Goal: Task Accomplishment & Management: Use online tool/utility

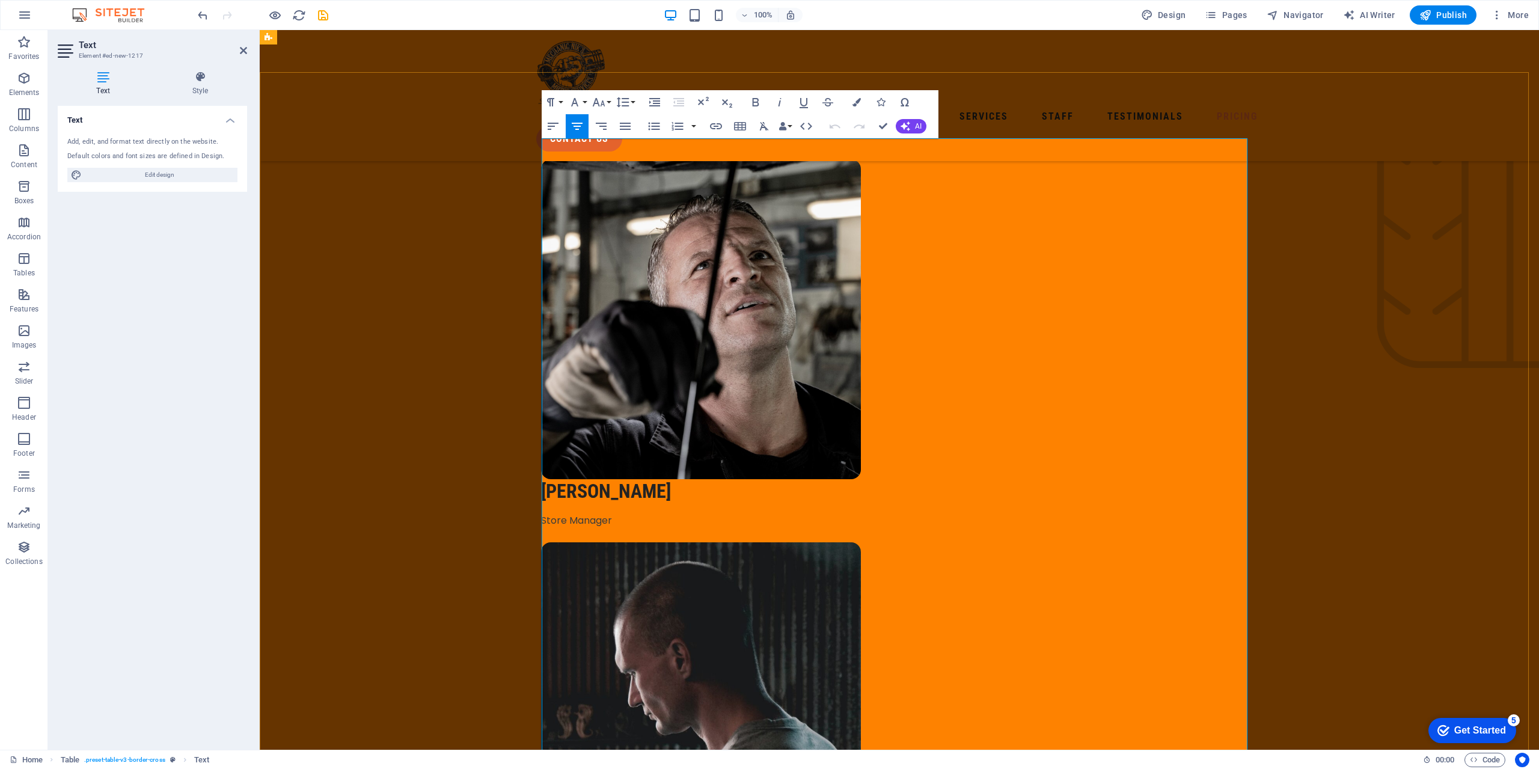
scroll to position [3130, 0]
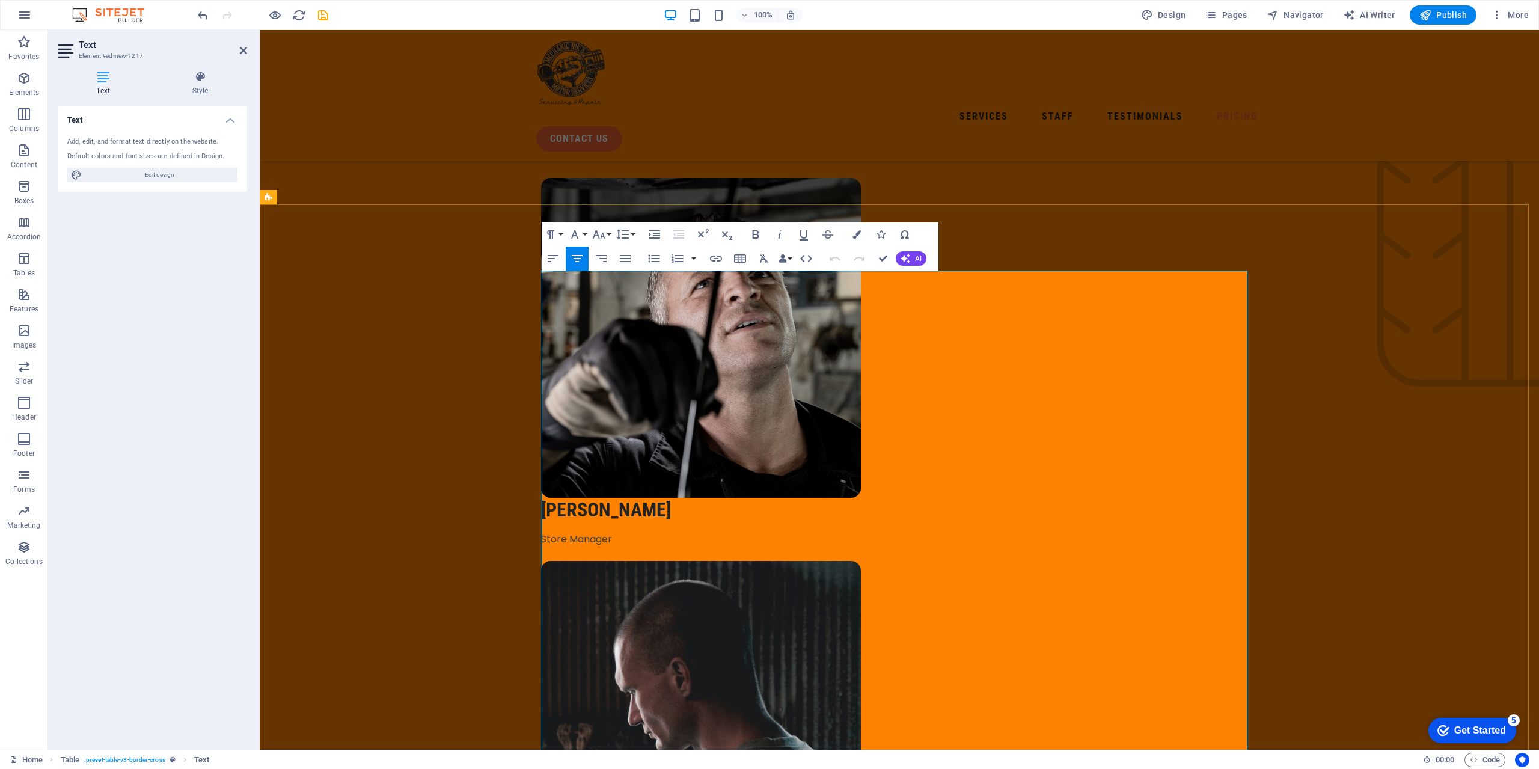
click at [561, 272] on icon "button" at bounding box center [562, 272] width 12 height 8
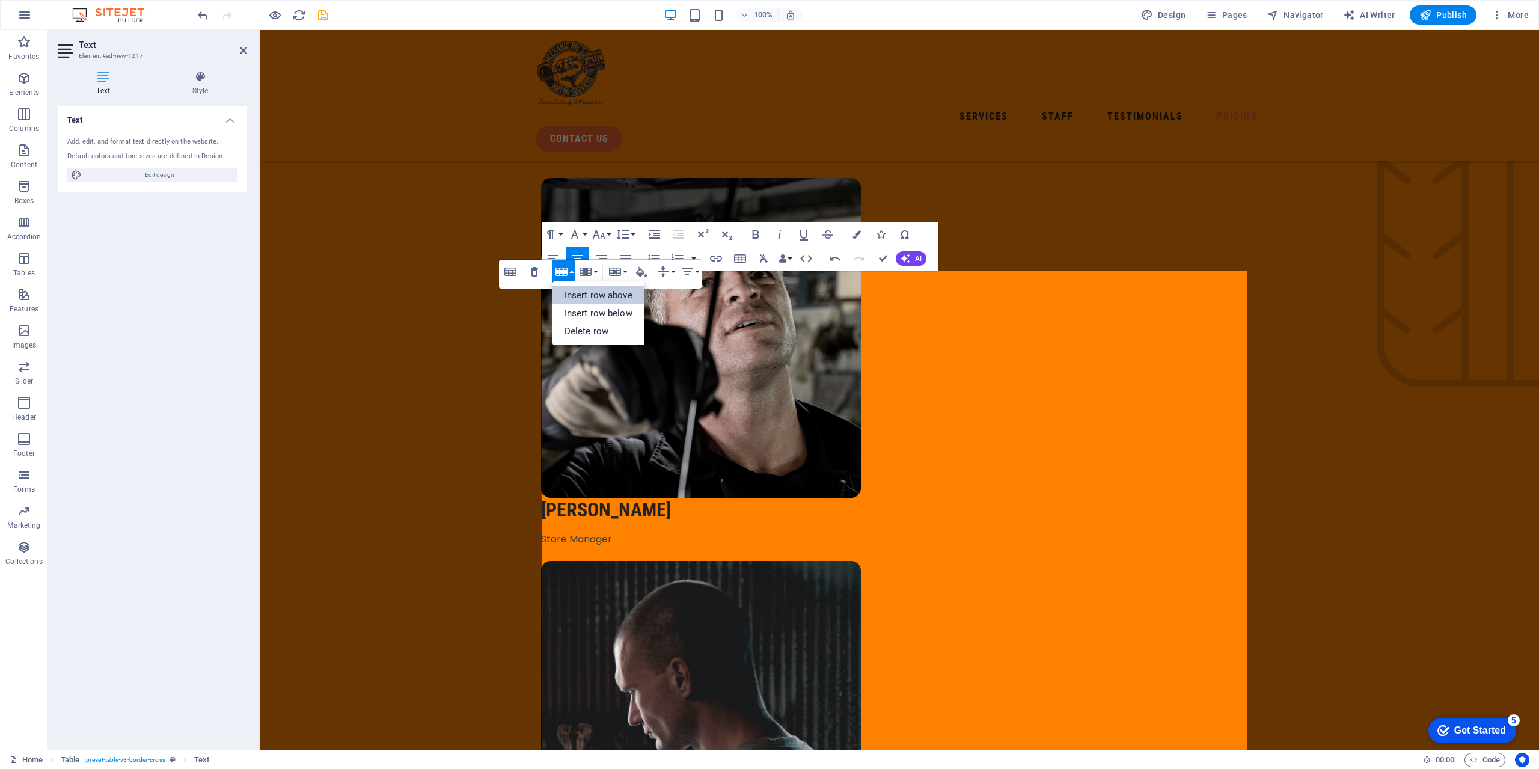
click at [568, 295] on link "Insert row above" at bounding box center [599, 295] width 92 height 18
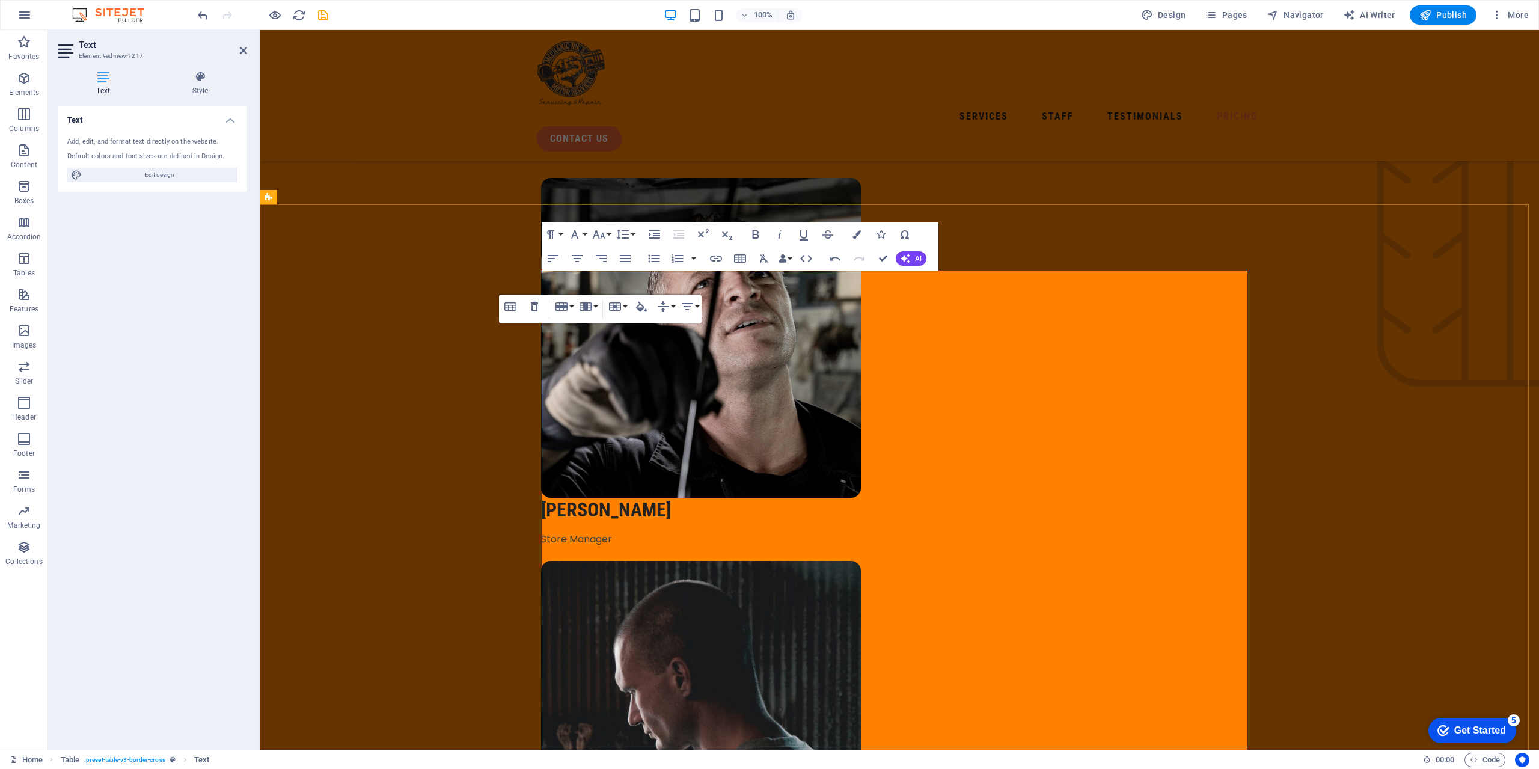
click at [595, 323] on div "Table Header Remove Table Row Insert row above Insert row below Delete row Colu…" at bounding box center [600, 309] width 203 height 29
click at [622, 323] on div "Table Header Remove Table Row Insert row above Insert row below Delete row Colu…" at bounding box center [600, 309] width 203 height 29
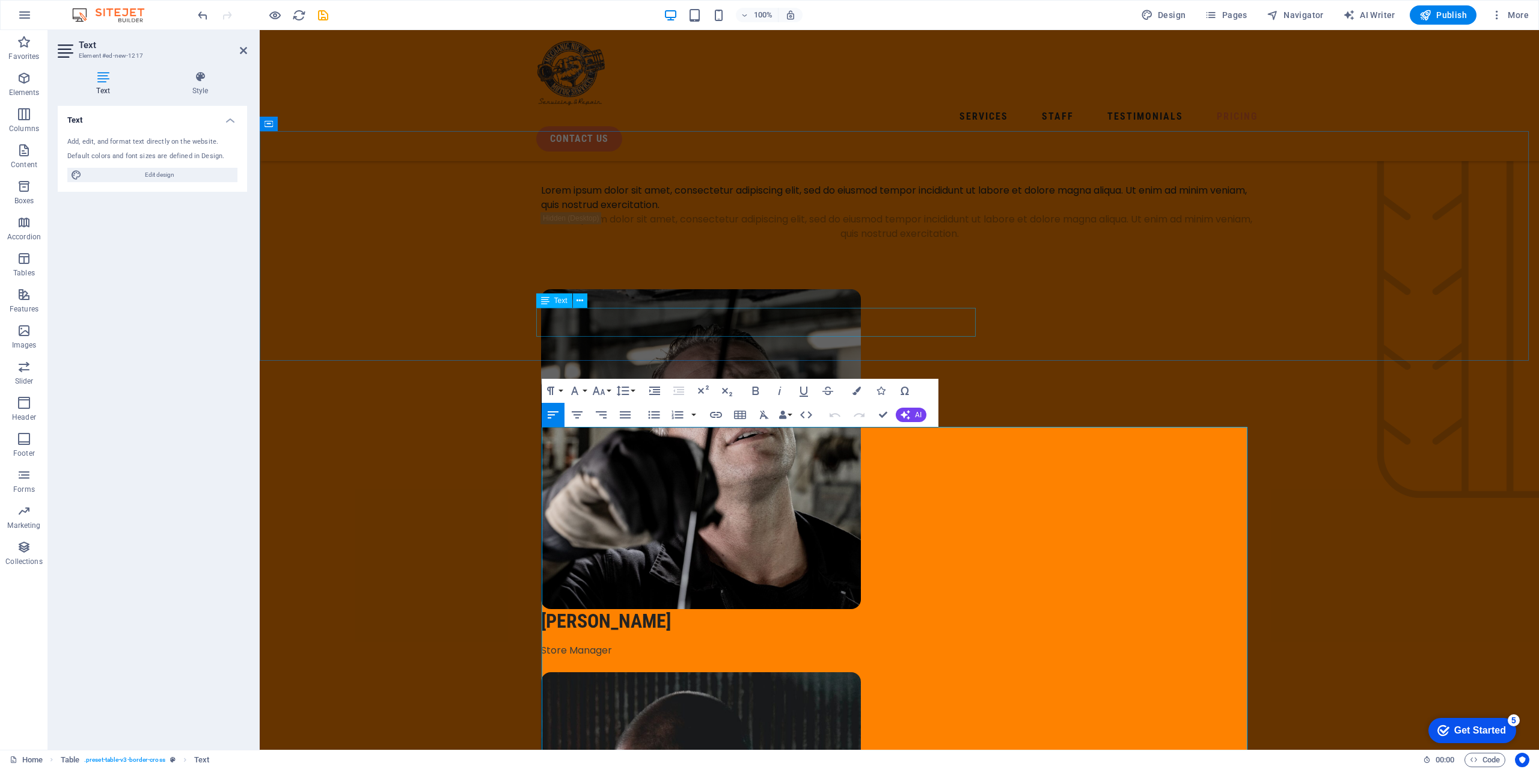
scroll to position [2949, 0]
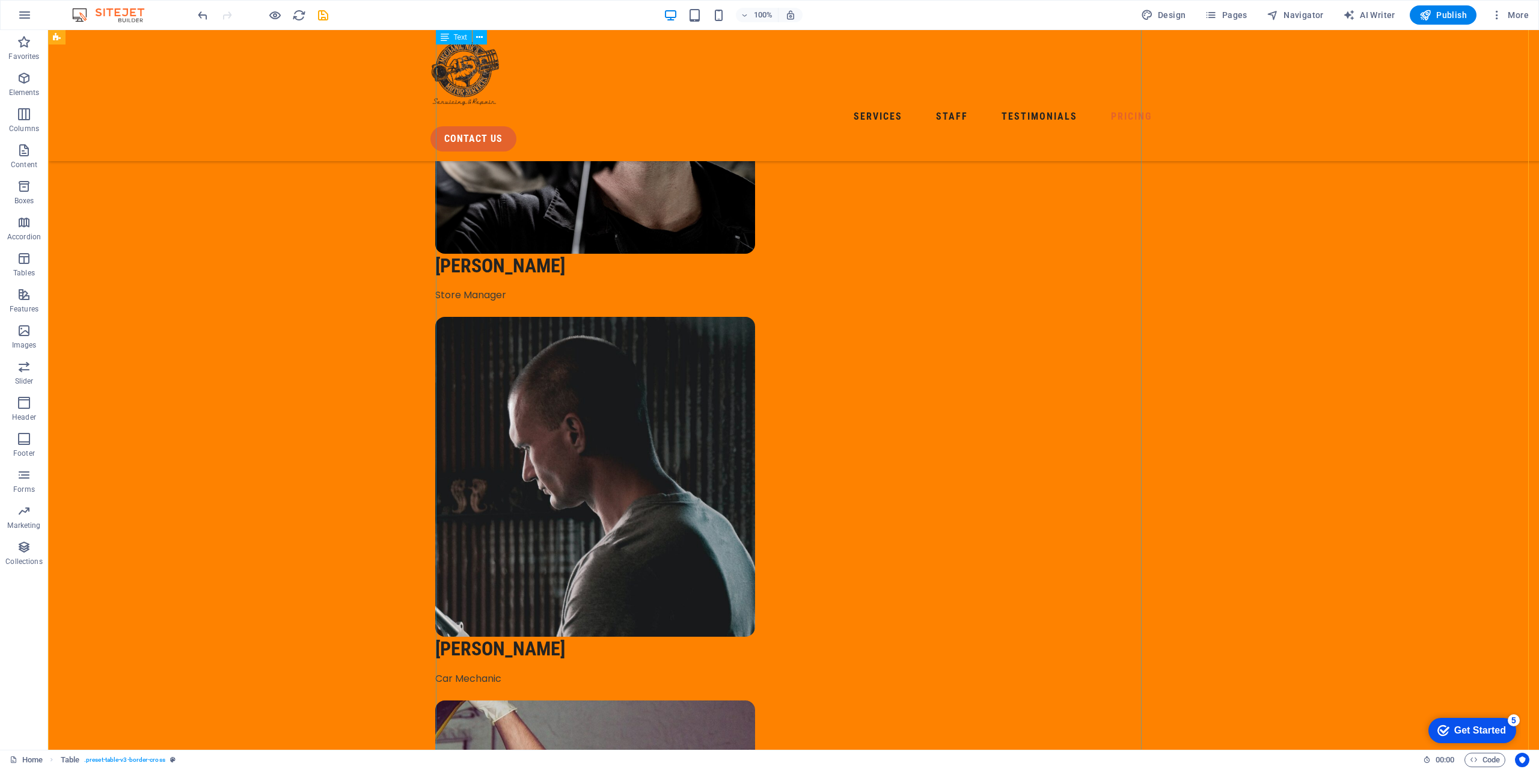
scroll to position [3130, 0]
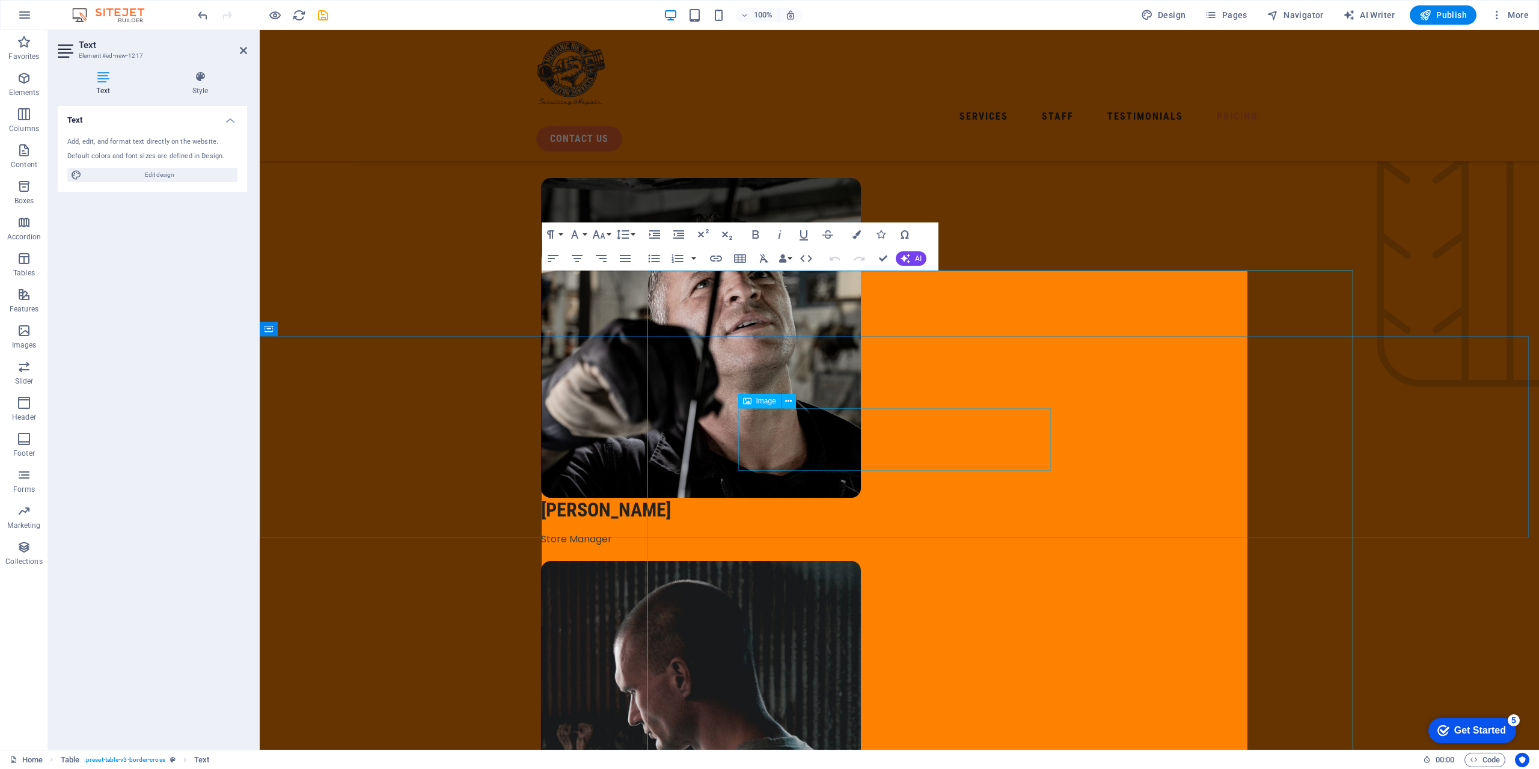
scroll to position [3370, 0]
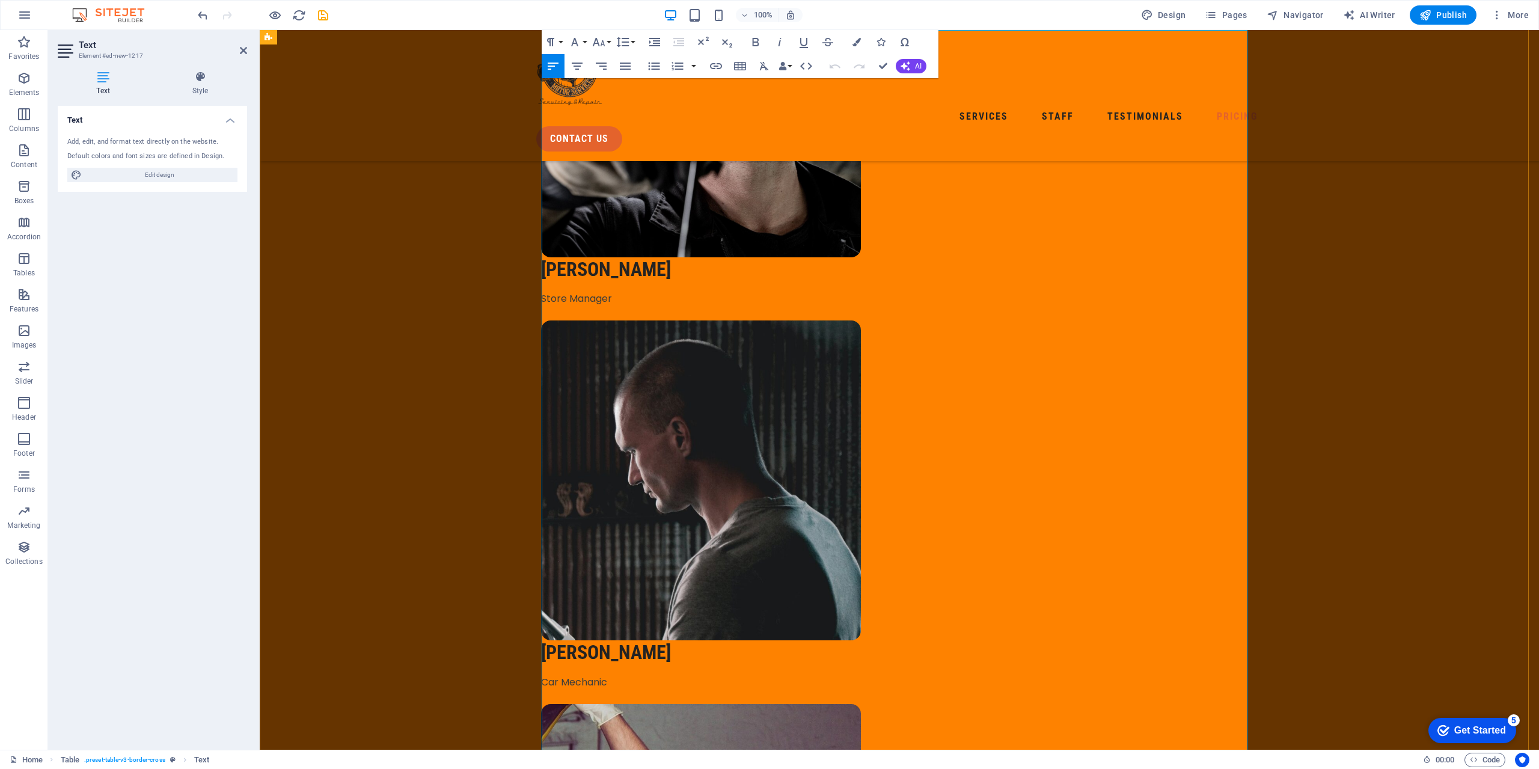
drag, startPoint x: 841, startPoint y: 181, endPoint x: 866, endPoint y: 182, distance: 25.3
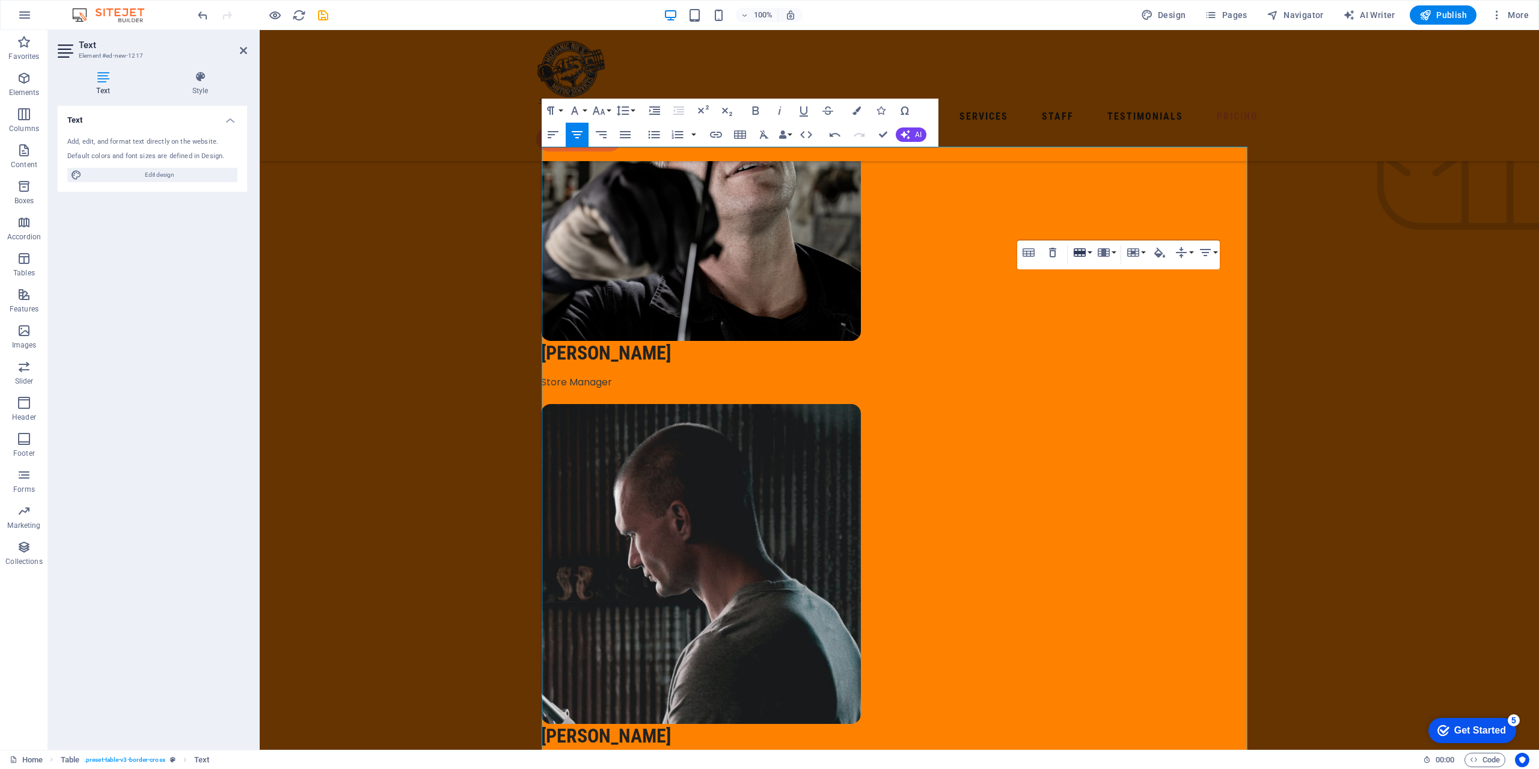
scroll to position [3250, 0]
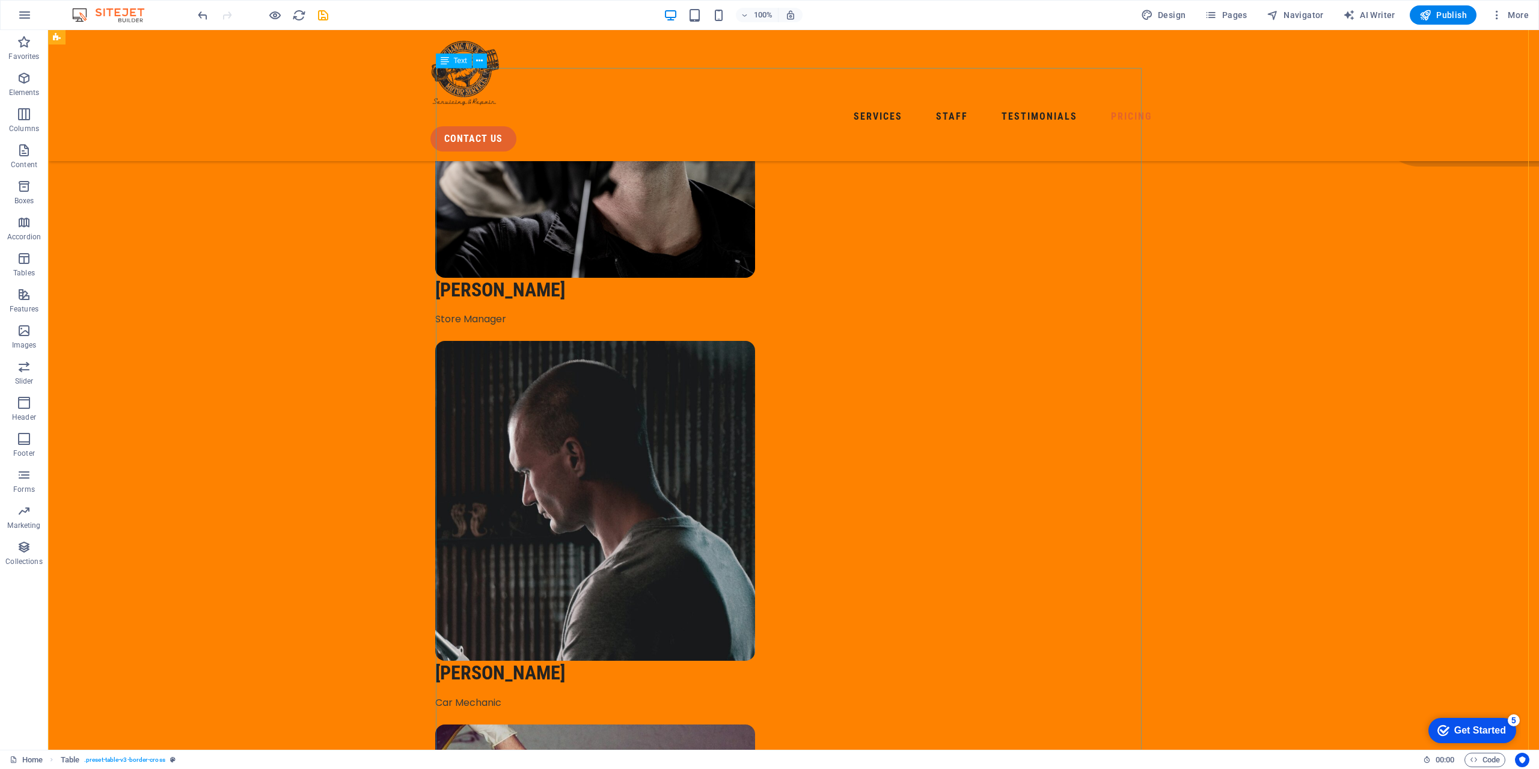
scroll to position [3370, 0]
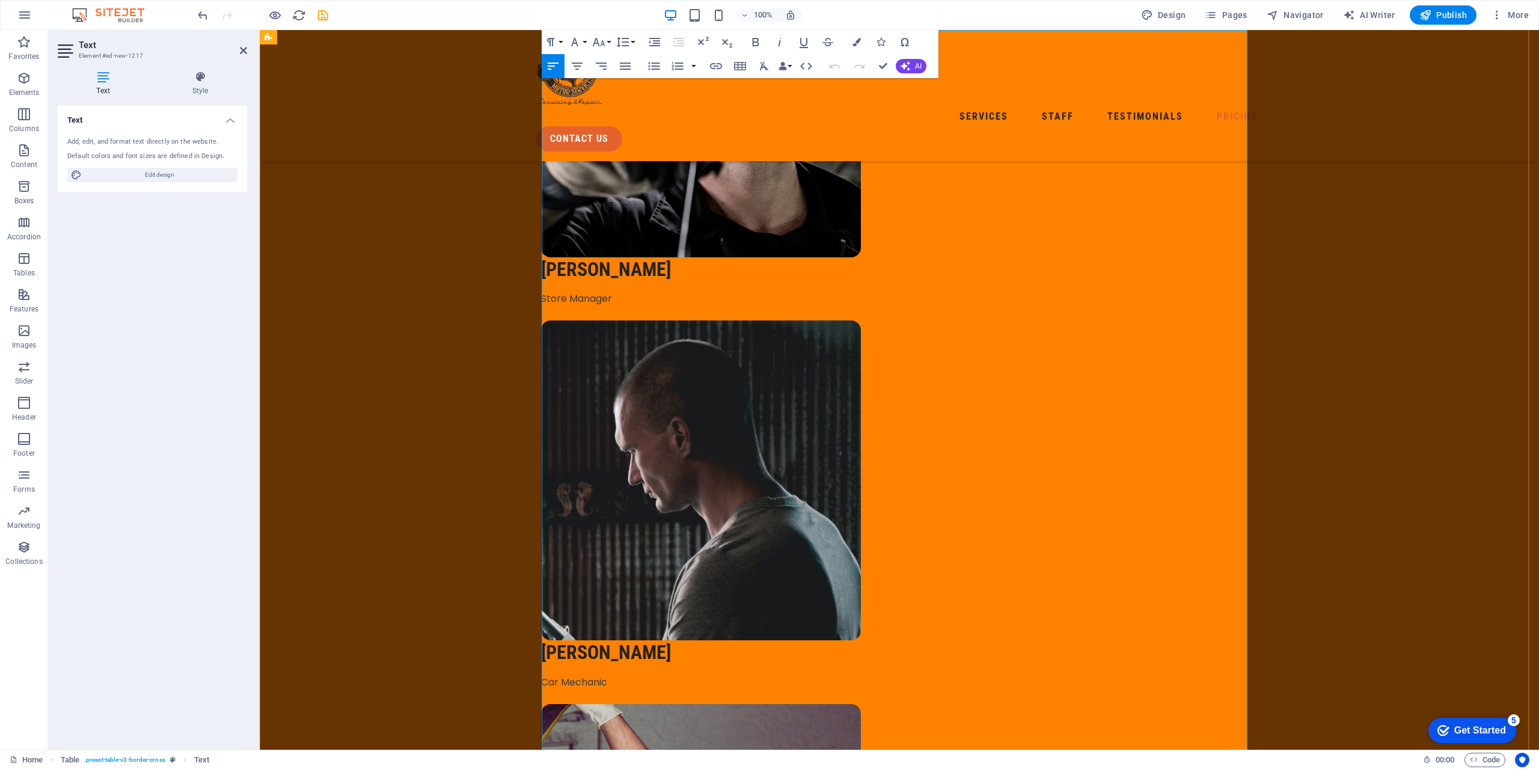
drag, startPoint x: 1144, startPoint y: 394, endPoint x: 1162, endPoint y: 394, distance: 17.4
copy td "o"
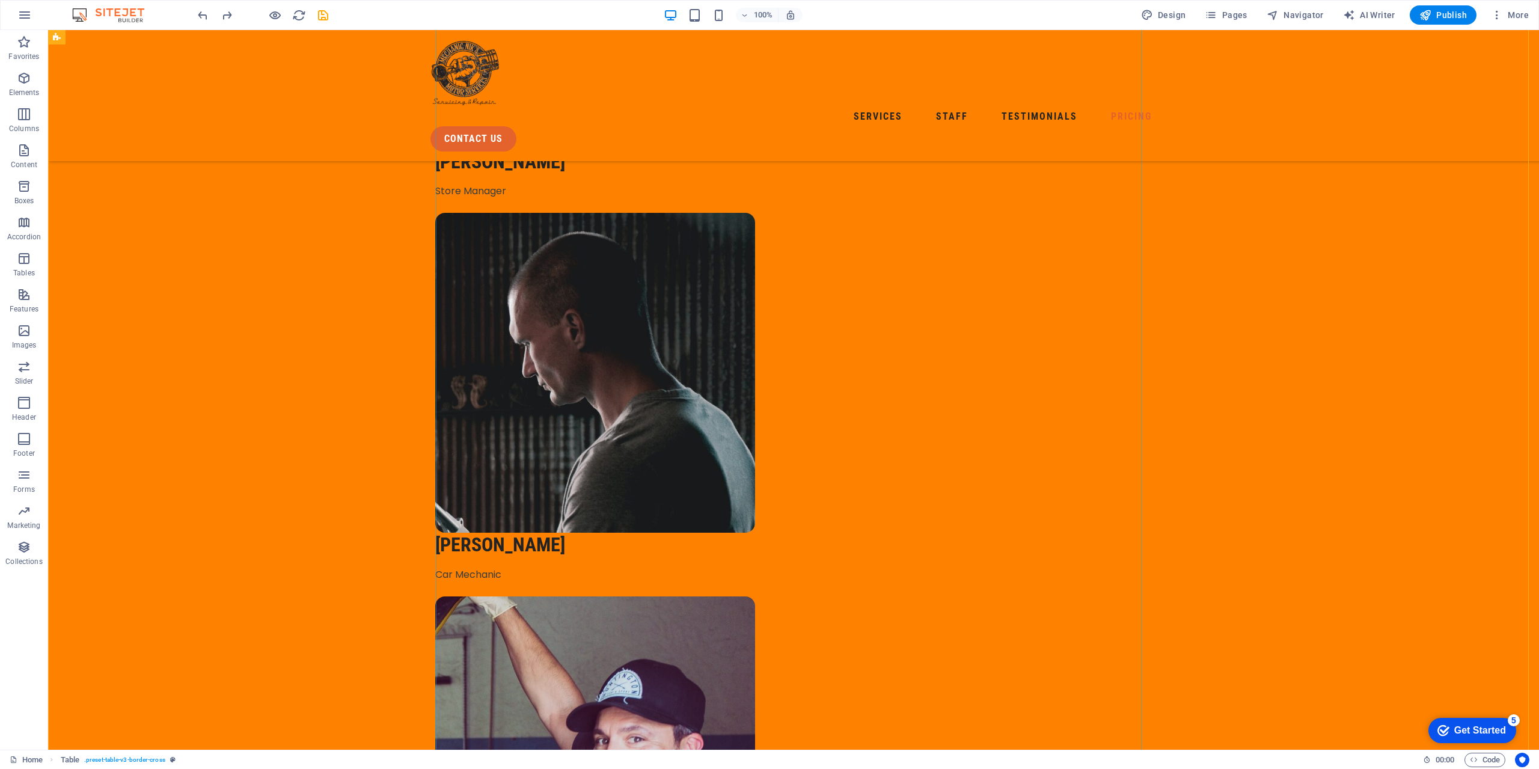
scroll to position [3490, 0]
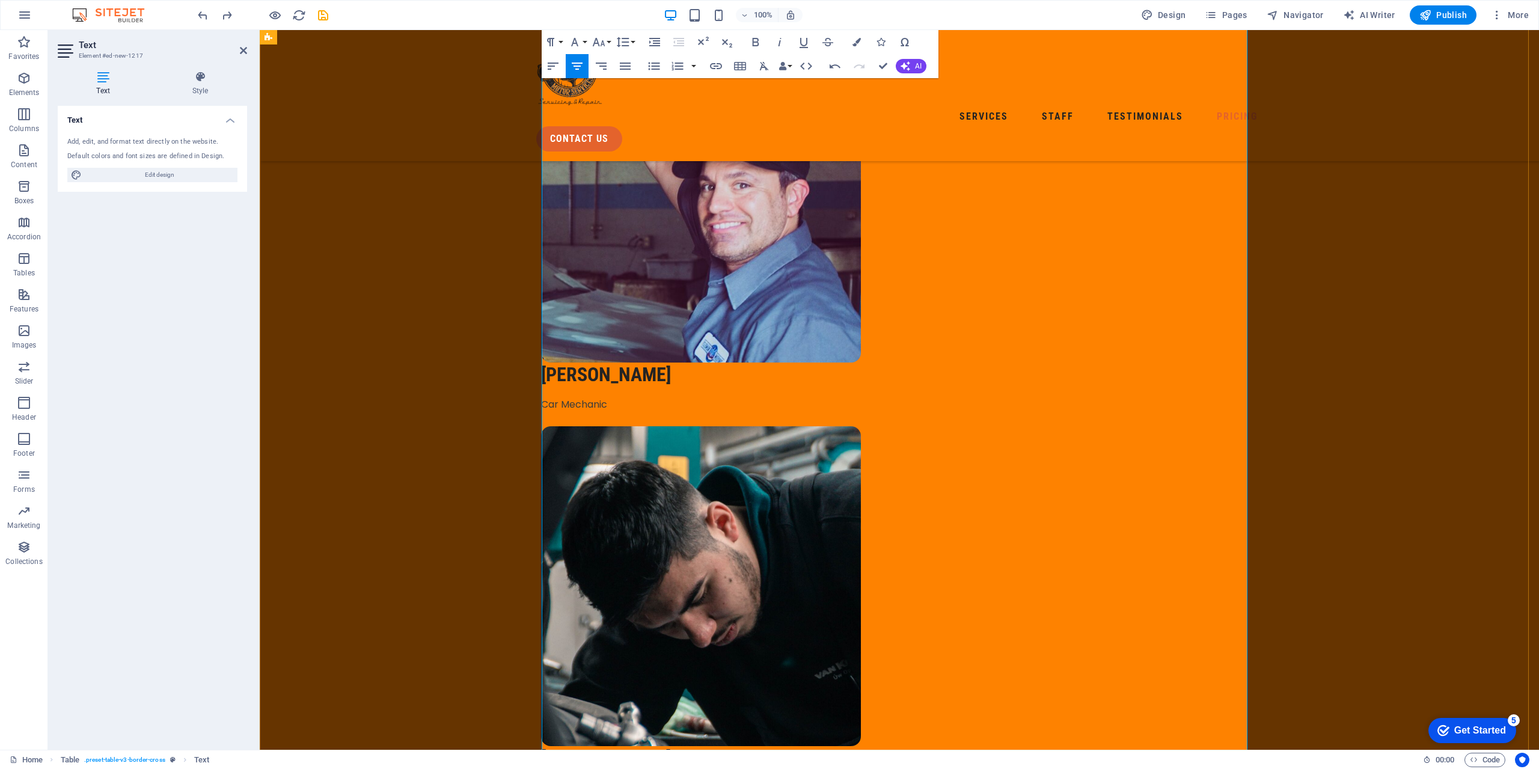
scroll to position [4092, 0]
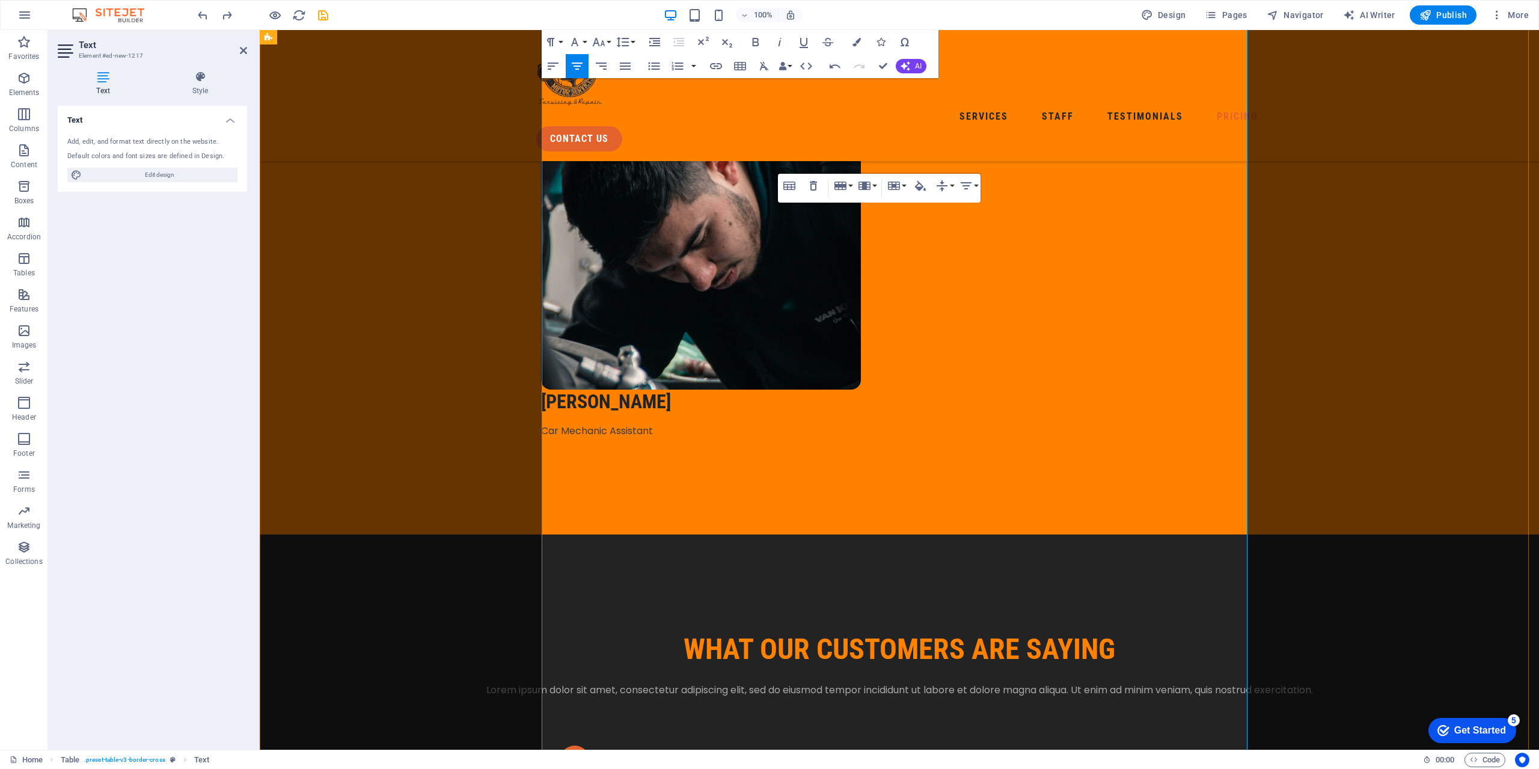
scroll to position [4392, 0]
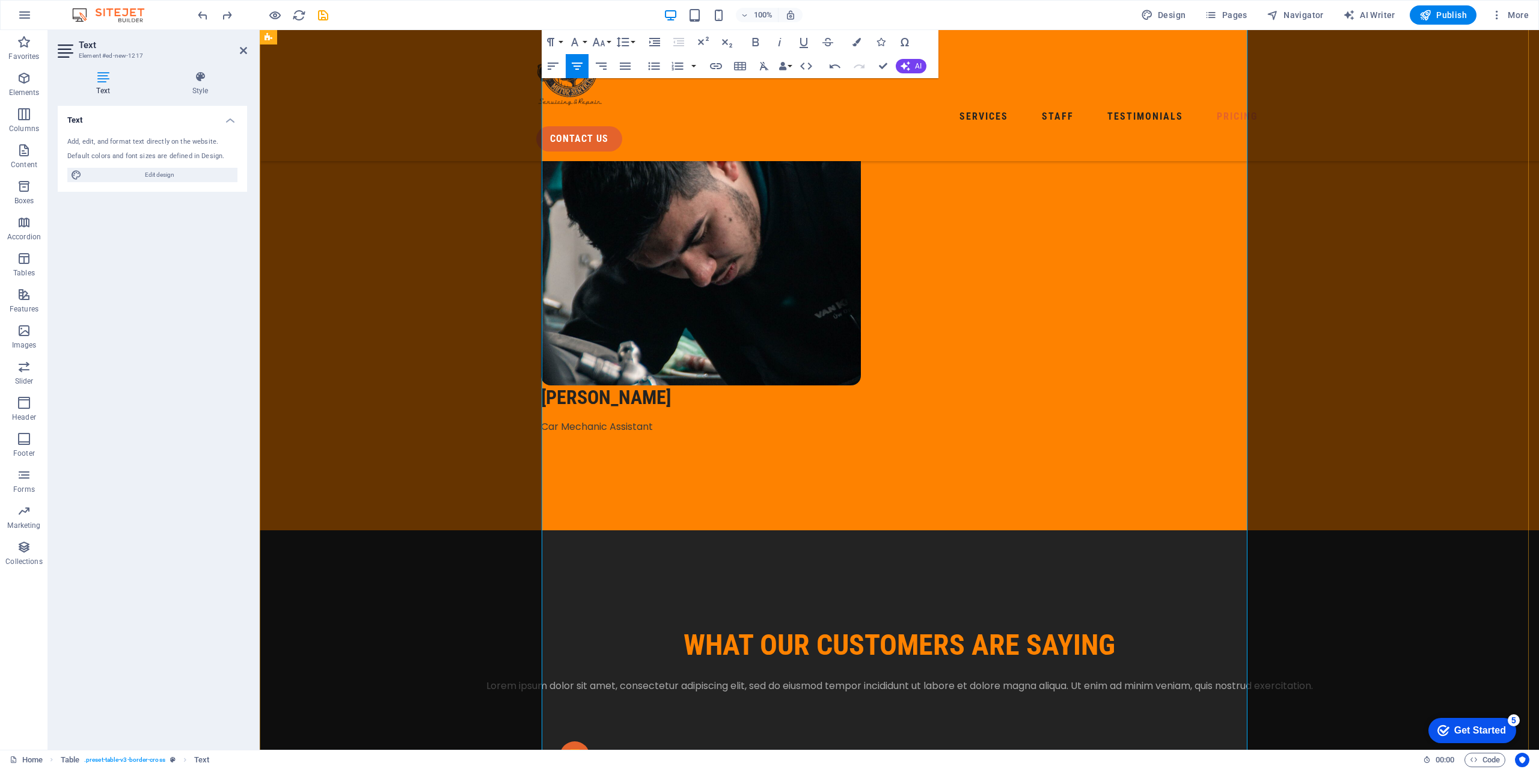
drag, startPoint x: 1120, startPoint y: 326, endPoint x: 1112, endPoint y: 325, distance: 7.9
drag, startPoint x: 1121, startPoint y: 361, endPoint x: 1113, endPoint y: 361, distance: 7.8
drag, startPoint x: 1122, startPoint y: 394, endPoint x: 1114, endPoint y: 394, distance: 8.4
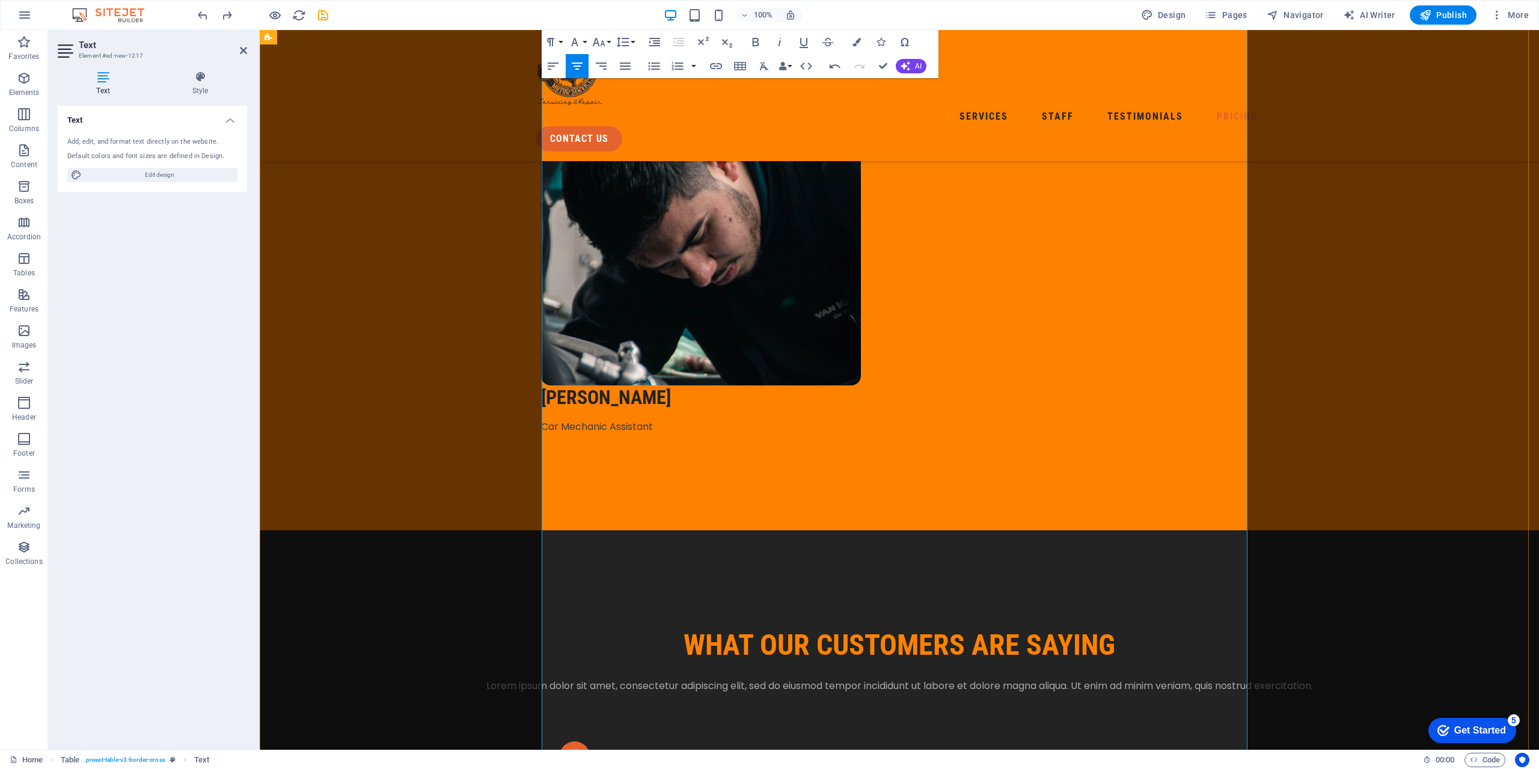
drag, startPoint x: 1123, startPoint y: 430, endPoint x: 1115, endPoint y: 431, distance: 7.8
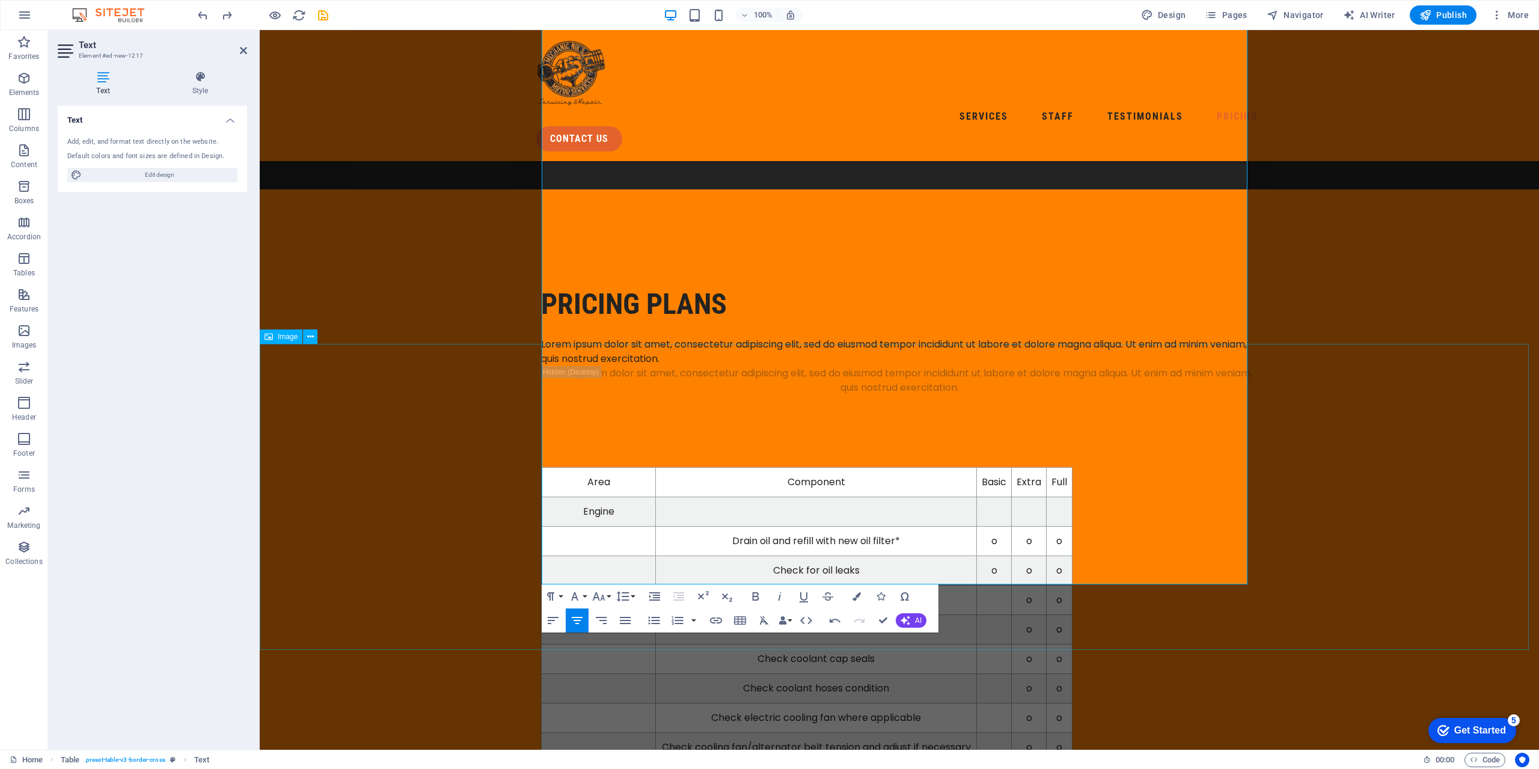
scroll to position [5294, 0]
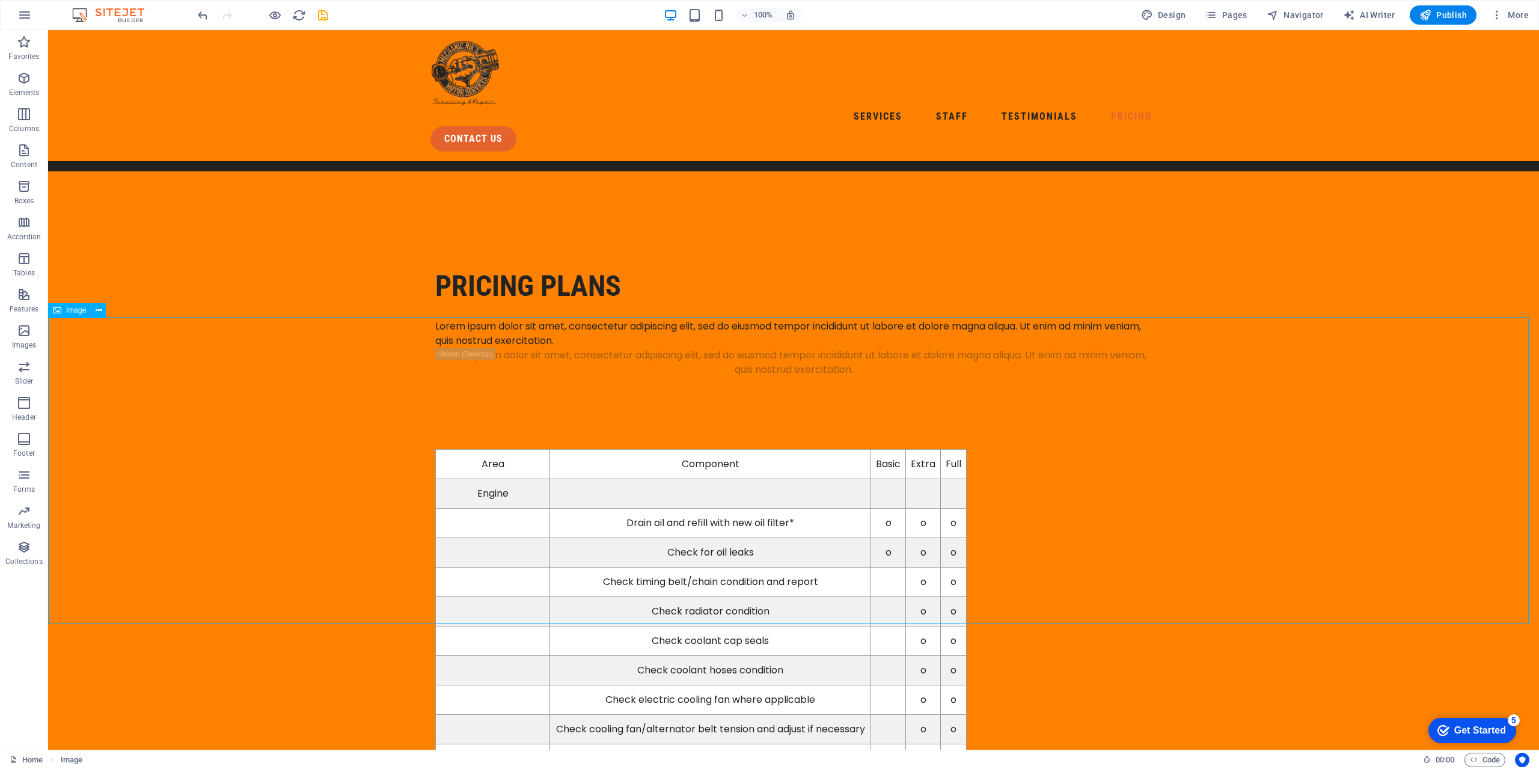
select select "px"
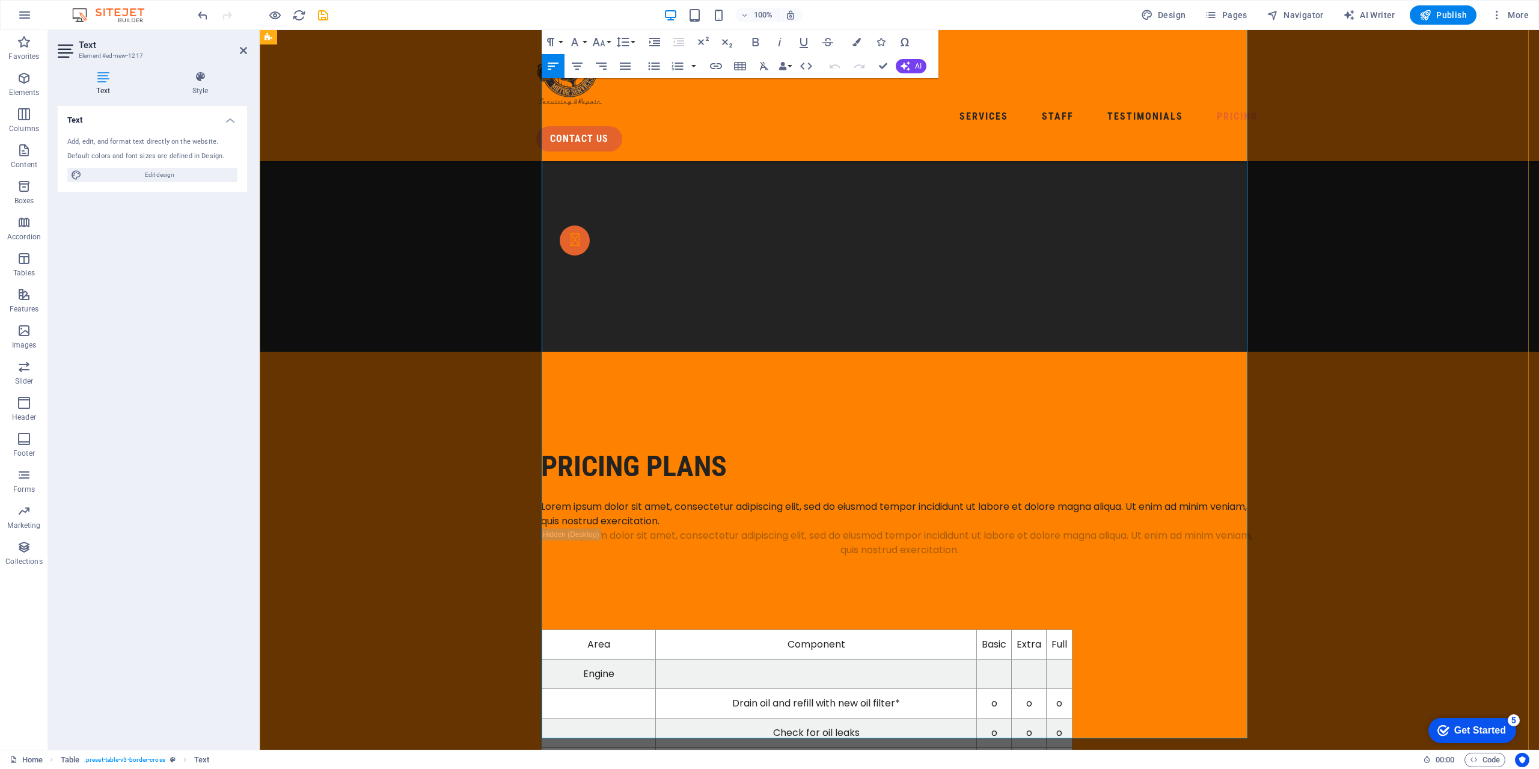
scroll to position [5354, 0]
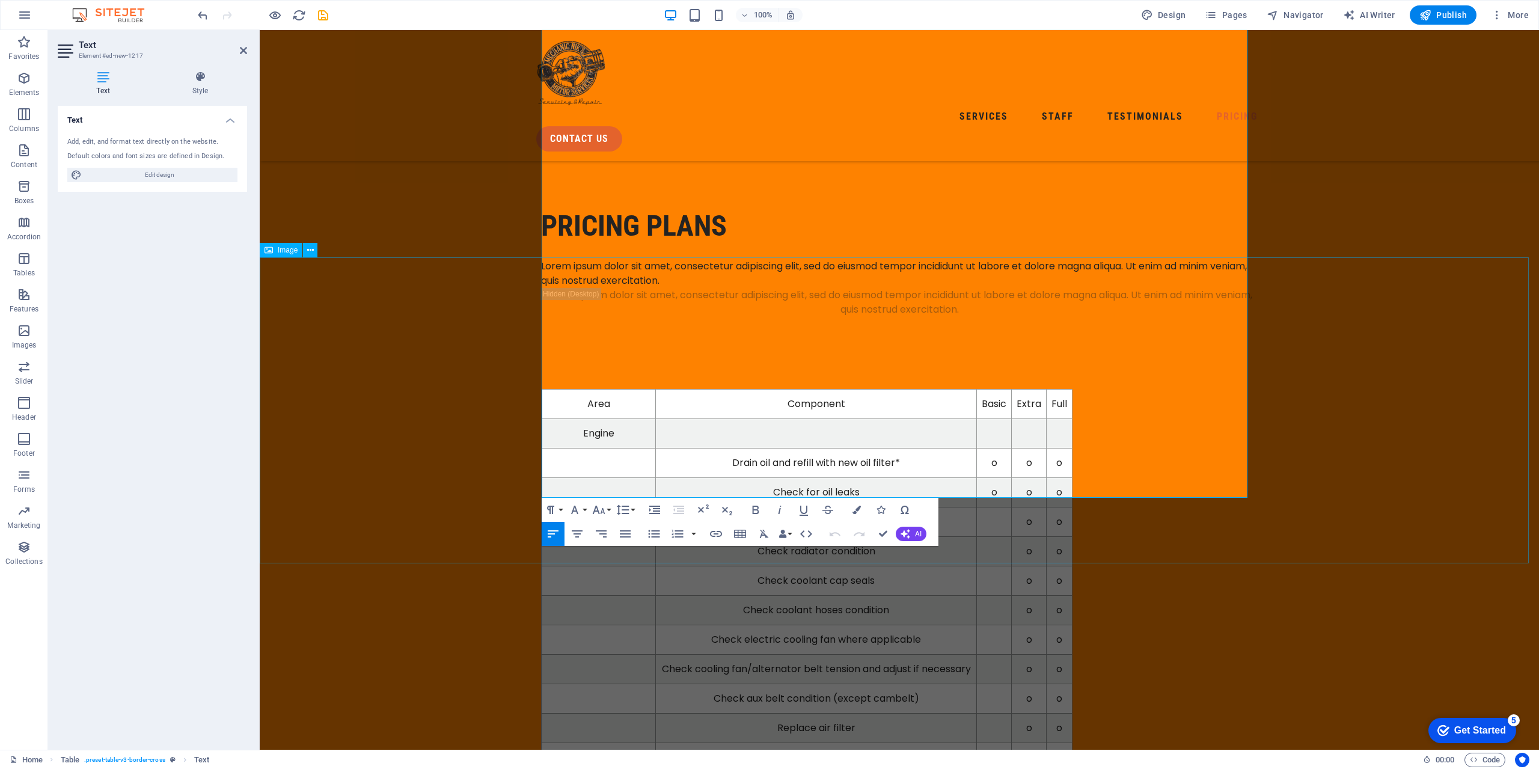
select select "px"
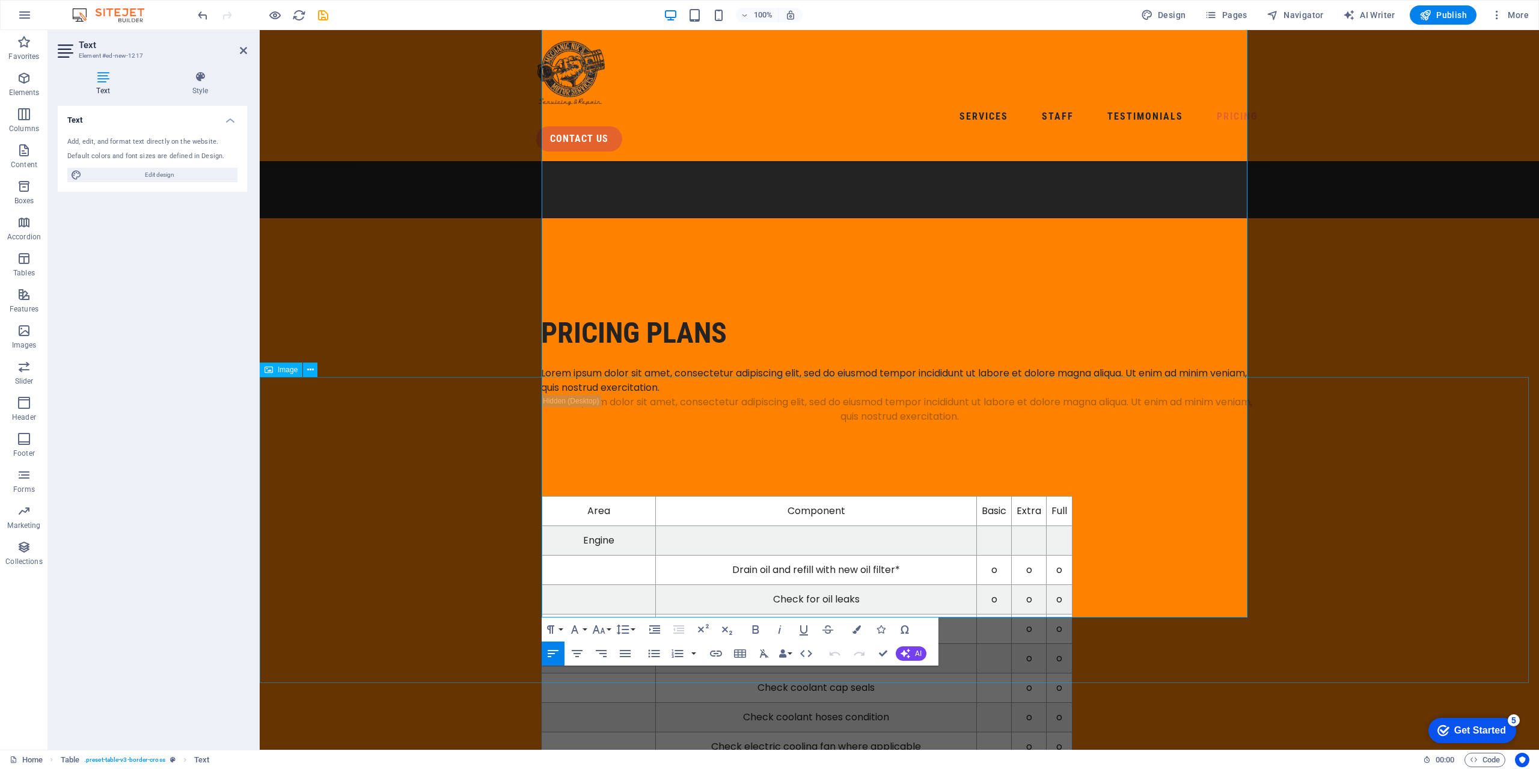
scroll to position [5234, 0]
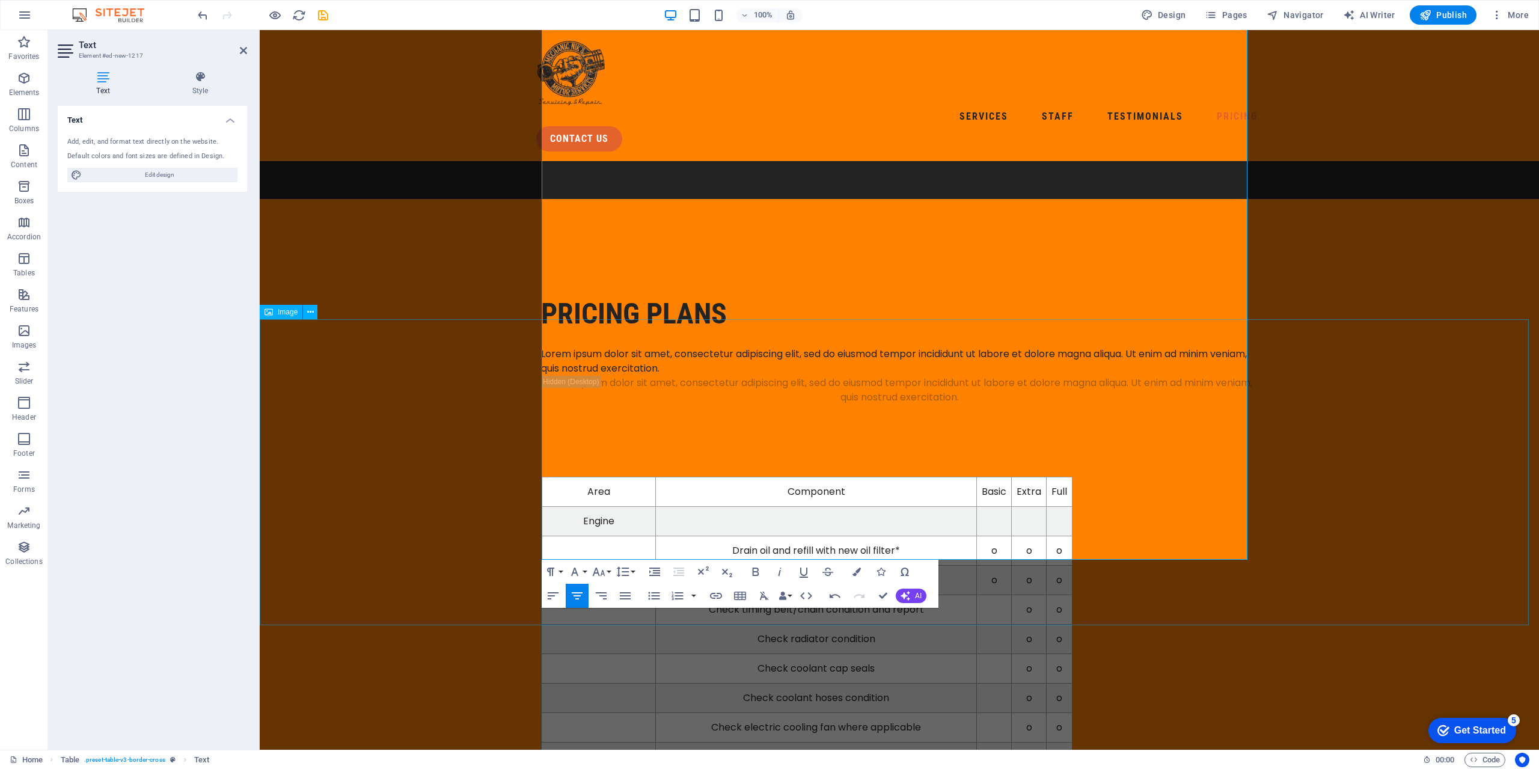
scroll to position [5294, 0]
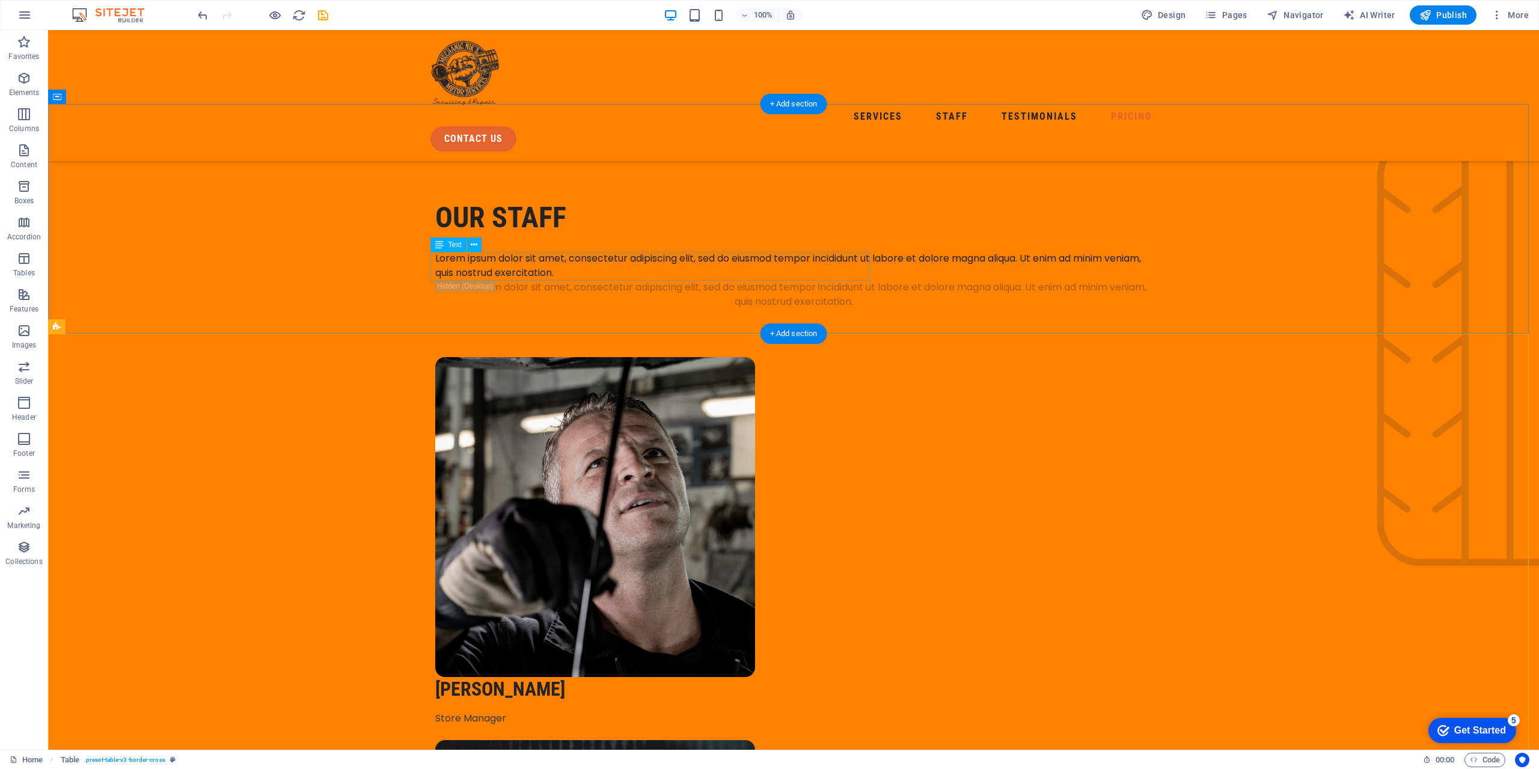
scroll to position [2829, 0]
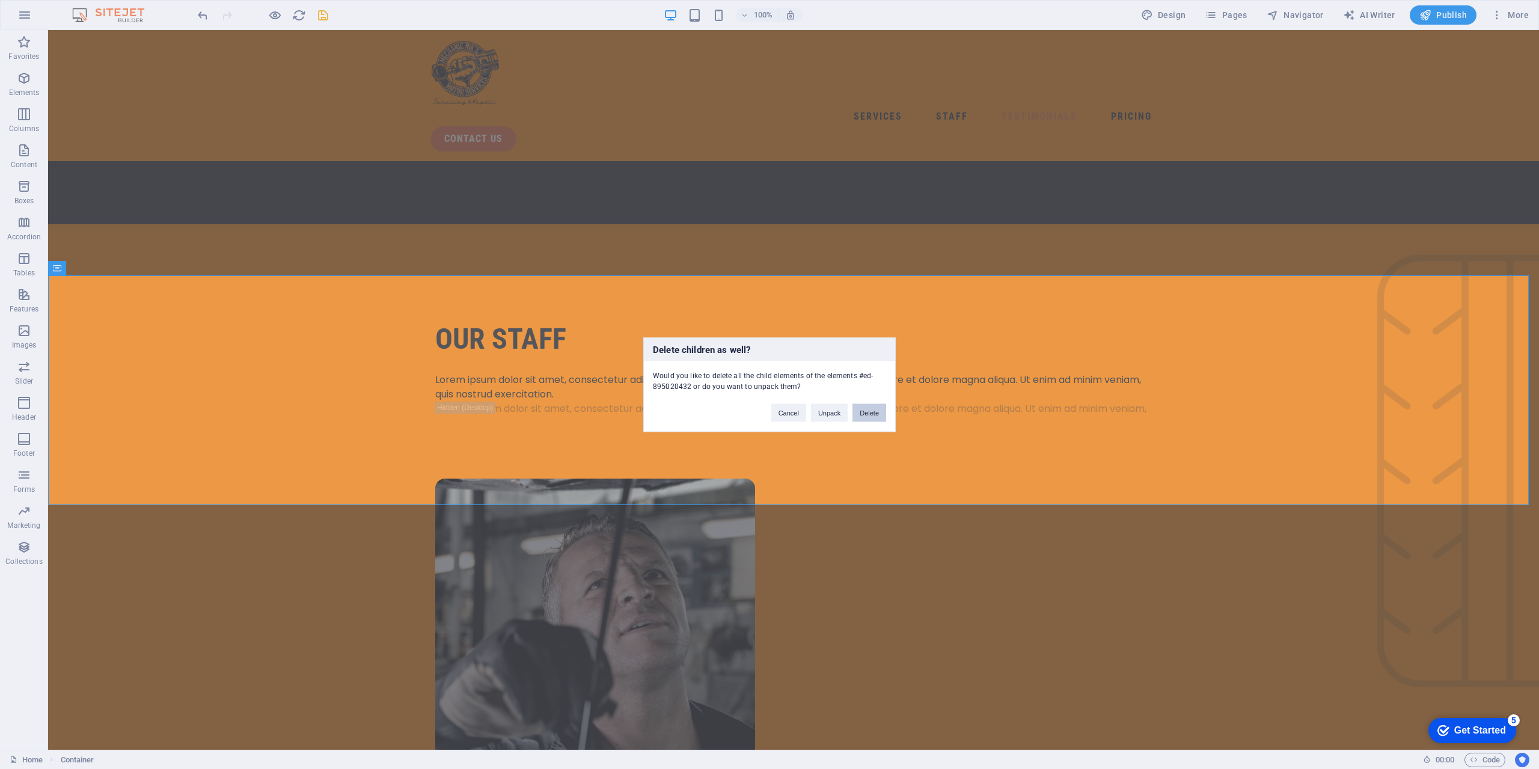
click at [853, 417] on button "Delete" at bounding box center [870, 412] width 34 height 18
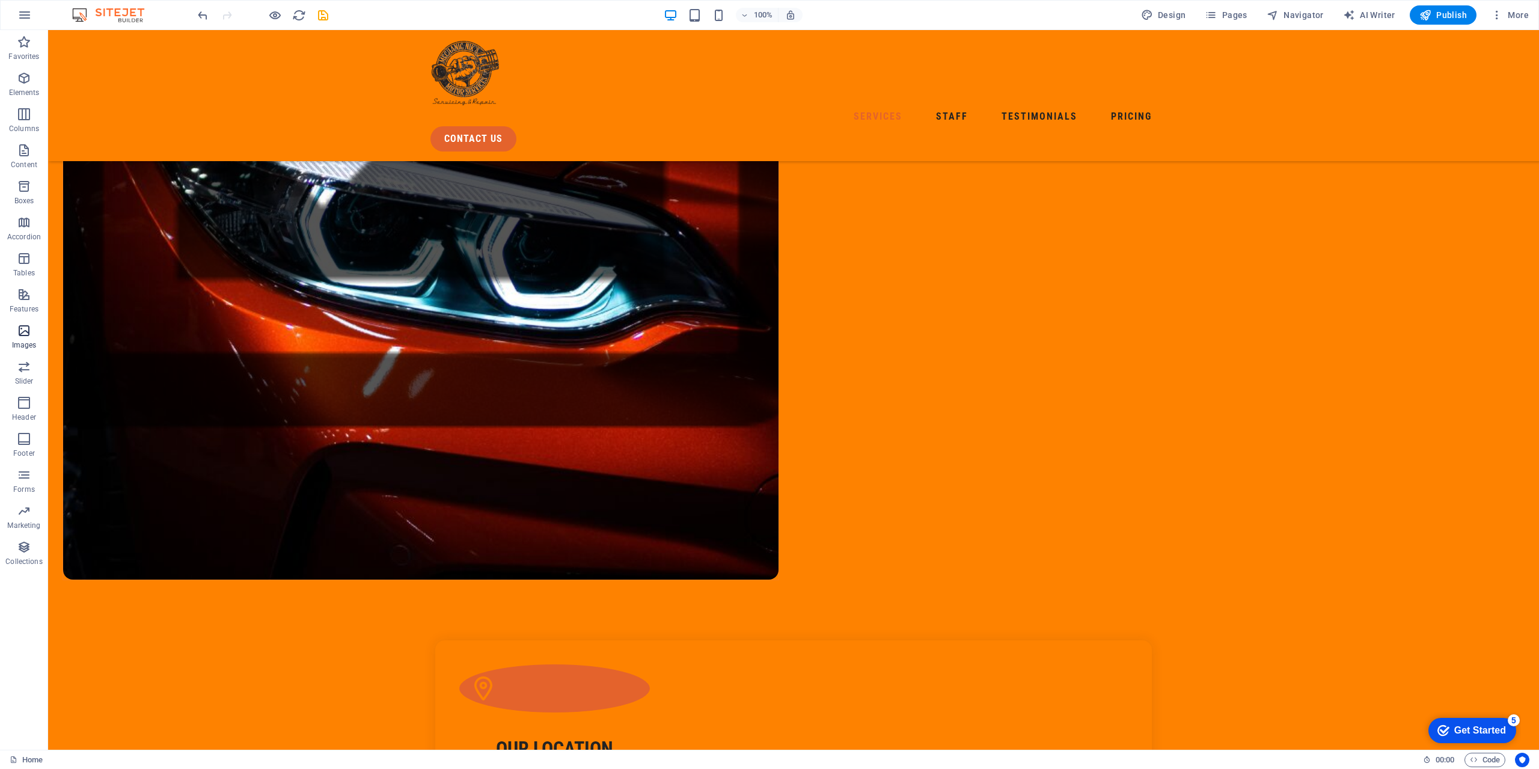
scroll to position [604, 0]
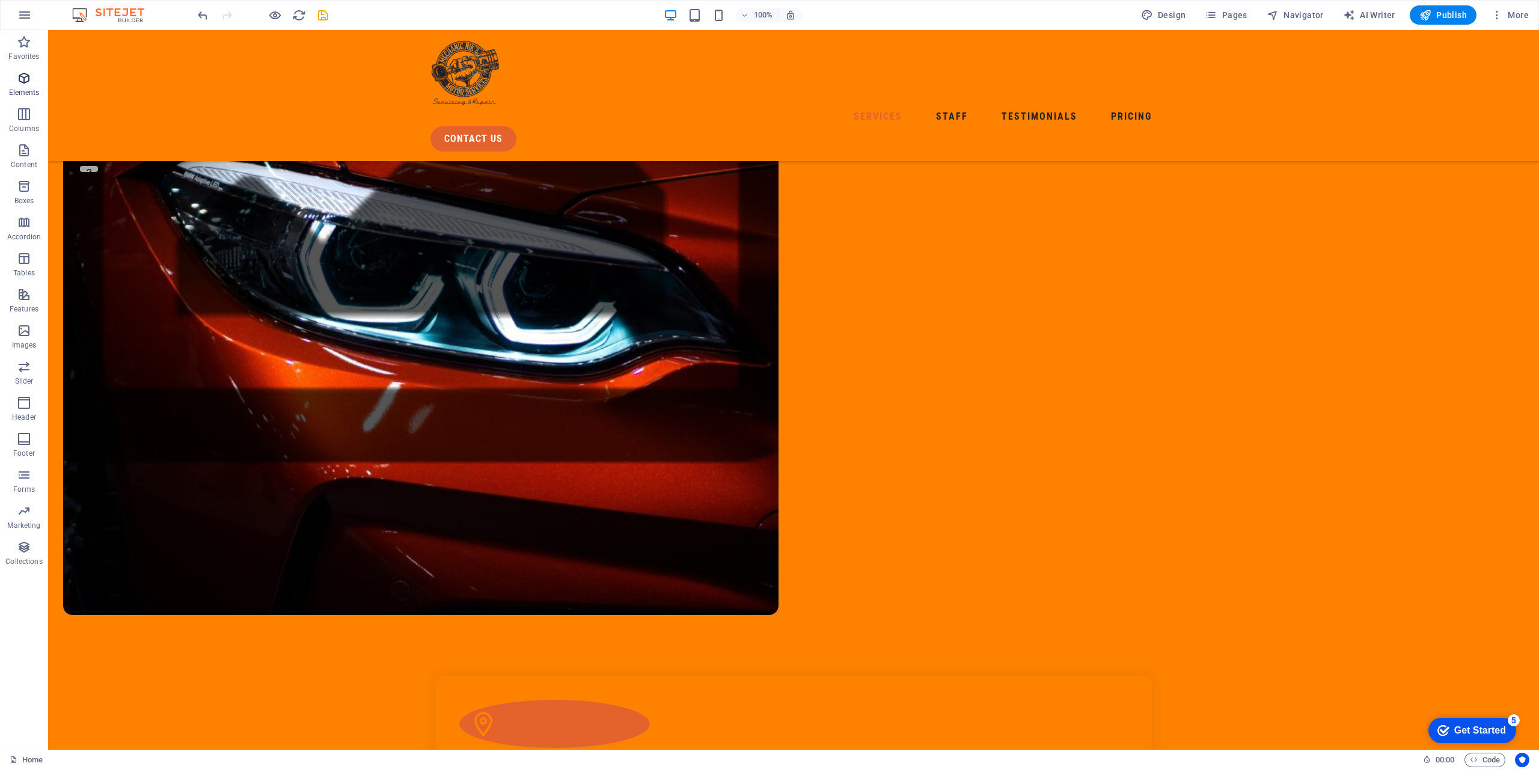
click at [26, 77] on icon "button" at bounding box center [24, 78] width 14 height 14
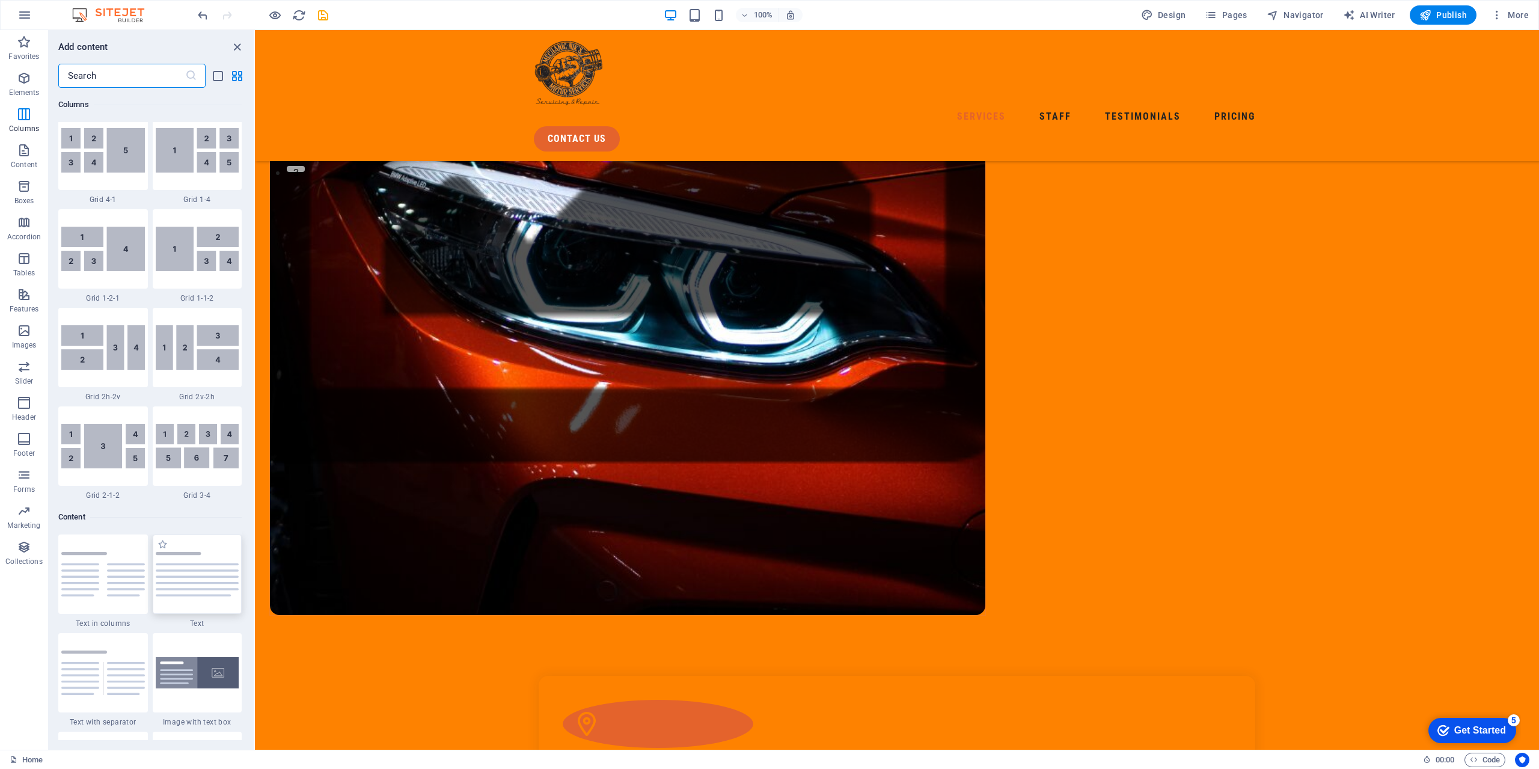
scroll to position [2112, 0]
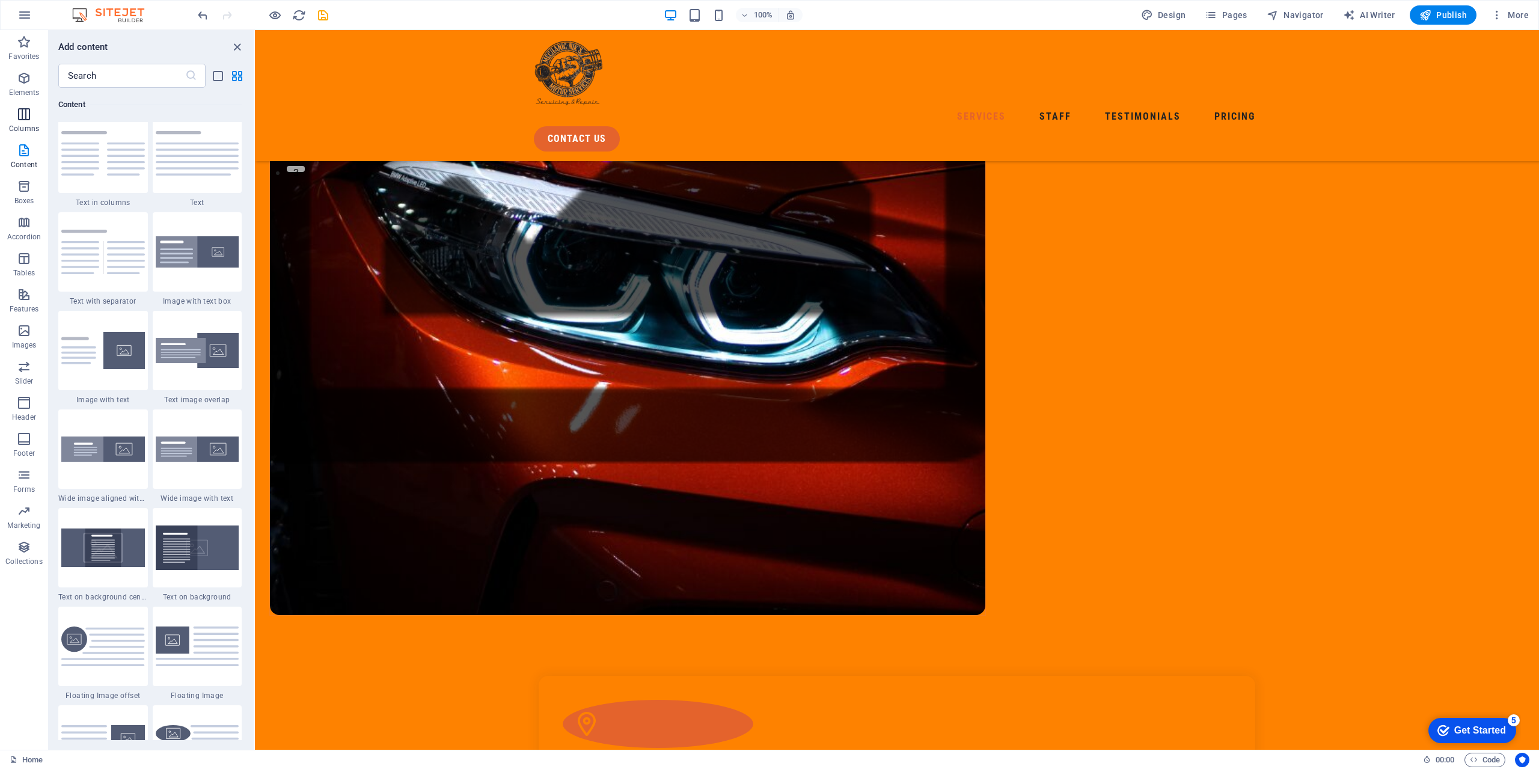
click at [29, 117] on icon "button" at bounding box center [24, 114] width 14 height 14
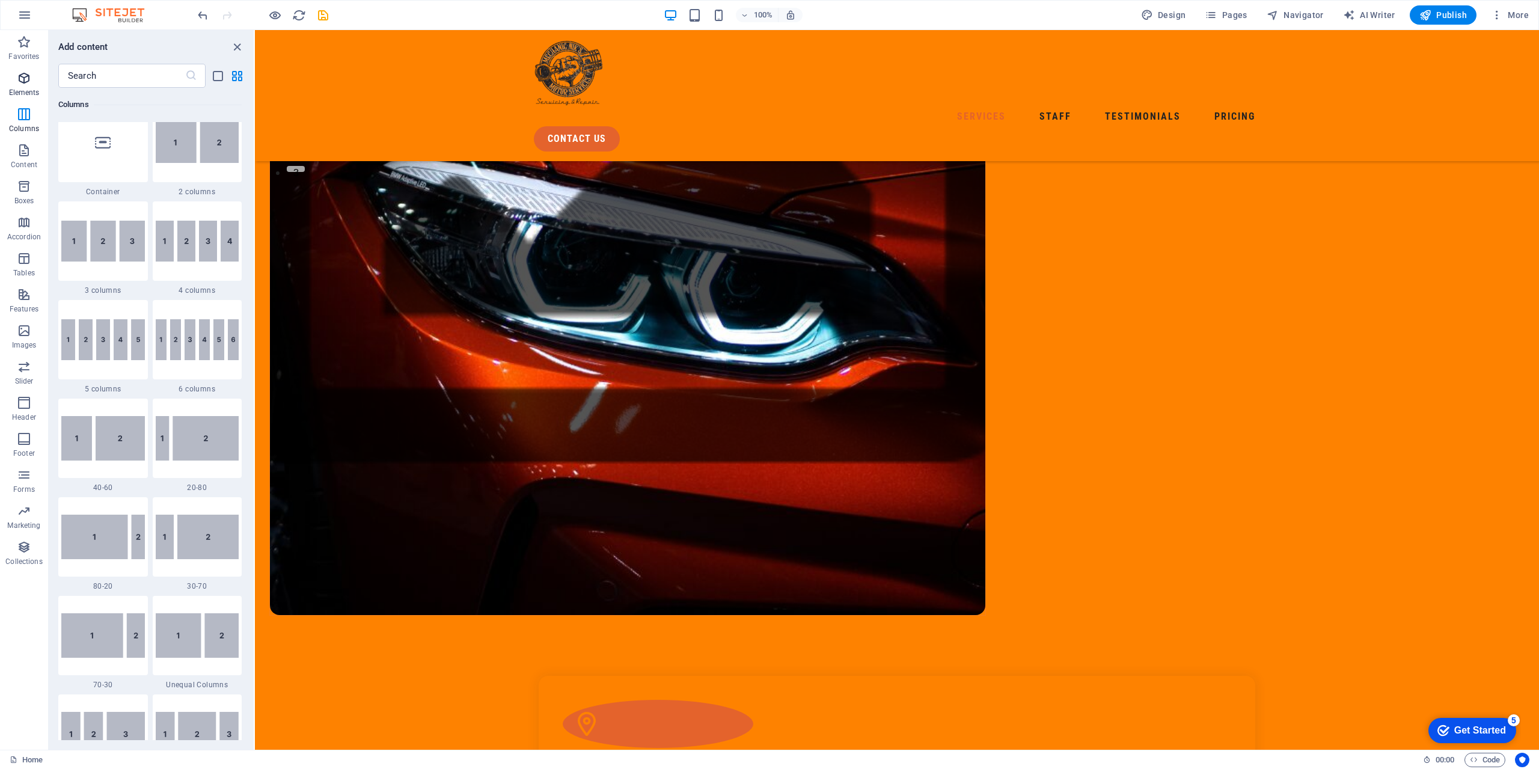
scroll to position [595, 0]
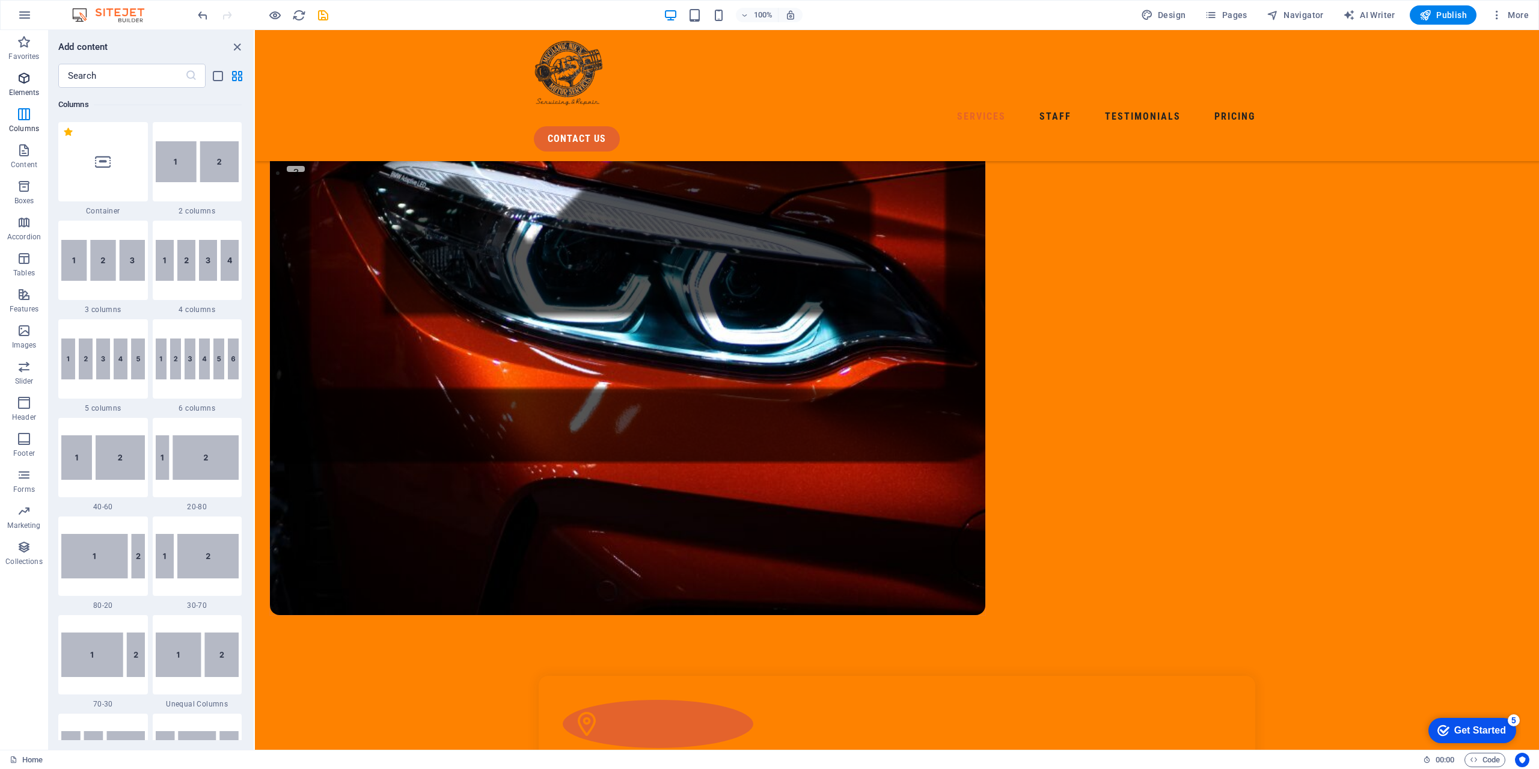
click at [28, 88] on p "Elements" at bounding box center [24, 93] width 31 height 10
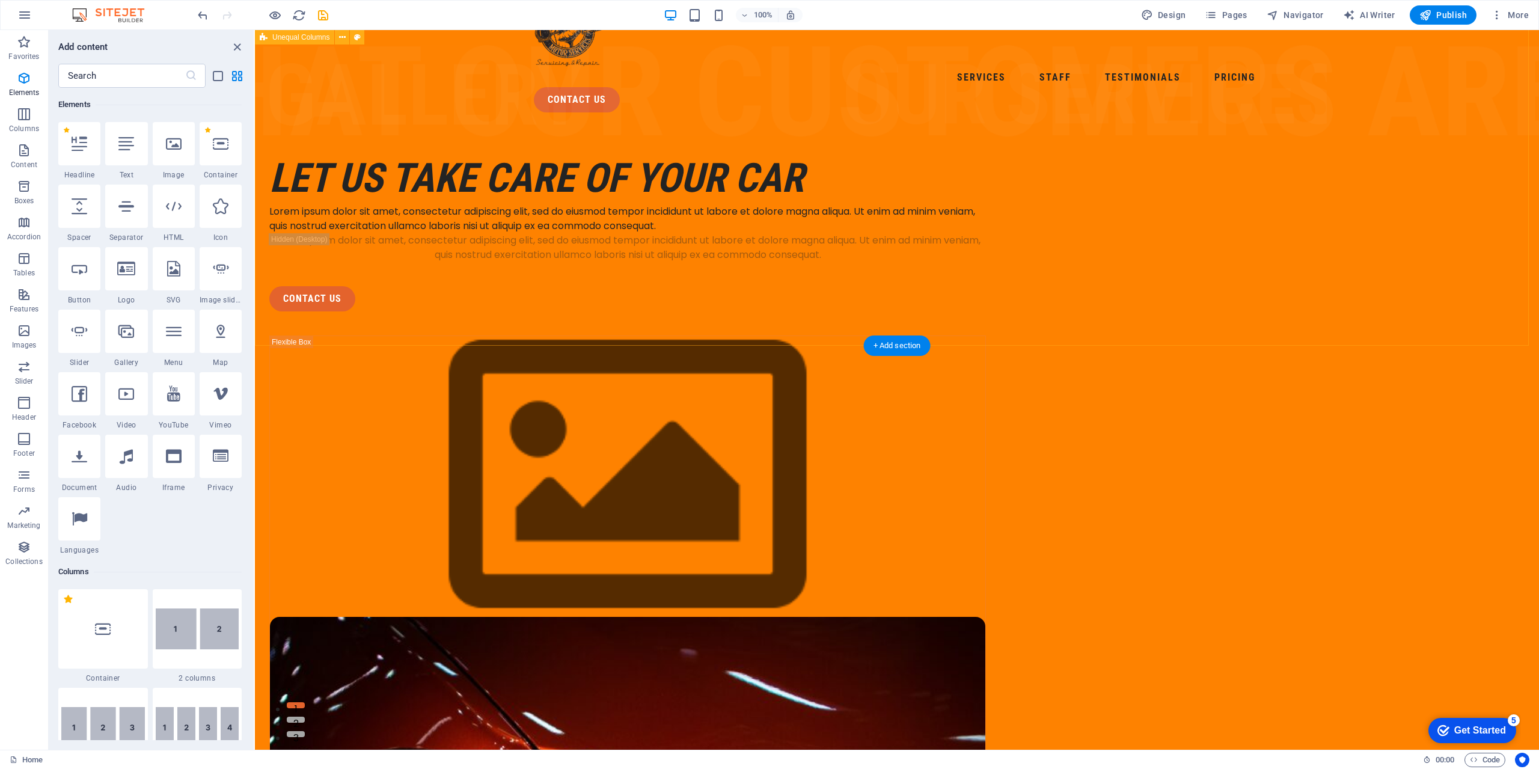
scroll to position [0, 0]
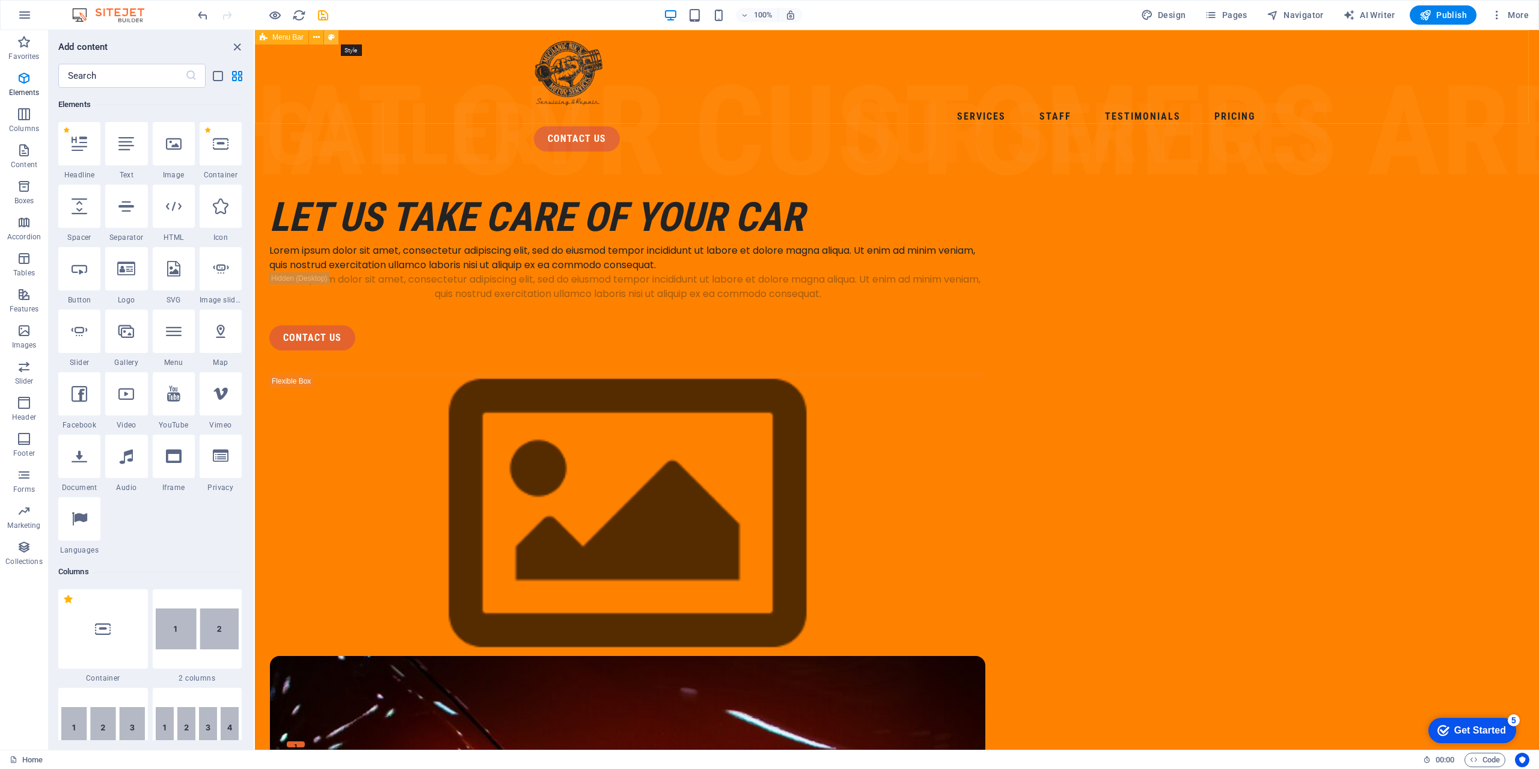
click at [0, 0] on icon at bounding box center [0, 0] width 0 height 0
select select "rem"
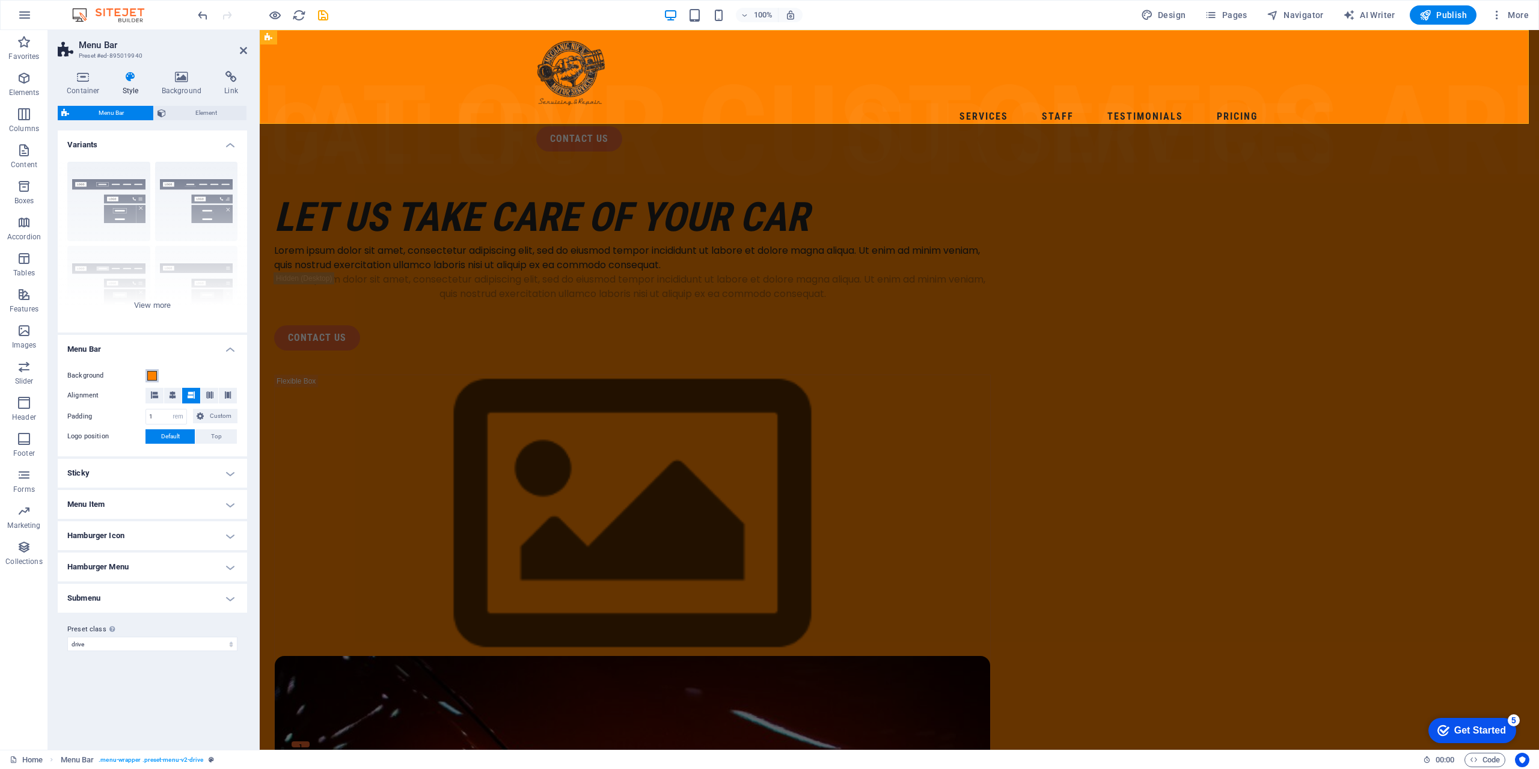
click at [155, 381] on span at bounding box center [152, 376] width 10 height 10
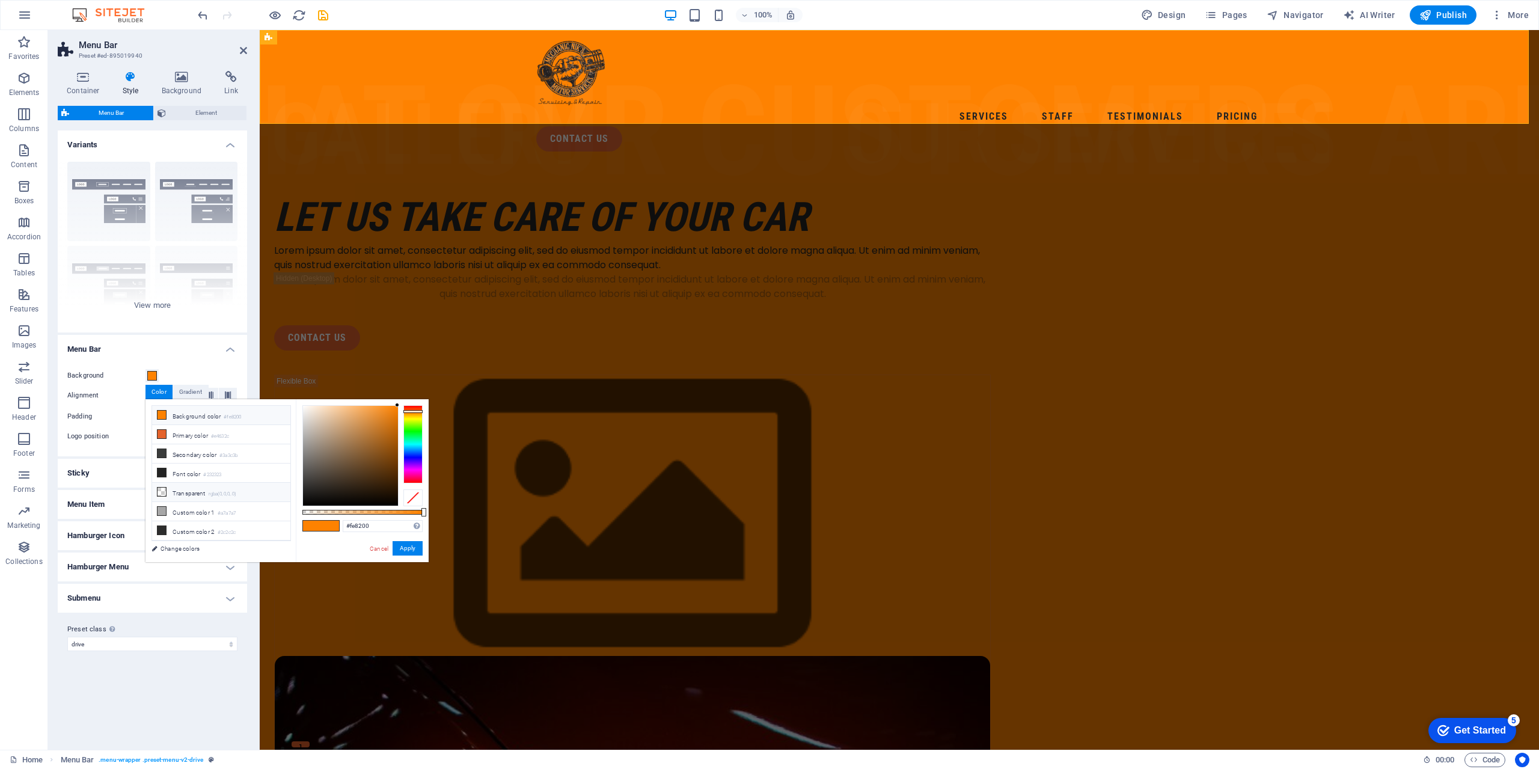
click at [175, 485] on li "Transparent rgba(0,0,0,.0)" at bounding box center [221, 492] width 138 height 19
click at [204, 417] on li "Background color #fe8200" at bounding box center [221, 415] width 138 height 19
click at [311, 525] on span at bounding box center [312, 526] width 18 height 10
type input "#ffffff"
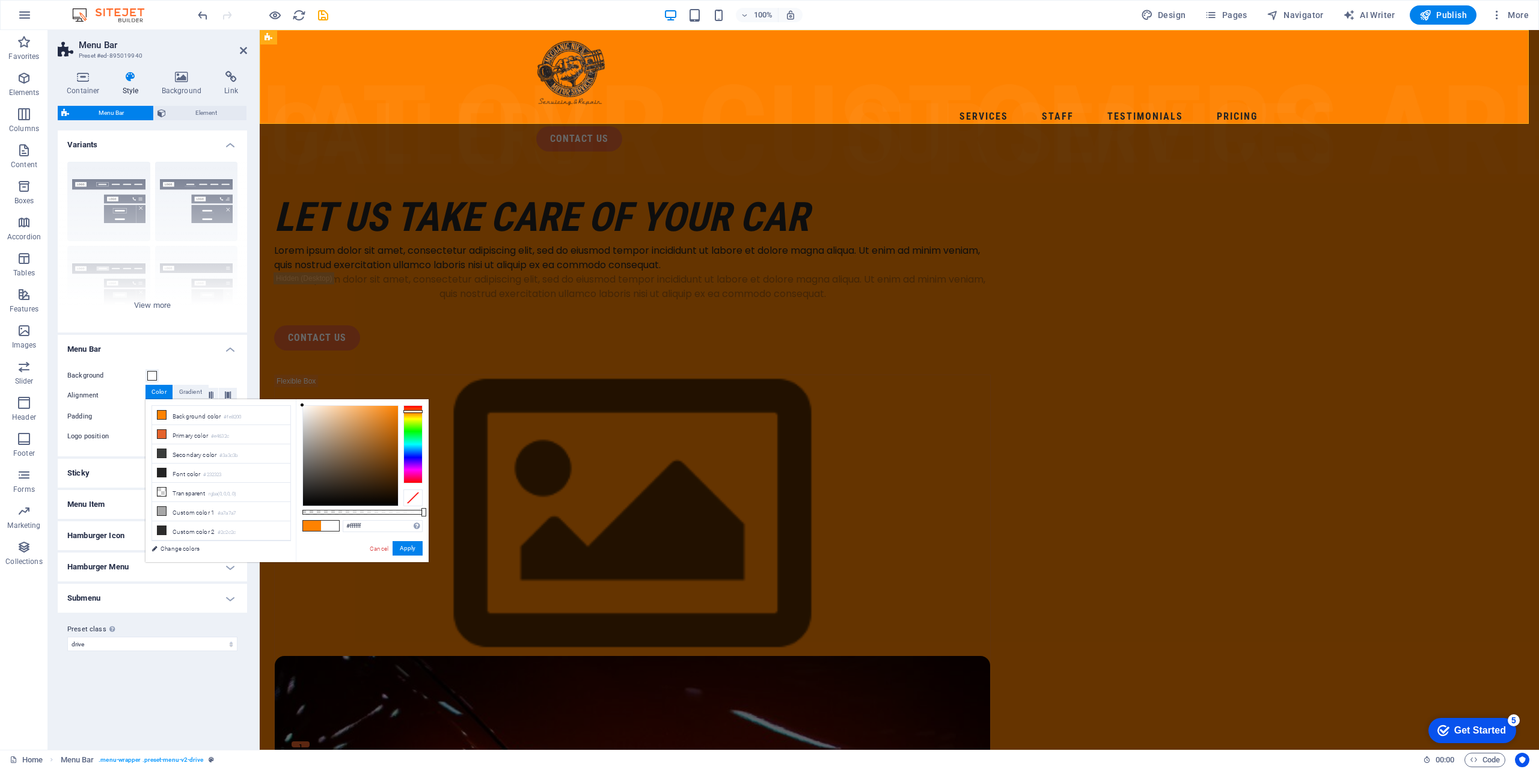
drag, startPoint x: 334, startPoint y: 442, endPoint x: 298, endPoint y: 402, distance: 54.1
click at [298, 402] on div "#ffffff Supported formats #0852ed rgb(8, 82, 237) rgba(8, 82, 237, 90%) hsv(221…" at bounding box center [362, 567] width 133 height 337
click at [395, 551] on button "Apply" at bounding box center [408, 548] width 30 height 14
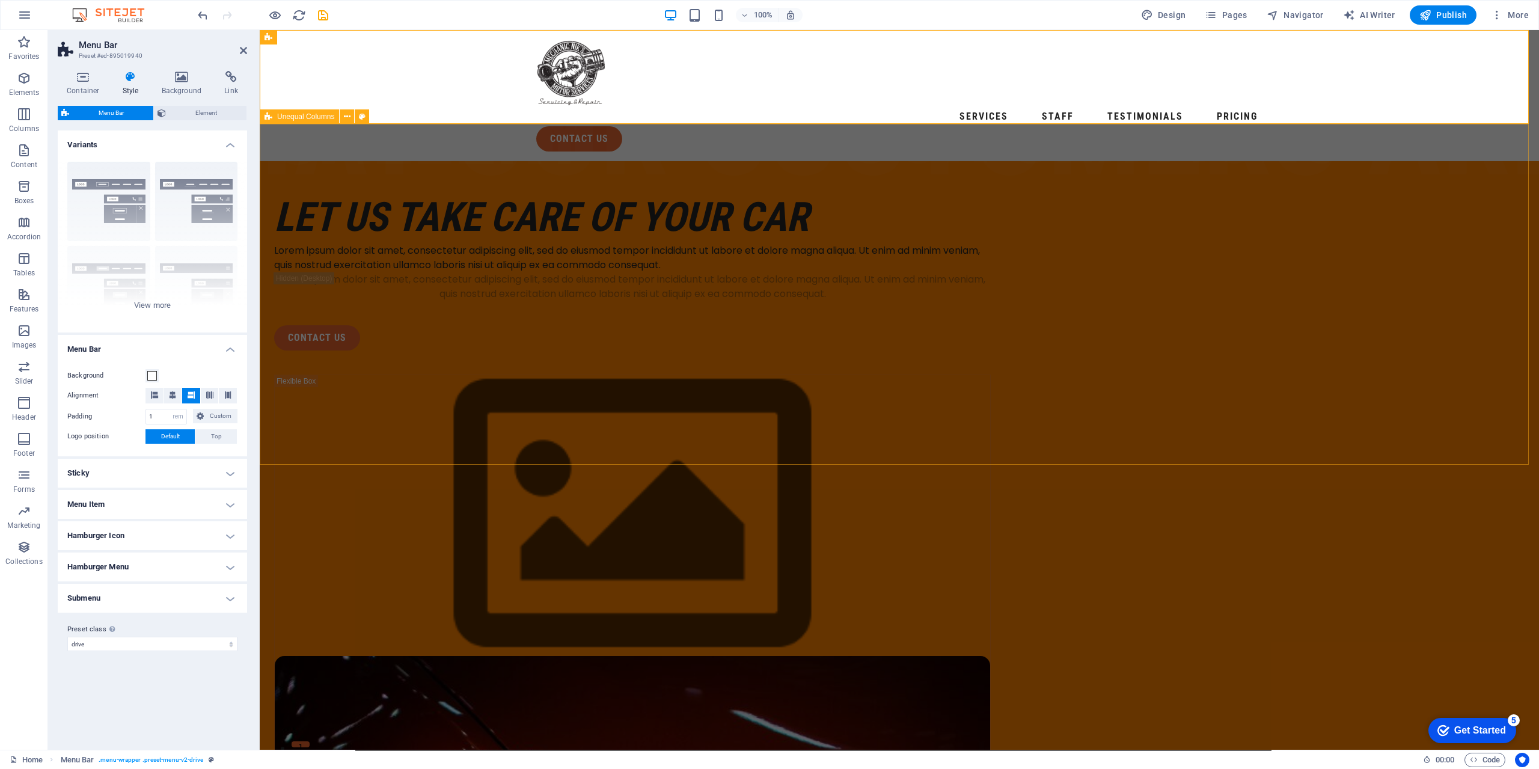
click at [375, 333] on div "Let us take care of your car Lorem ipsum dolor sit amet, consectetur adipiscing…" at bounding box center [899, 724] width 1279 height 1126
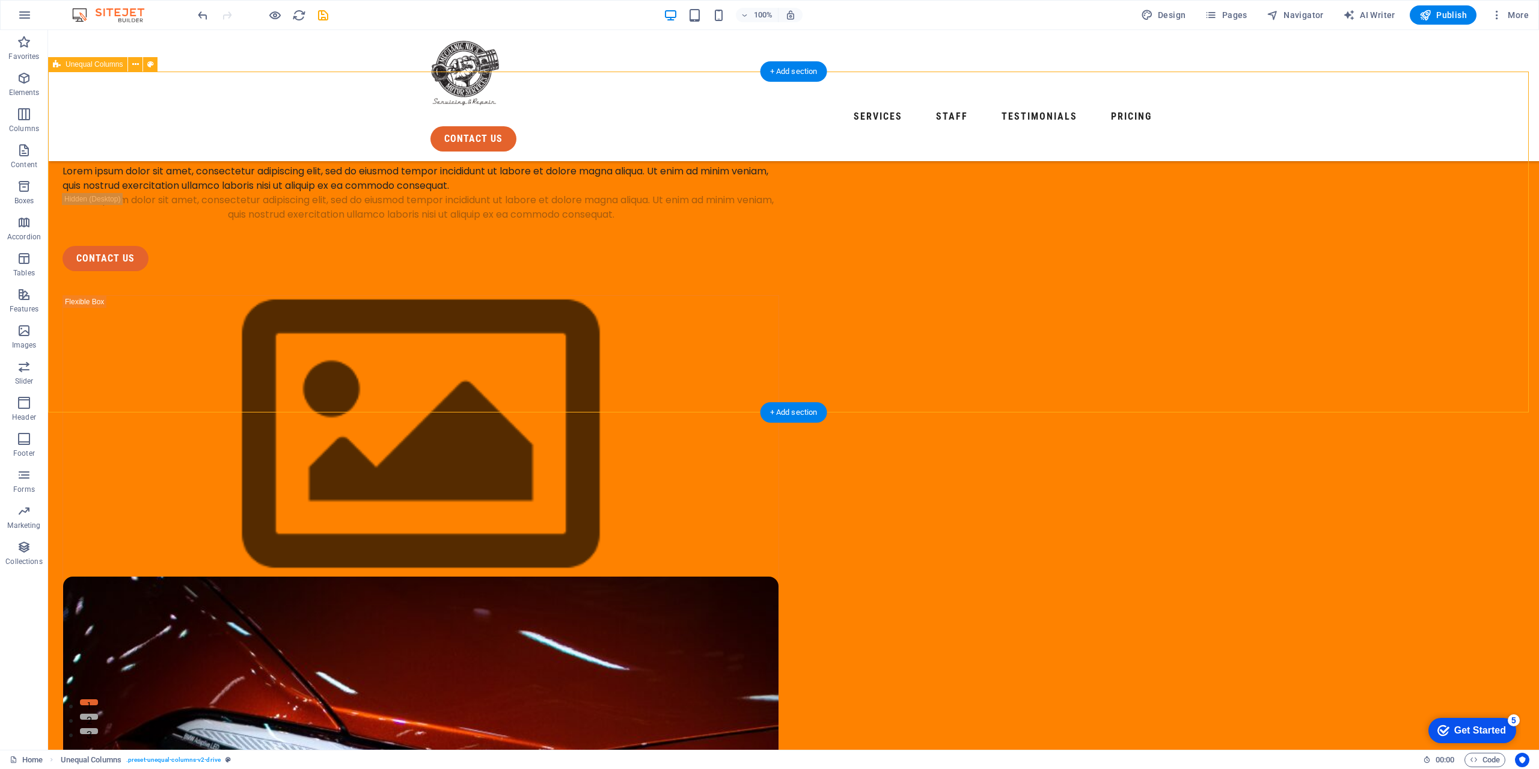
scroll to position [120, 0]
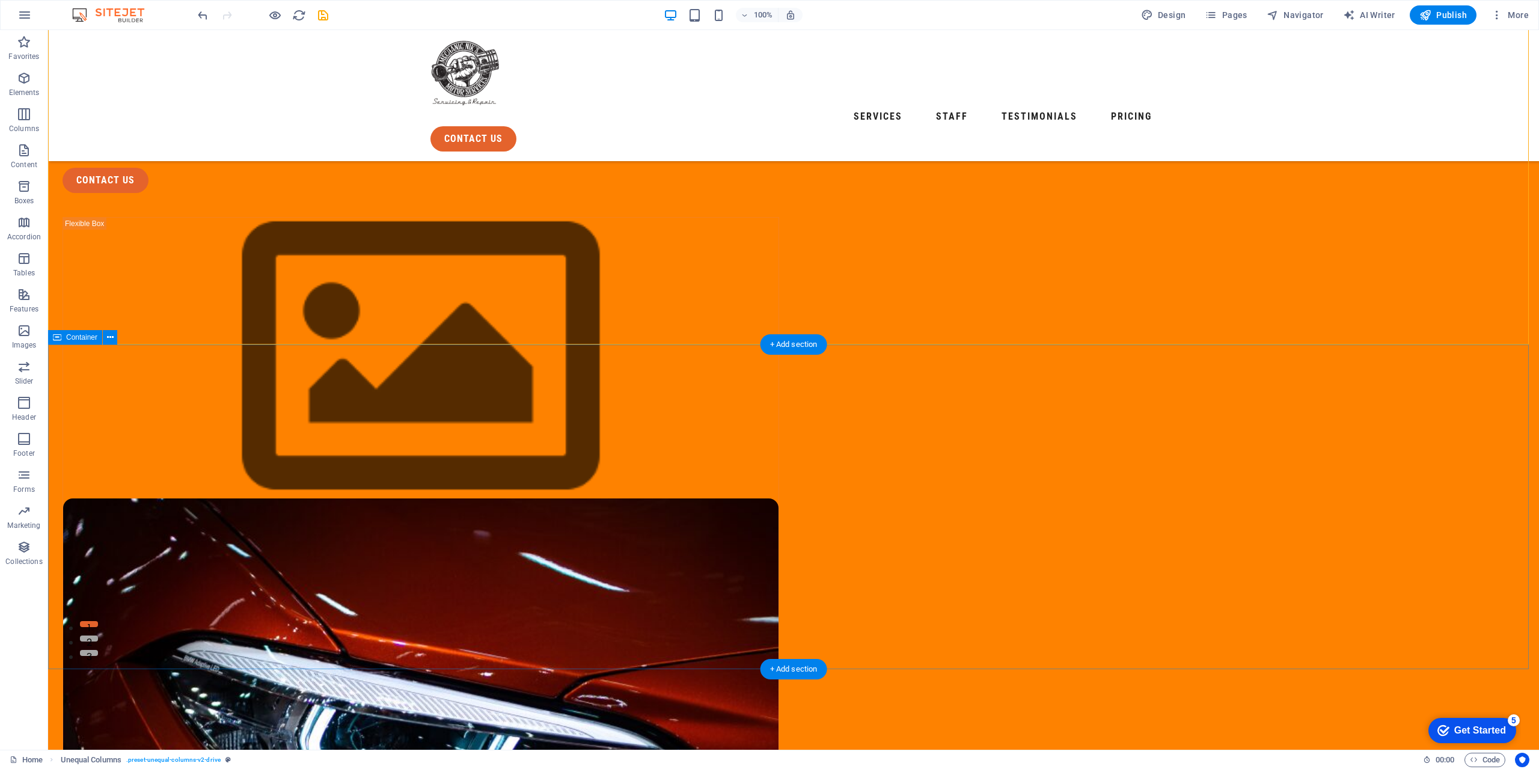
click at [114, 342] on icon at bounding box center [110, 337] width 7 height 13
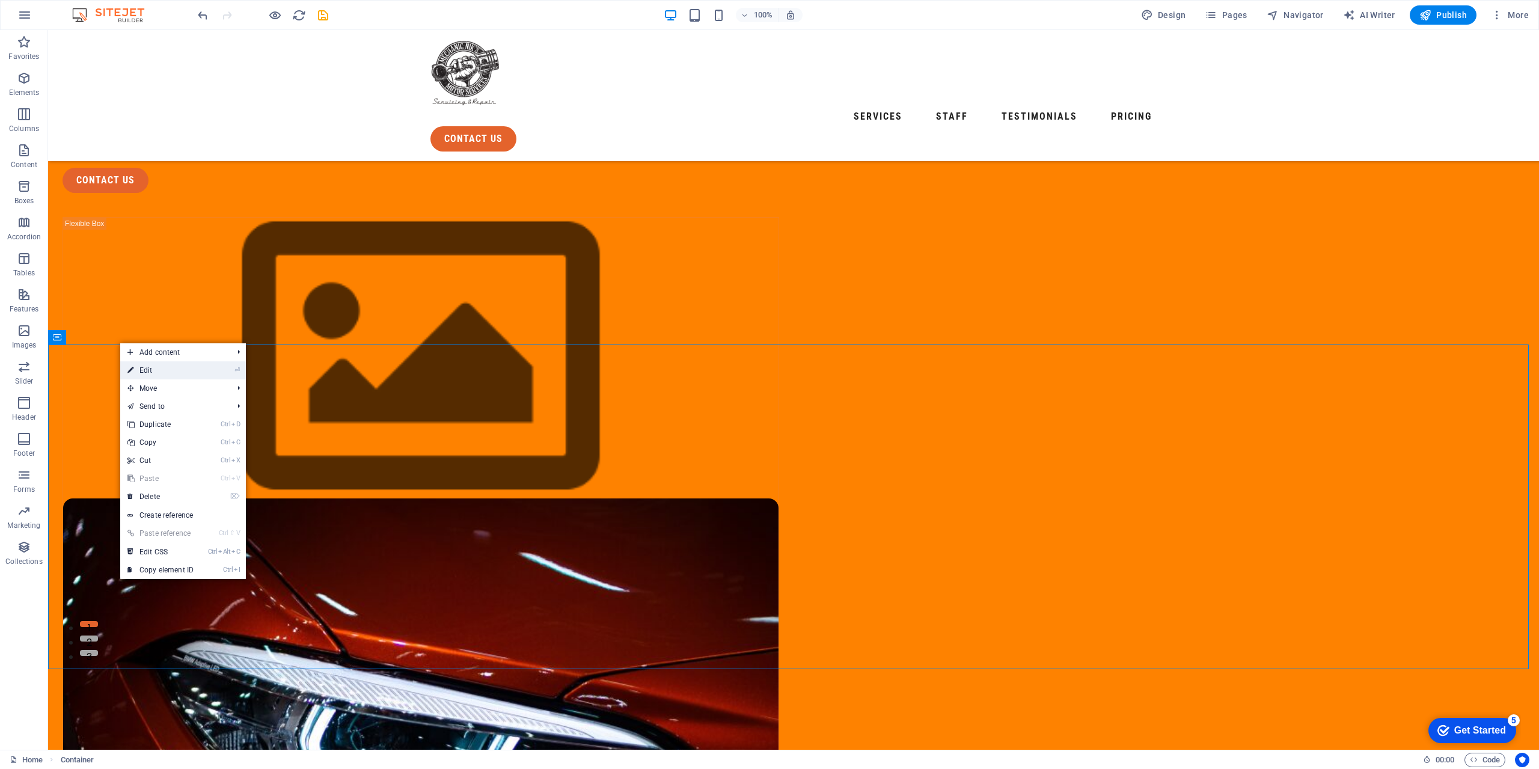
click at [176, 372] on link "⏎ Edit" at bounding box center [160, 370] width 81 height 18
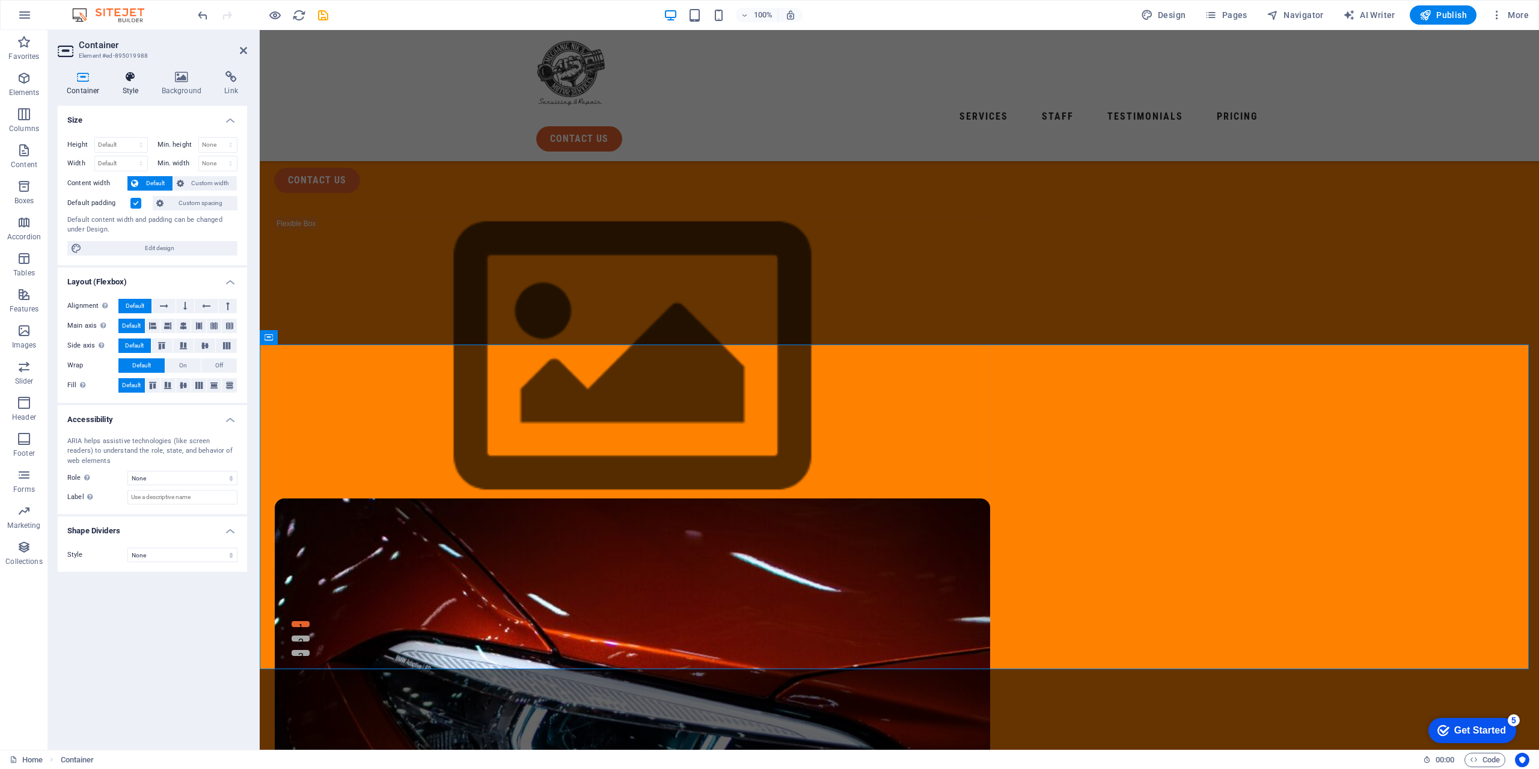
click at [129, 91] on h4 "Style" at bounding box center [133, 83] width 39 height 25
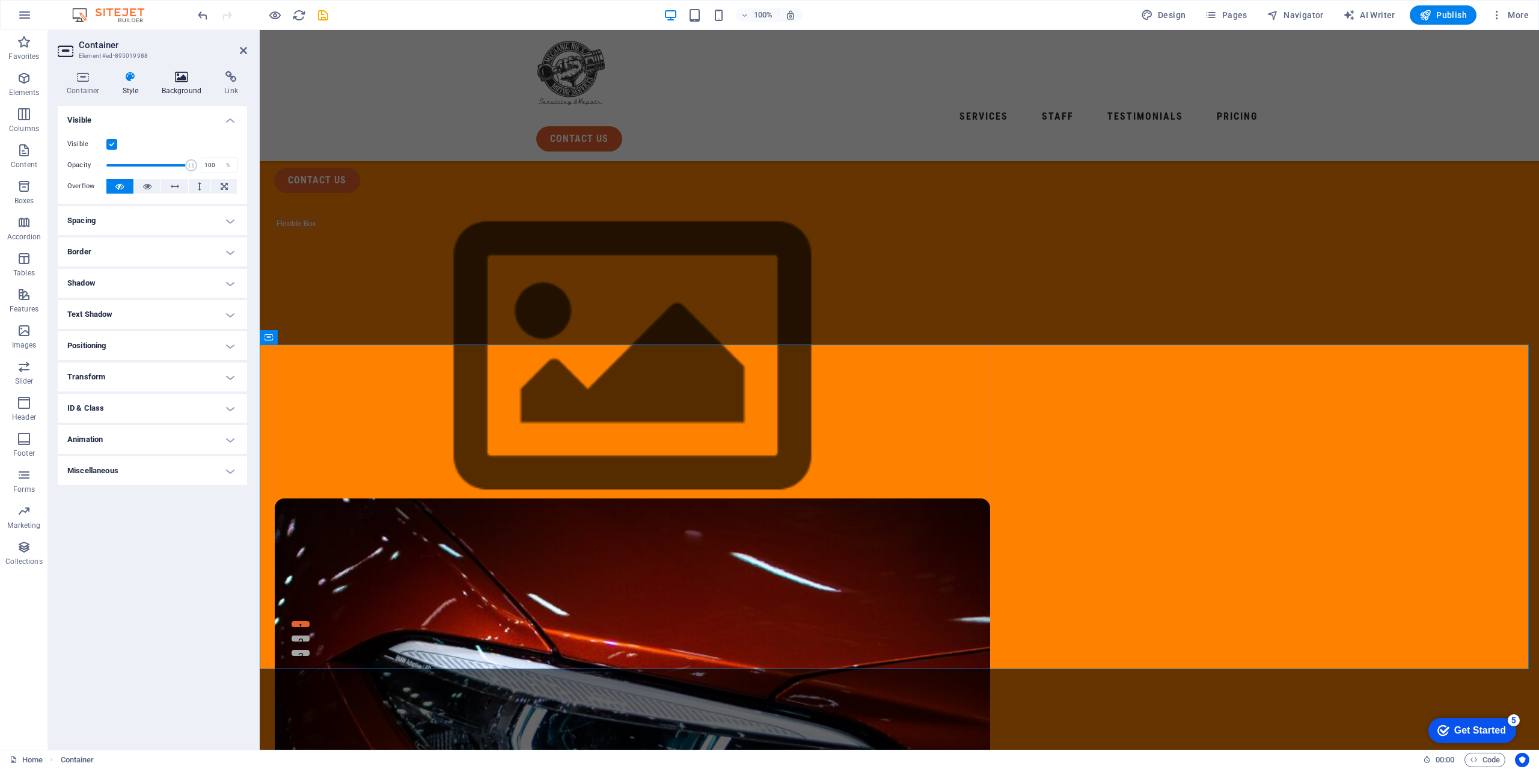
click at [176, 90] on h4 "Background" at bounding box center [184, 83] width 63 height 25
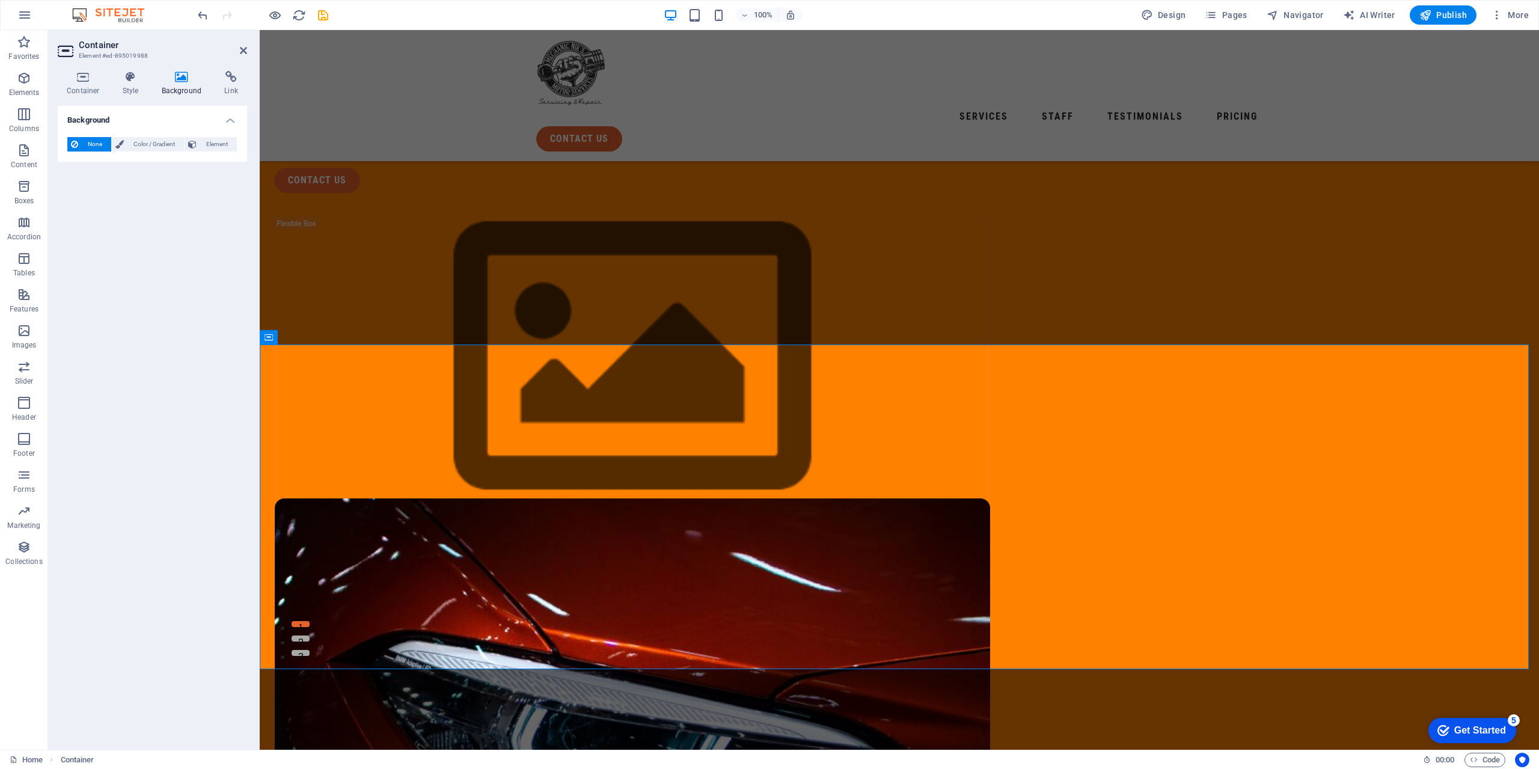
click at [108, 143] on span "None" at bounding box center [95, 144] width 26 height 14
click at [159, 145] on span "Color / Gradient" at bounding box center [153, 144] width 53 height 14
click at [225, 123] on h4 "Background" at bounding box center [152, 117] width 189 height 22
click at [380, 291] on div "Let us take care of your car Lorem ipsum dolor sit amet, consectetur adipiscing…" at bounding box center [899, 520] width 1279 height 1220
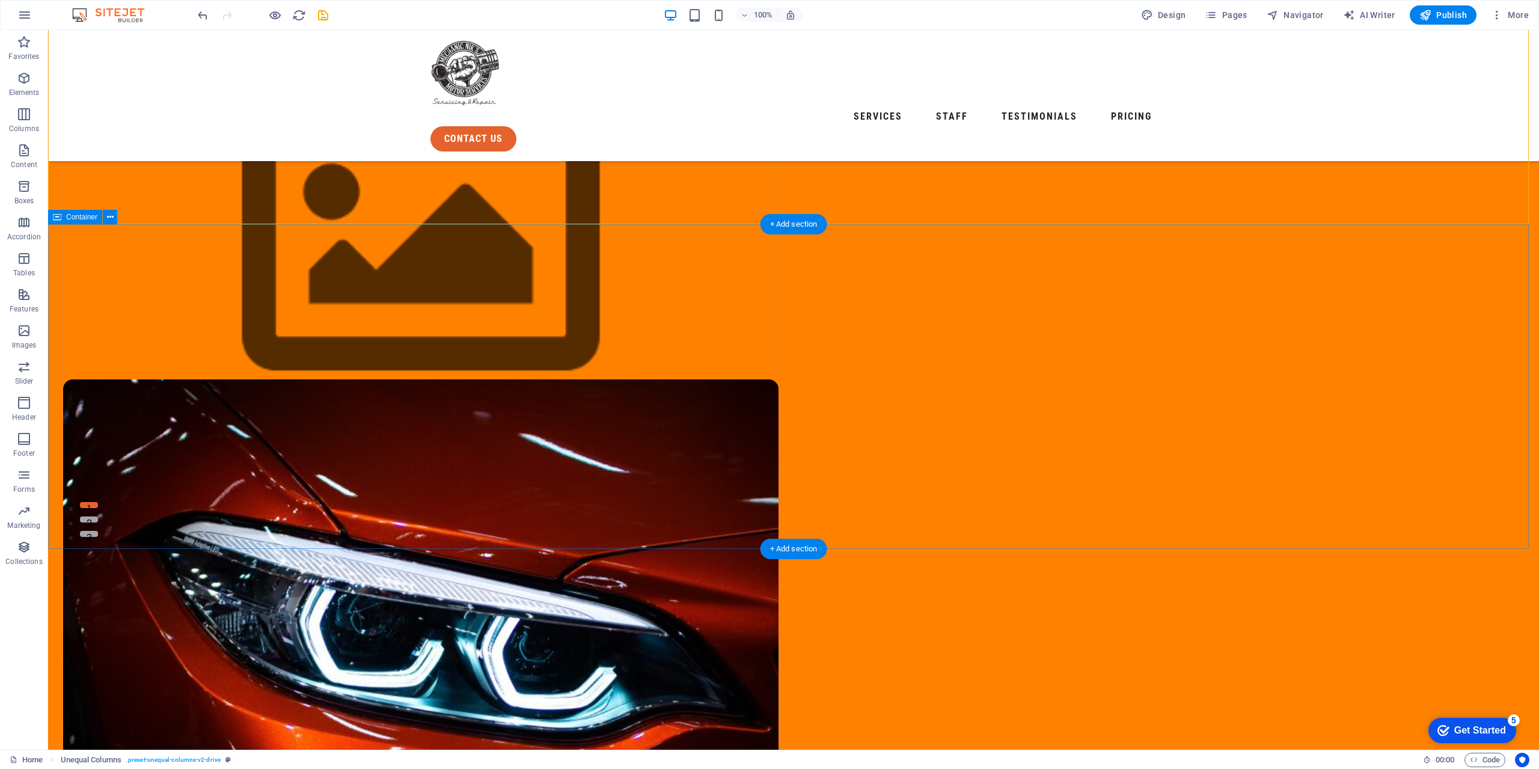
scroll to position [241, 0]
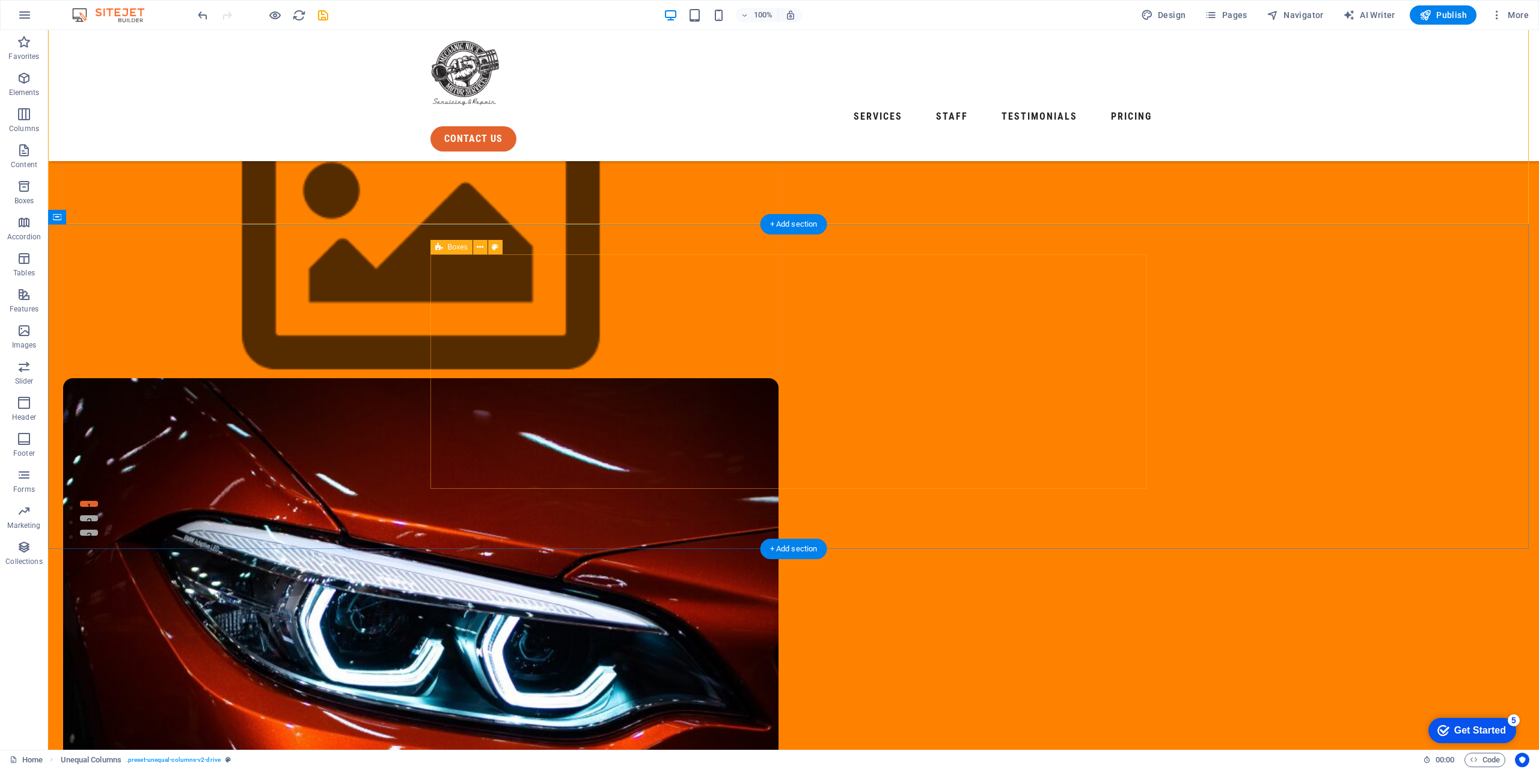
click at [498, 251] on icon at bounding box center [495, 247] width 7 height 13
select select "rem"
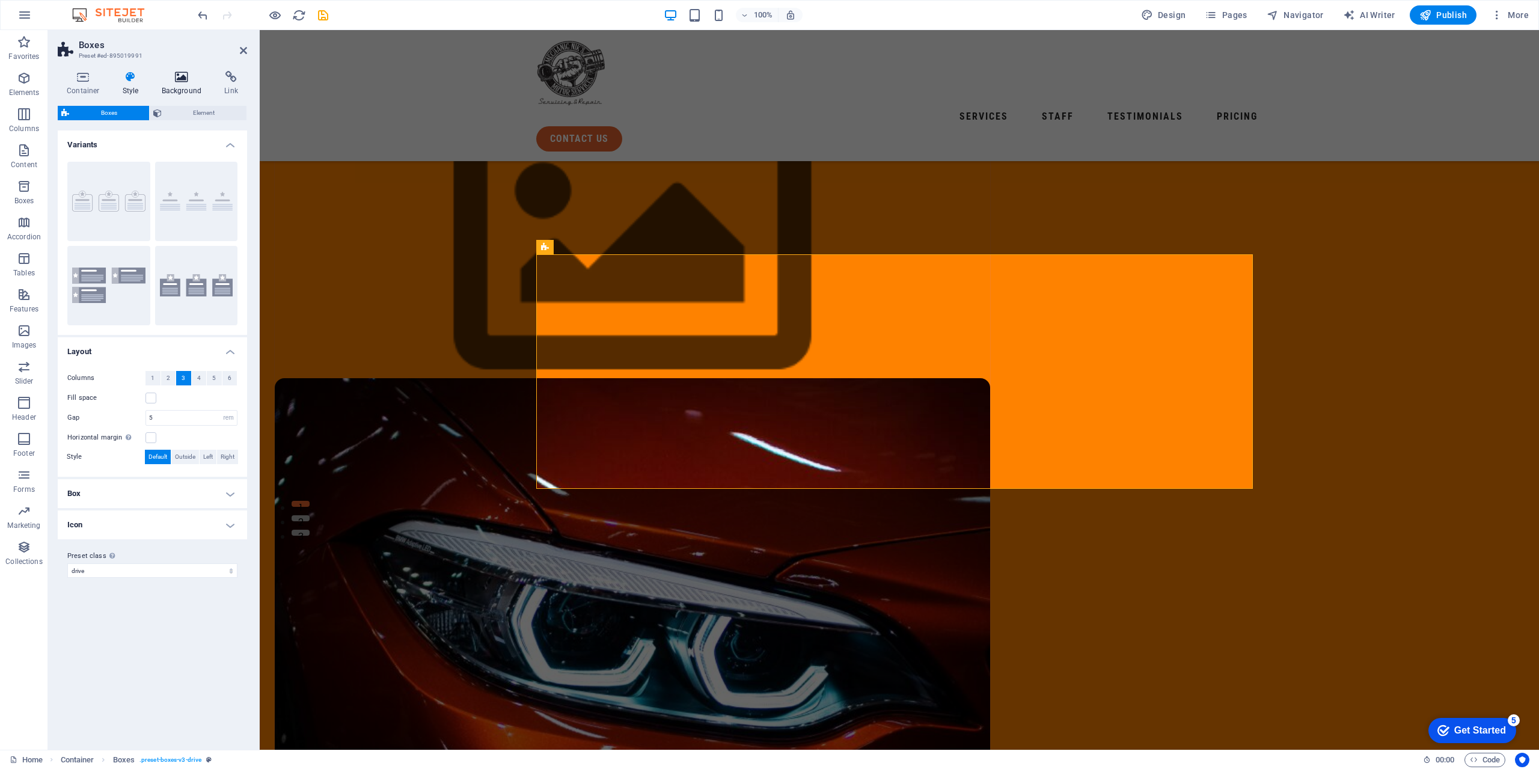
click at [183, 86] on h4 "Background" at bounding box center [184, 83] width 63 height 25
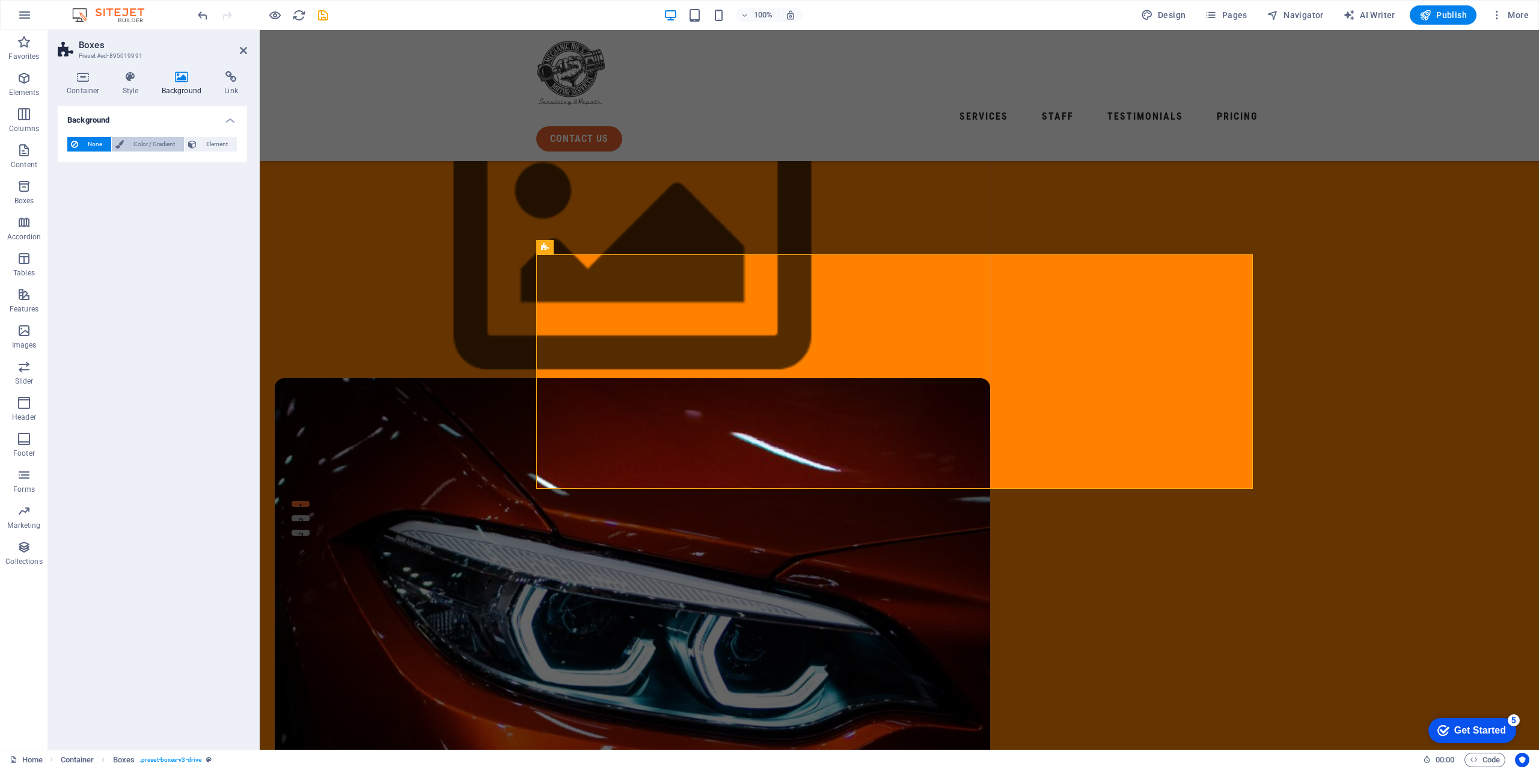
click at [180, 144] on span "Color / Gradient" at bounding box center [153, 144] width 53 height 14
click at [76, 199] on span at bounding box center [75, 192] width 13 height 13
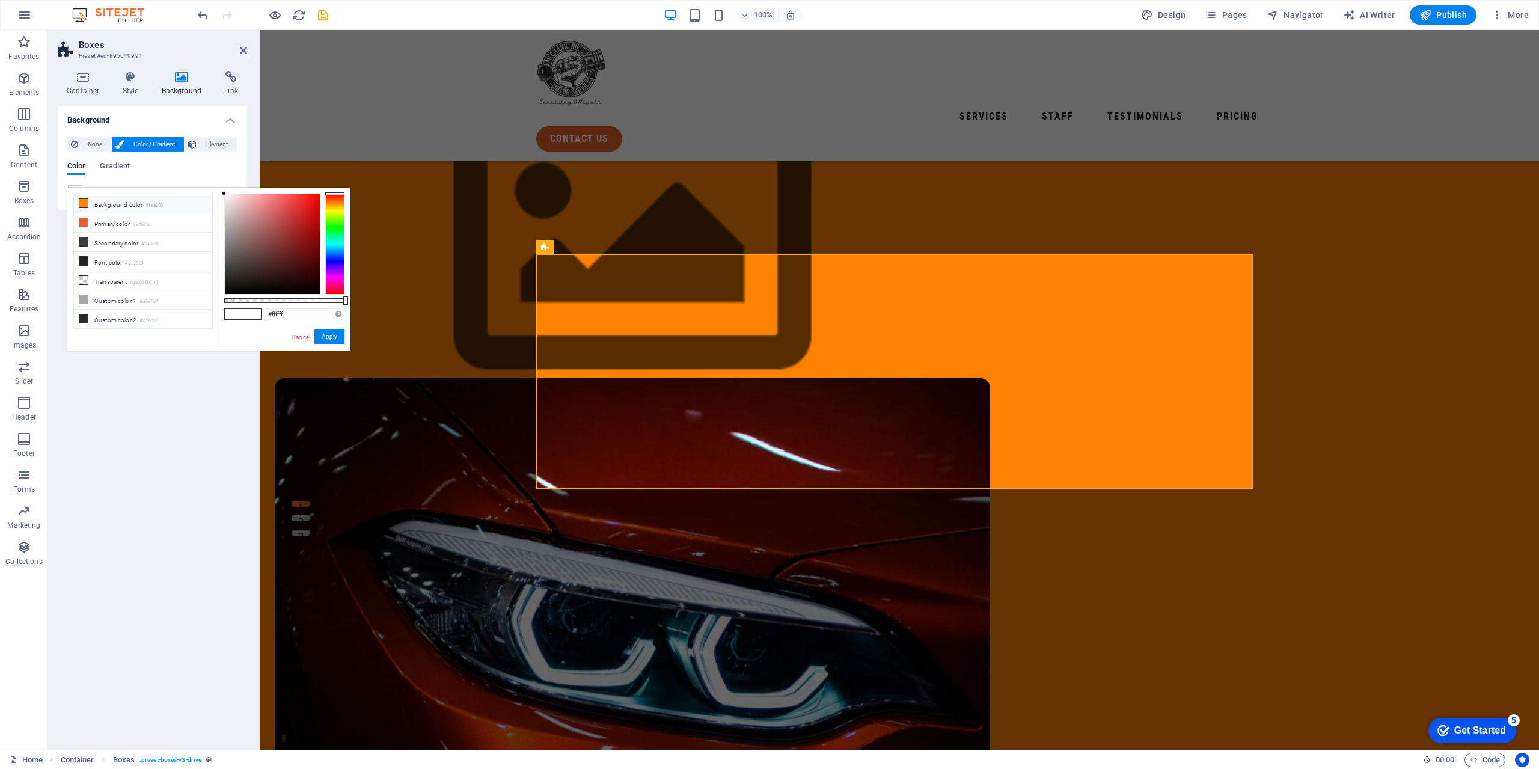
click at [84, 206] on icon at bounding box center [83, 203] width 8 height 8
type input "#fe8200"
click at [321, 340] on button "Apply" at bounding box center [329, 336] width 30 height 14
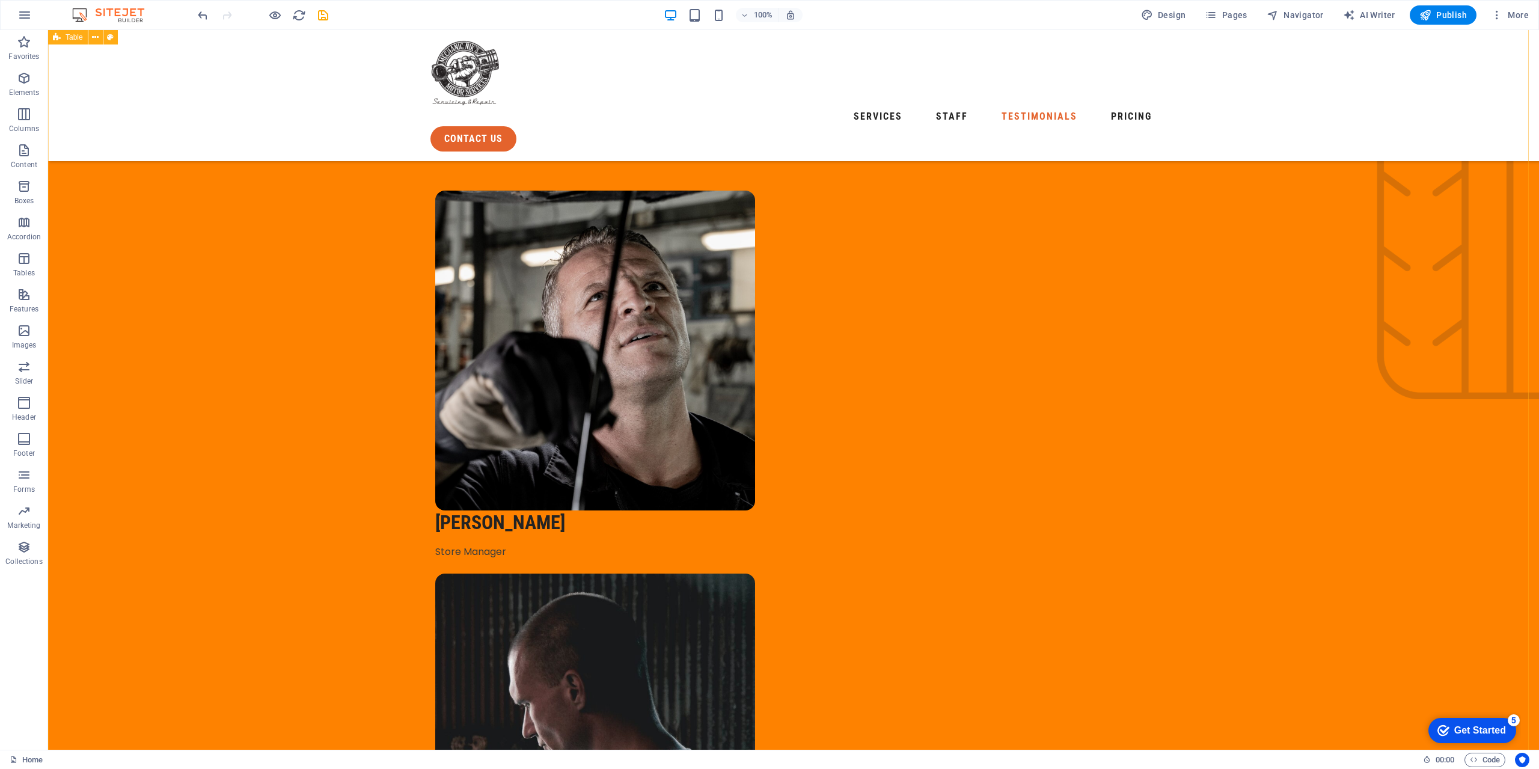
scroll to position [2946, 0]
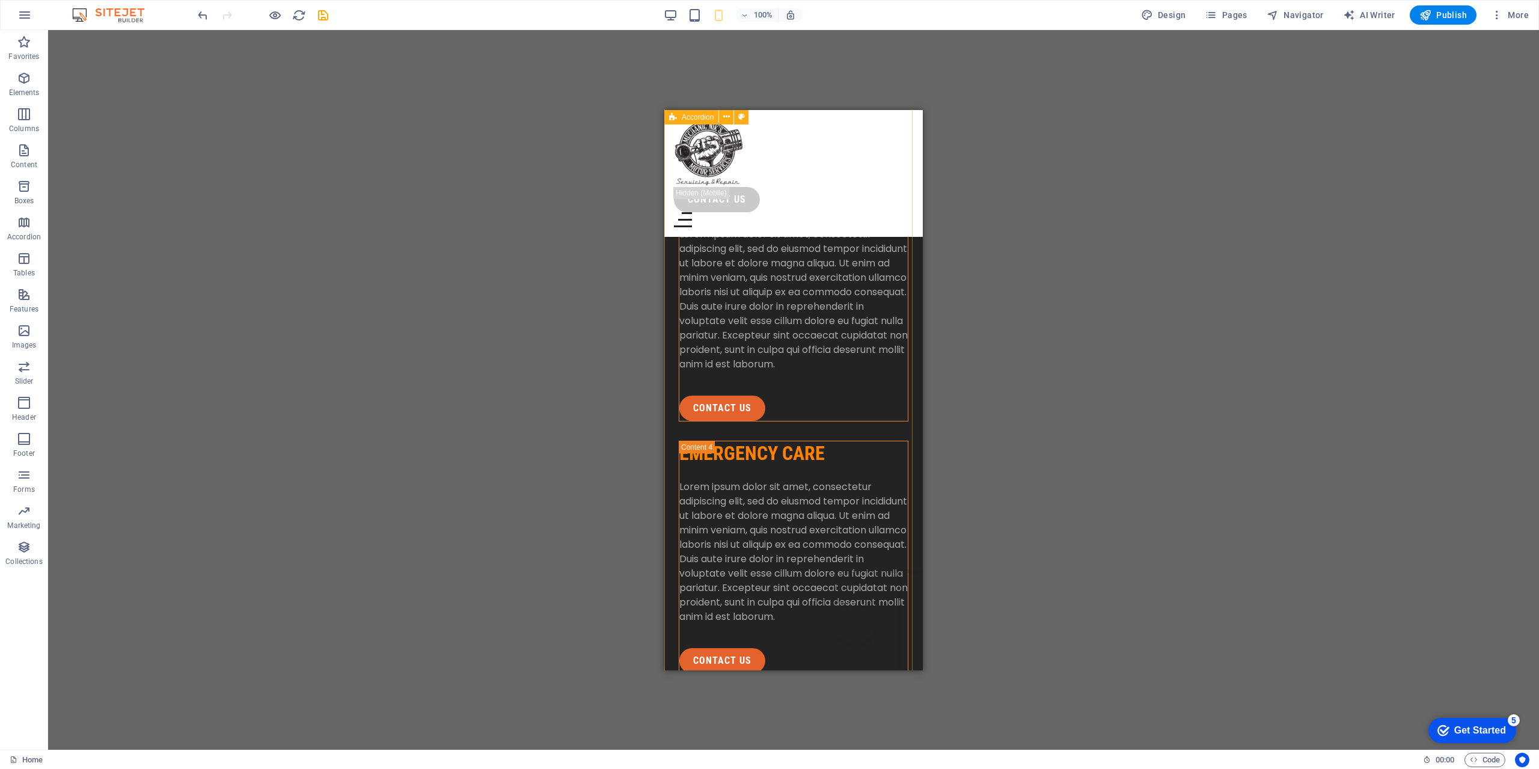
scroll to position [2086, 0]
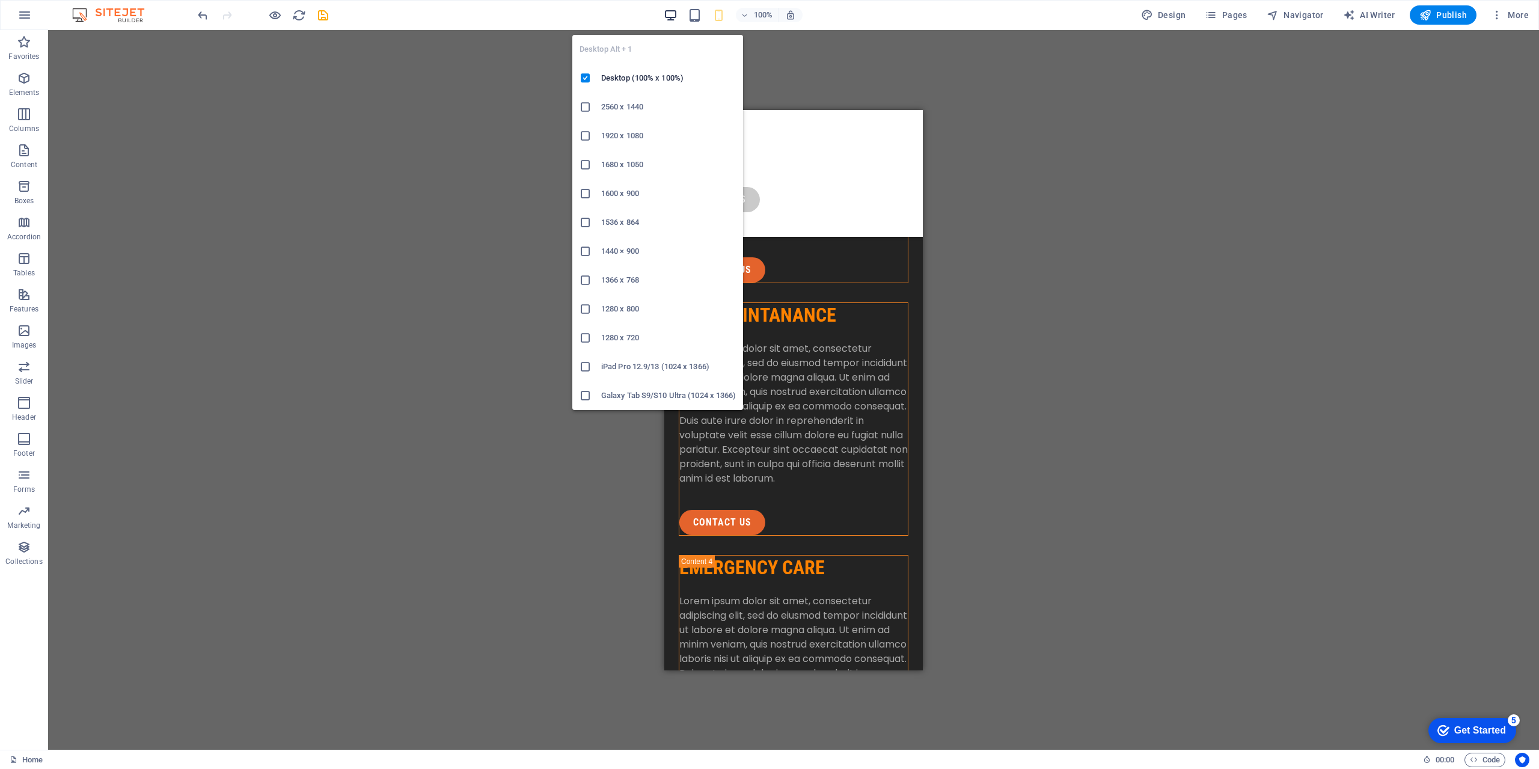
click at [668, 16] on icon "button" at bounding box center [671, 15] width 14 height 14
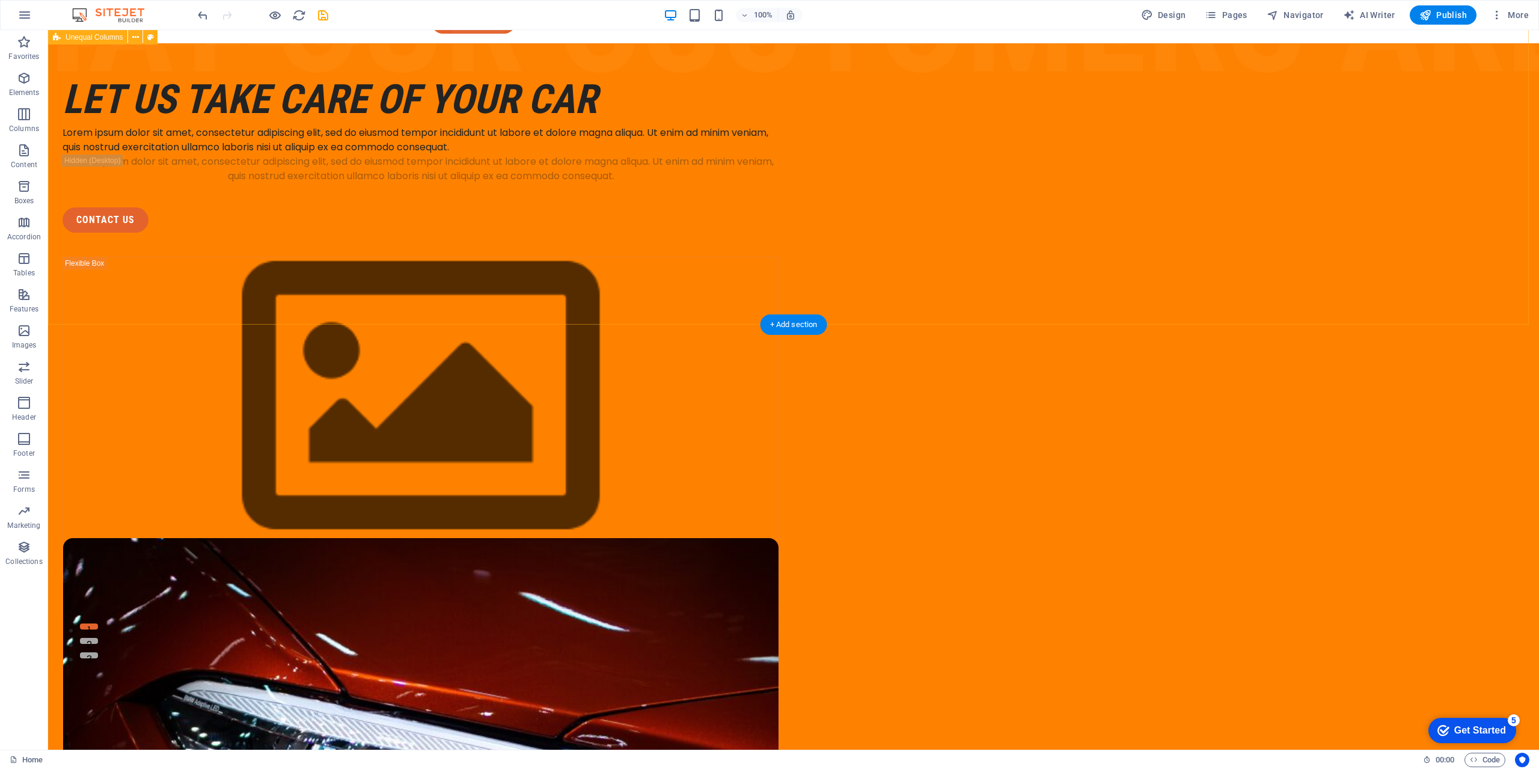
scroll to position [0, 0]
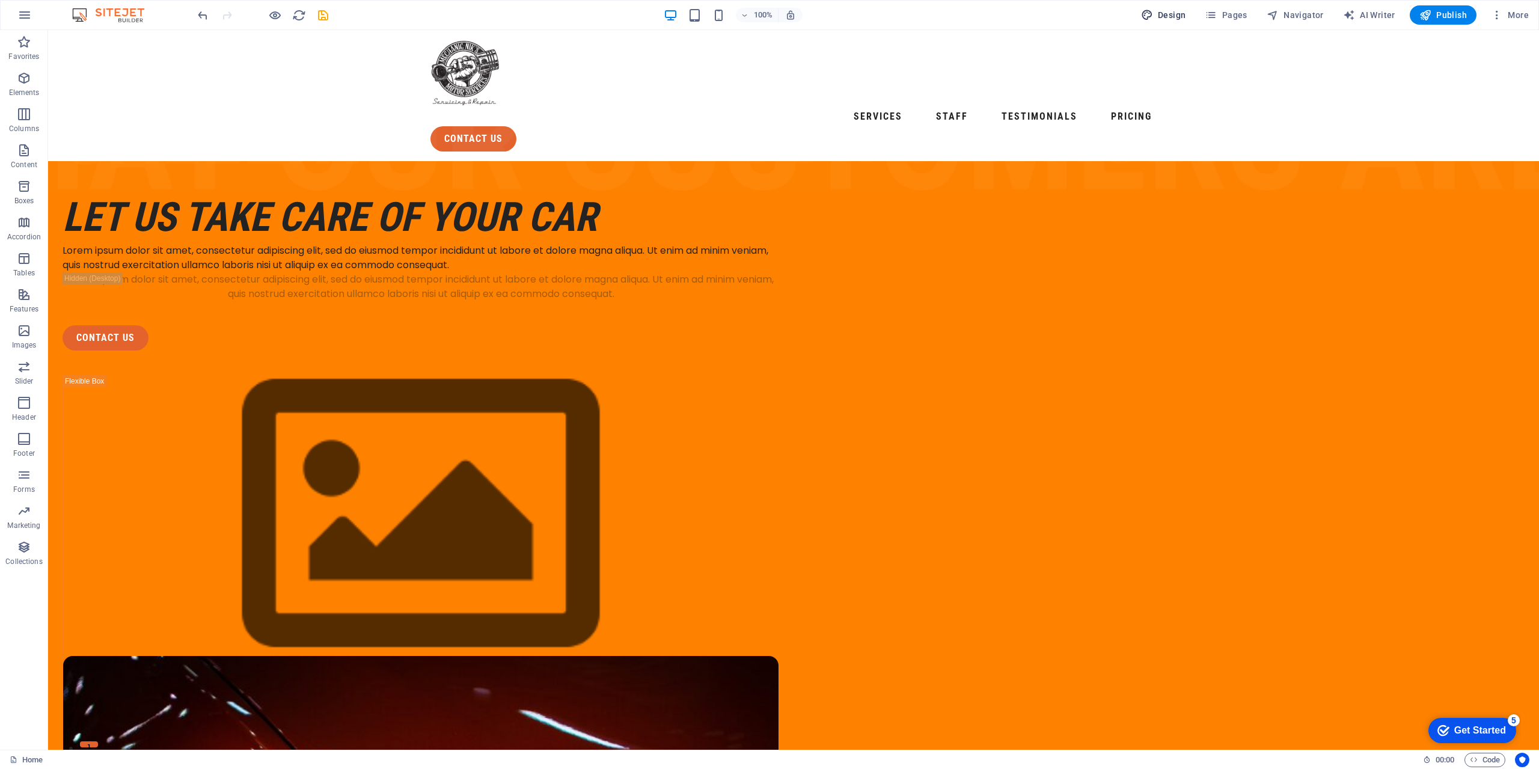
click at [907, 17] on span "Design" at bounding box center [1163, 15] width 45 height 12
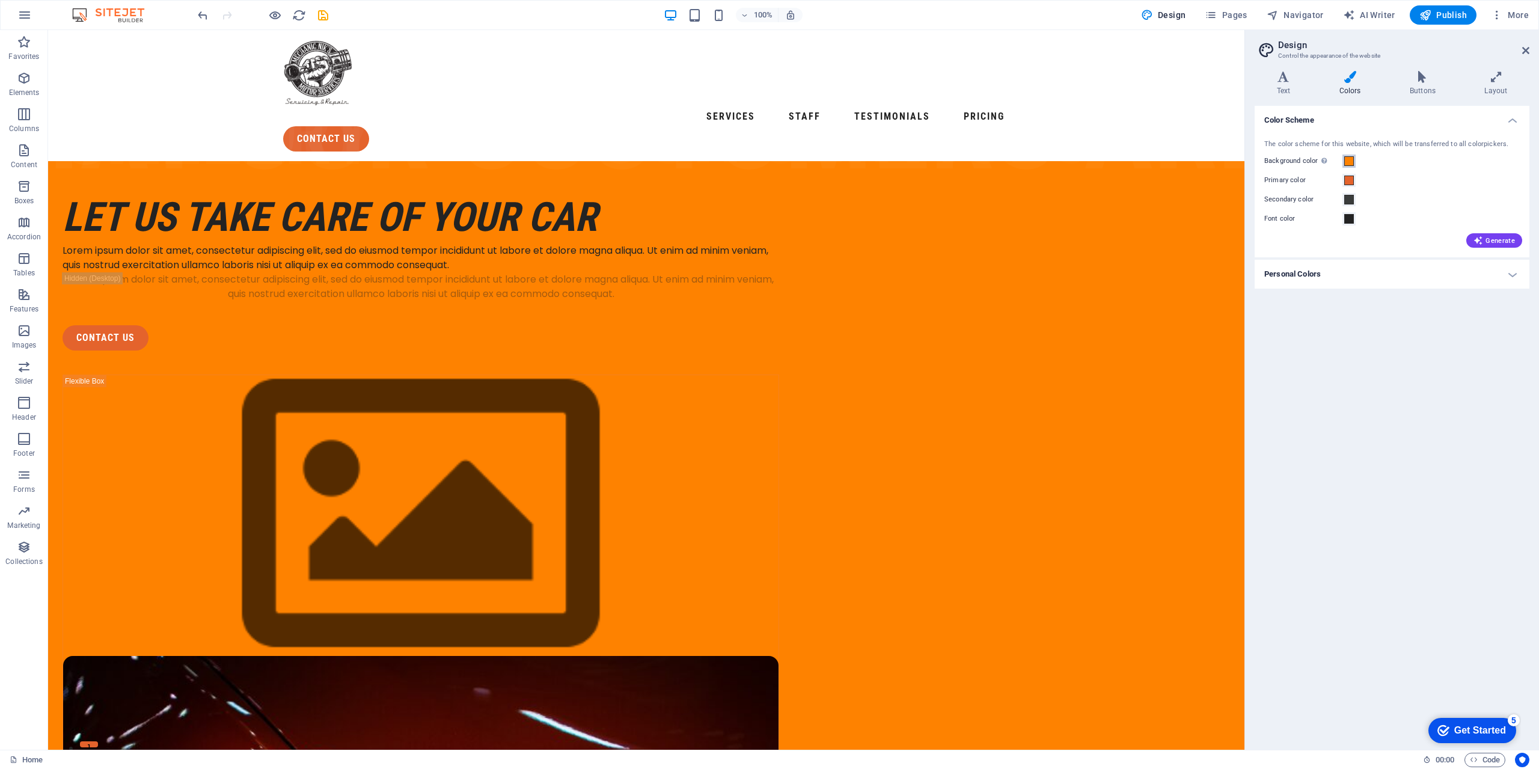
click at [907, 166] on span at bounding box center [1349, 161] width 10 height 10
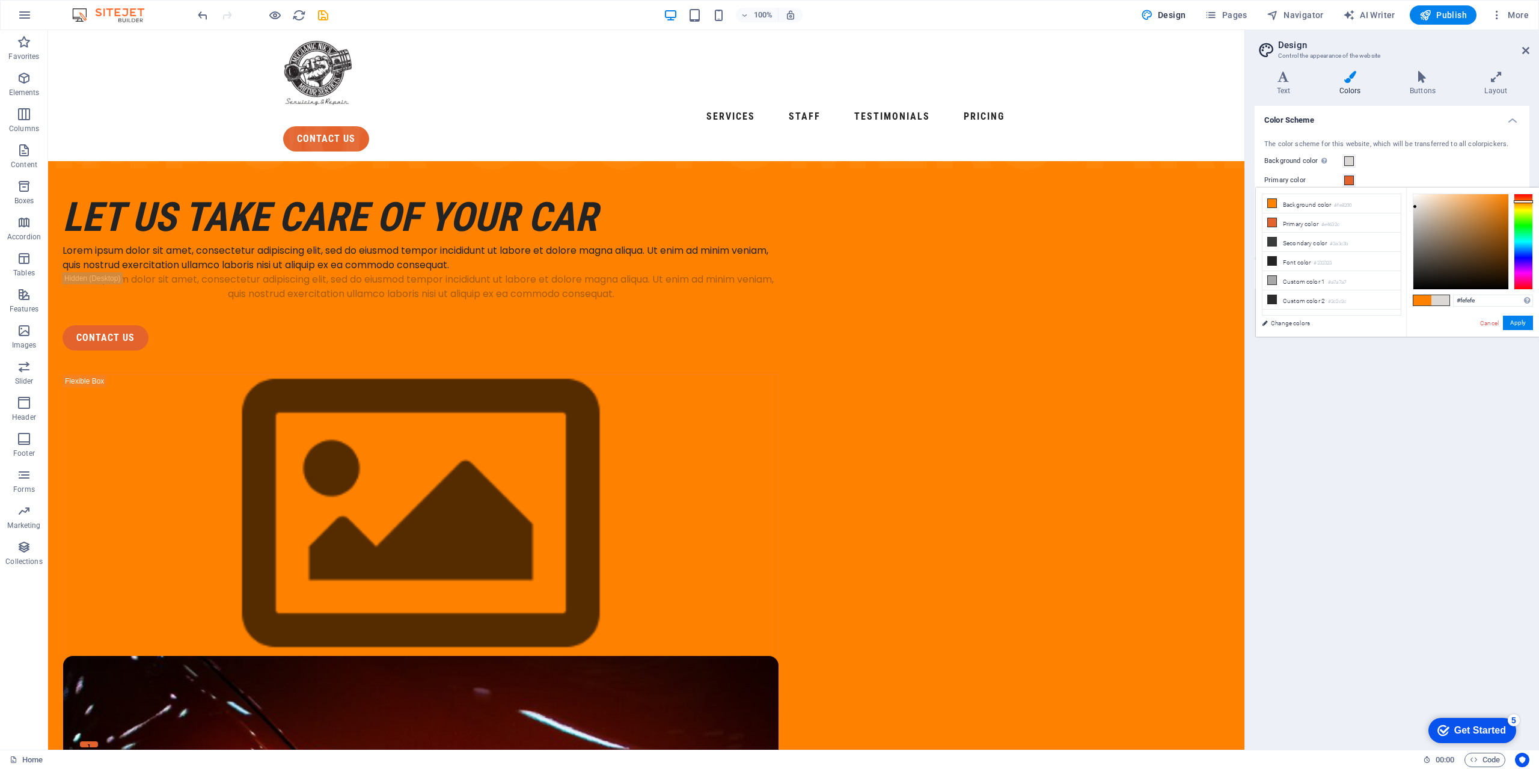
type input "#ffffff"
drag, startPoint x: 1428, startPoint y: 243, endPoint x: 1413, endPoint y: 192, distance: 53.3
click at [907, 194] on div at bounding box center [1461, 241] width 95 height 95
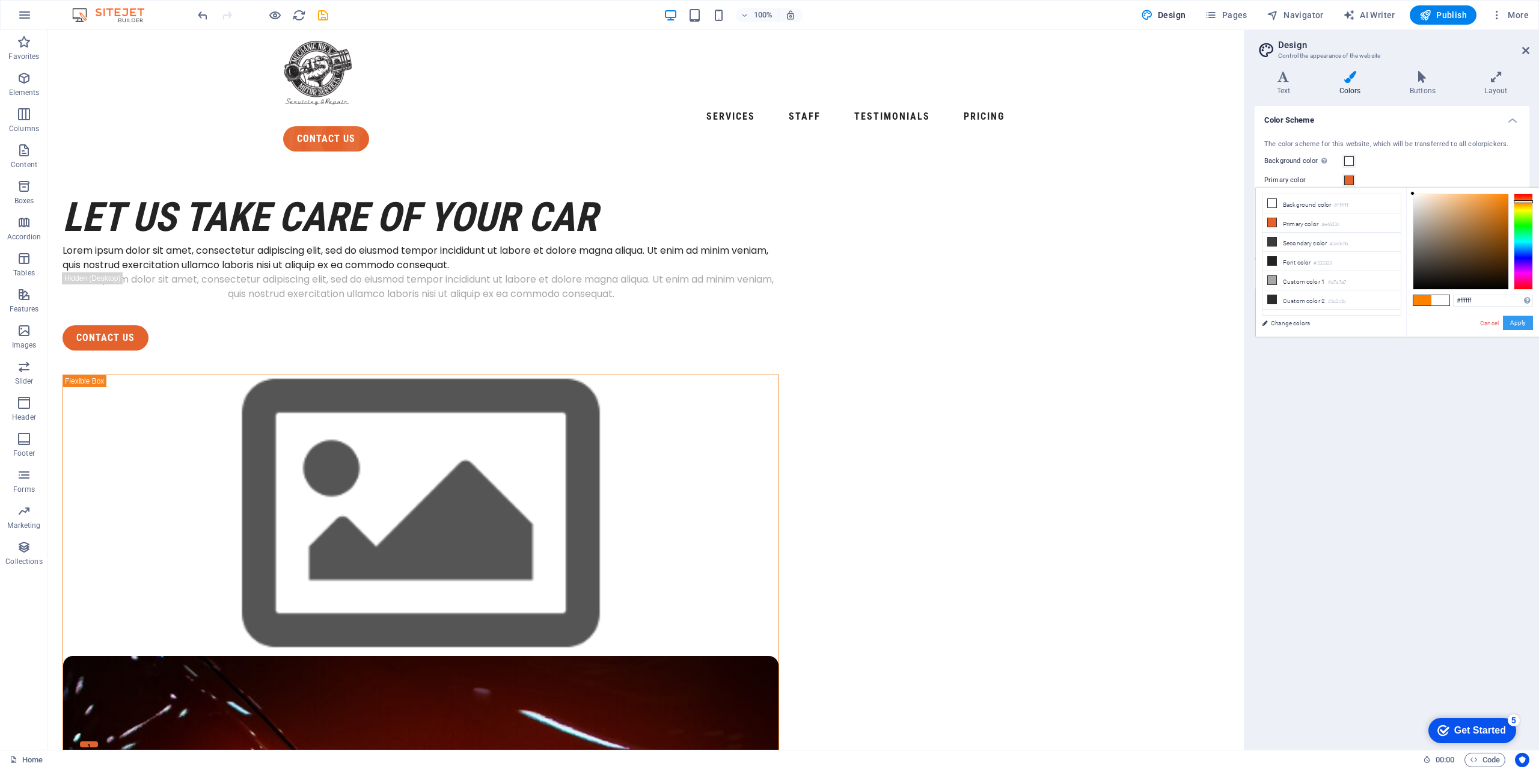
click at [907, 323] on button "Apply" at bounding box center [1518, 323] width 30 height 14
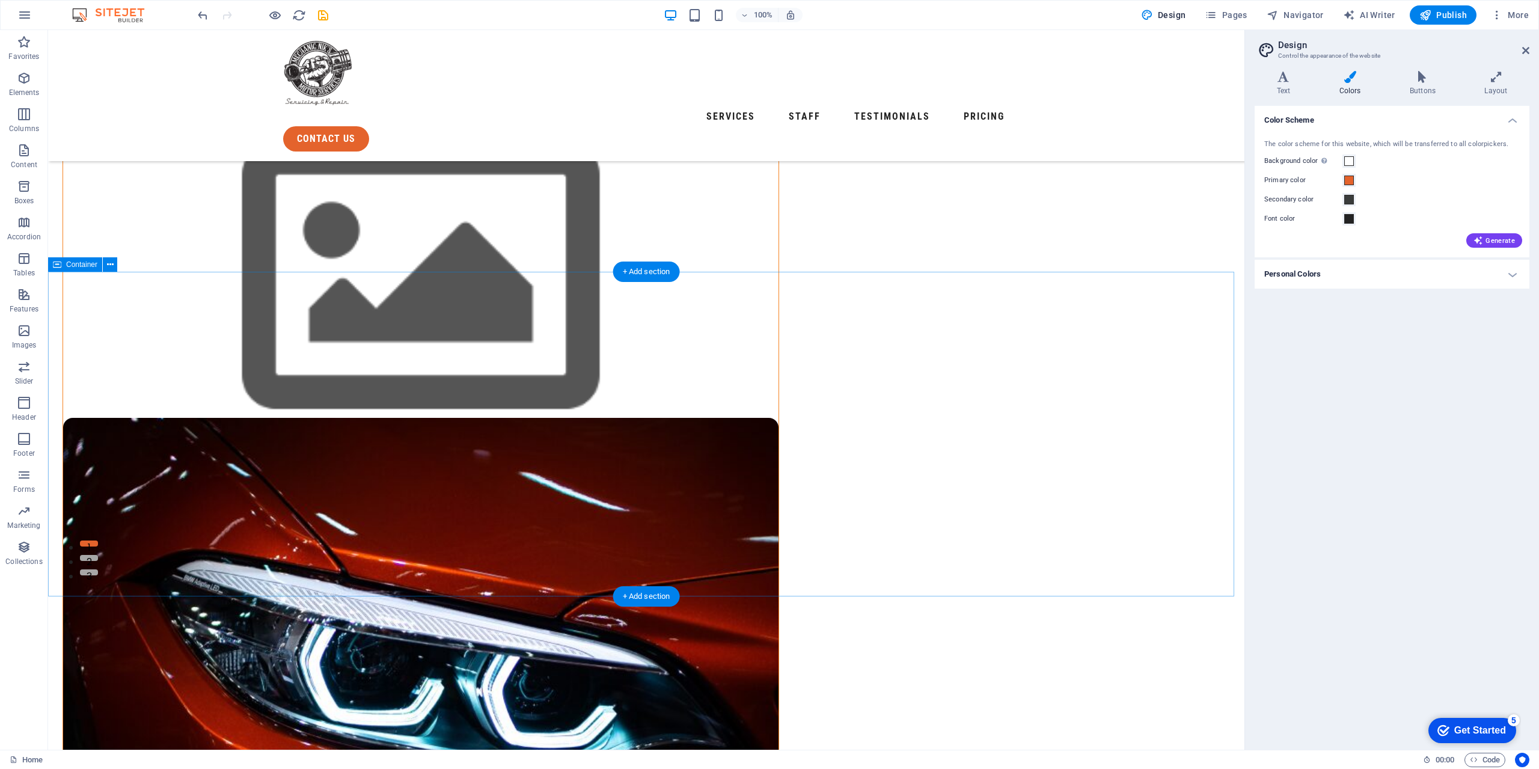
scroll to position [180, 0]
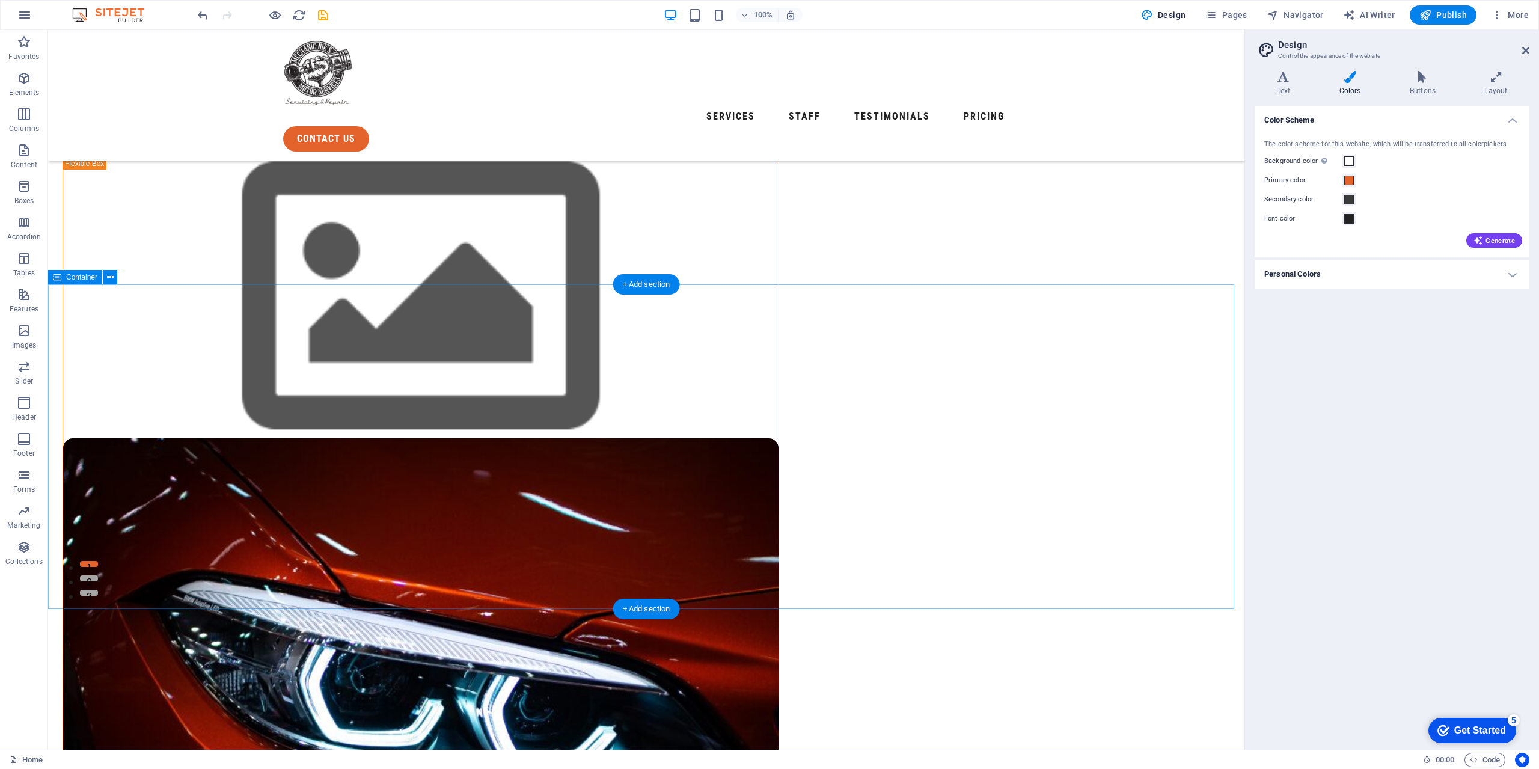
click at [114, 280] on icon at bounding box center [110, 277] width 7 height 13
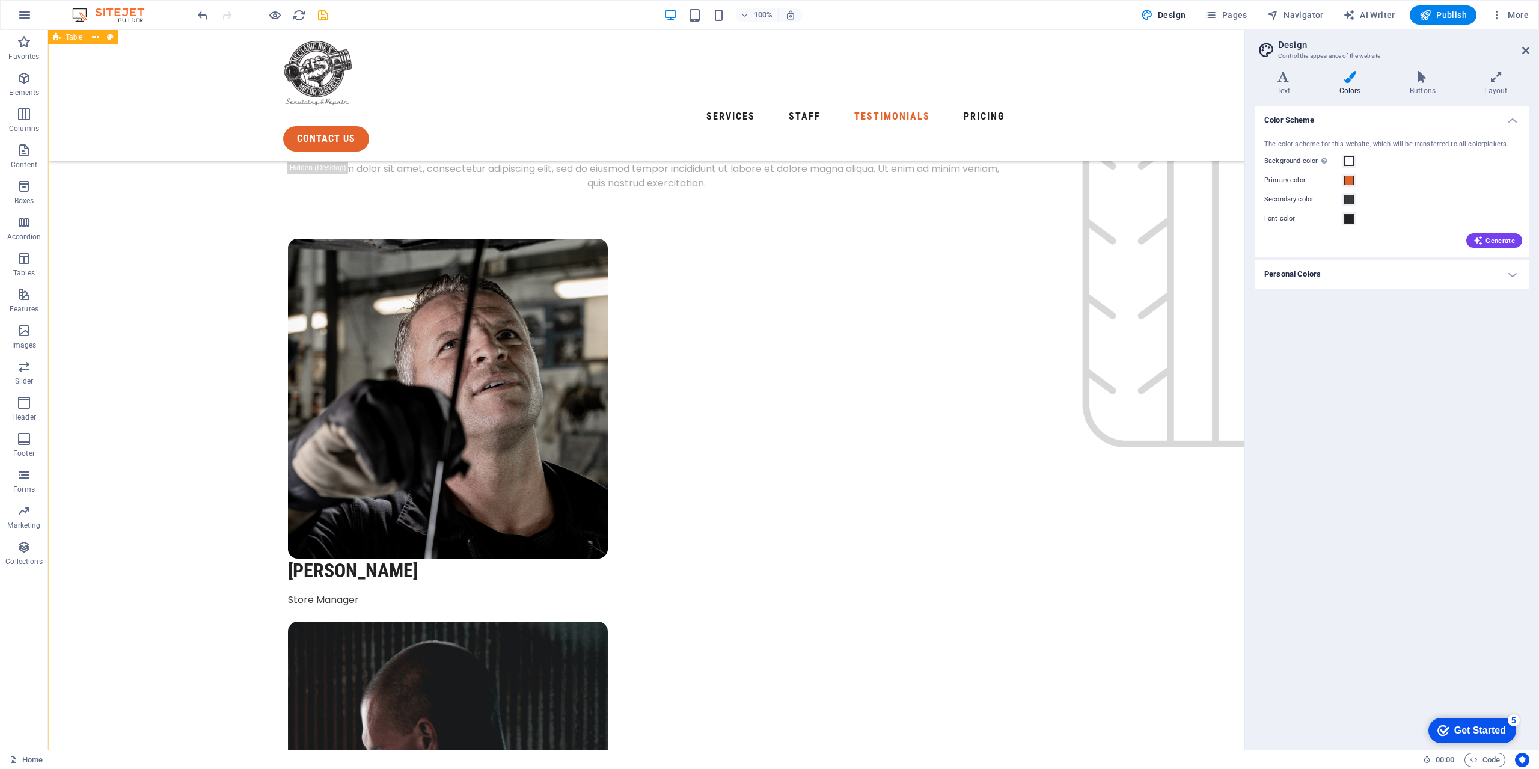
scroll to position [2886, 0]
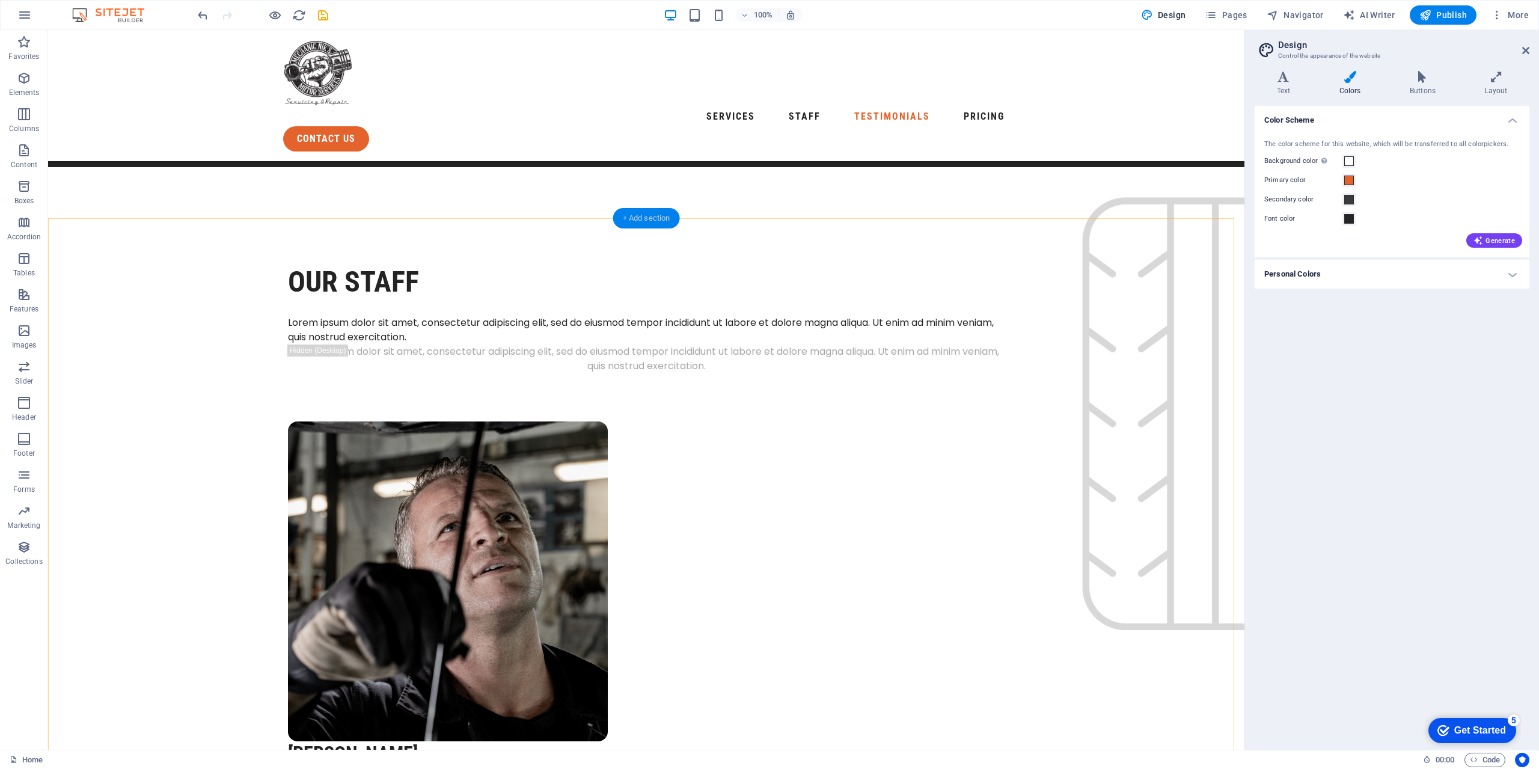
click at [669, 216] on div "+ Add section" at bounding box center [646, 218] width 67 height 20
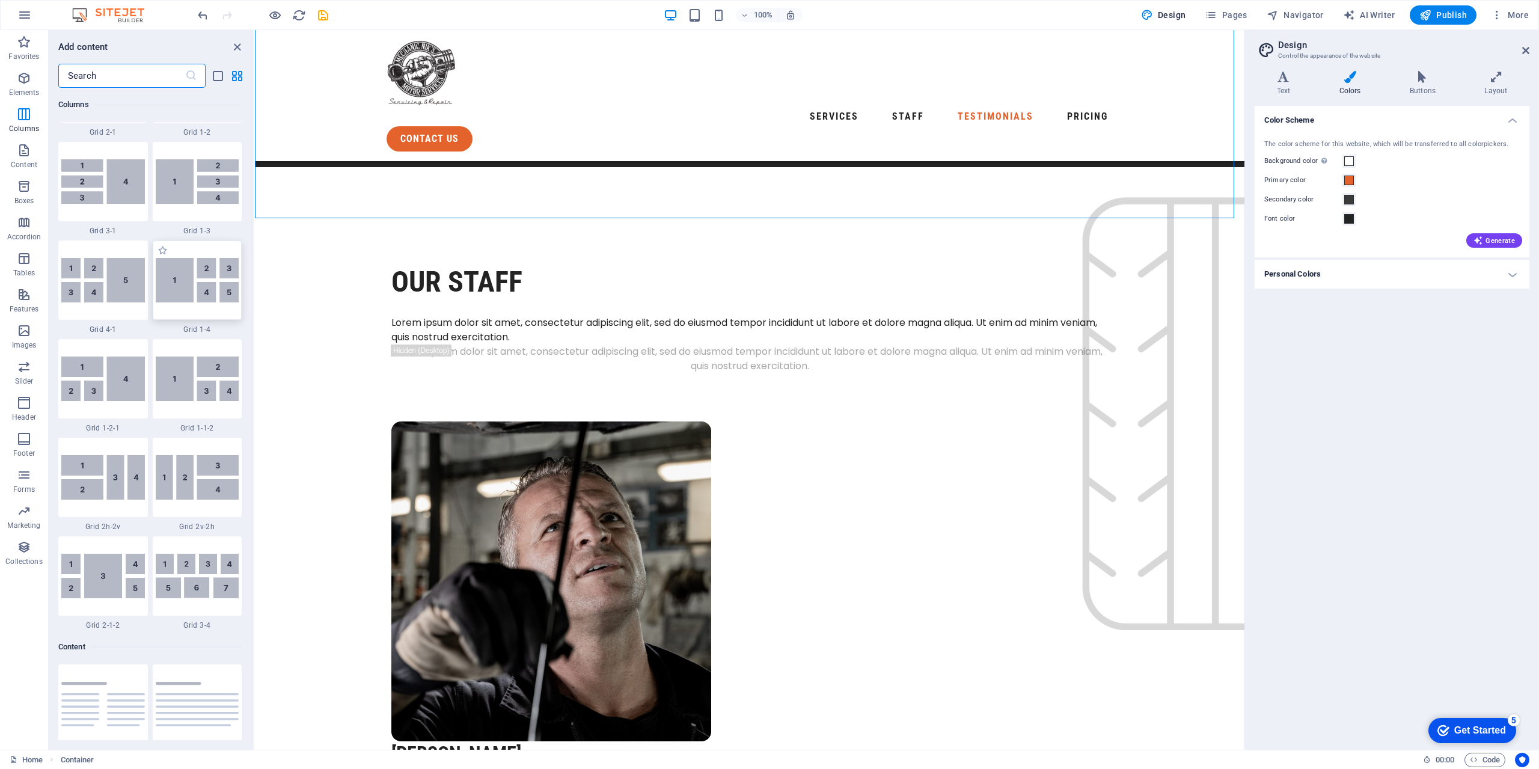
scroll to position [1322, 0]
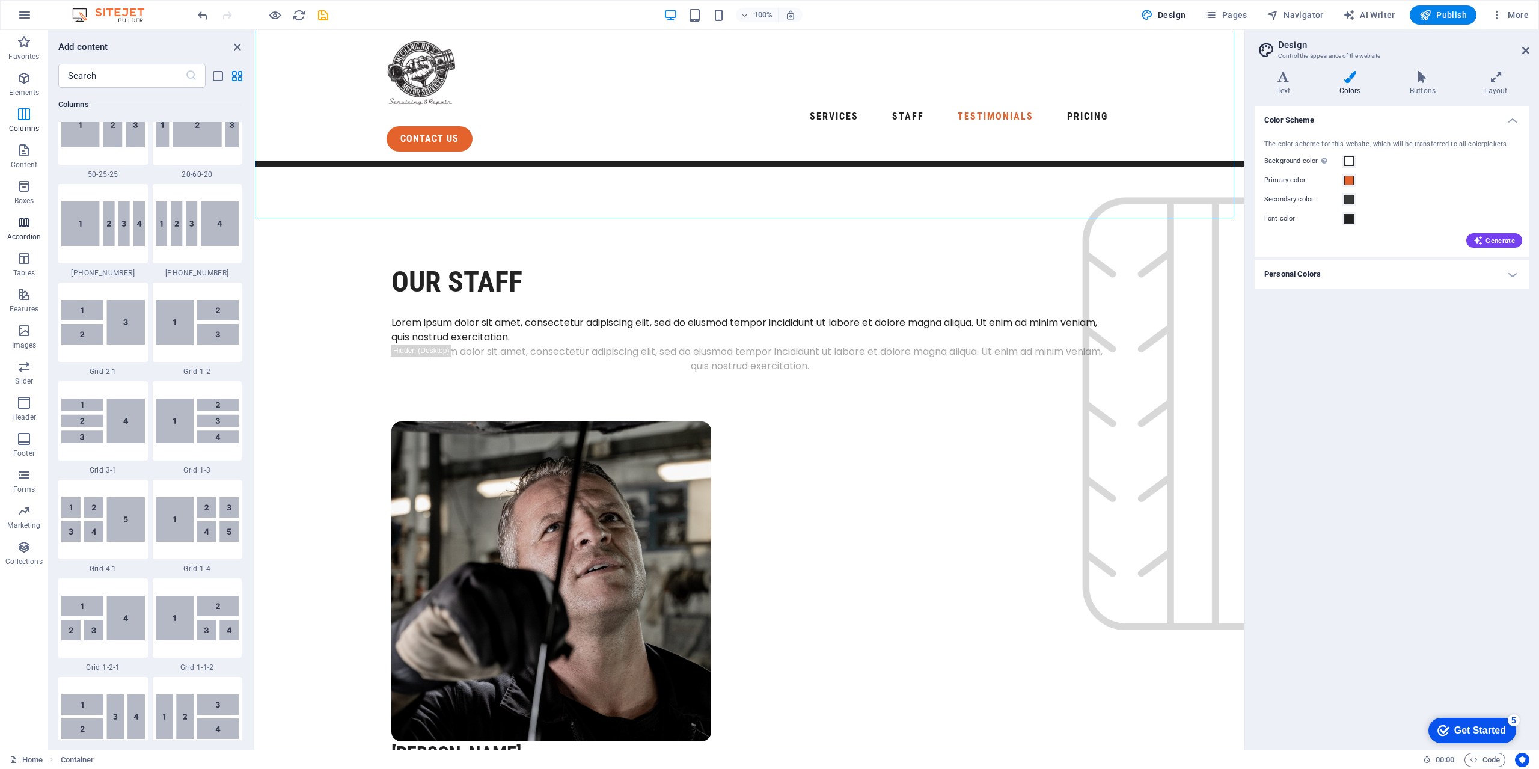
click at [31, 222] on icon "button" at bounding box center [24, 222] width 14 height 14
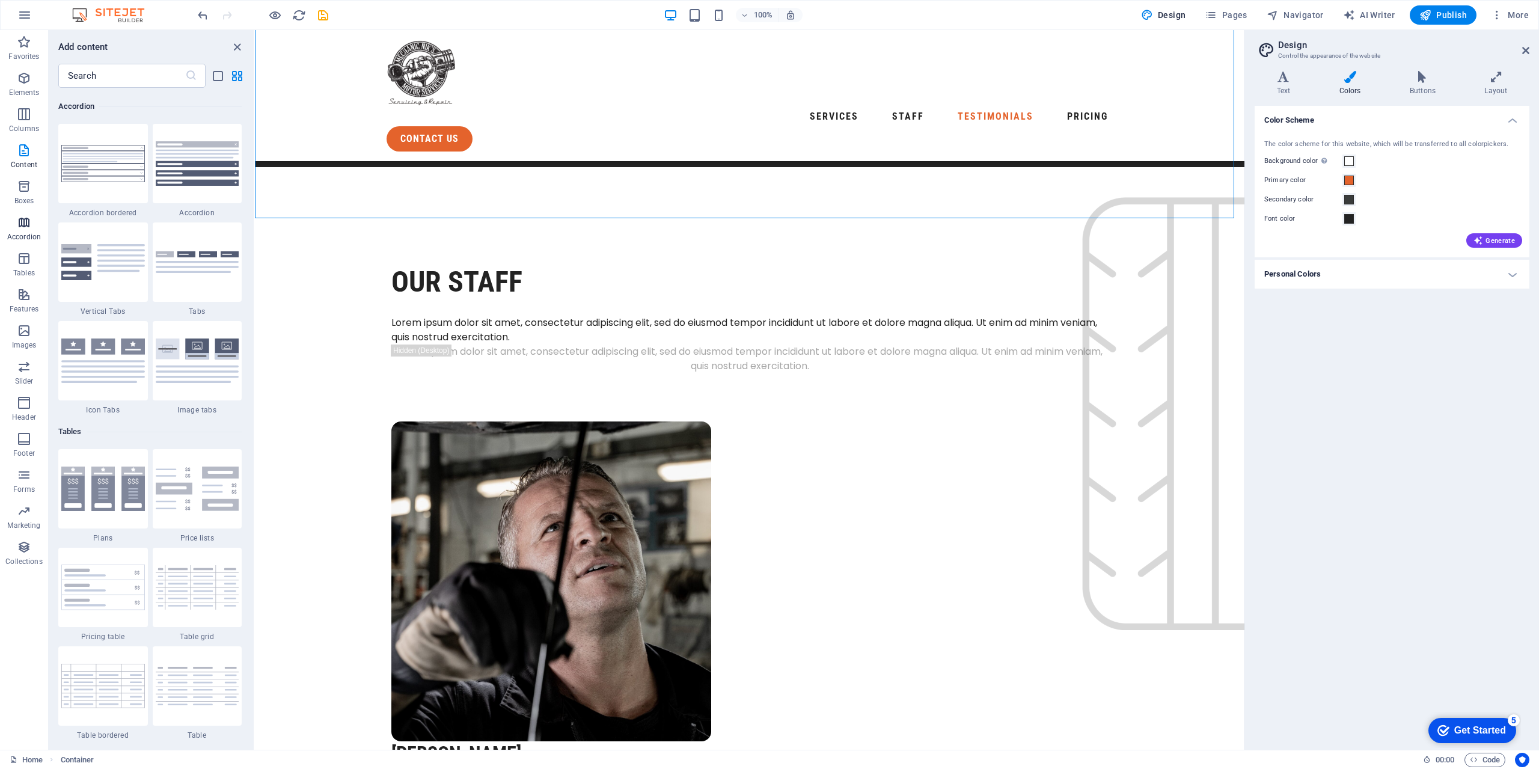
scroll to position [3839, 0]
click at [177, 173] on img at bounding box center [198, 161] width 84 height 44
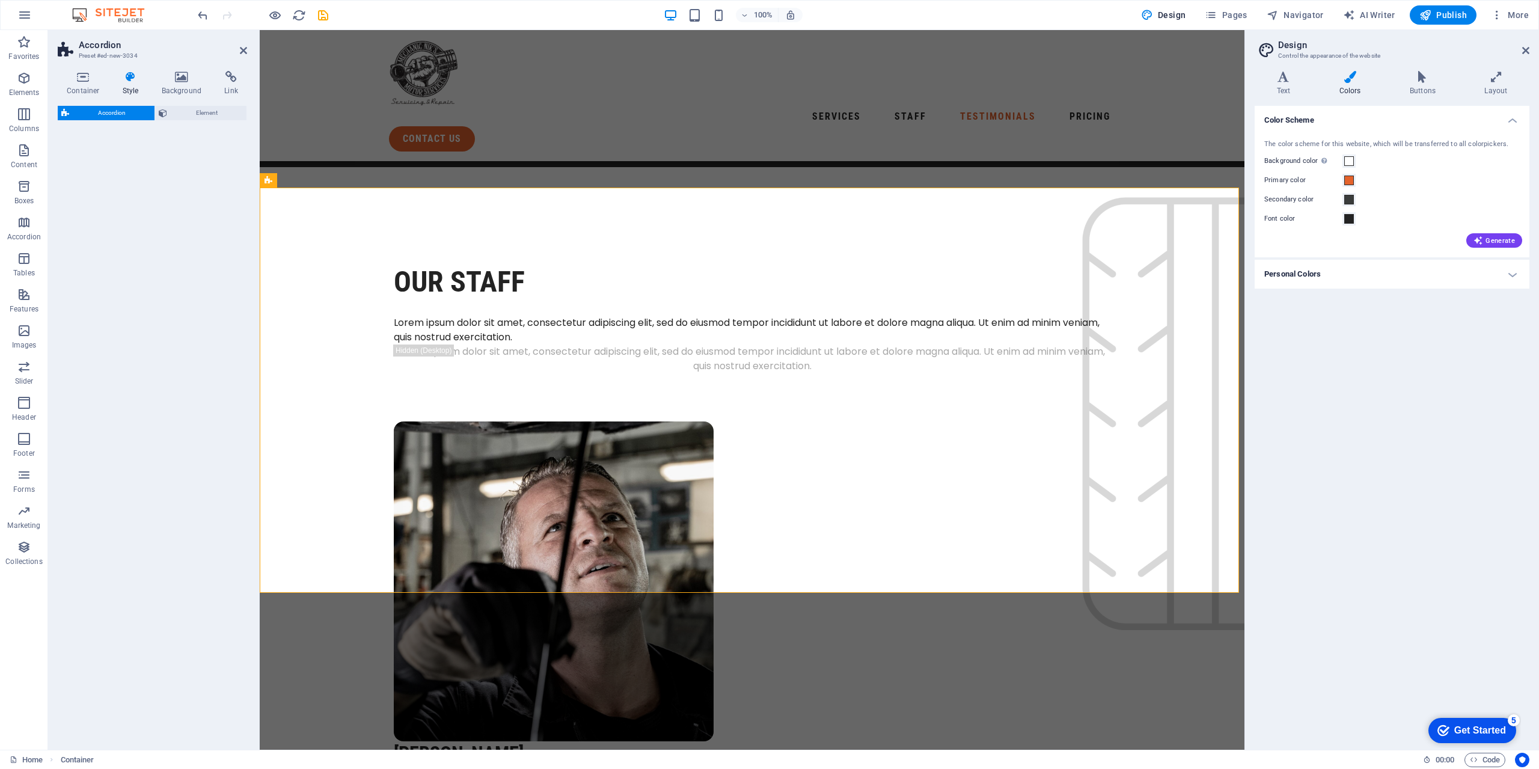
select select "rem"
select select "preset-accordion-v3-default"
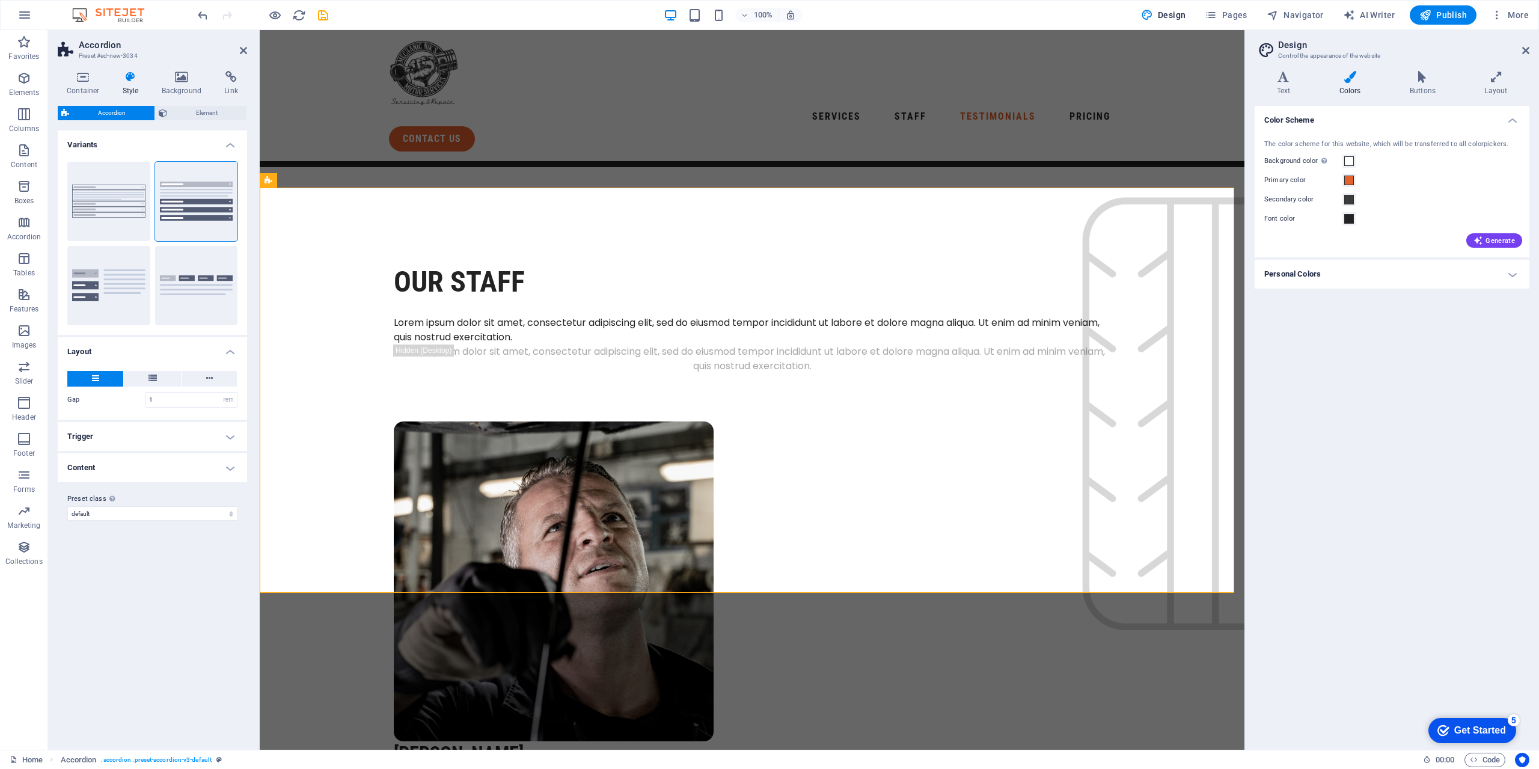
scroll to position [2917, 0]
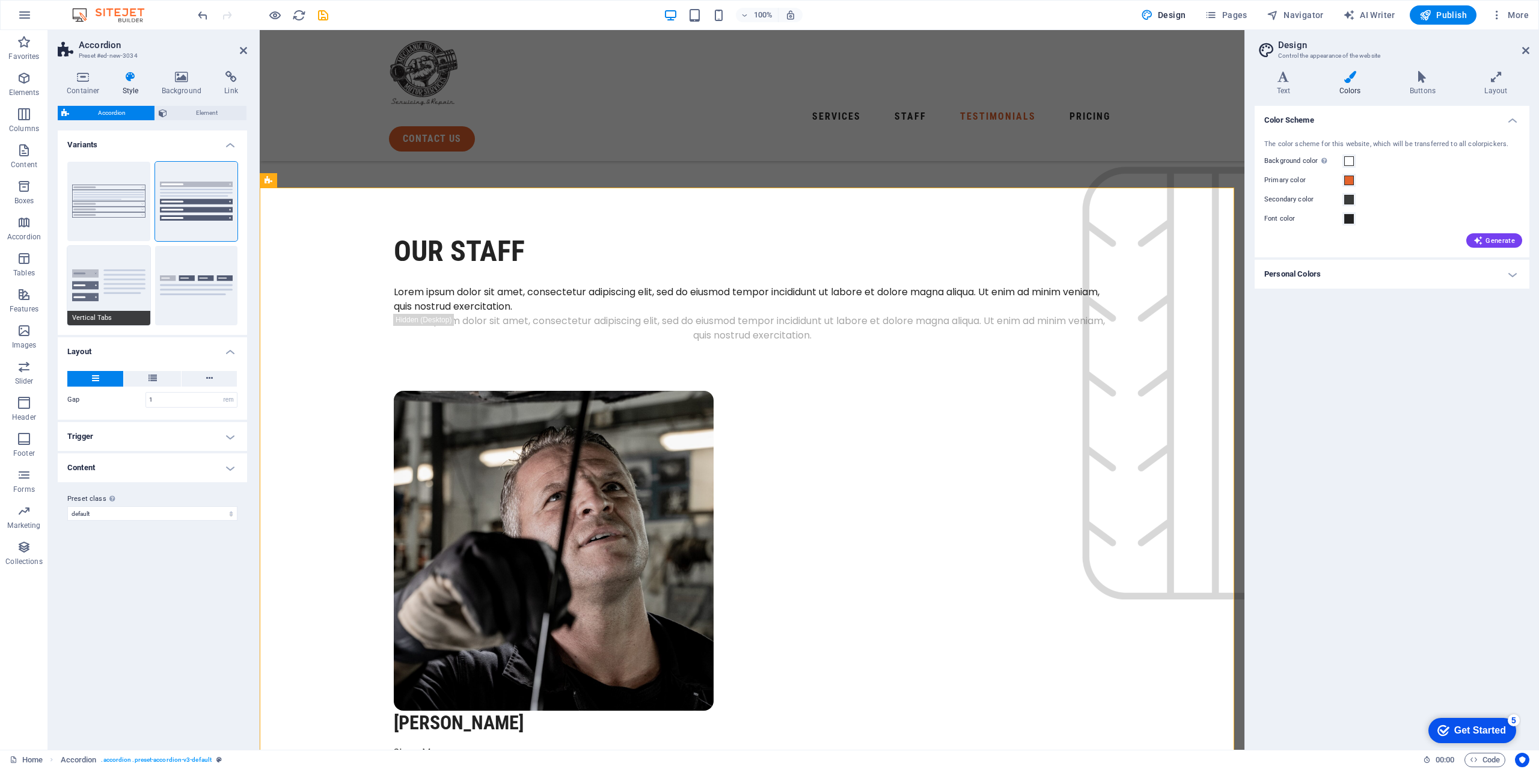
click at [124, 290] on button "Vertical Tabs" at bounding box center [108, 285] width 83 height 79
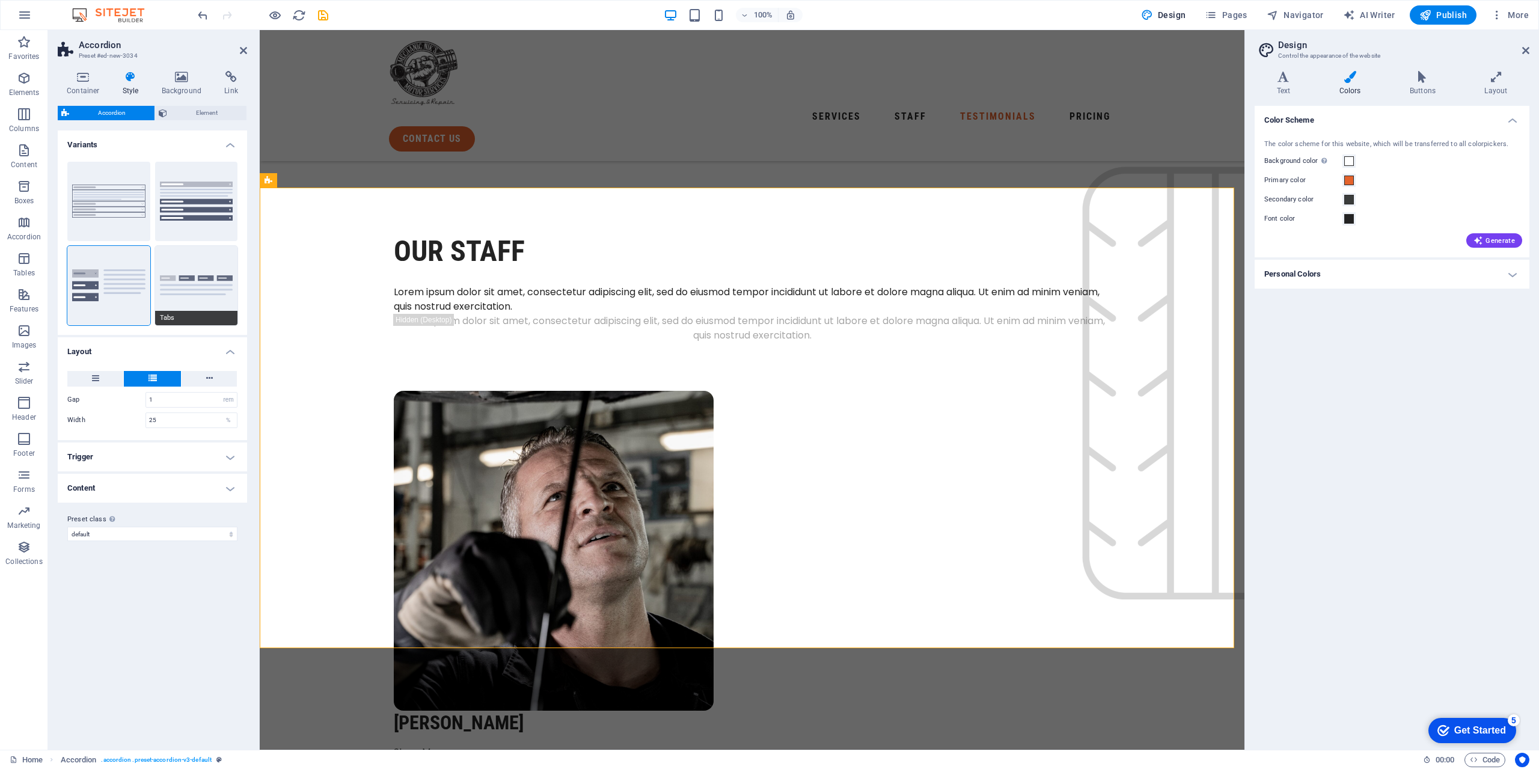
click at [214, 289] on button "Tabs" at bounding box center [196, 285] width 83 height 79
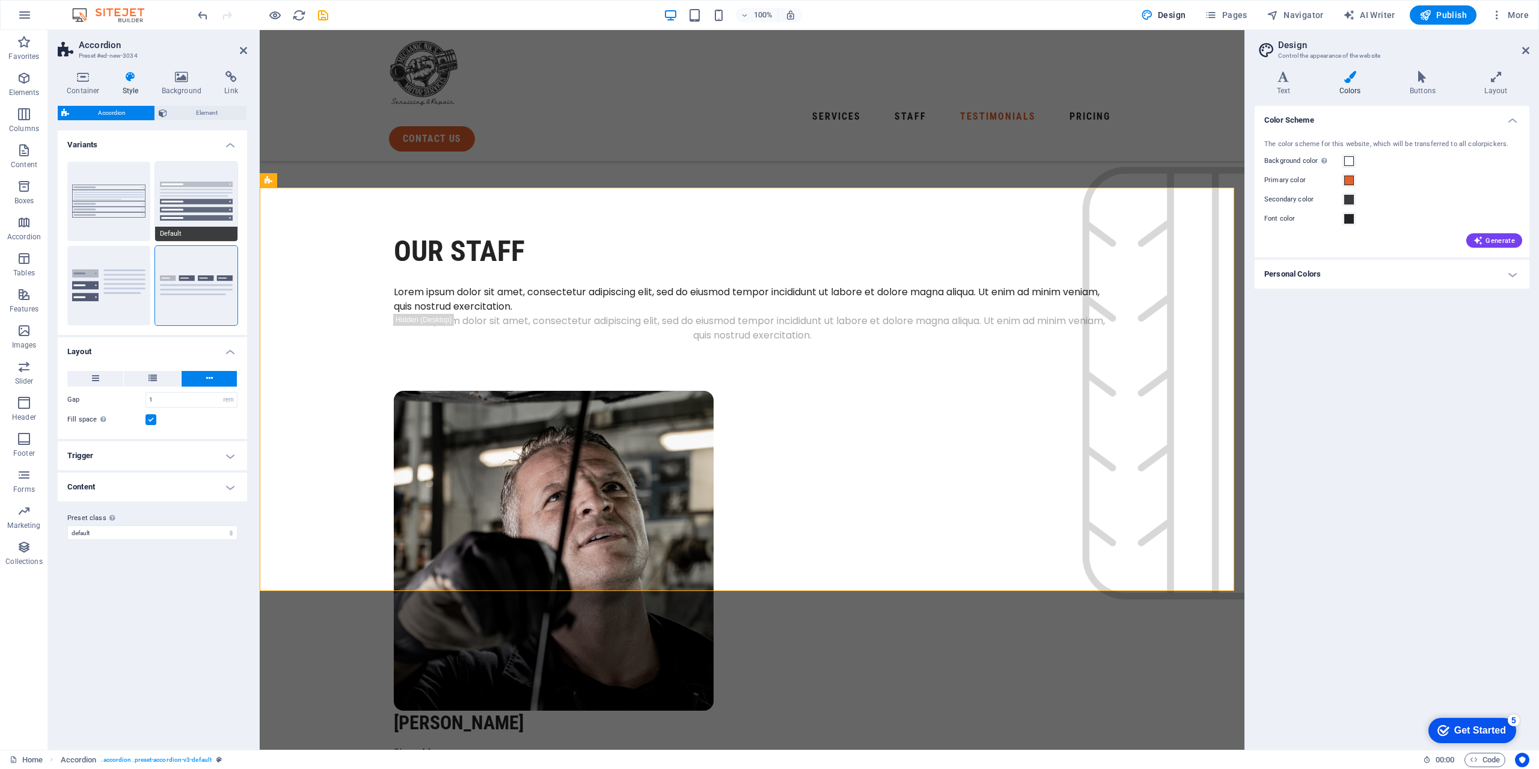
click at [182, 210] on button "Default" at bounding box center [196, 201] width 83 height 79
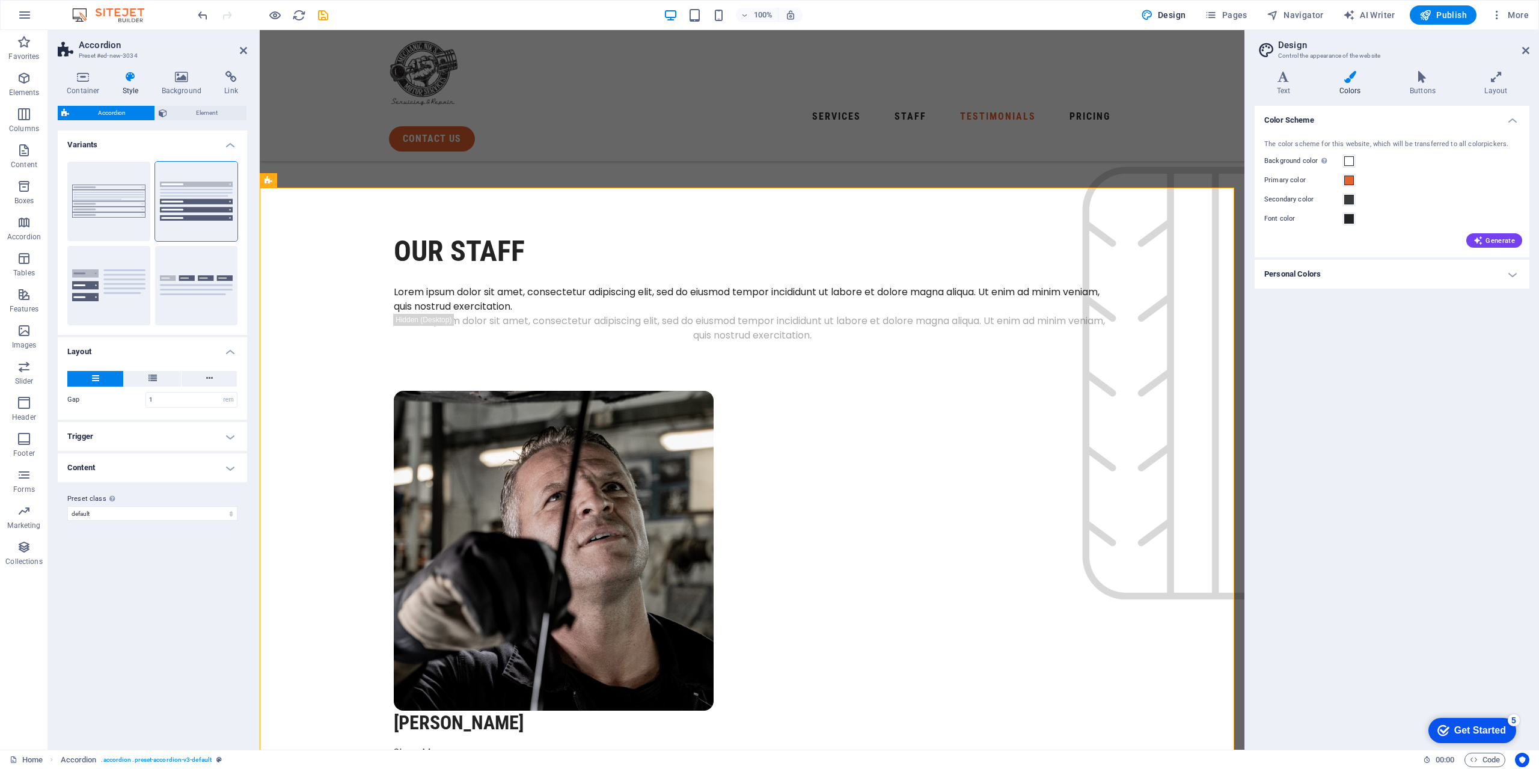
click at [223, 441] on h4 "Trigger" at bounding box center [152, 436] width 189 height 29
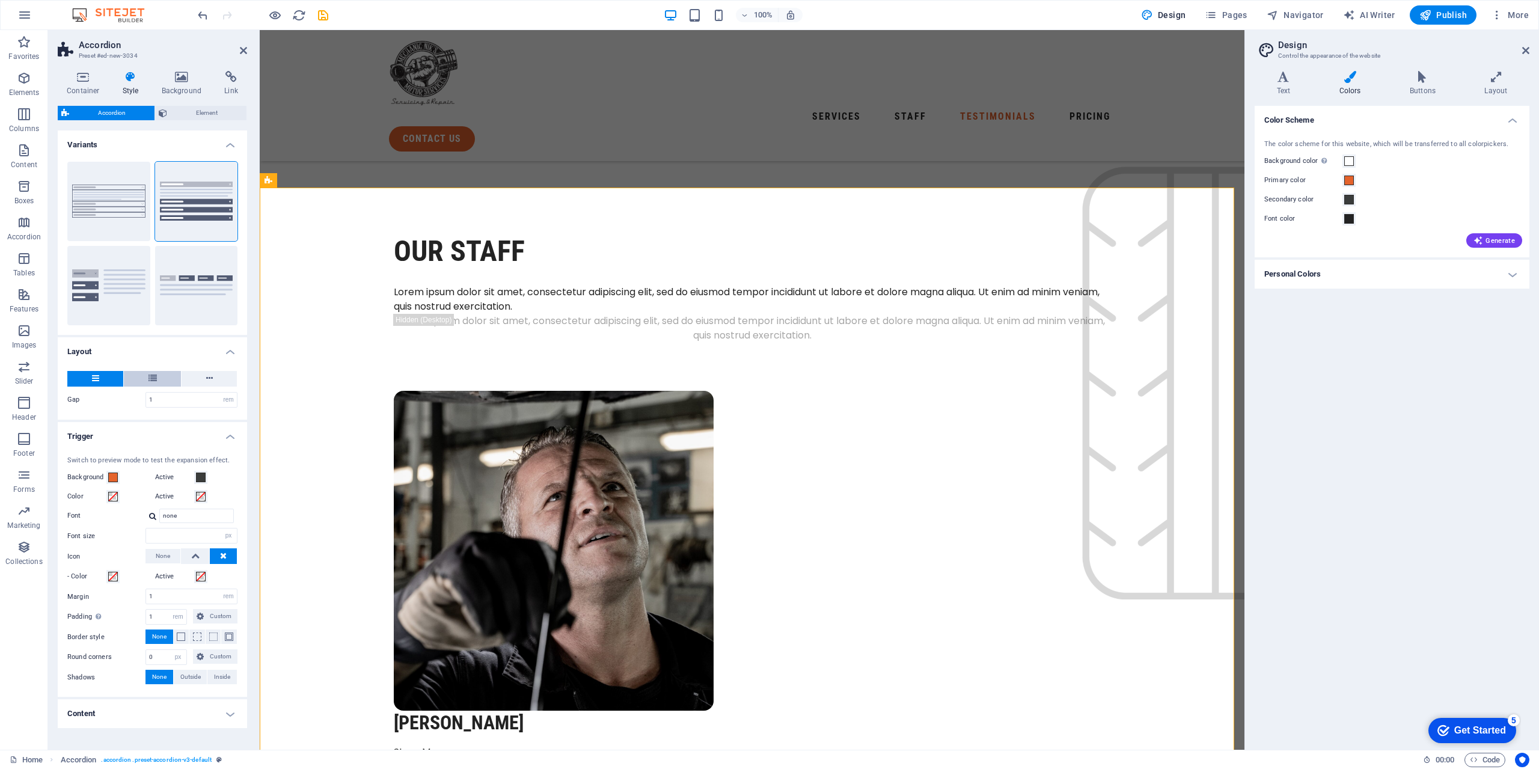
click at [168, 381] on button at bounding box center [152, 379] width 57 height 16
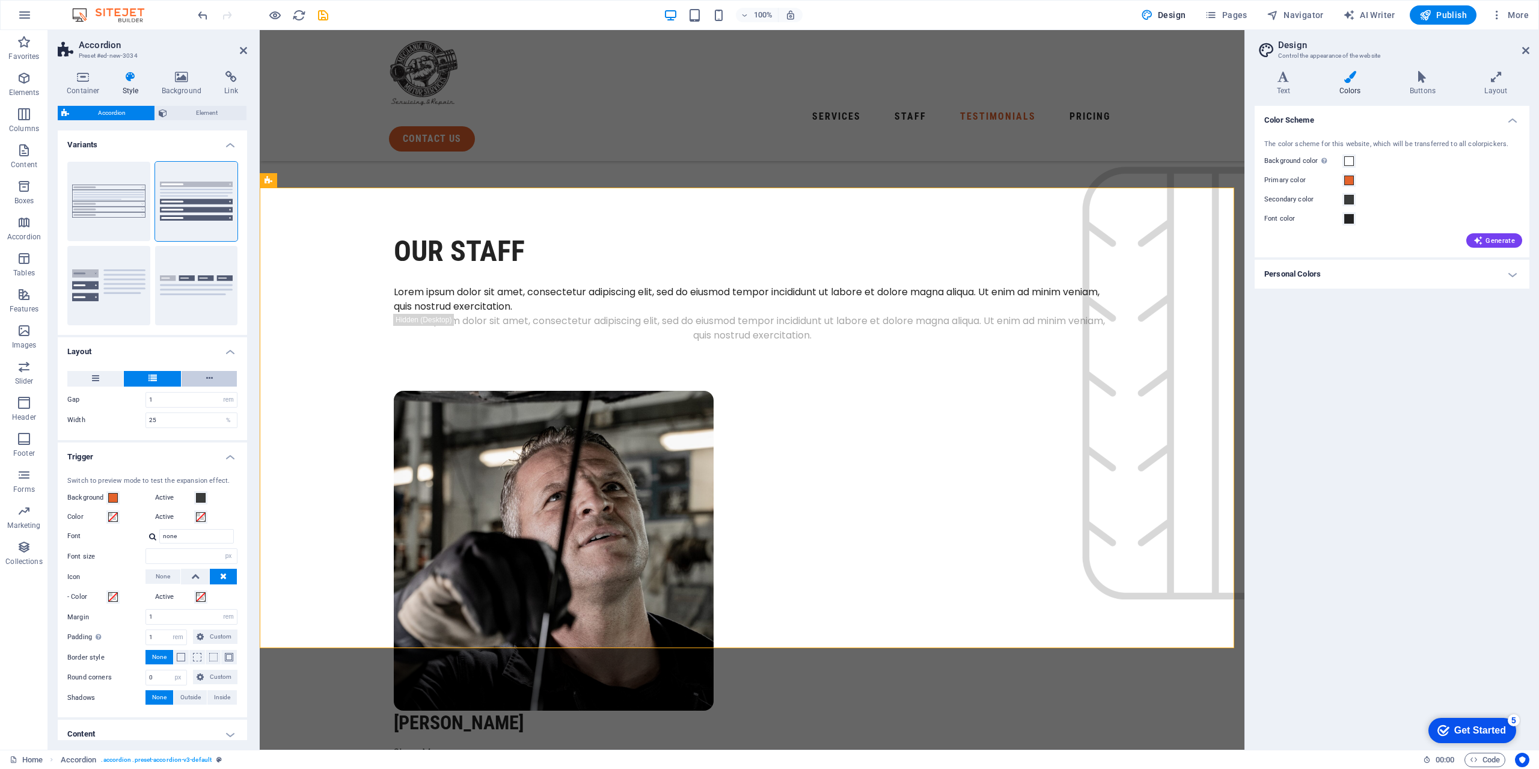
click at [195, 381] on button at bounding box center [209, 379] width 55 height 16
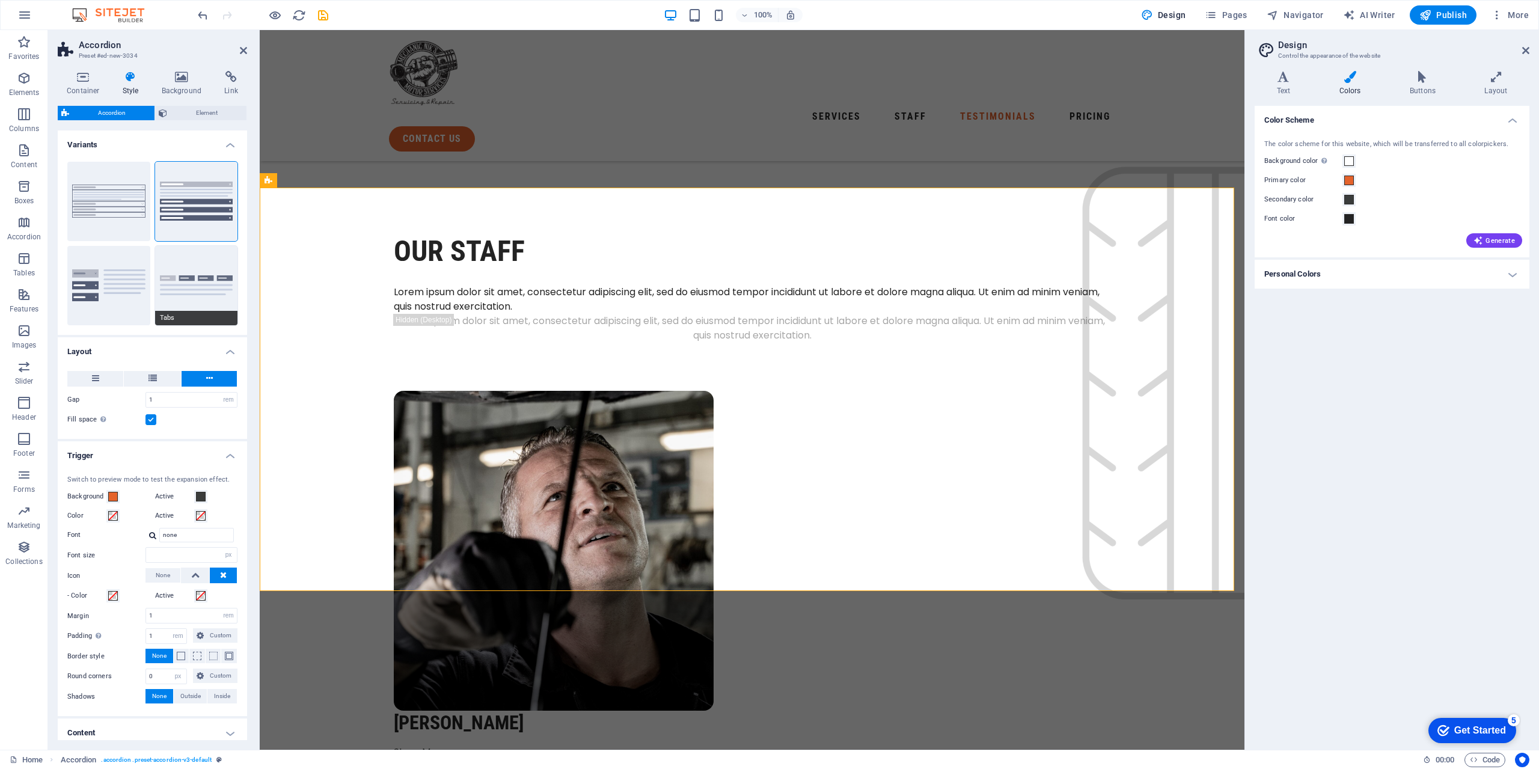
click at [171, 279] on button "Tabs" at bounding box center [196, 285] width 83 height 79
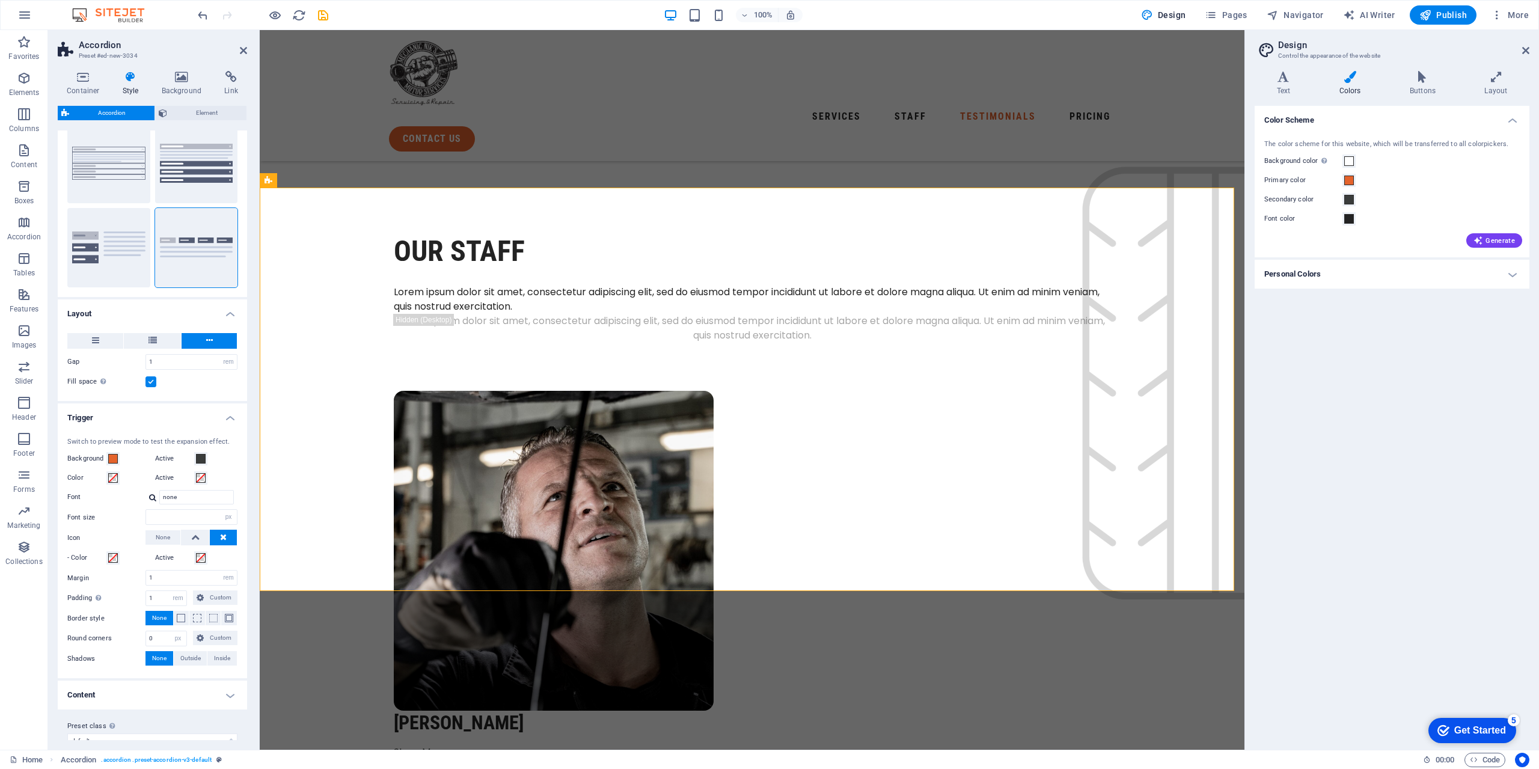
scroll to position [0, 0]
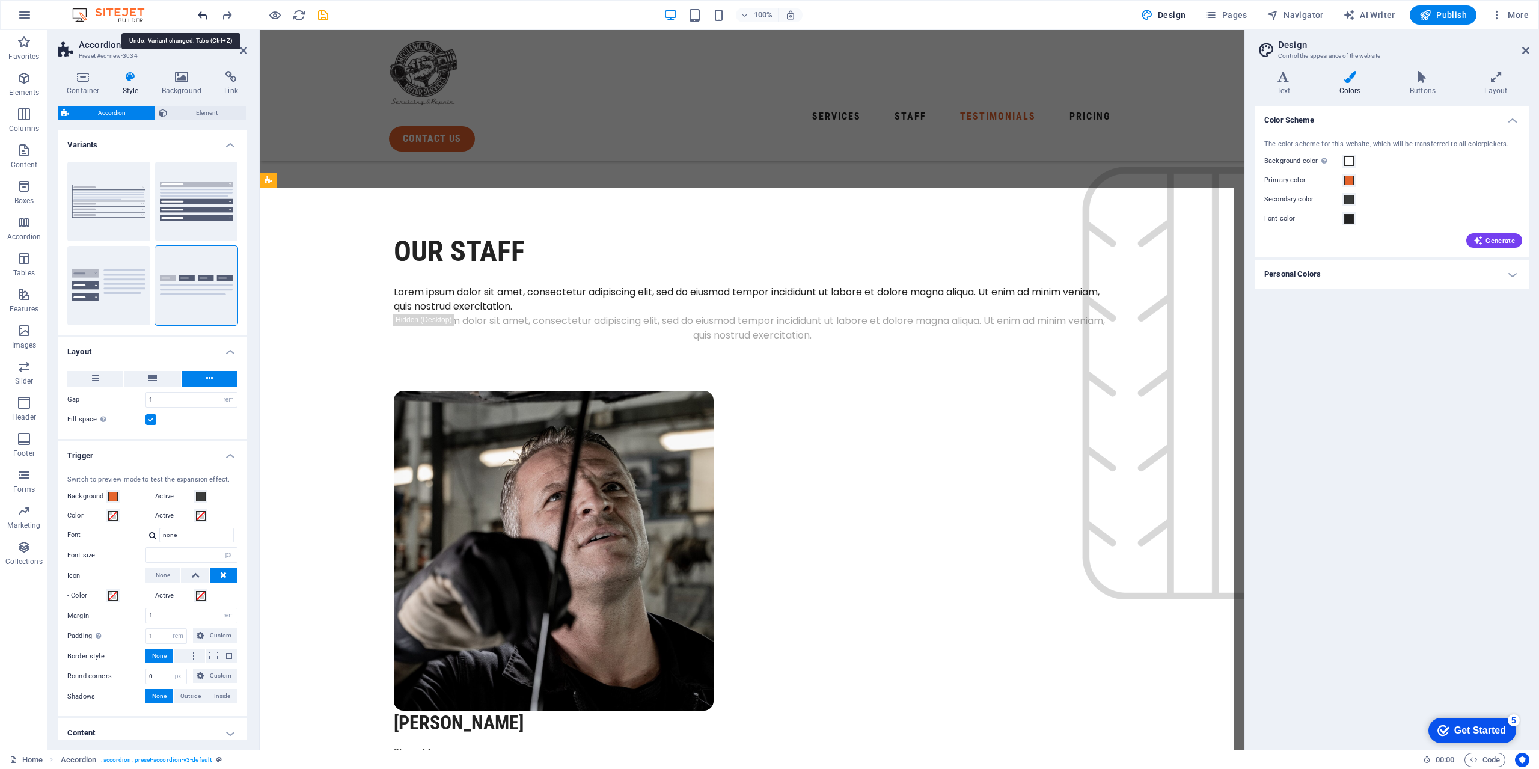
type input "16"
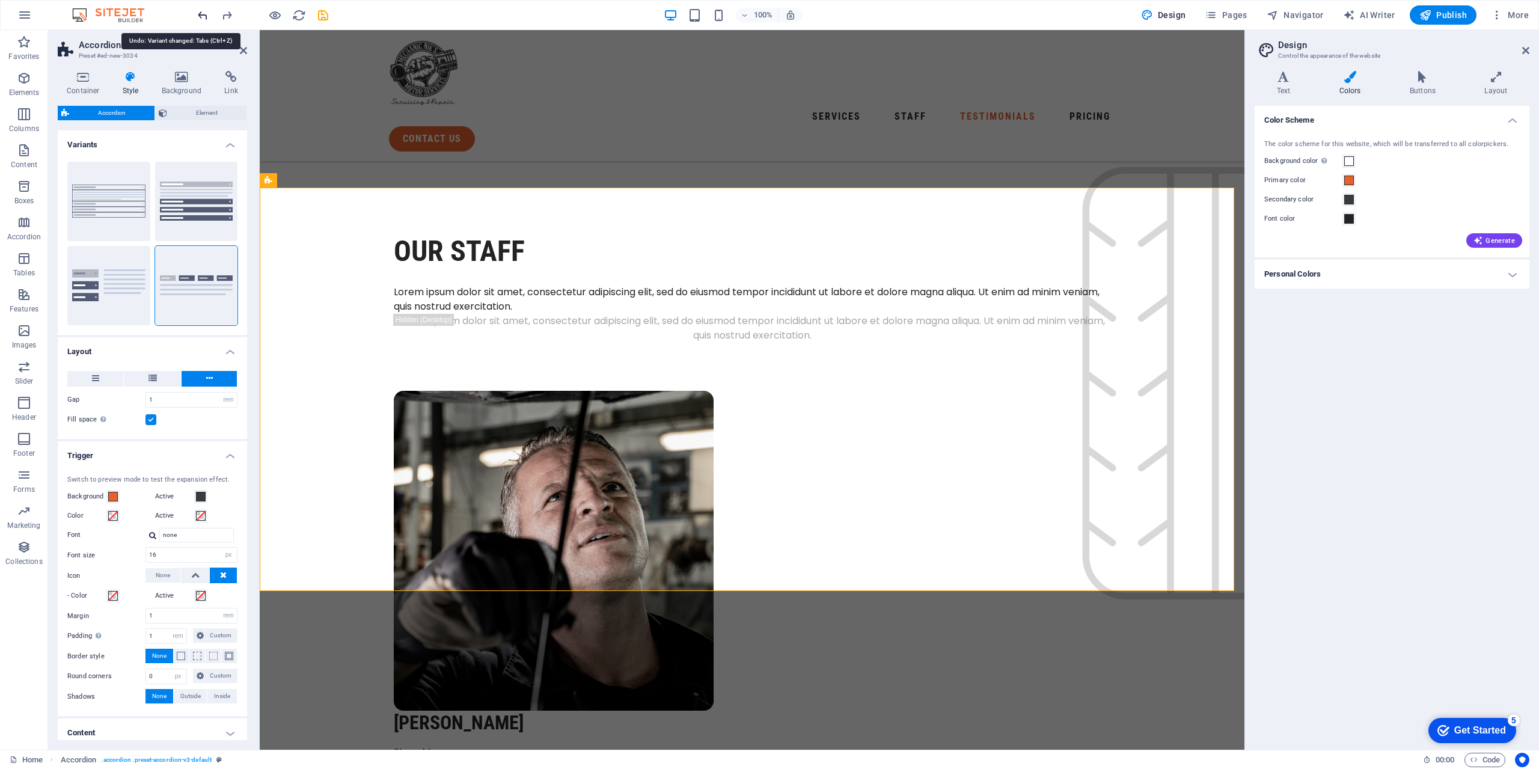
type input "16"
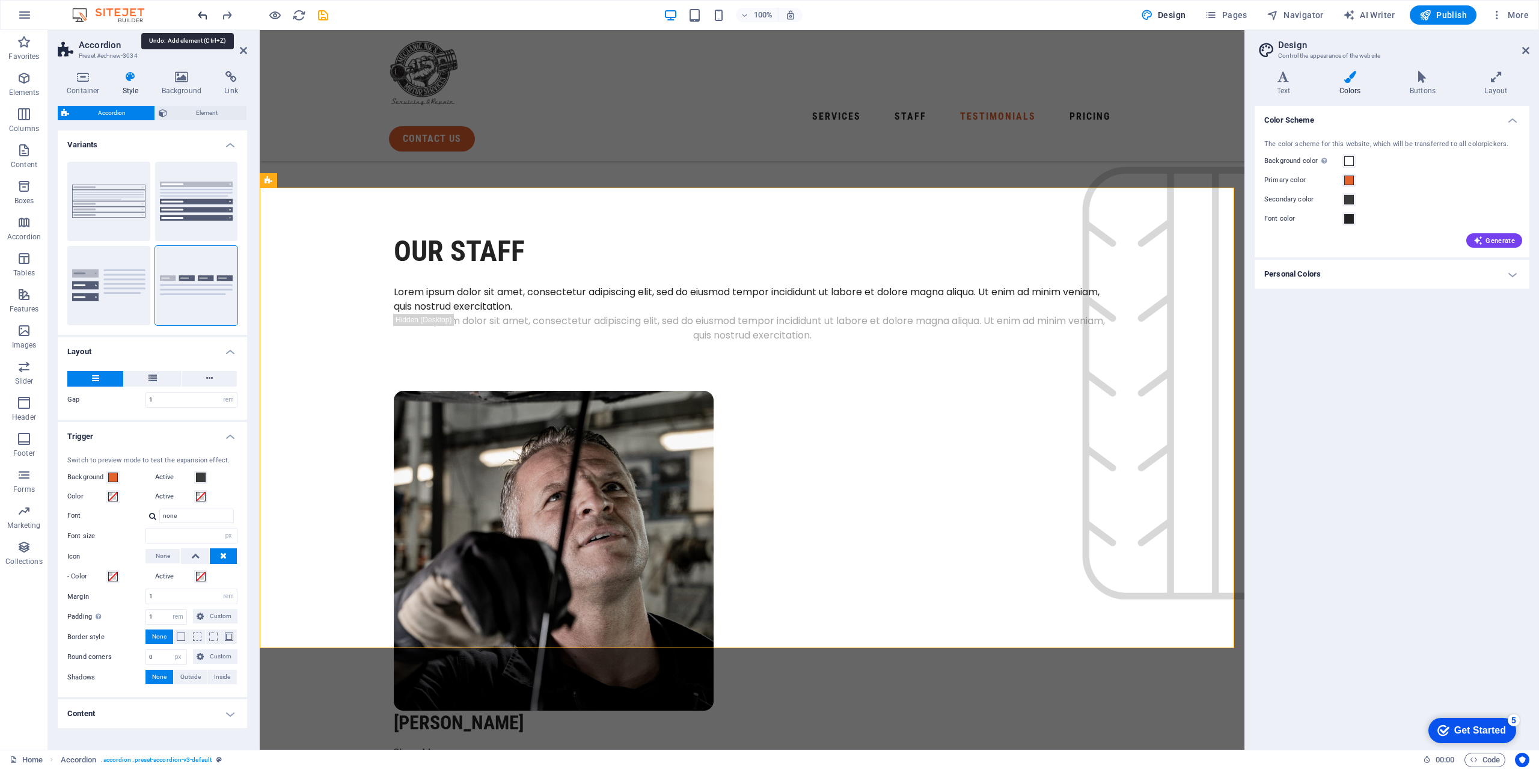
type input "16"
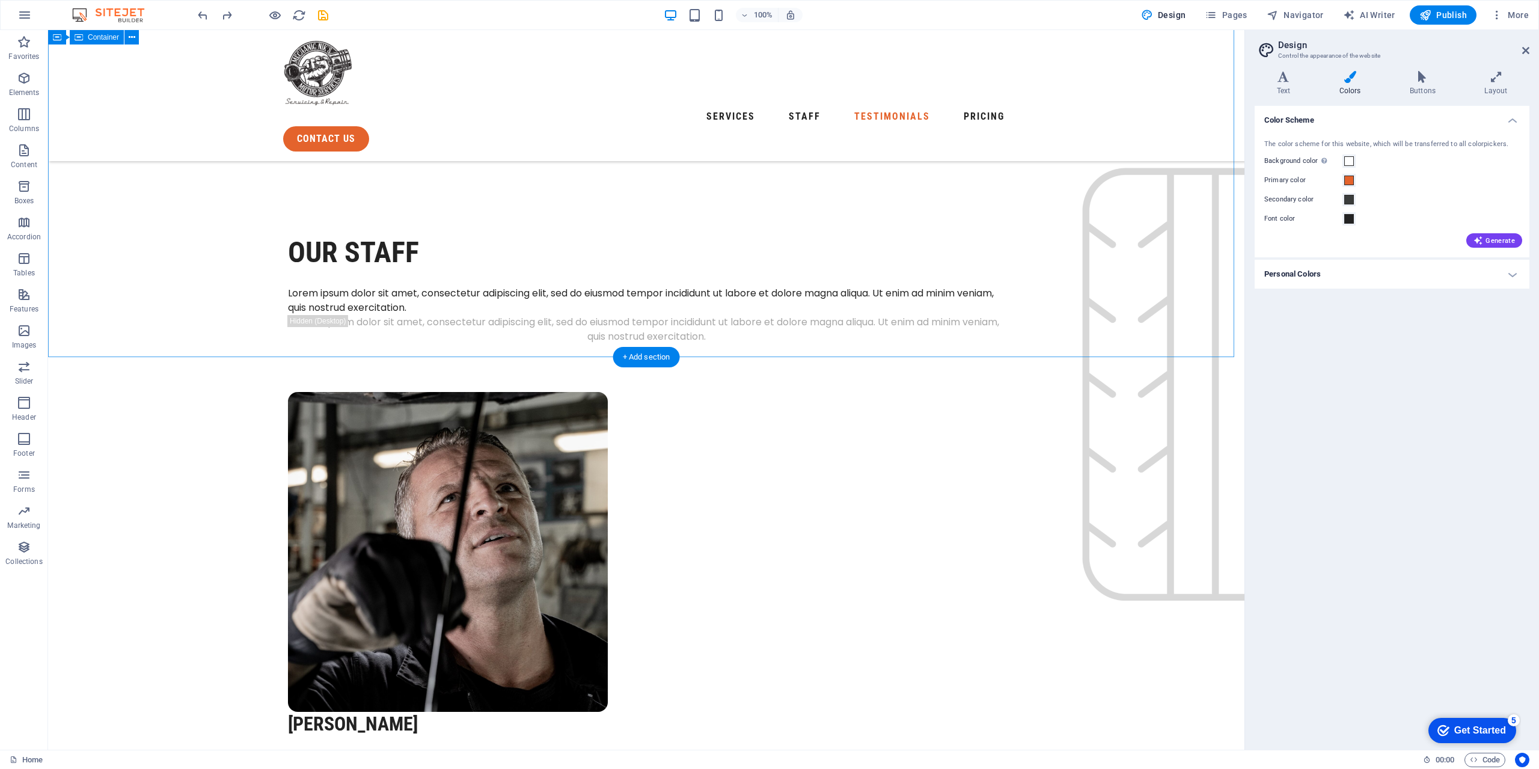
scroll to position [2917, 0]
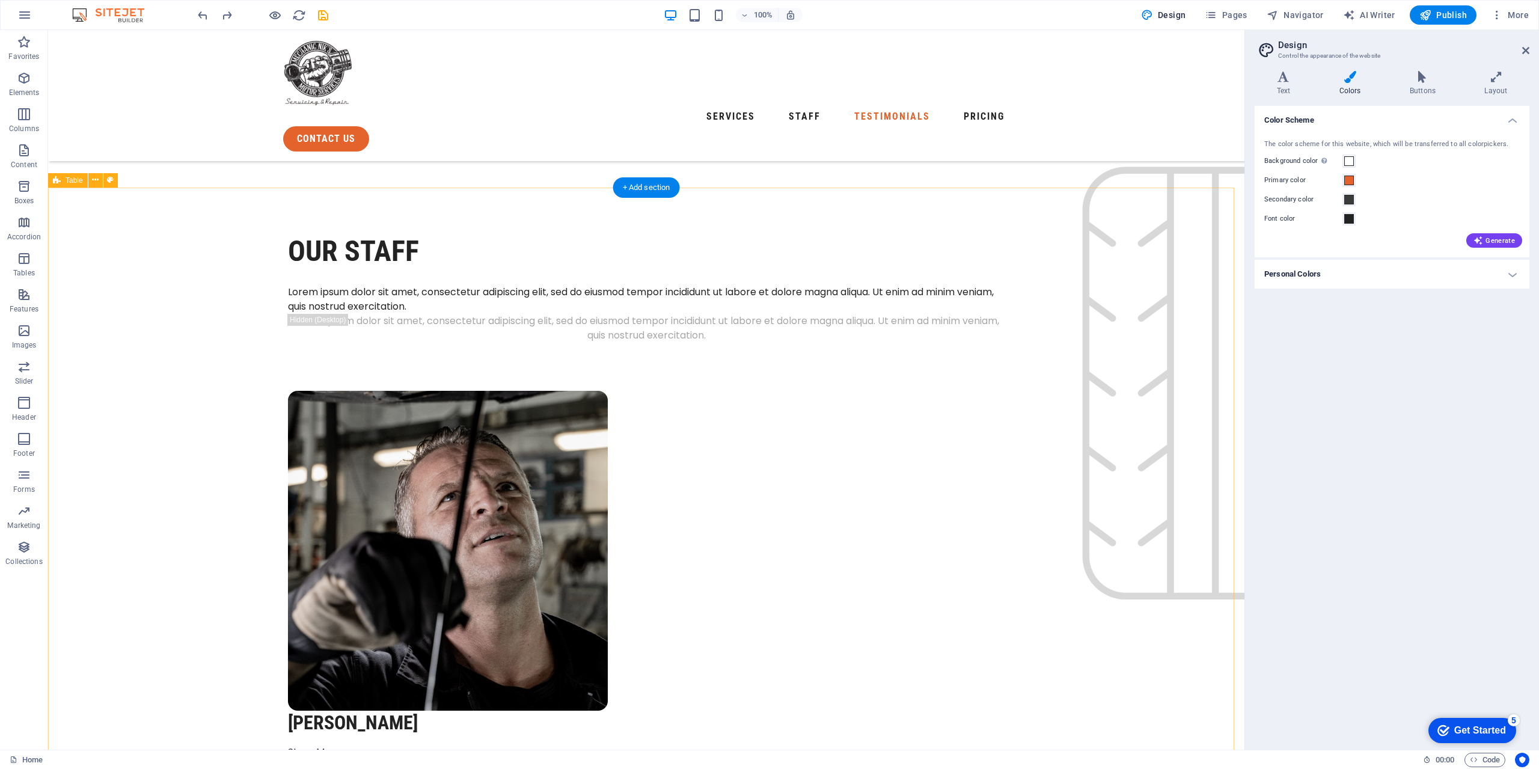
click at [114, 181] on icon at bounding box center [110, 180] width 7 height 13
select select "preset-table-v3-border-cross"
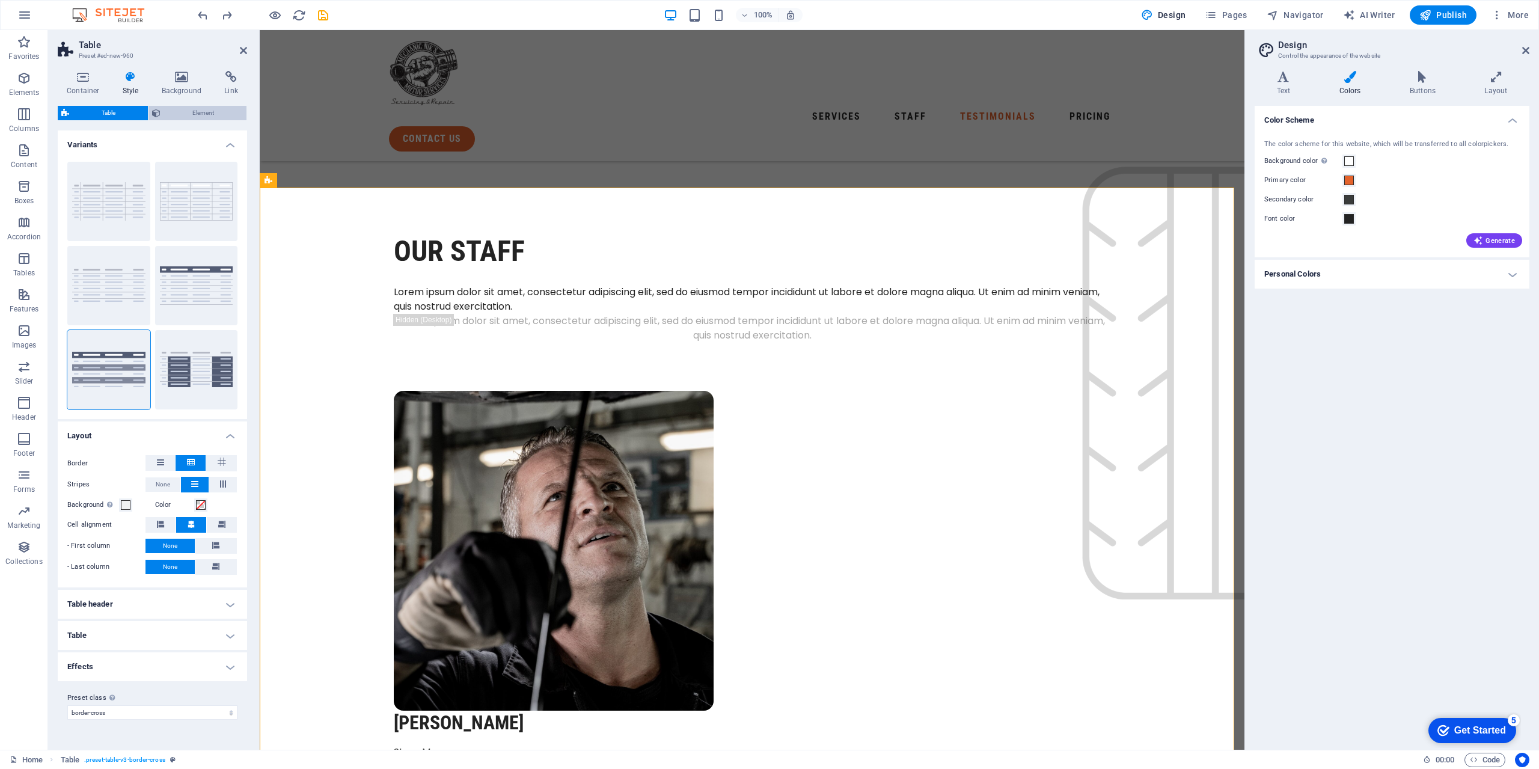
click at [195, 117] on span "Element" at bounding box center [203, 113] width 79 height 14
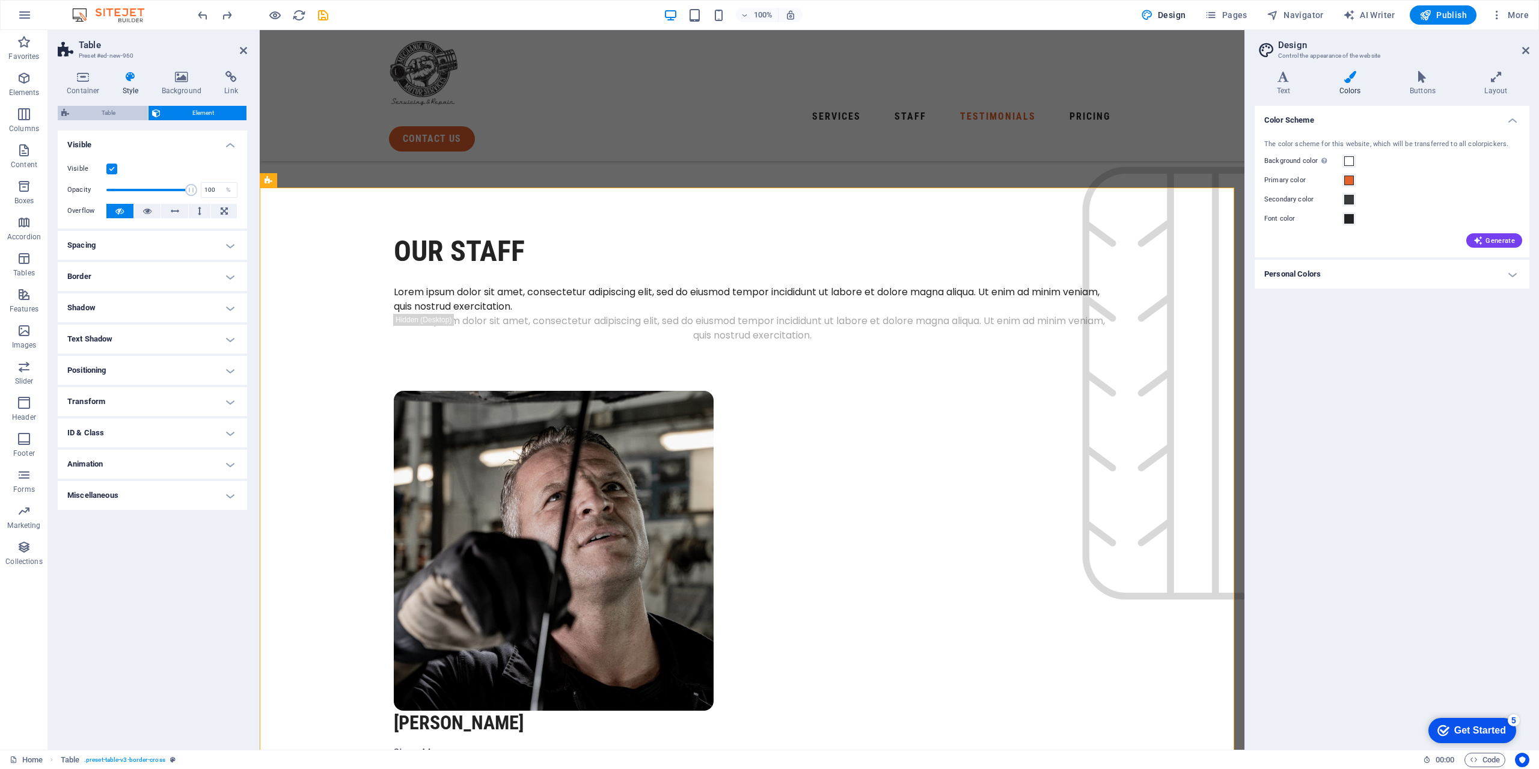
click at [123, 117] on span "Table" at bounding box center [109, 113] width 72 height 14
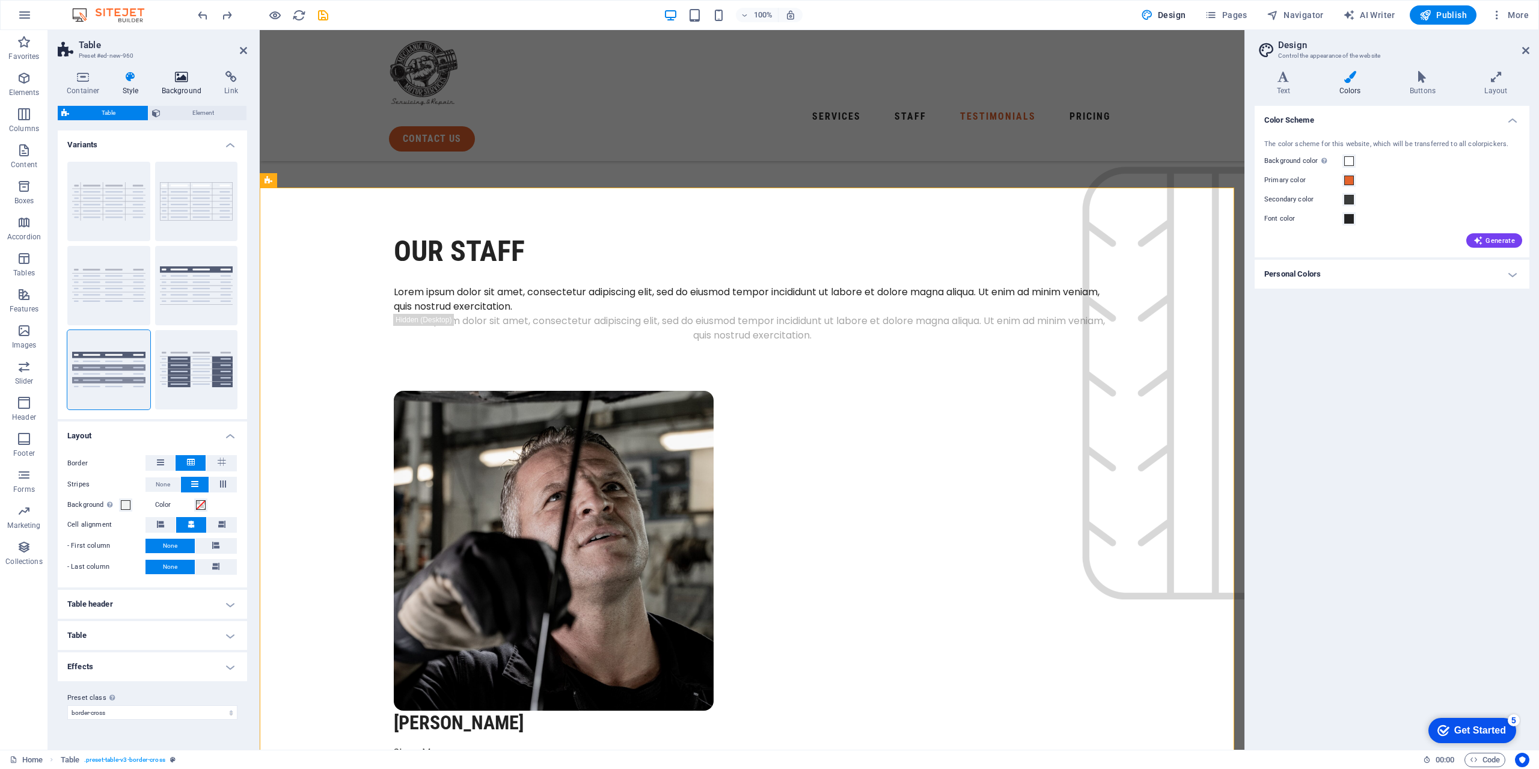
click at [183, 84] on h4 "Background" at bounding box center [184, 83] width 63 height 25
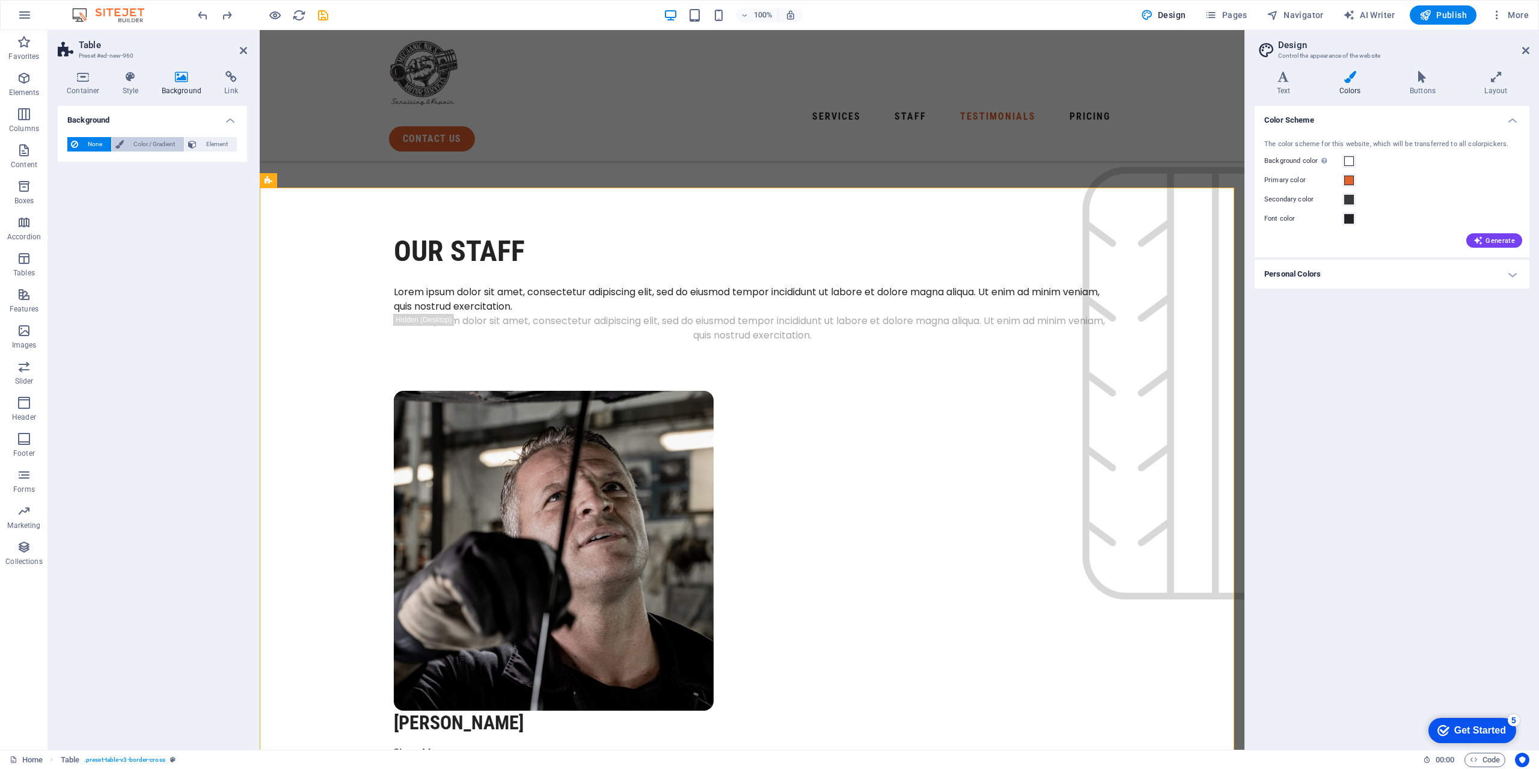
click at [177, 144] on span "Color / Gradient" at bounding box center [153, 144] width 53 height 14
click at [79, 199] on span at bounding box center [75, 192] width 13 height 13
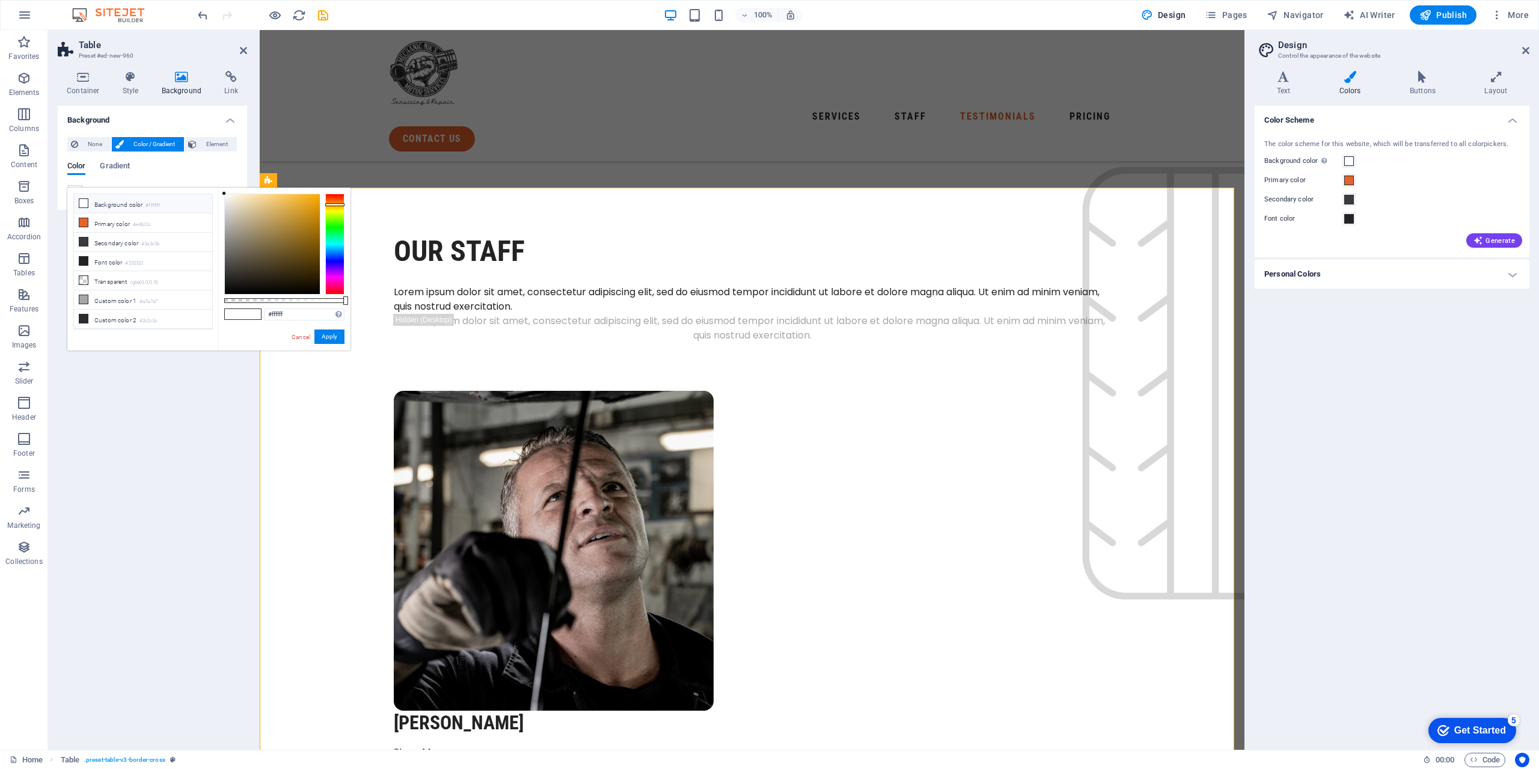
click at [333, 204] on div at bounding box center [334, 244] width 19 height 101
type input "#ffab00"
drag, startPoint x: 314, startPoint y: 202, endPoint x: 320, endPoint y: 193, distance: 10.8
click at [320, 194] on div at bounding box center [272, 244] width 95 height 100
drag, startPoint x: 320, startPoint y: 193, endPoint x: 326, endPoint y: 192, distance: 6.1
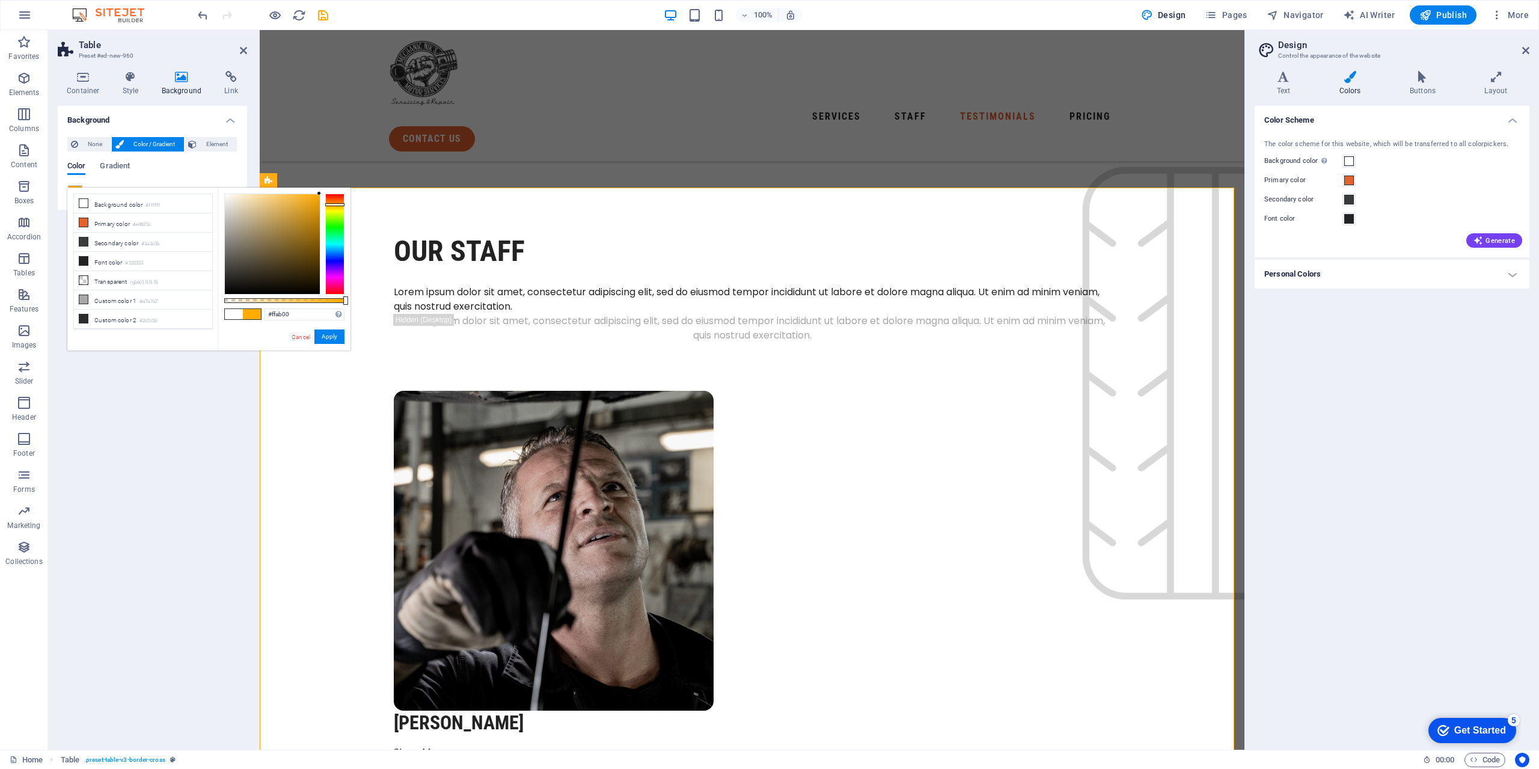
click at [326, 192] on div "#ffab00 Supported formats #0852ed rgb(8, 82, 237) rgba(8, 82, 237, 90%) hsv(221…" at bounding box center [284, 356] width 133 height 337
click at [334, 337] on button "Apply" at bounding box center [329, 336] width 30 height 14
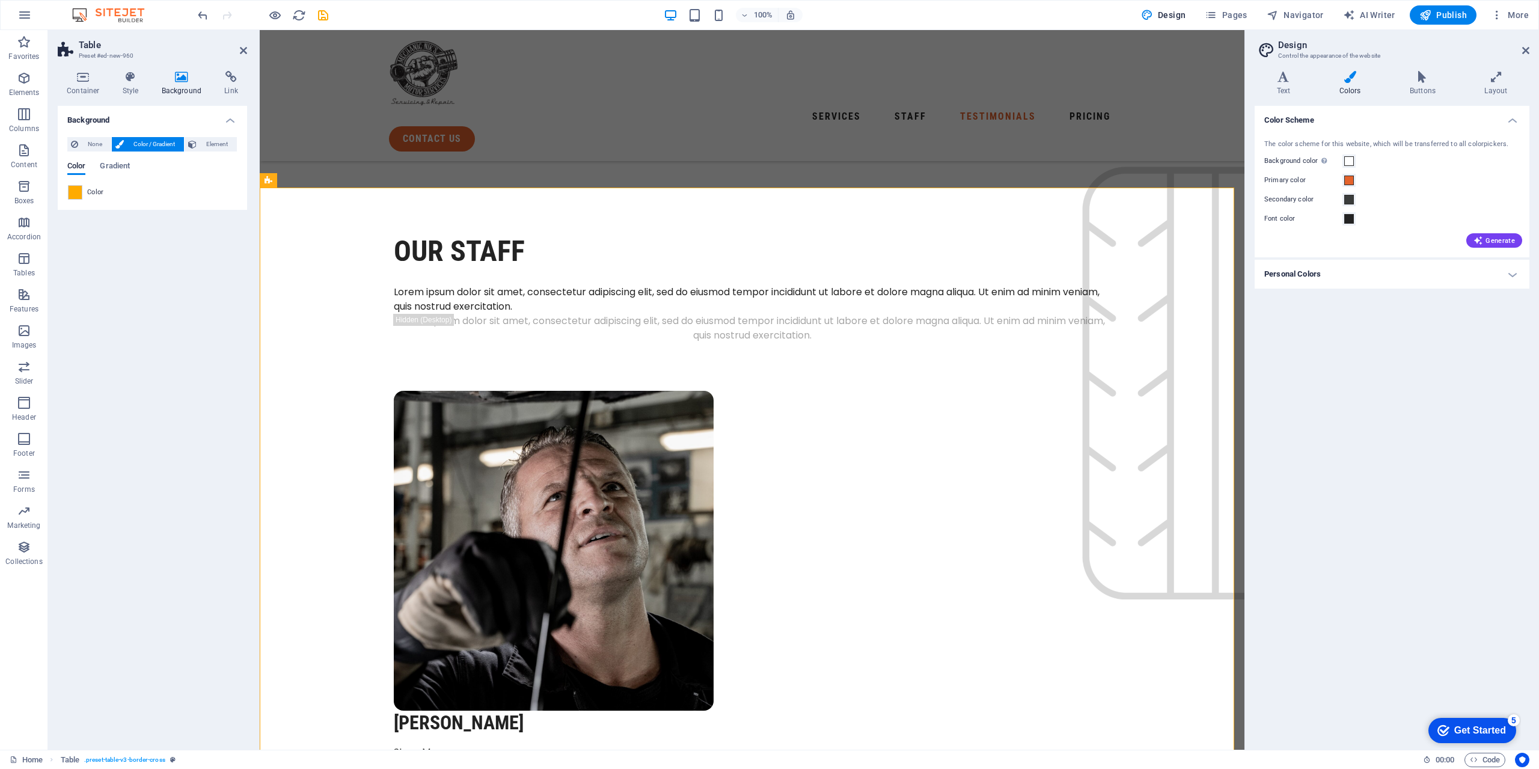
click at [227, 377] on div "Background None Color / Gradient Element Stretch background to full-width Color…" at bounding box center [152, 423] width 189 height 634
click at [150, 307] on div "Background None Color / Gradient Element Stretch background to full-width Color…" at bounding box center [152, 423] width 189 height 634
click at [240, 50] on icon at bounding box center [243, 51] width 7 height 10
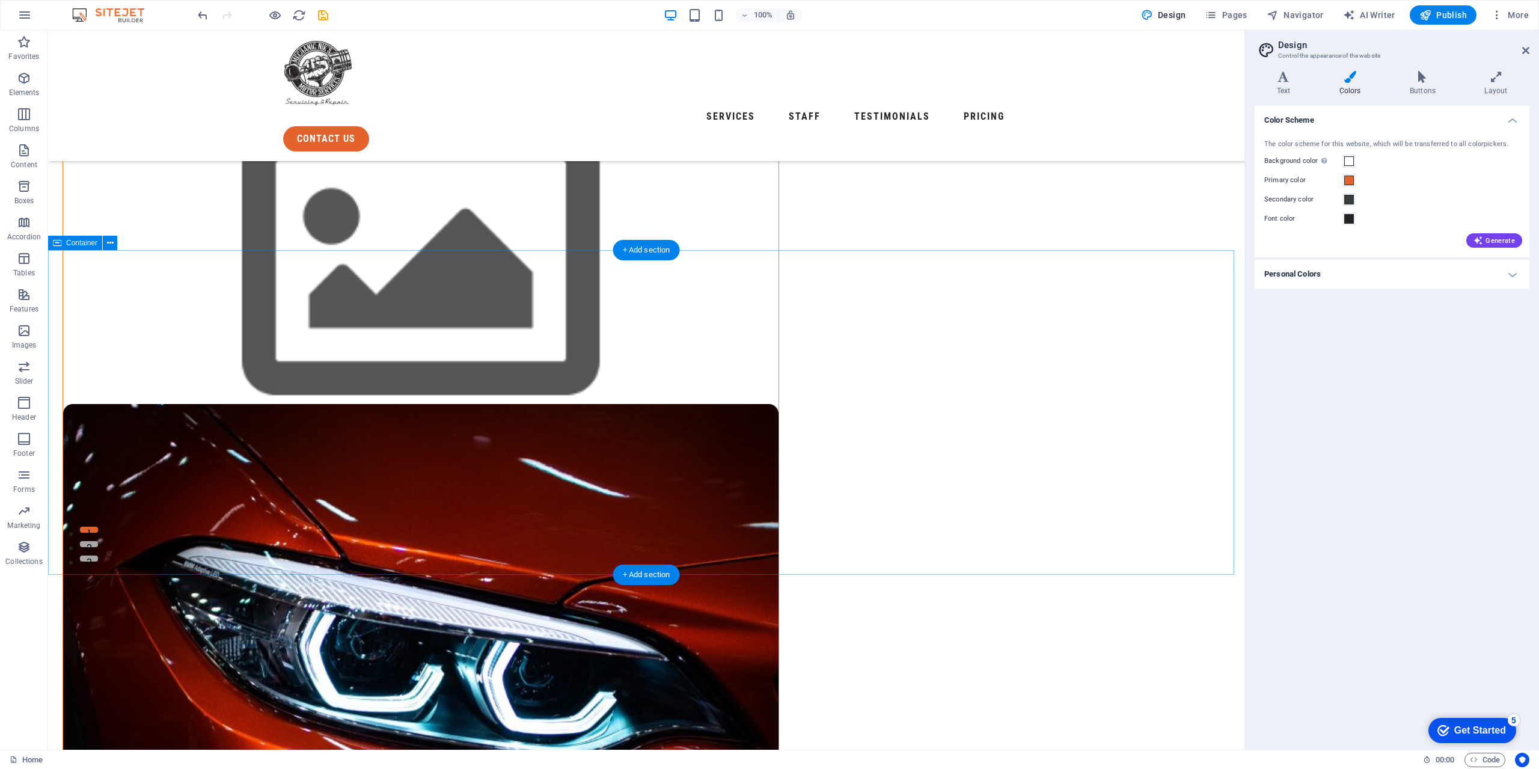
scroll to position [241, 0]
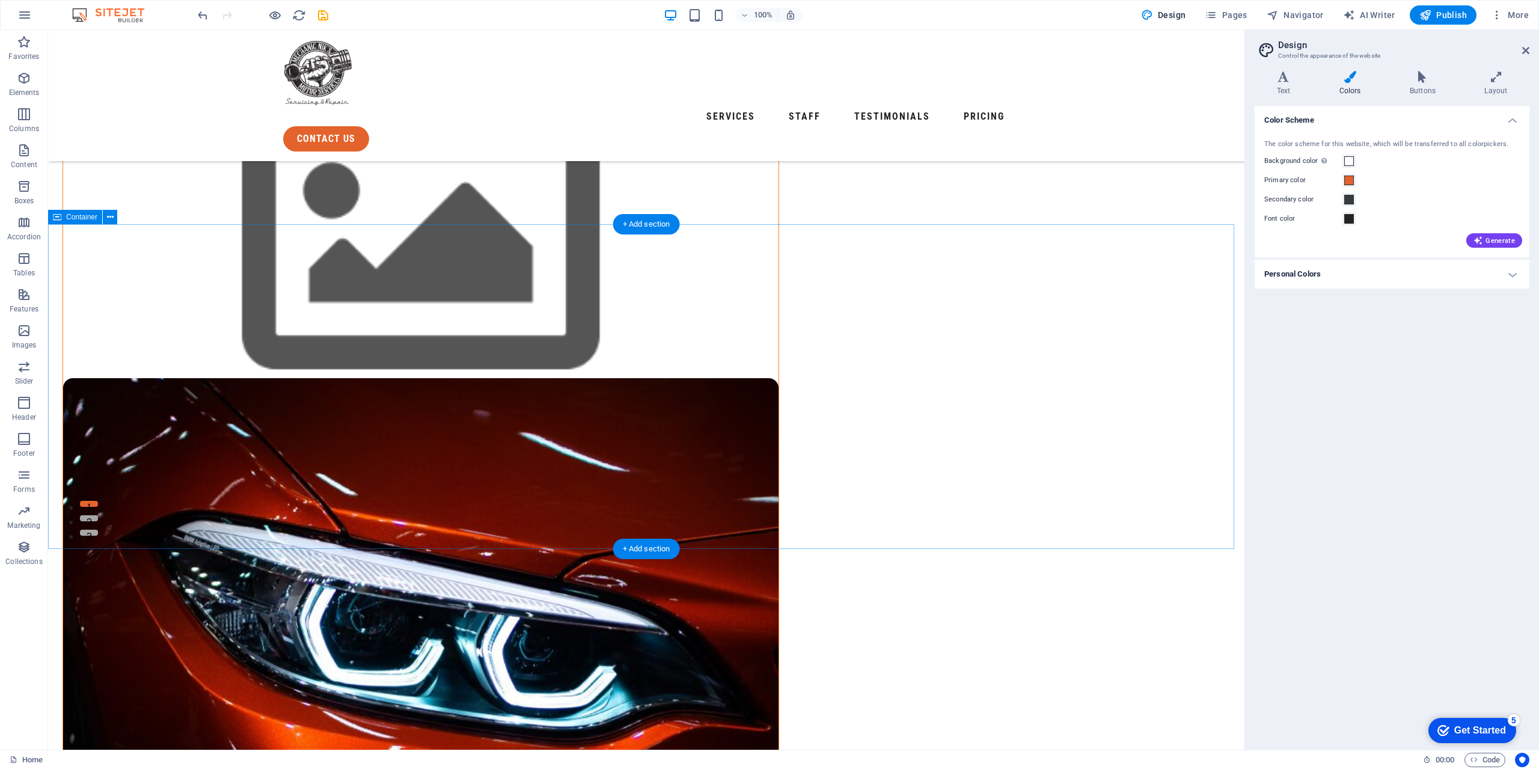
click at [117, 219] on button at bounding box center [110, 217] width 14 height 14
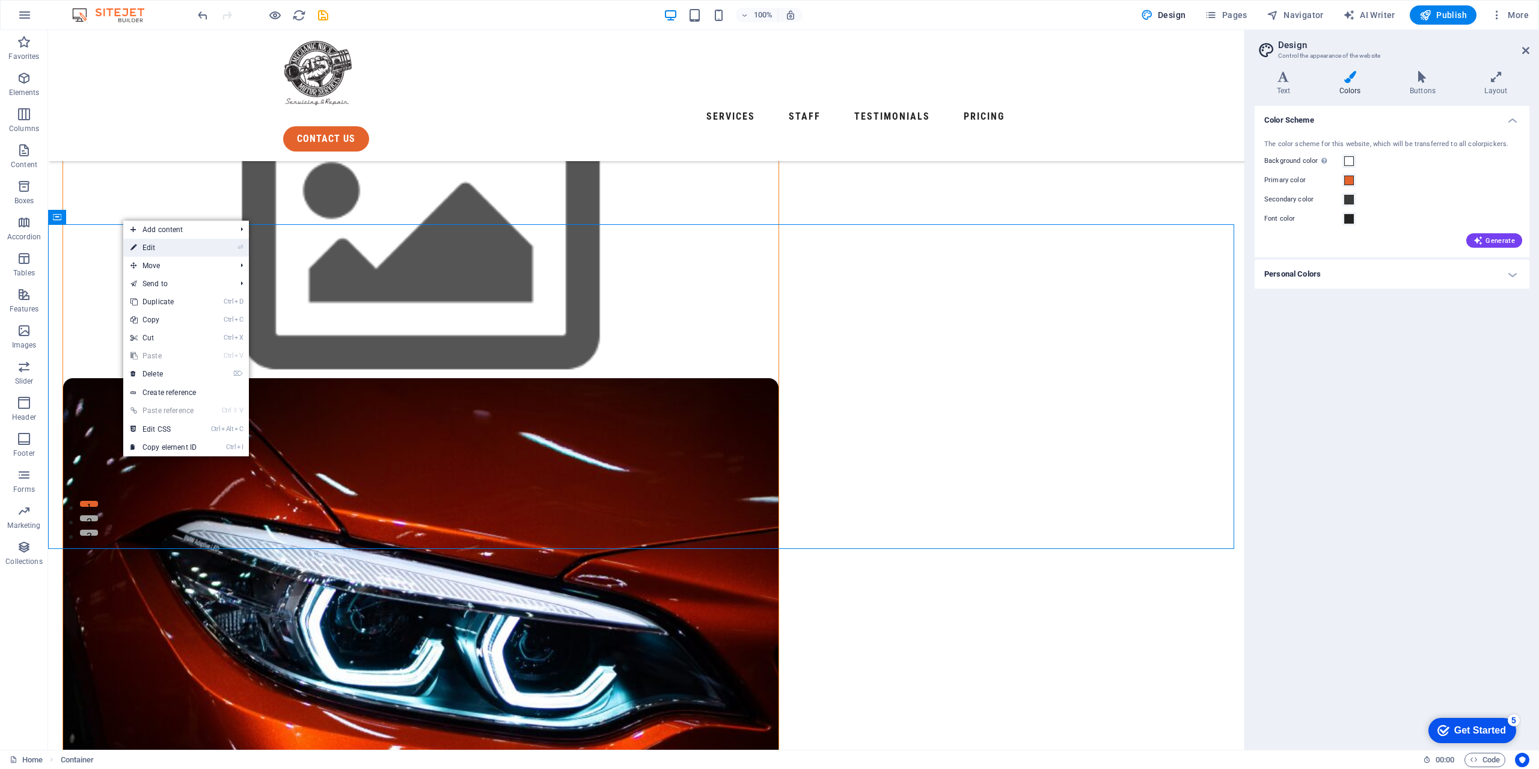
click at [153, 243] on link "⏎ Edit" at bounding box center [163, 248] width 81 height 18
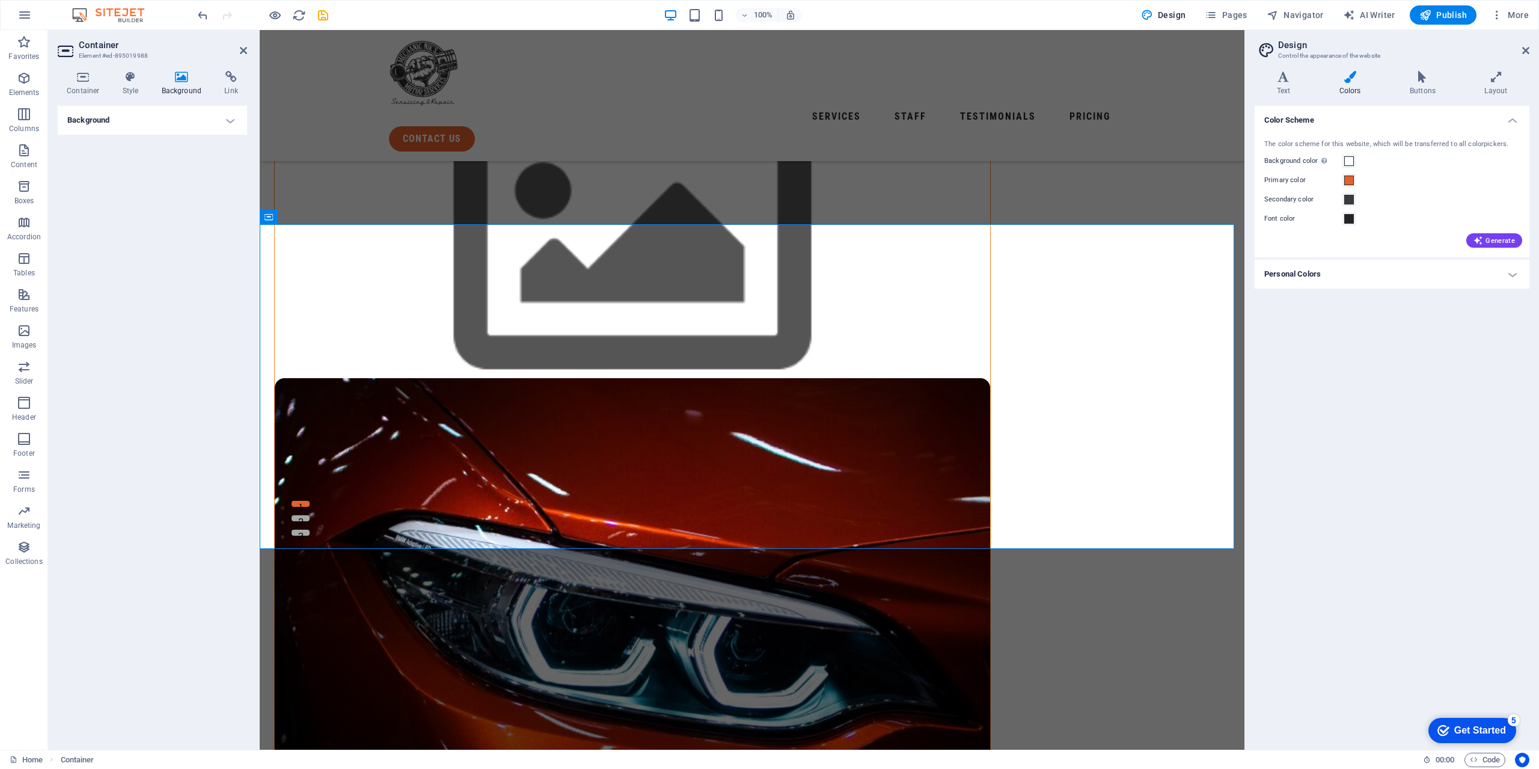
click at [183, 84] on h4 "Background" at bounding box center [184, 83] width 63 height 25
click at [166, 124] on h4 "Background" at bounding box center [152, 120] width 189 height 29
click at [77, 199] on span at bounding box center [75, 192] width 13 height 13
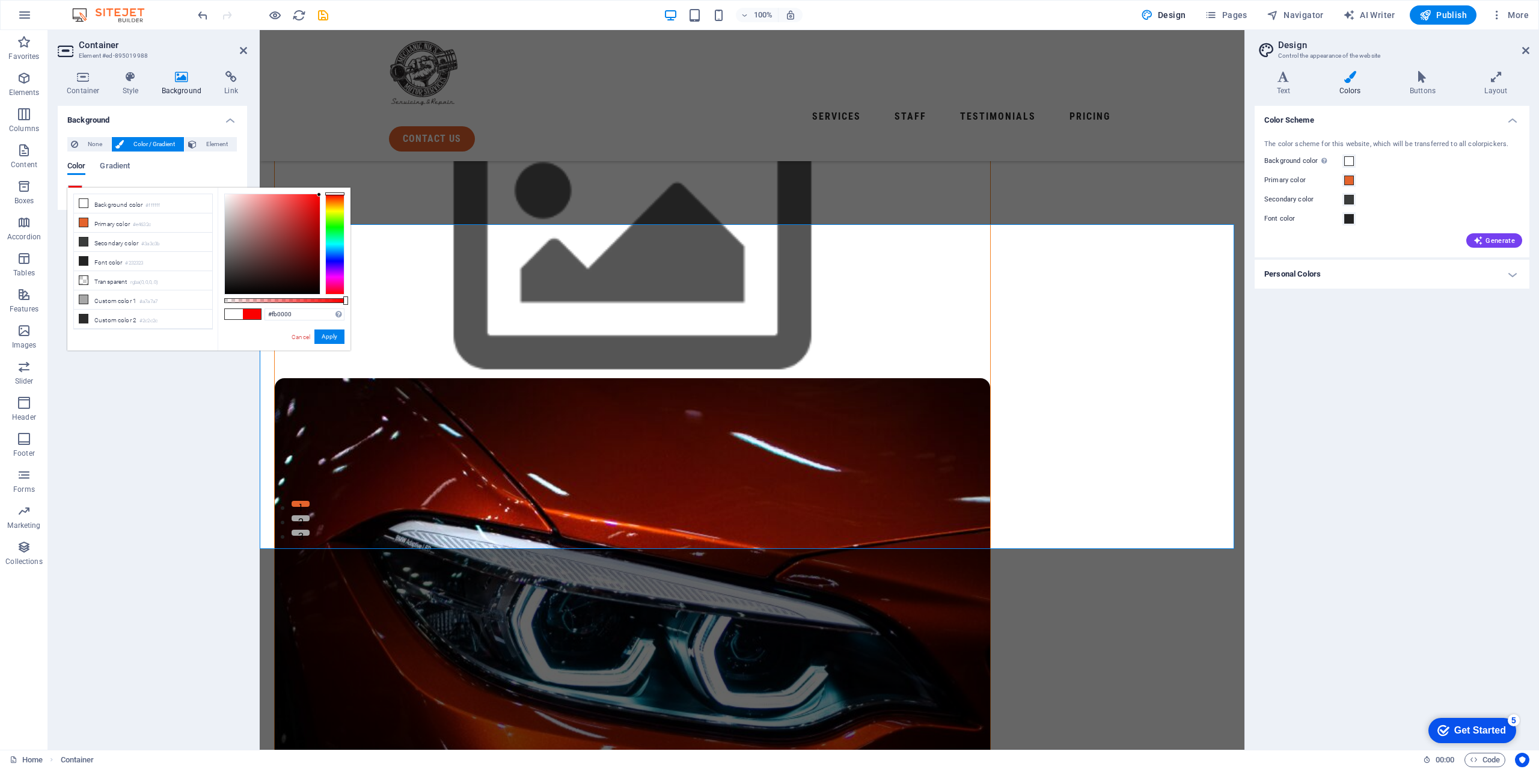
drag, startPoint x: 313, startPoint y: 199, endPoint x: 323, endPoint y: 195, distance: 11.6
click at [323, 195] on div at bounding box center [284, 244] width 120 height 101
click at [336, 202] on div at bounding box center [334, 244] width 19 height 101
click at [337, 206] on div at bounding box center [334, 244] width 19 height 101
click at [336, 203] on div at bounding box center [334, 244] width 19 height 101
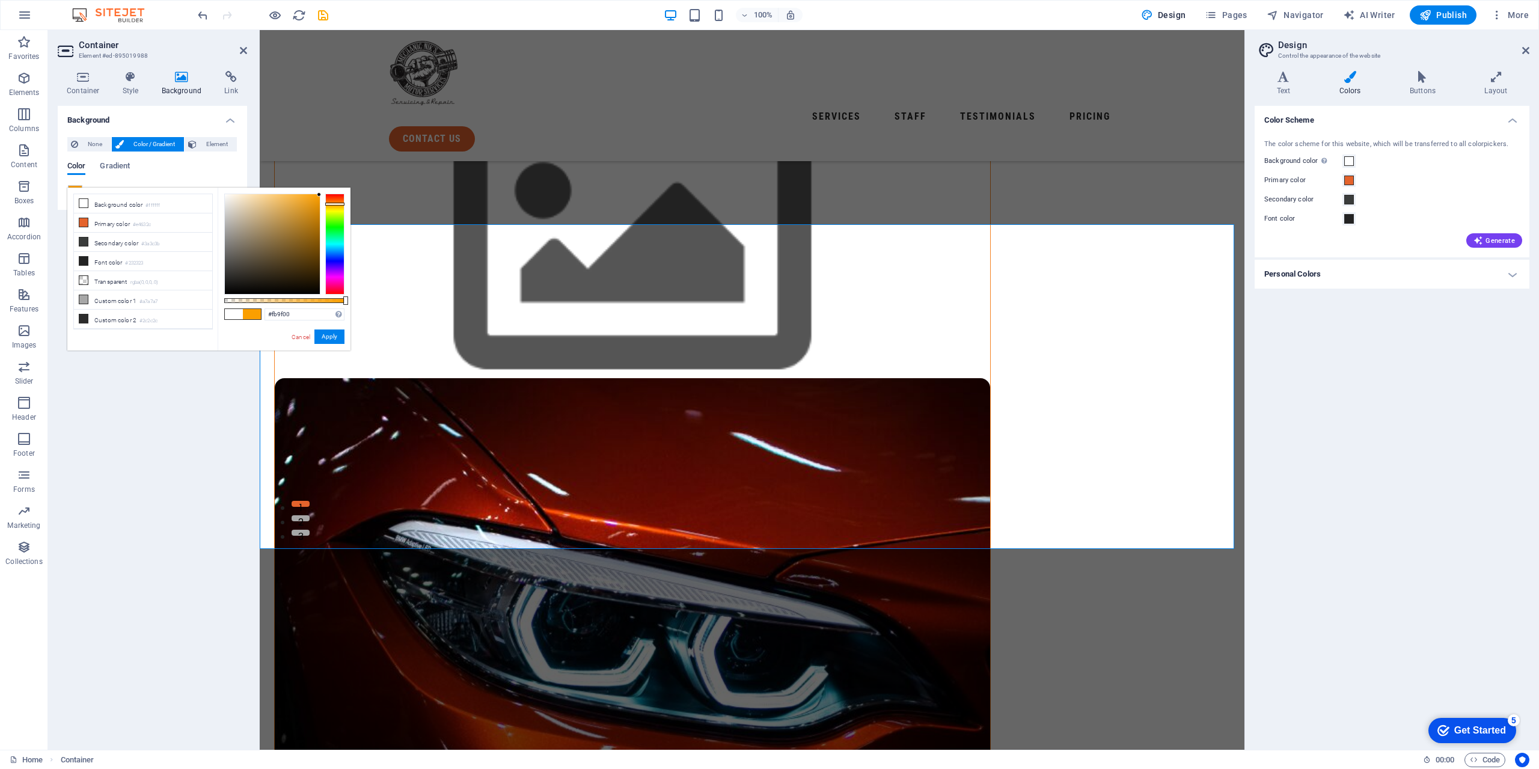
type input "#fb9600"
drag, startPoint x: 301, startPoint y: 316, endPoint x: 268, endPoint y: 317, distance: 33.7
click at [268, 317] on input "#fb9600" at bounding box center [305, 314] width 80 height 12
click at [314, 339] on button "Apply" at bounding box center [329, 336] width 30 height 14
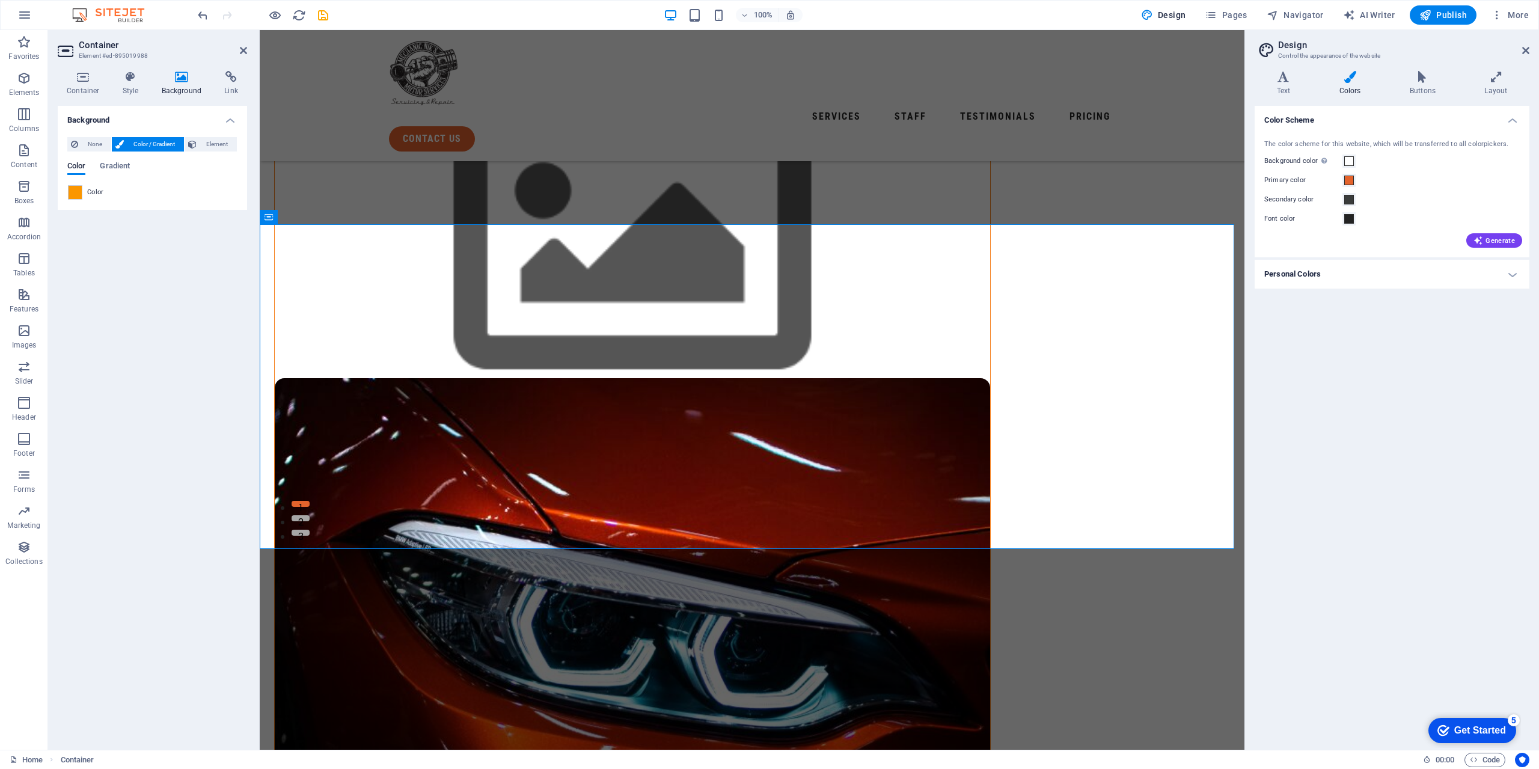
click at [166, 311] on div "Background None Color / Gradient Element Stretch background to full-width Color…" at bounding box center [152, 423] width 189 height 634
click at [243, 54] on icon at bounding box center [243, 51] width 7 height 10
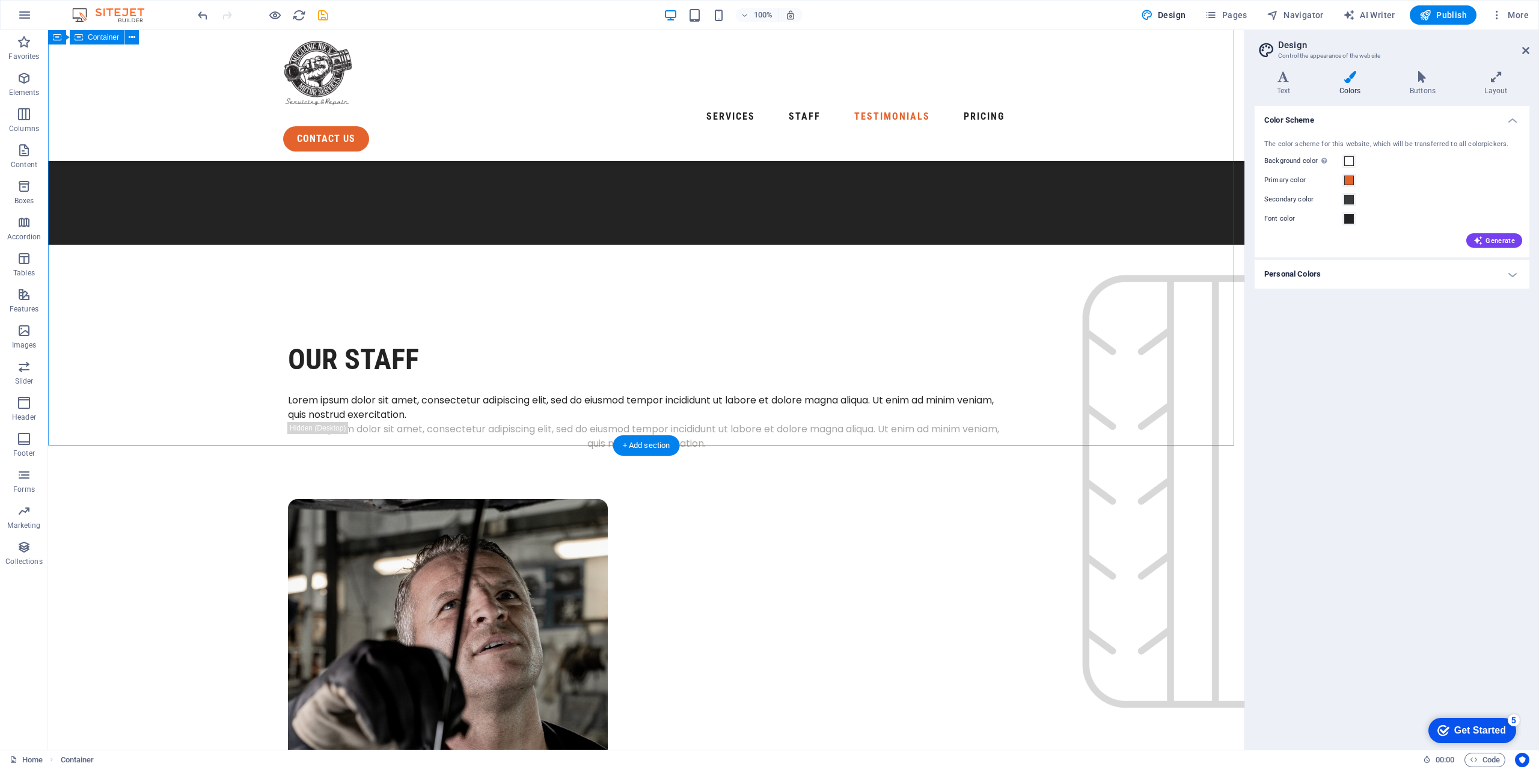
scroll to position [2946, 0]
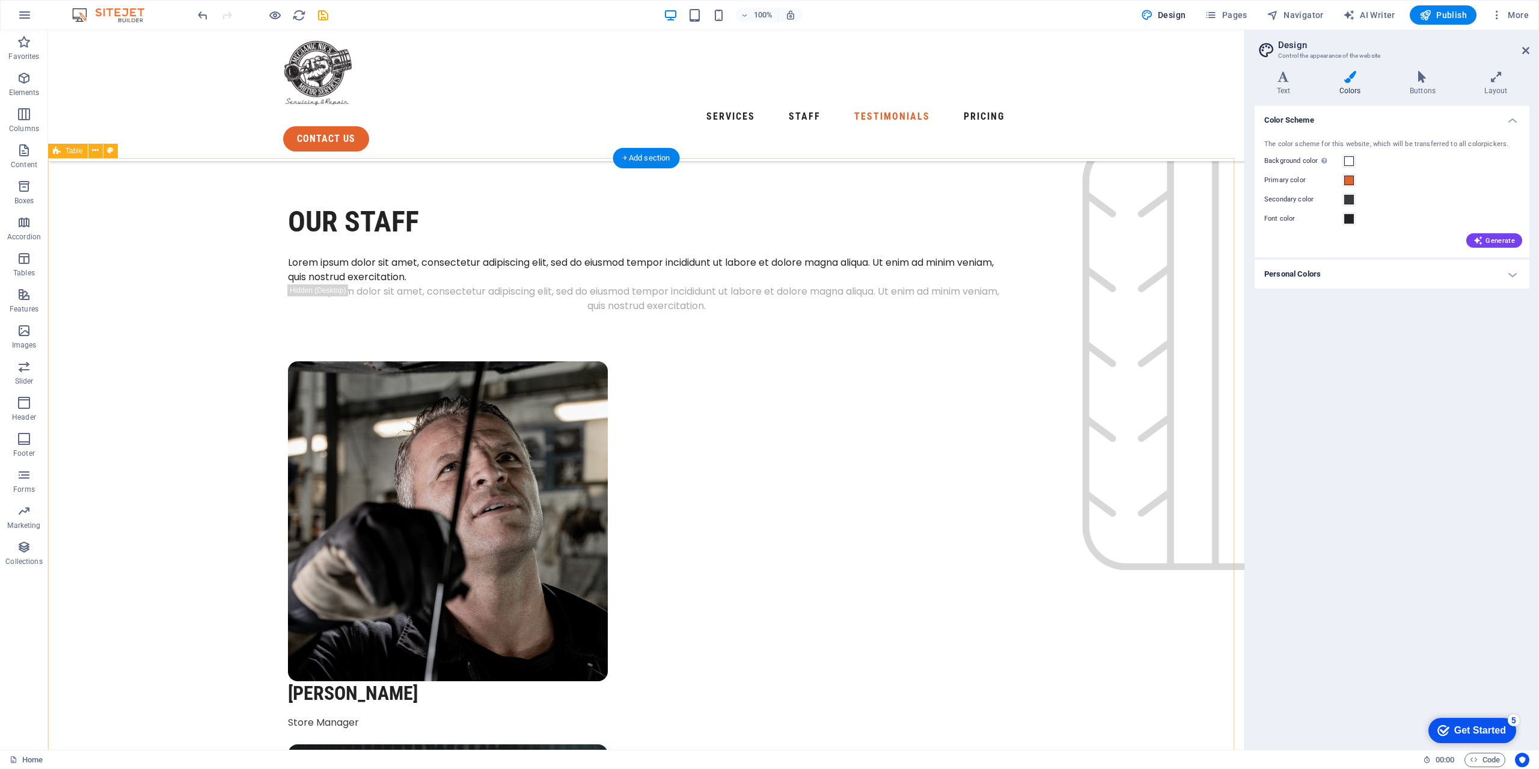
click at [114, 156] on icon at bounding box center [110, 150] width 7 height 13
select select "preset-table-v3-border-cross"
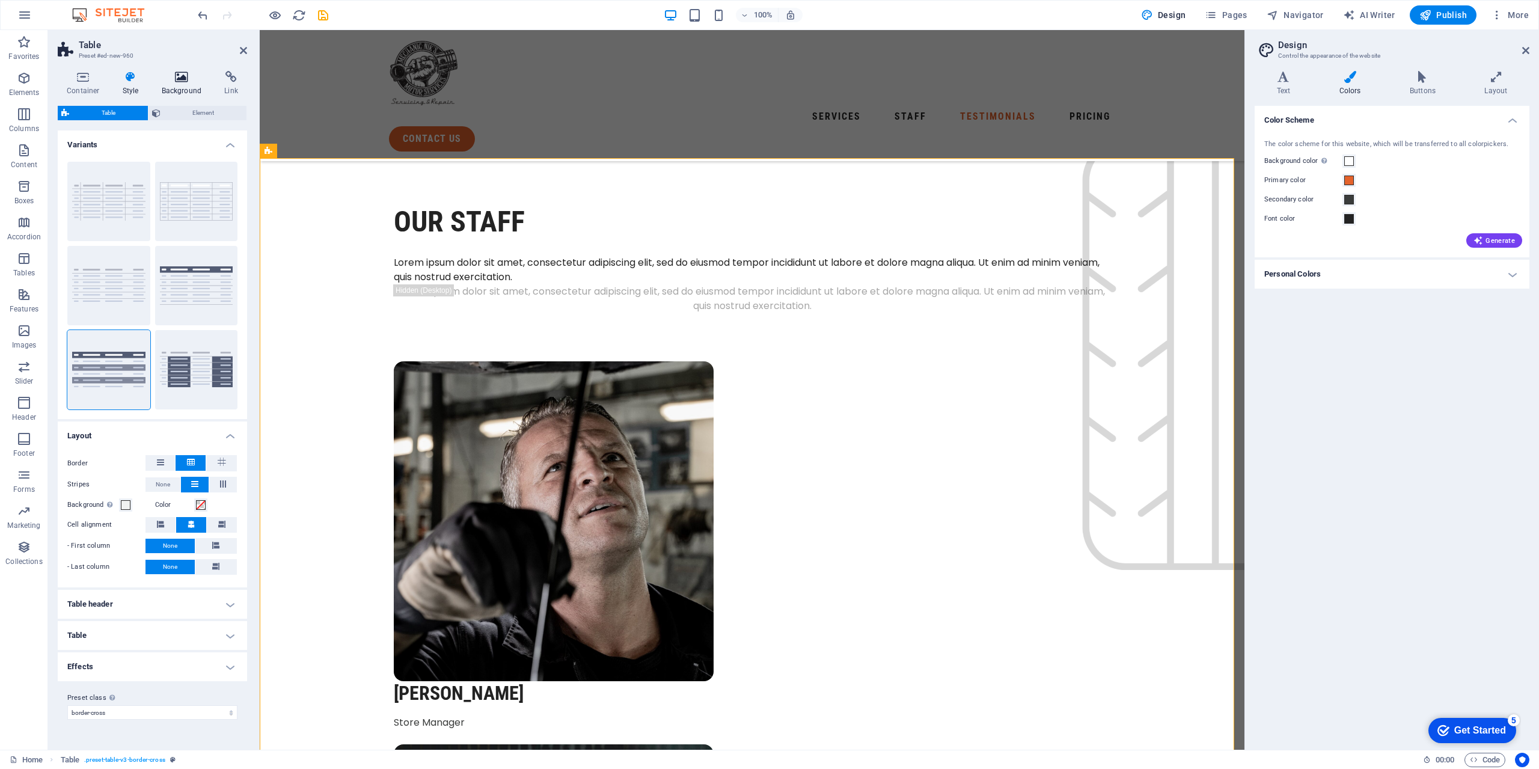
click at [186, 87] on h4 "Background" at bounding box center [184, 83] width 63 height 25
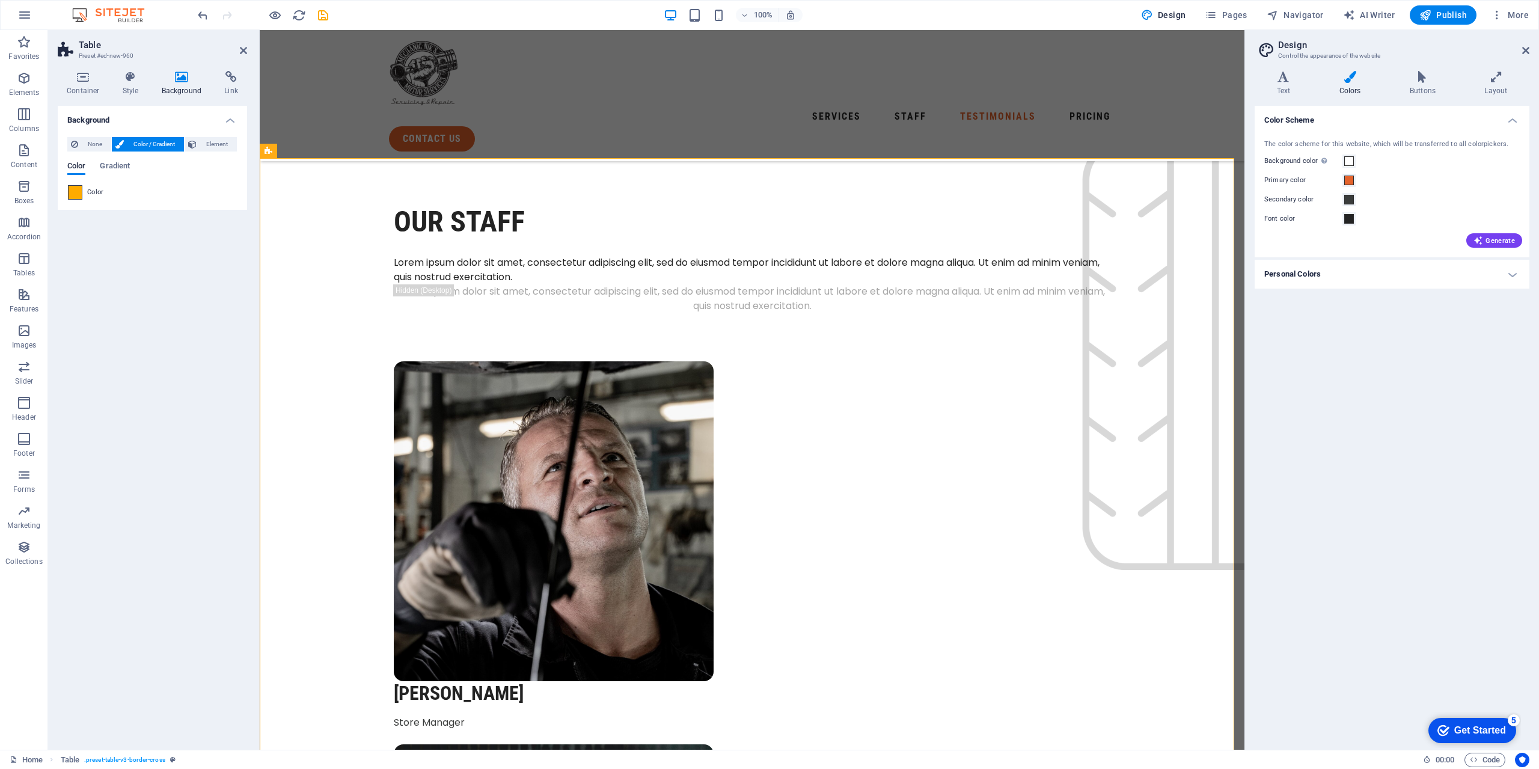
click at [76, 199] on span at bounding box center [75, 192] width 13 height 13
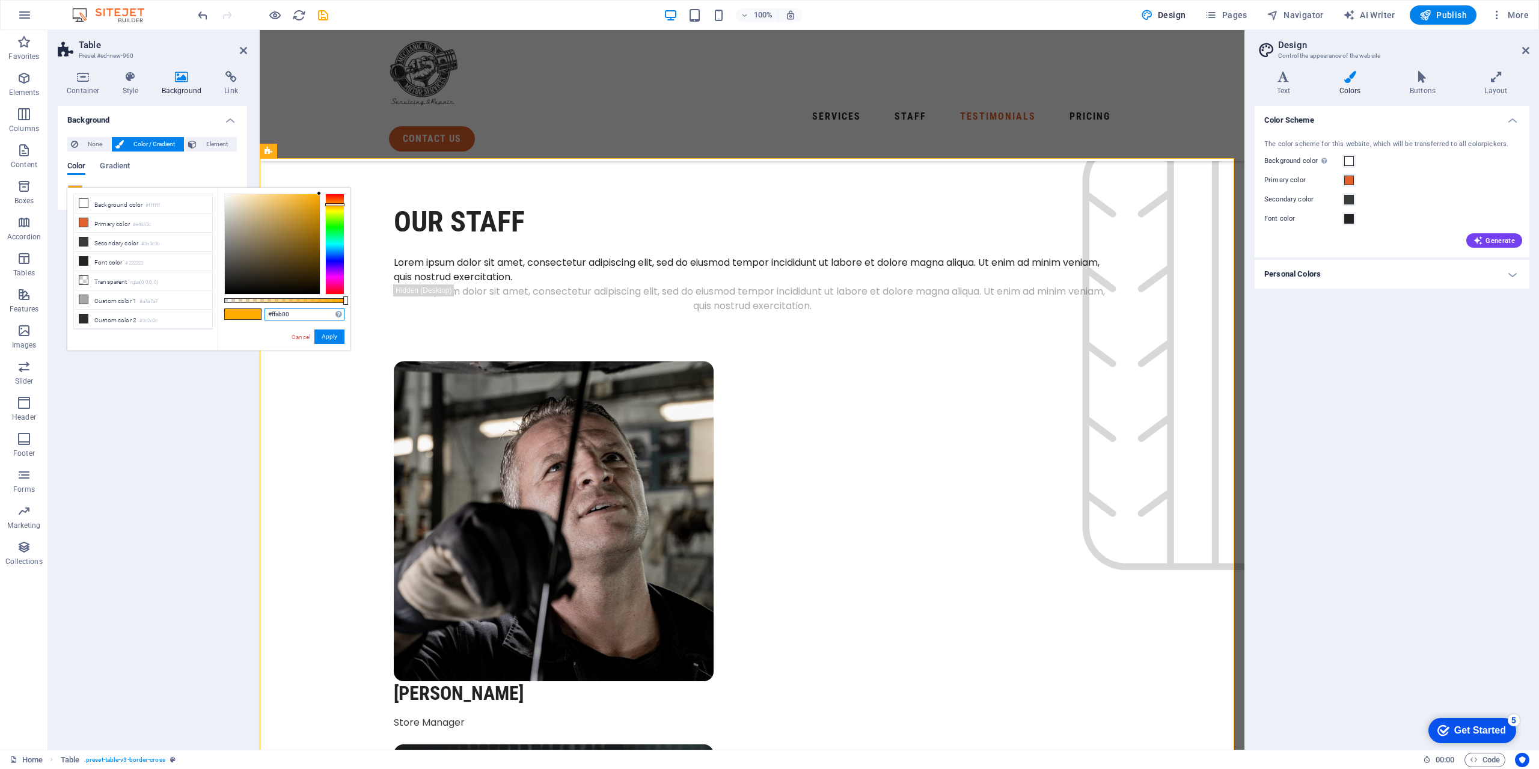
drag, startPoint x: 302, startPoint y: 313, endPoint x: 266, endPoint y: 314, distance: 36.7
click at [266, 314] on input "#ffab00" at bounding box center [305, 314] width 80 height 12
paste input "o"
type input "o"
drag, startPoint x: 300, startPoint y: 317, endPoint x: 267, endPoint y: 314, distance: 33.2
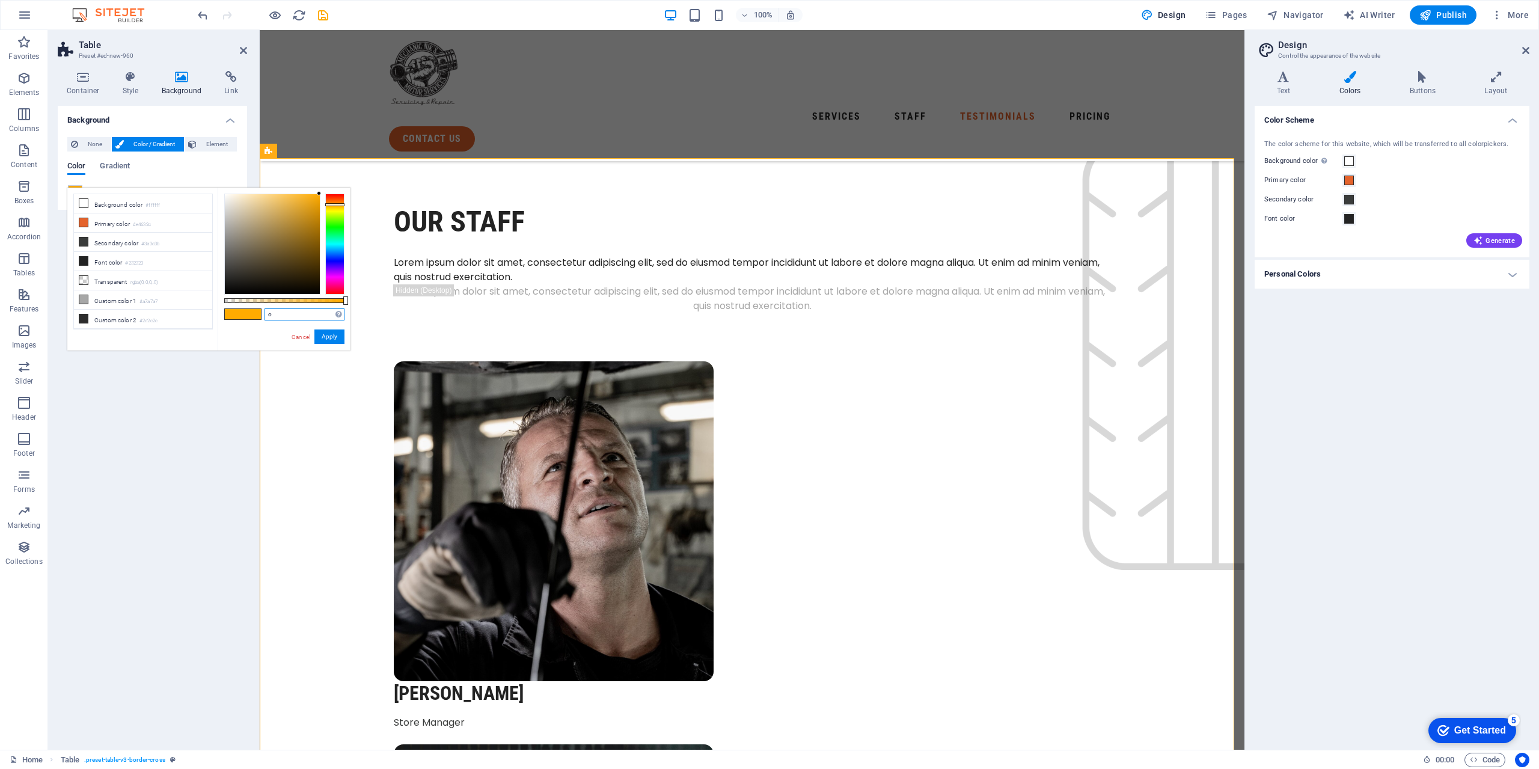
click at [267, 314] on input "o" at bounding box center [305, 314] width 80 height 12
paste input "o"
type input "o"
click at [279, 313] on input "o" at bounding box center [305, 314] width 80 height 12
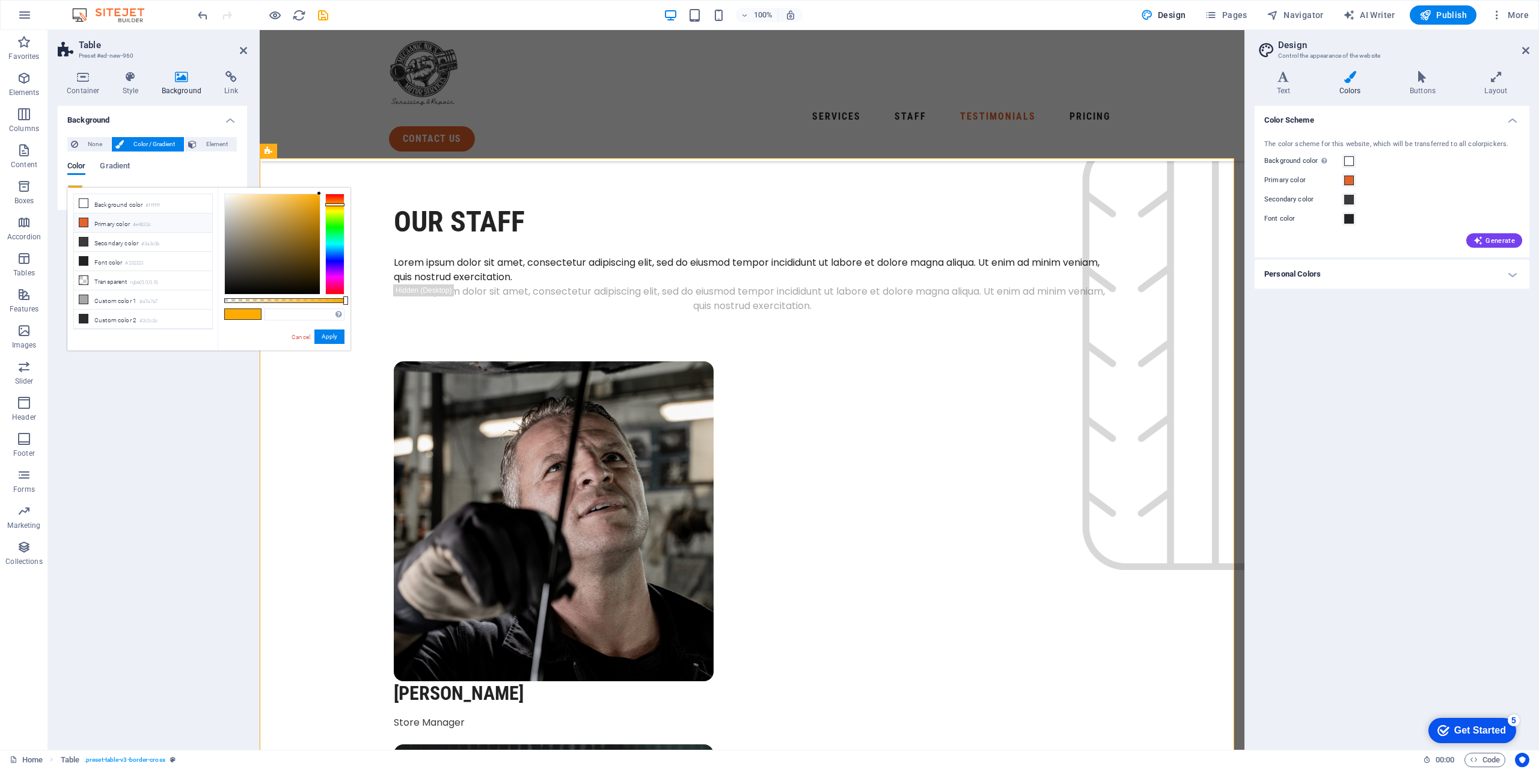
click at [84, 222] on icon at bounding box center [83, 222] width 8 height 8
click at [126, 290] on li "Custom color 1 #a7a7a7" at bounding box center [143, 299] width 138 height 19
click at [236, 319] on span at bounding box center [234, 314] width 18 height 10
type input "#ffab00"
click at [328, 337] on button "Apply" at bounding box center [329, 336] width 30 height 14
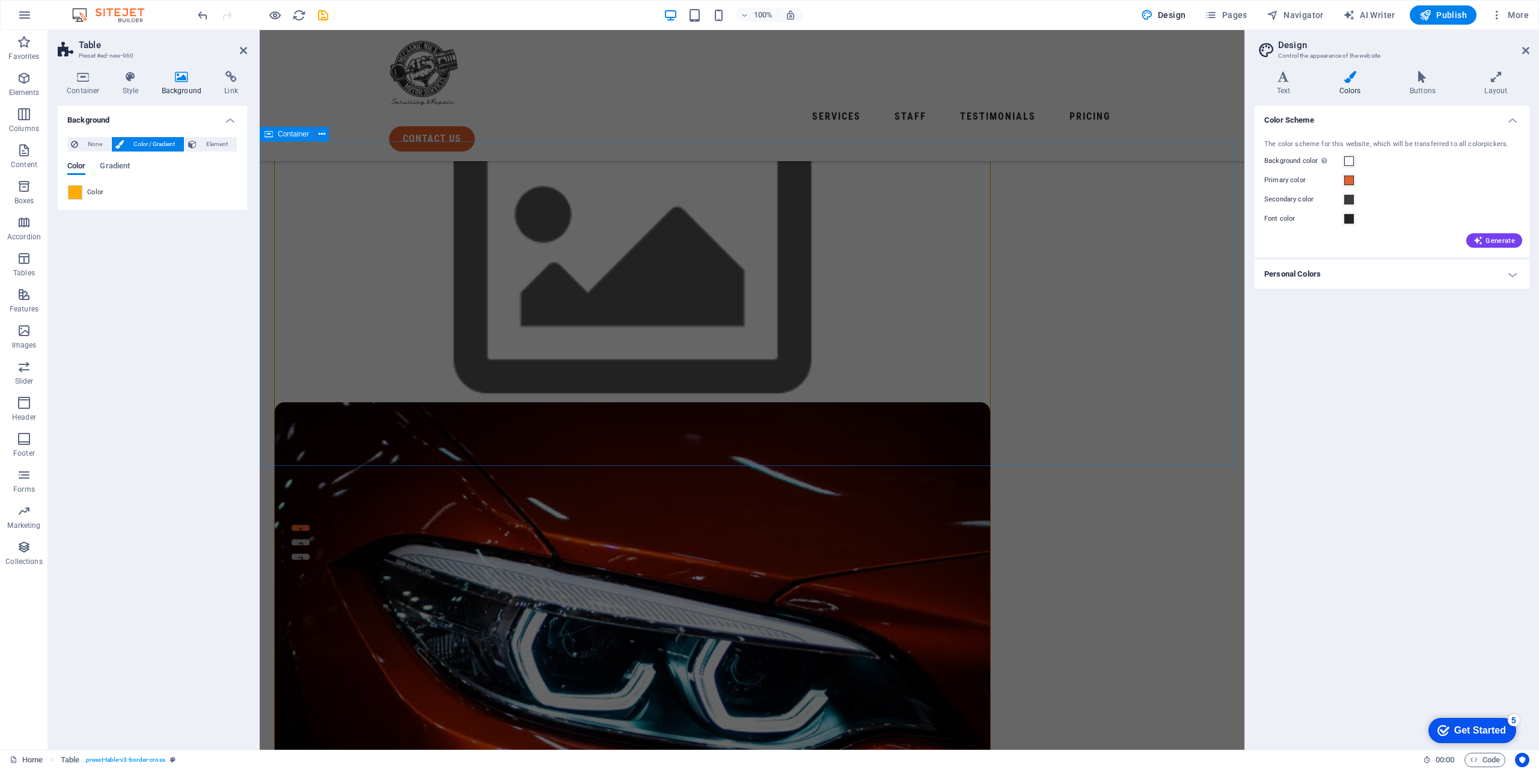
scroll to position [0, 0]
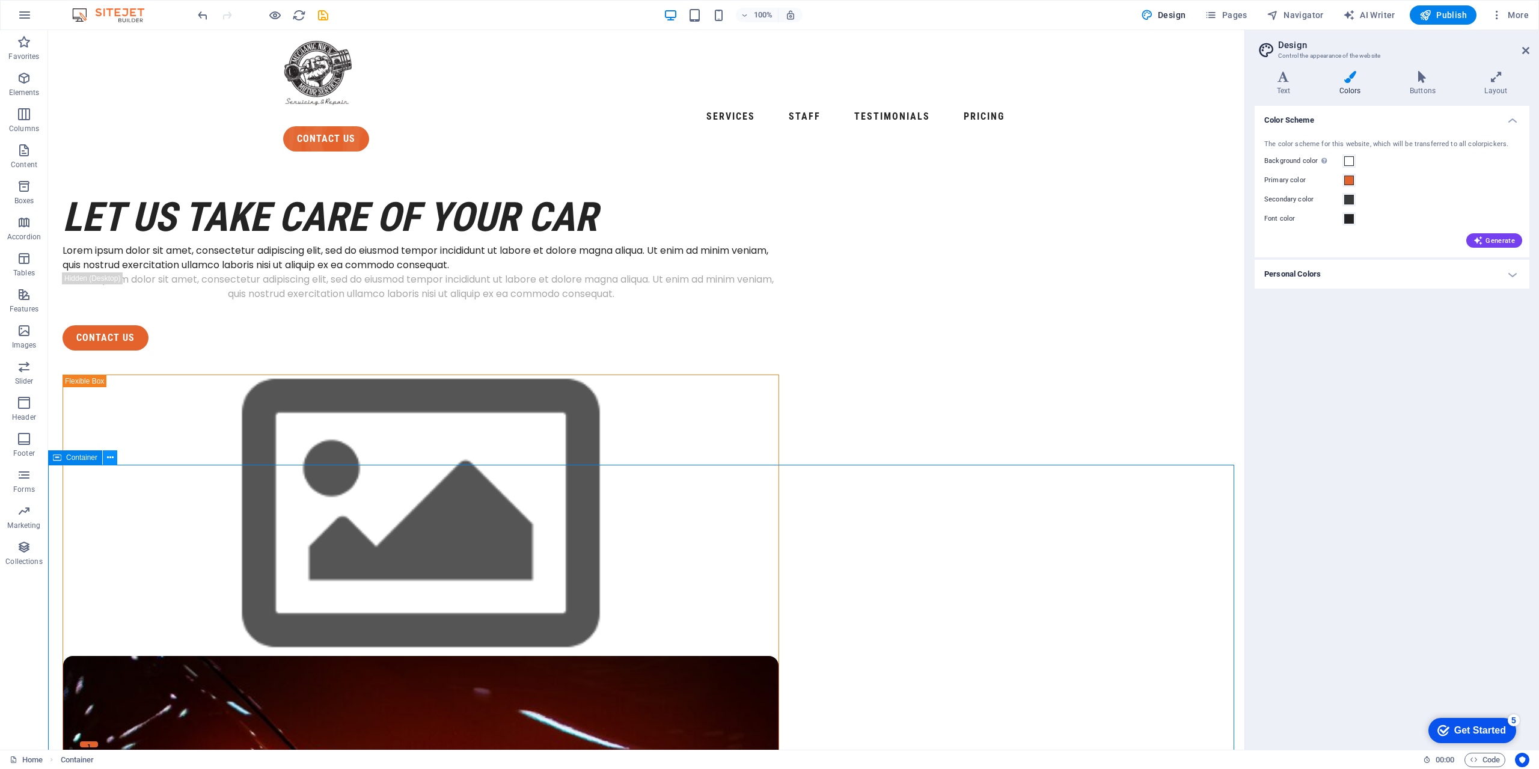
click at [114, 458] on icon at bounding box center [110, 458] width 7 height 13
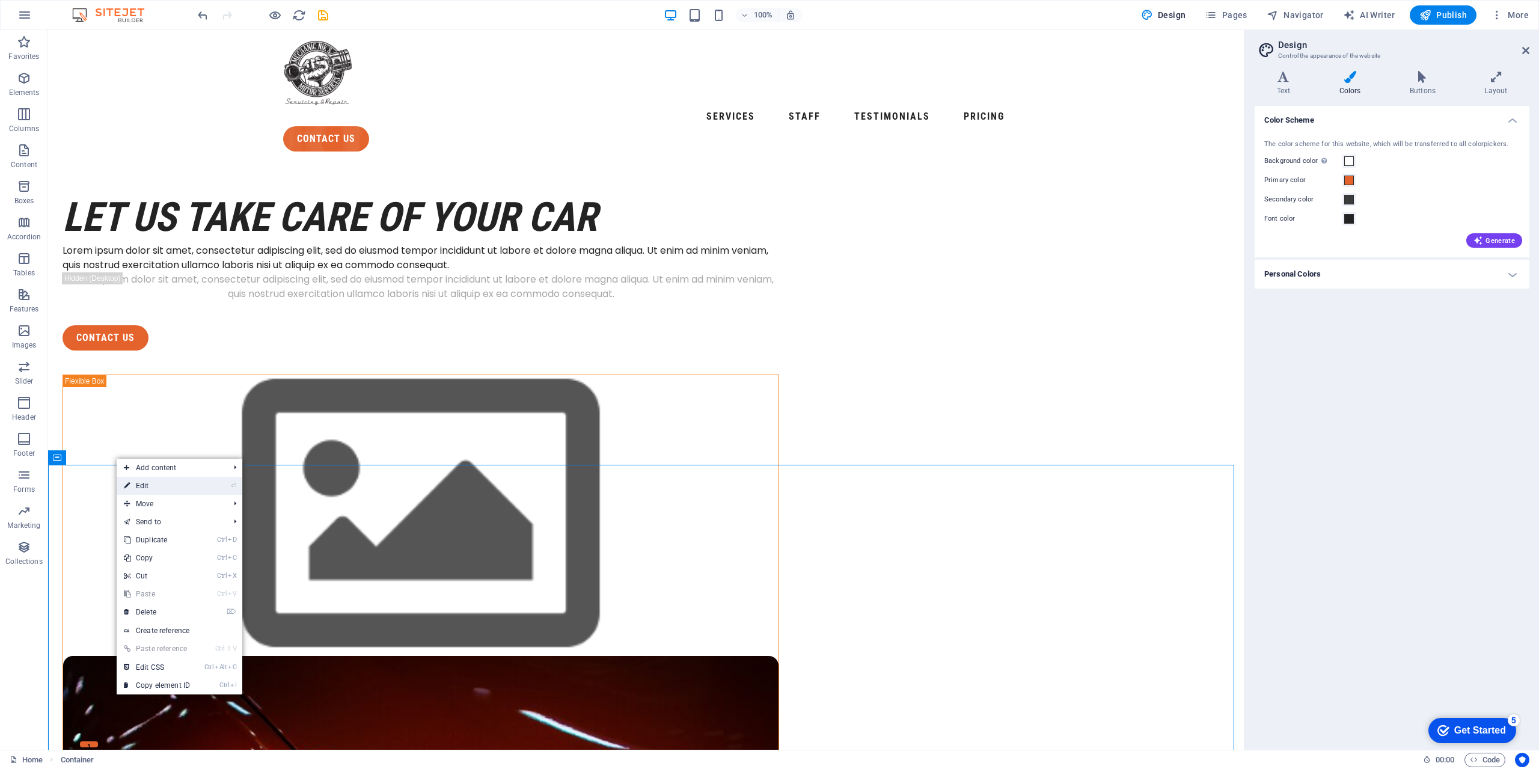
click at [166, 482] on link "⏎ Edit" at bounding box center [157, 486] width 81 height 18
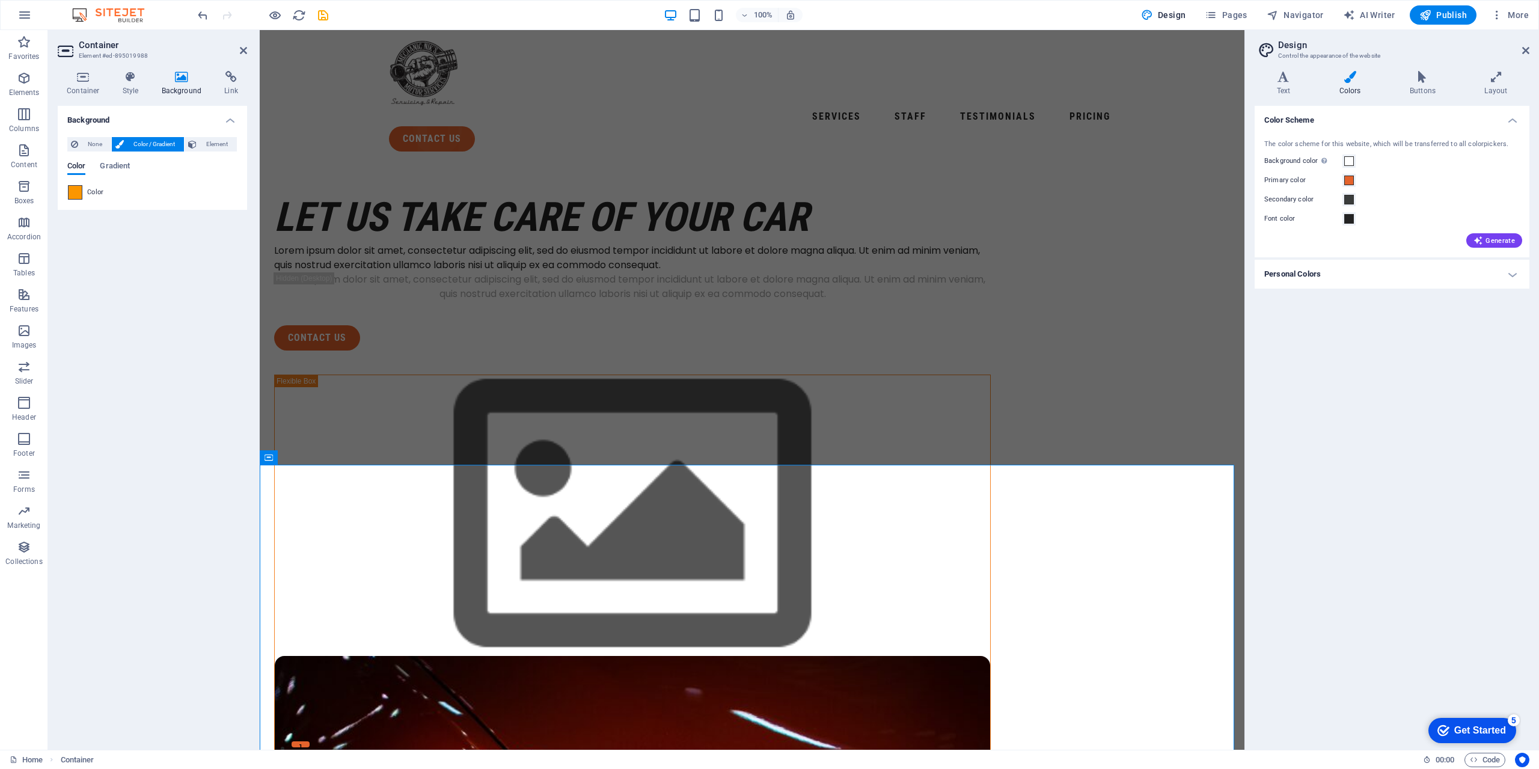
click at [78, 199] on span at bounding box center [75, 192] width 13 height 13
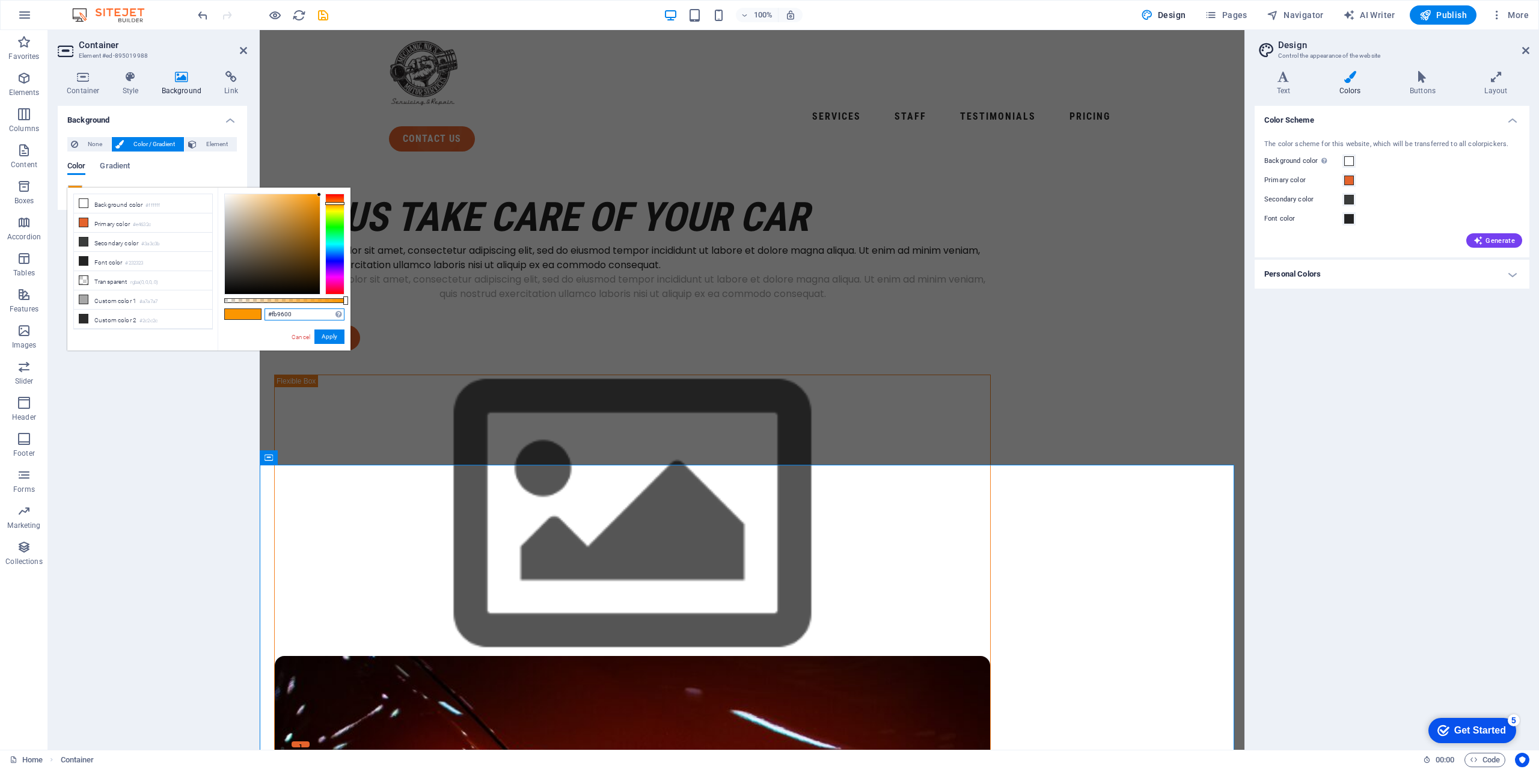
click at [284, 314] on input "#fb9600" at bounding box center [305, 314] width 80 height 12
click at [86, 295] on icon at bounding box center [83, 299] width 8 height 8
drag, startPoint x: 307, startPoint y: 313, endPoint x: 275, endPoint y: 313, distance: 31.3
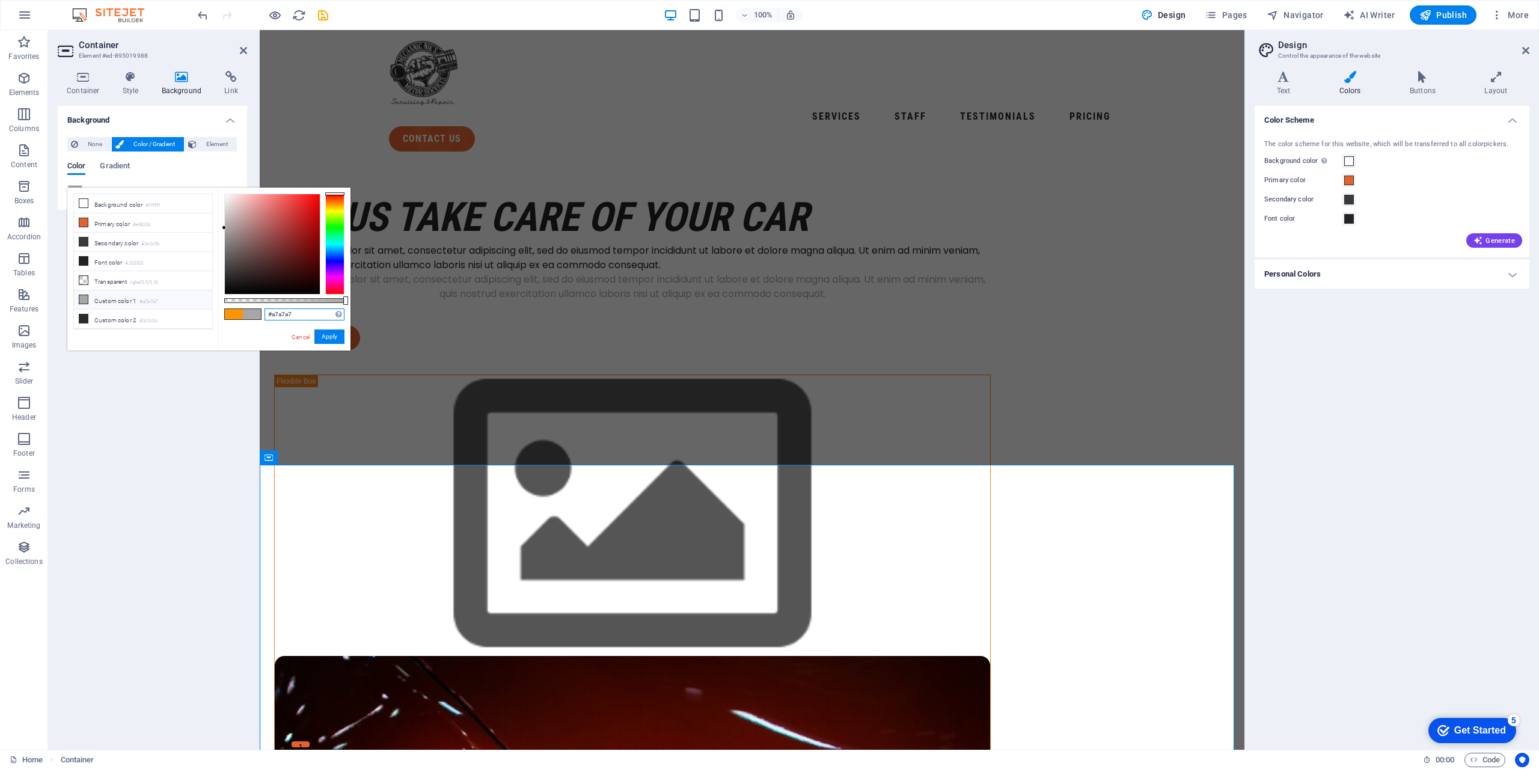
click at [275, 313] on input "#a7a7a7" at bounding box center [305, 314] width 80 height 12
paste input "fb9600"
type input "#fb9600"
click at [247, 334] on div "#fb9600 Supported formats #0852ed rgb(8, 82, 237) rgba(8, 82, 237, 90%) hsv(221…" at bounding box center [284, 356] width 133 height 337
click at [336, 335] on button "Apply" at bounding box center [329, 336] width 30 height 14
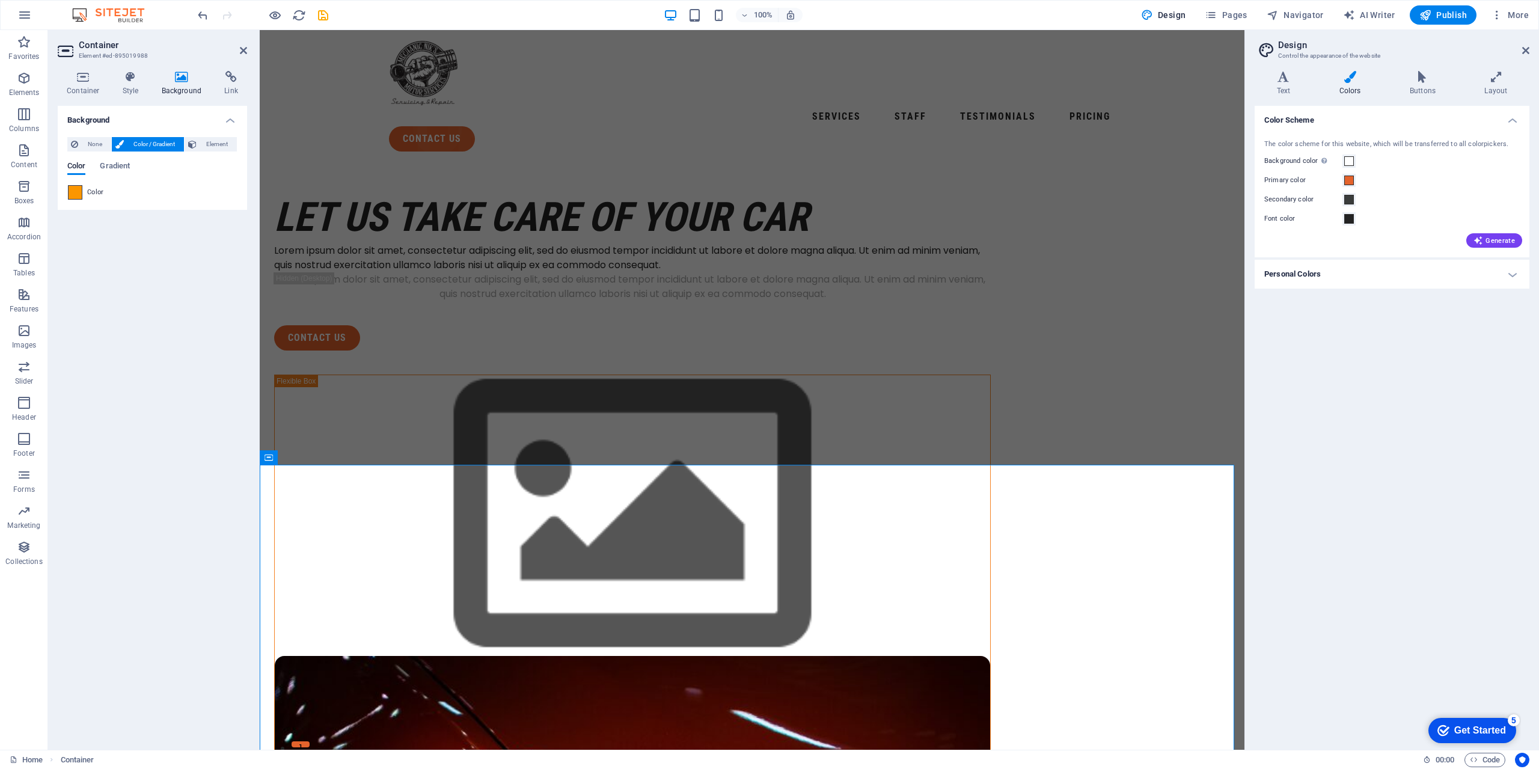
click at [76, 199] on span at bounding box center [75, 192] width 13 height 13
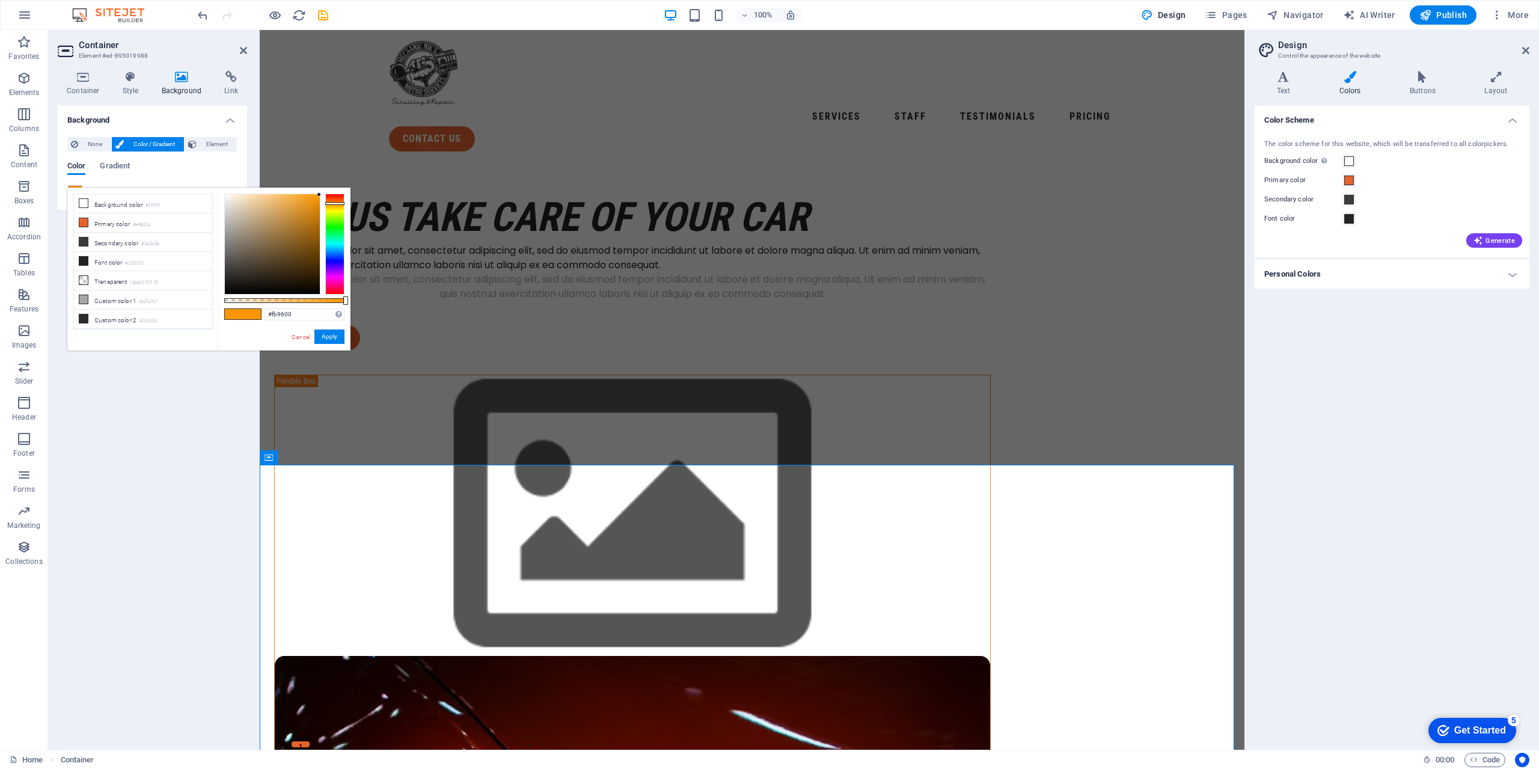
click at [907, 289] on h4 "Personal Colors" at bounding box center [1392, 274] width 275 height 29
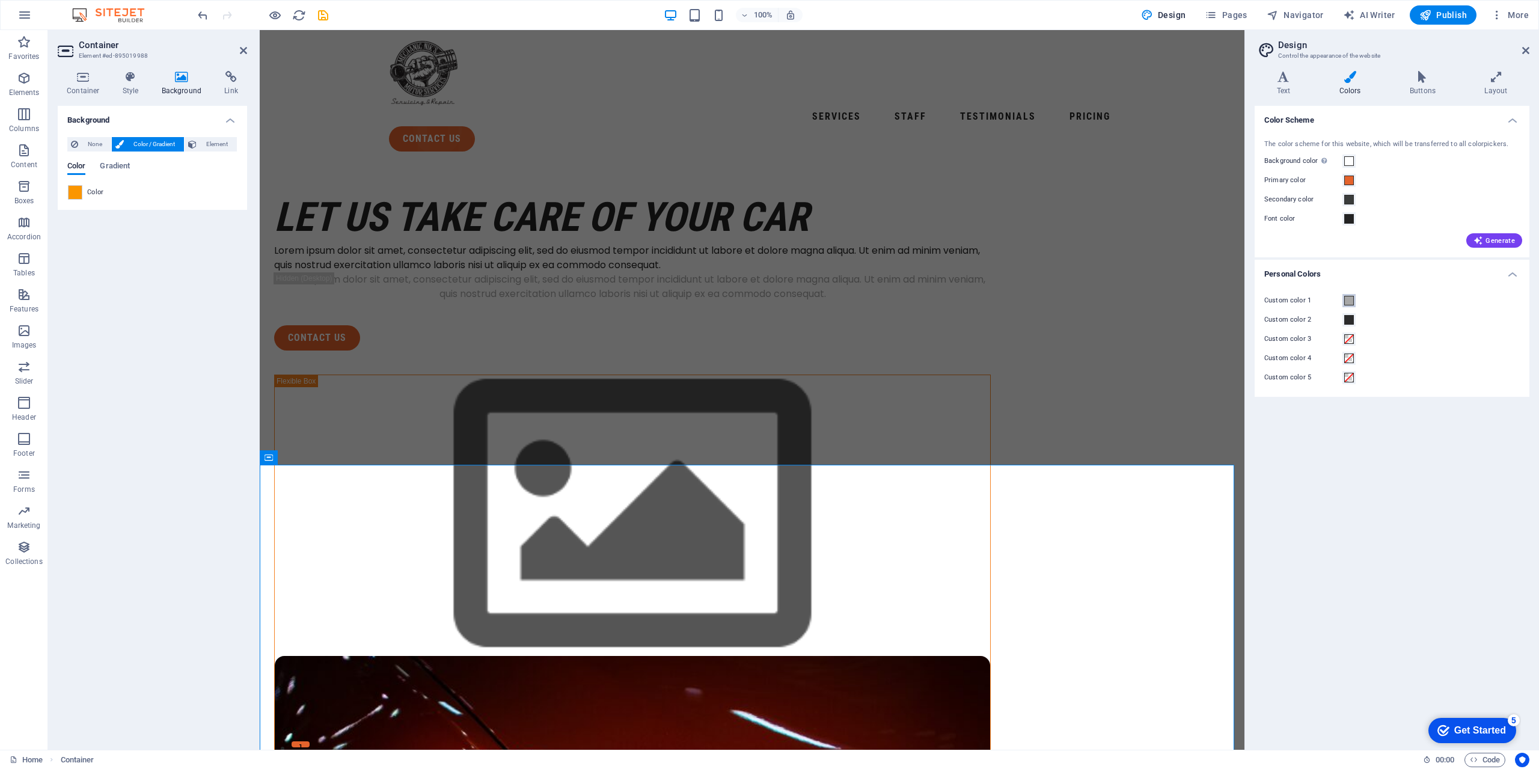
click at [907, 305] on span at bounding box center [1349, 301] width 10 height 10
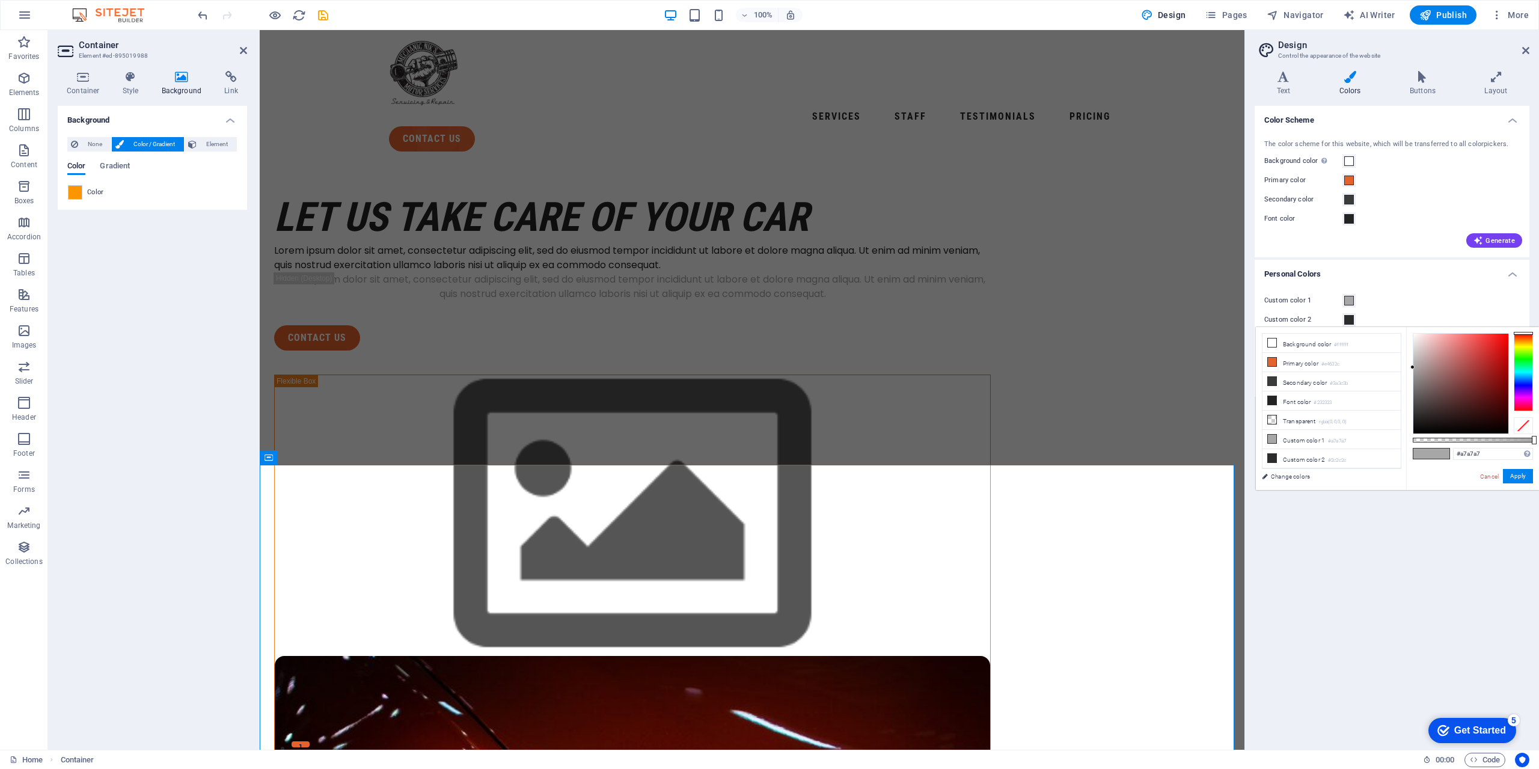
click at [907, 305] on span at bounding box center [1349, 301] width 10 height 10
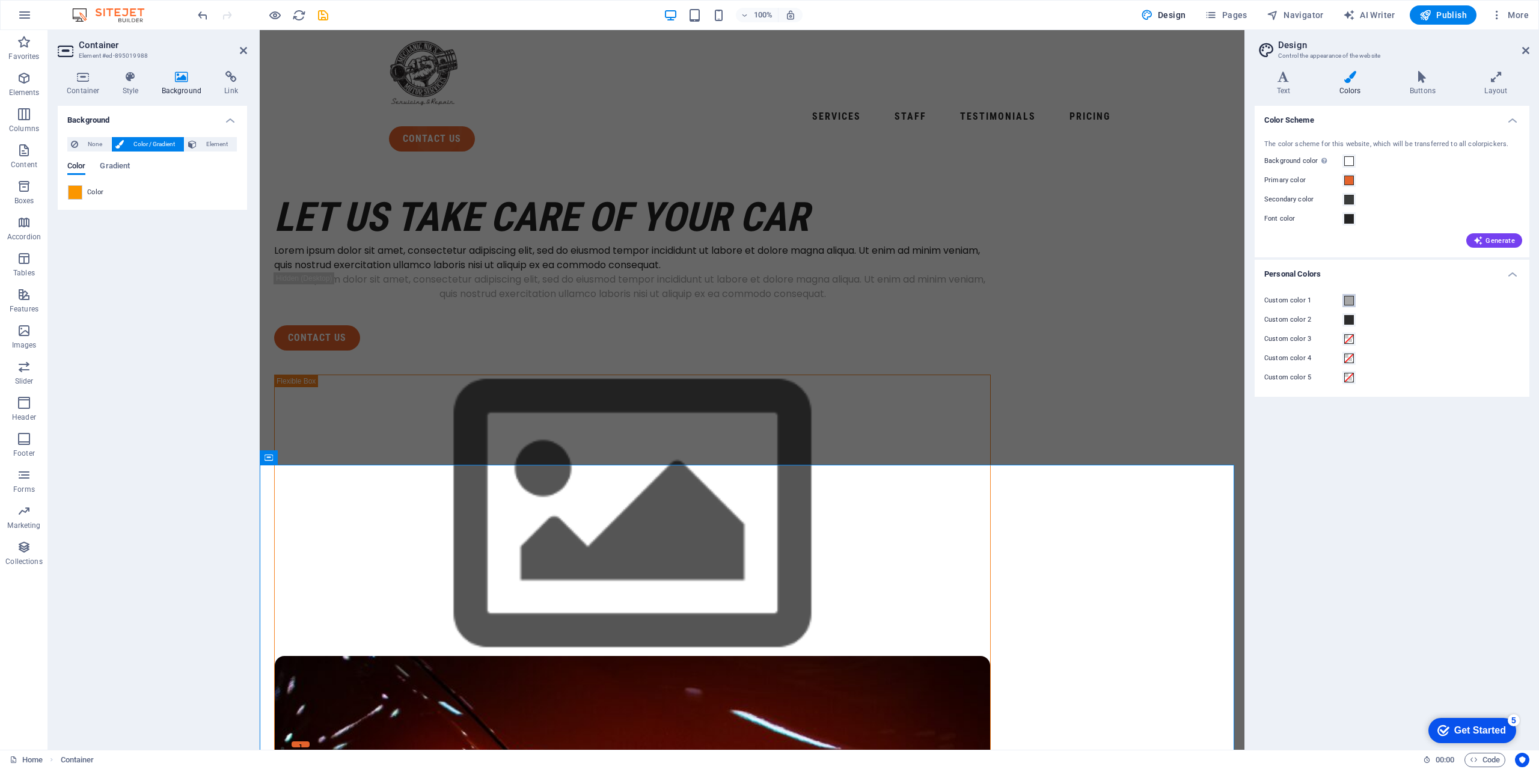
click at [907, 305] on span at bounding box center [1349, 301] width 10 height 10
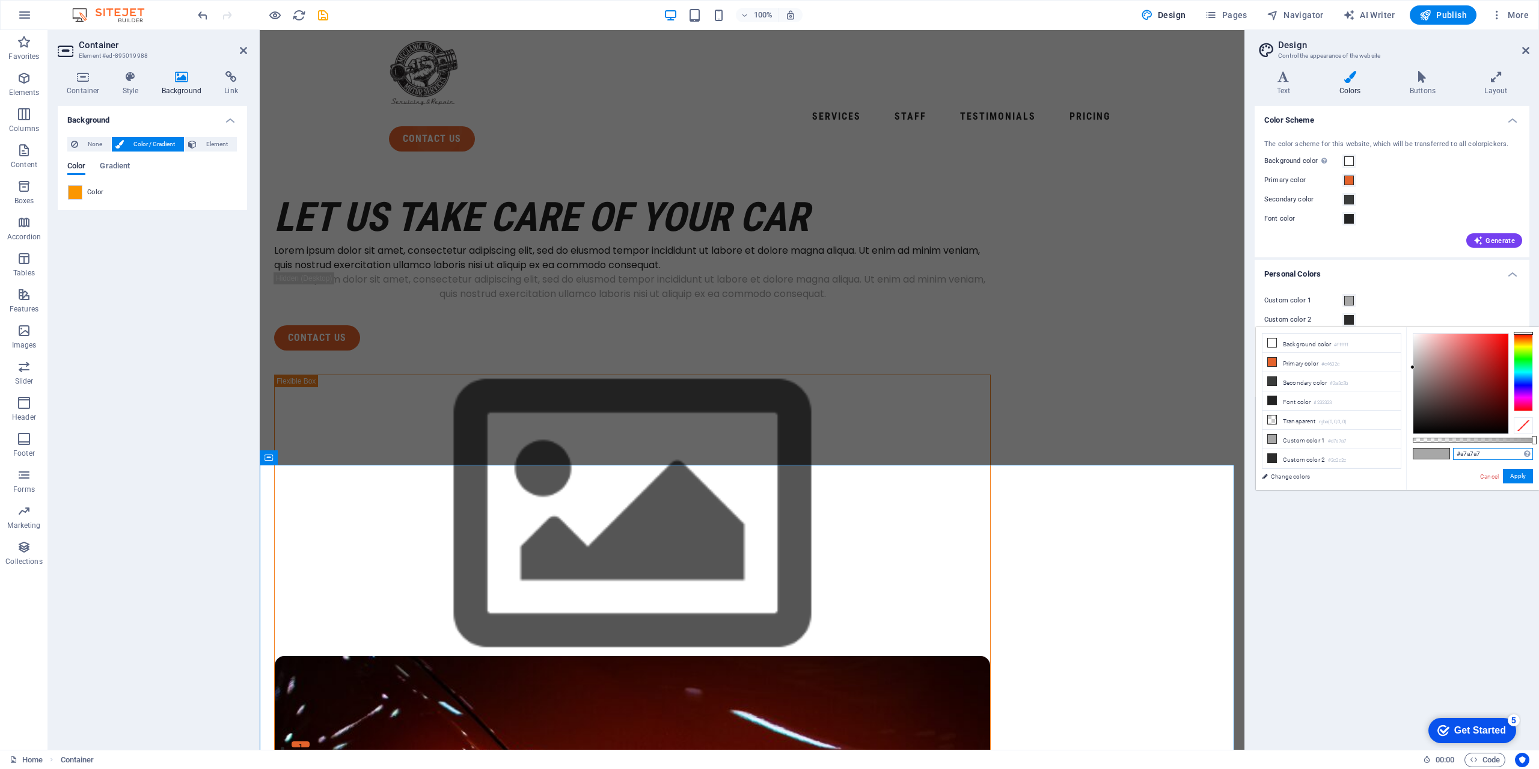
drag, startPoint x: 1502, startPoint y: 453, endPoint x: 1460, endPoint y: 453, distance: 42.1
click at [907, 453] on input "#a7a7a7" at bounding box center [1493, 454] width 80 height 12
paste input "fb9600"
type input "#fb9600"
click at [907, 479] on button "Apply" at bounding box center [1518, 476] width 30 height 14
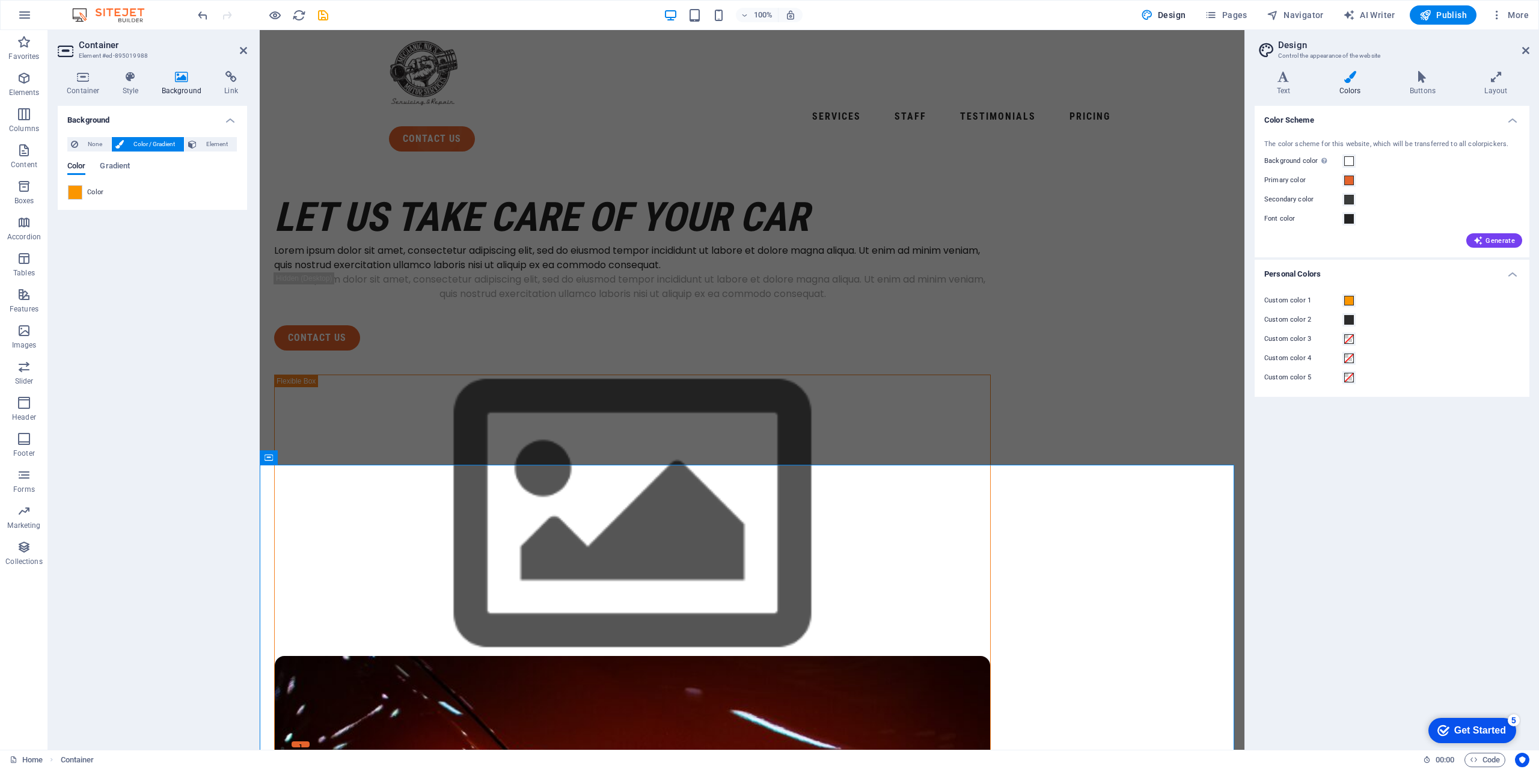
click at [104, 197] on span "Color" at bounding box center [95, 193] width 17 height 10
click at [72, 199] on span at bounding box center [75, 192] width 13 height 13
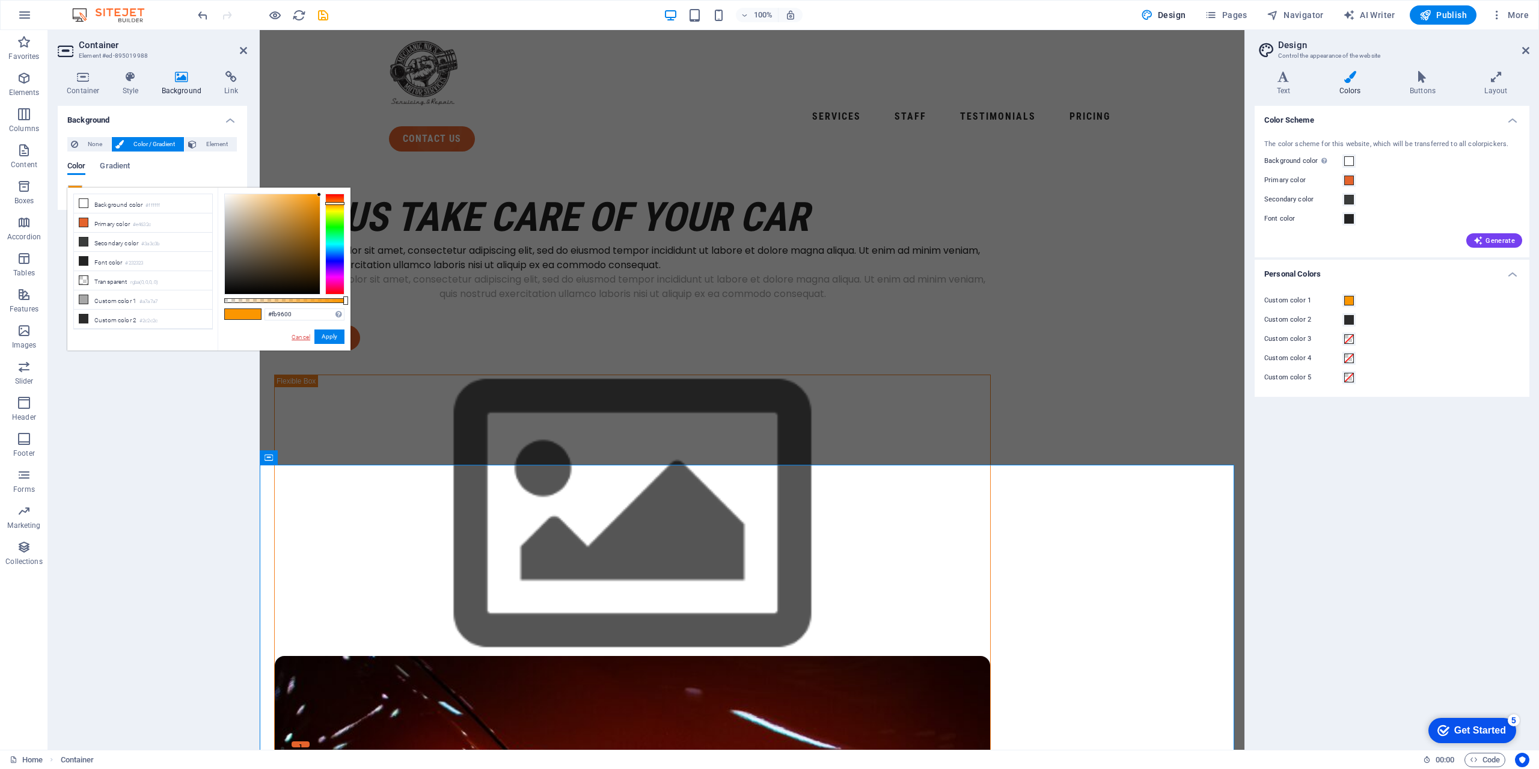
click at [293, 340] on link "Cancel" at bounding box center [300, 337] width 21 height 9
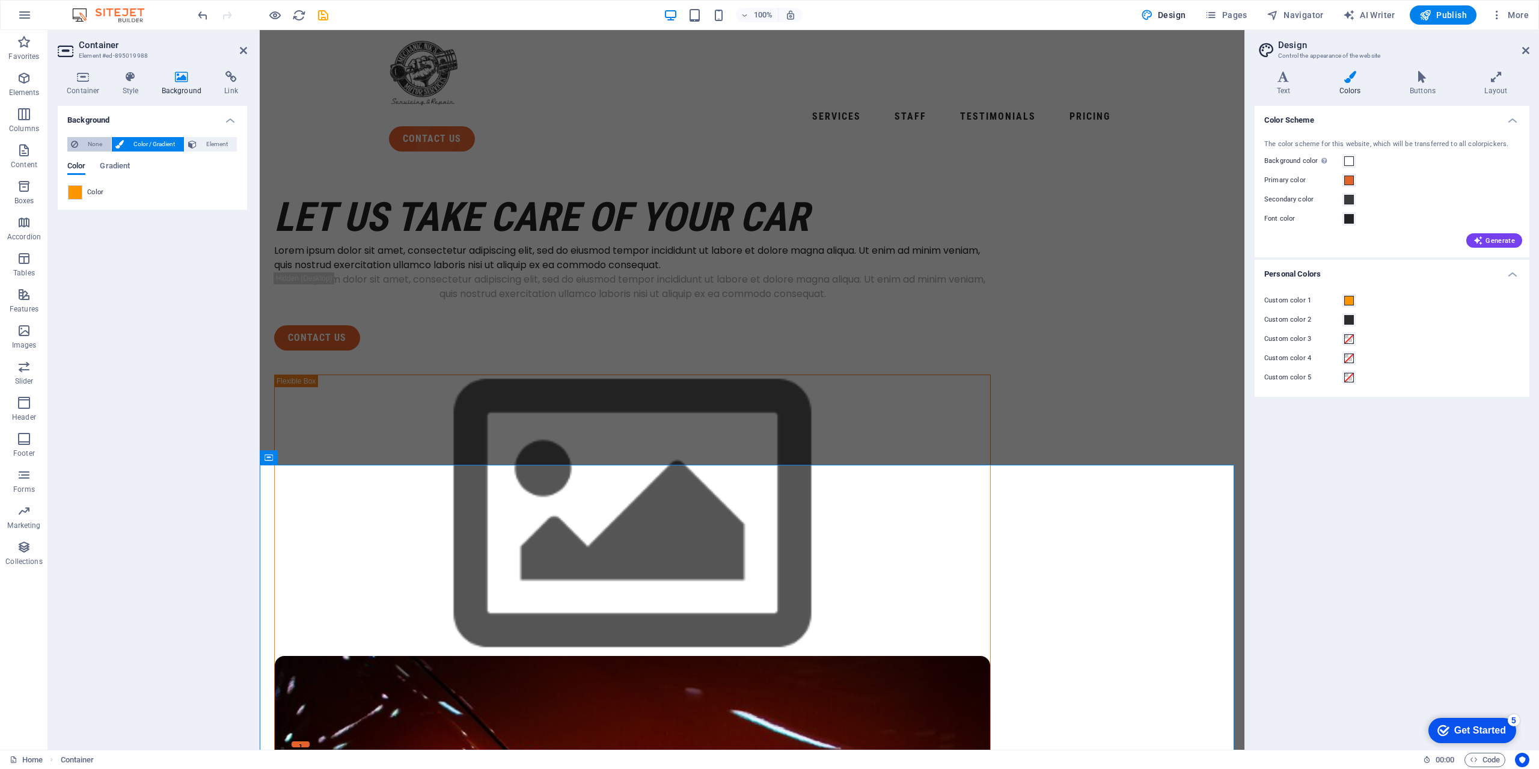
click at [101, 144] on span "None" at bounding box center [95, 144] width 26 height 14
click at [160, 144] on span "Color / Gradient" at bounding box center [153, 144] width 53 height 14
click at [100, 197] on span "Color" at bounding box center [95, 193] width 17 height 10
click at [76, 199] on span at bounding box center [75, 192] width 13 height 13
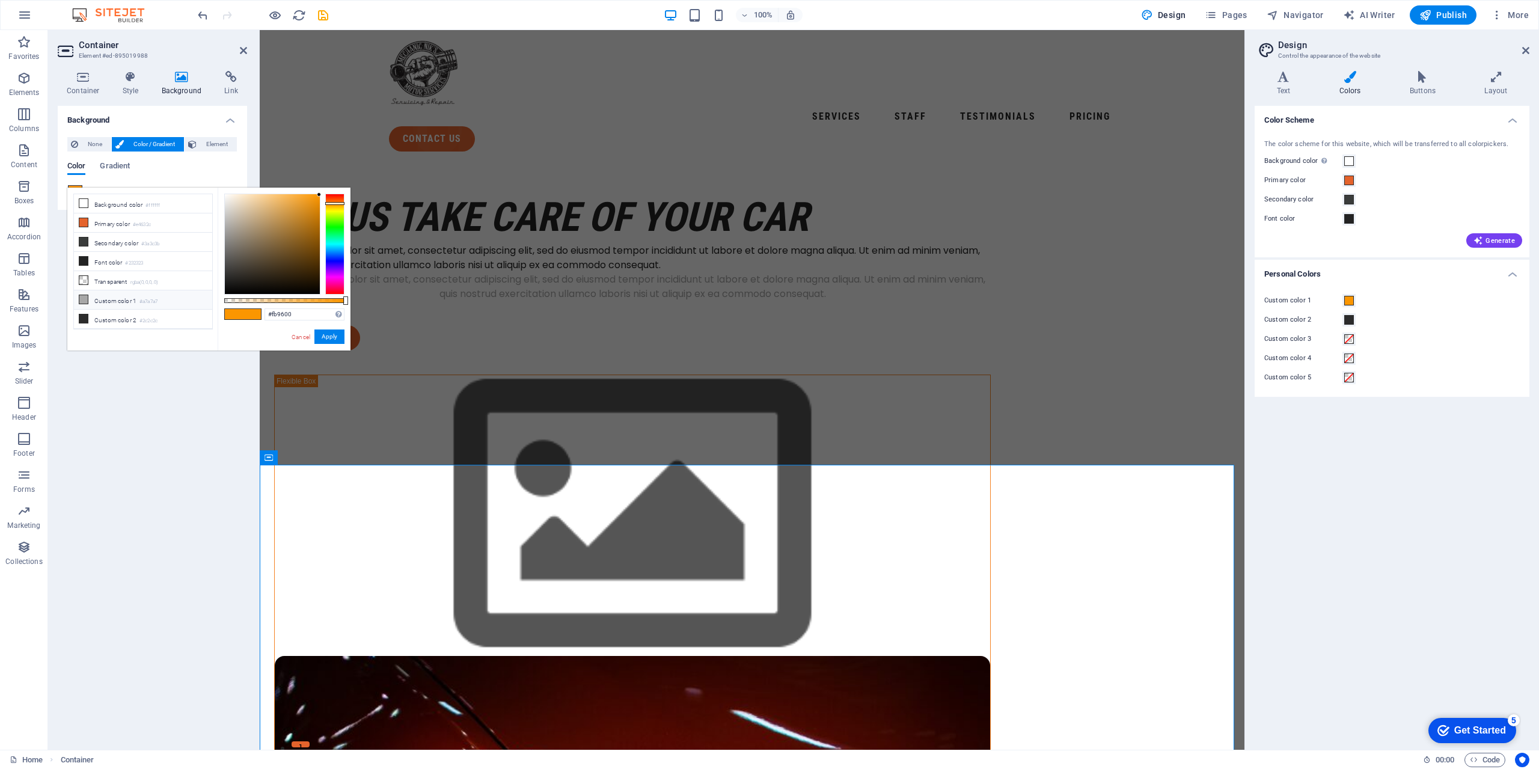
click at [76, 213] on li "Primary color #e4632c" at bounding box center [143, 222] width 138 height 19
click at [118, 292] on li "Custom color 1 #a7a7a7" at bounding box center [143, 299] width 138 height 19
click at [123, 369] on div "Background None Color / Gradient Element Stretch background to full-width Color…" at bounding box center [152, 423] width 189 height 634
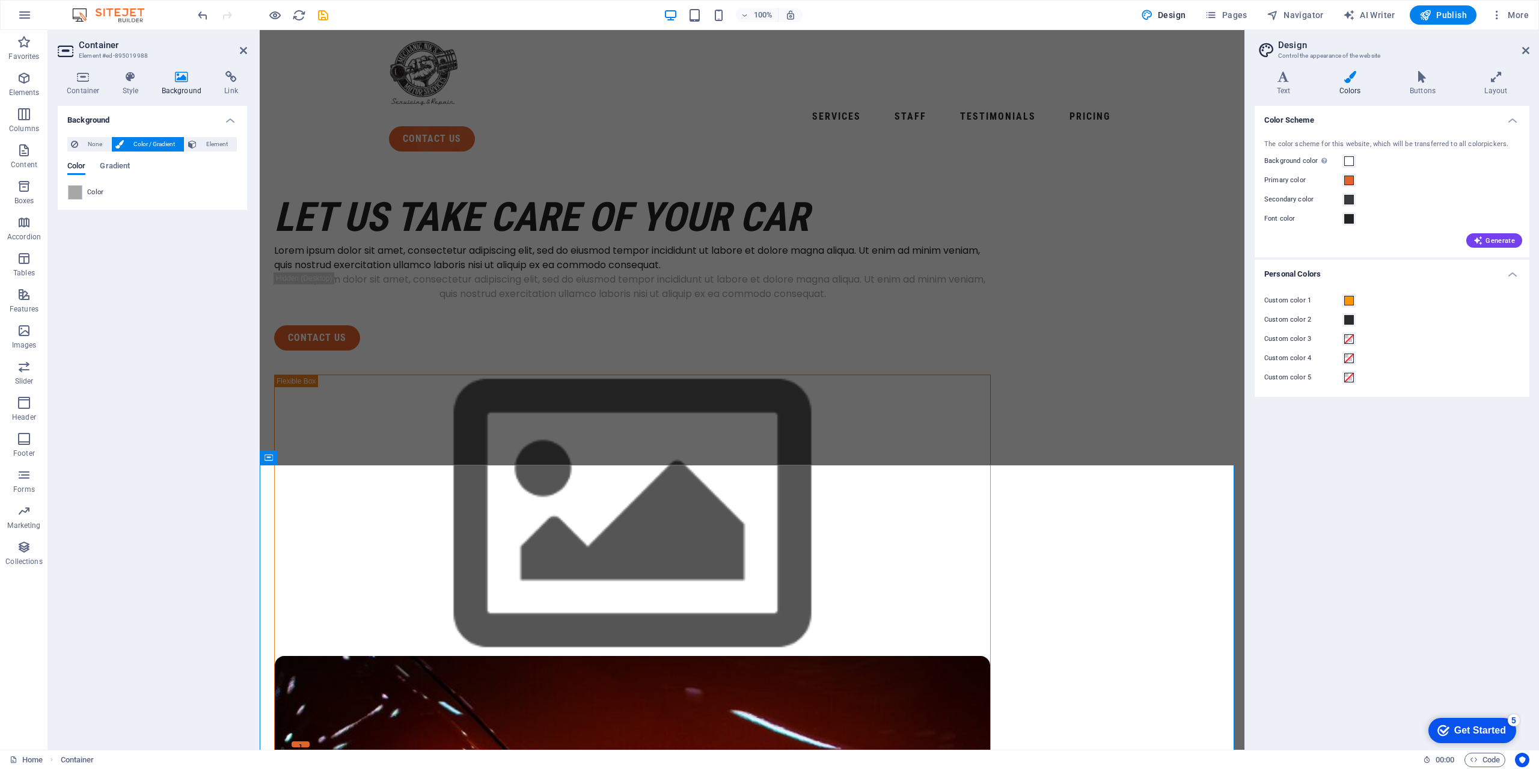
click at [196, 386] on div "Background None Color / Gradient Element Stretch background to full-width Color…" at bounding box center [152, 423] width 189 height 634
click at [907, 52] on icon at bounding box center [1525, 51] width 7 height 10
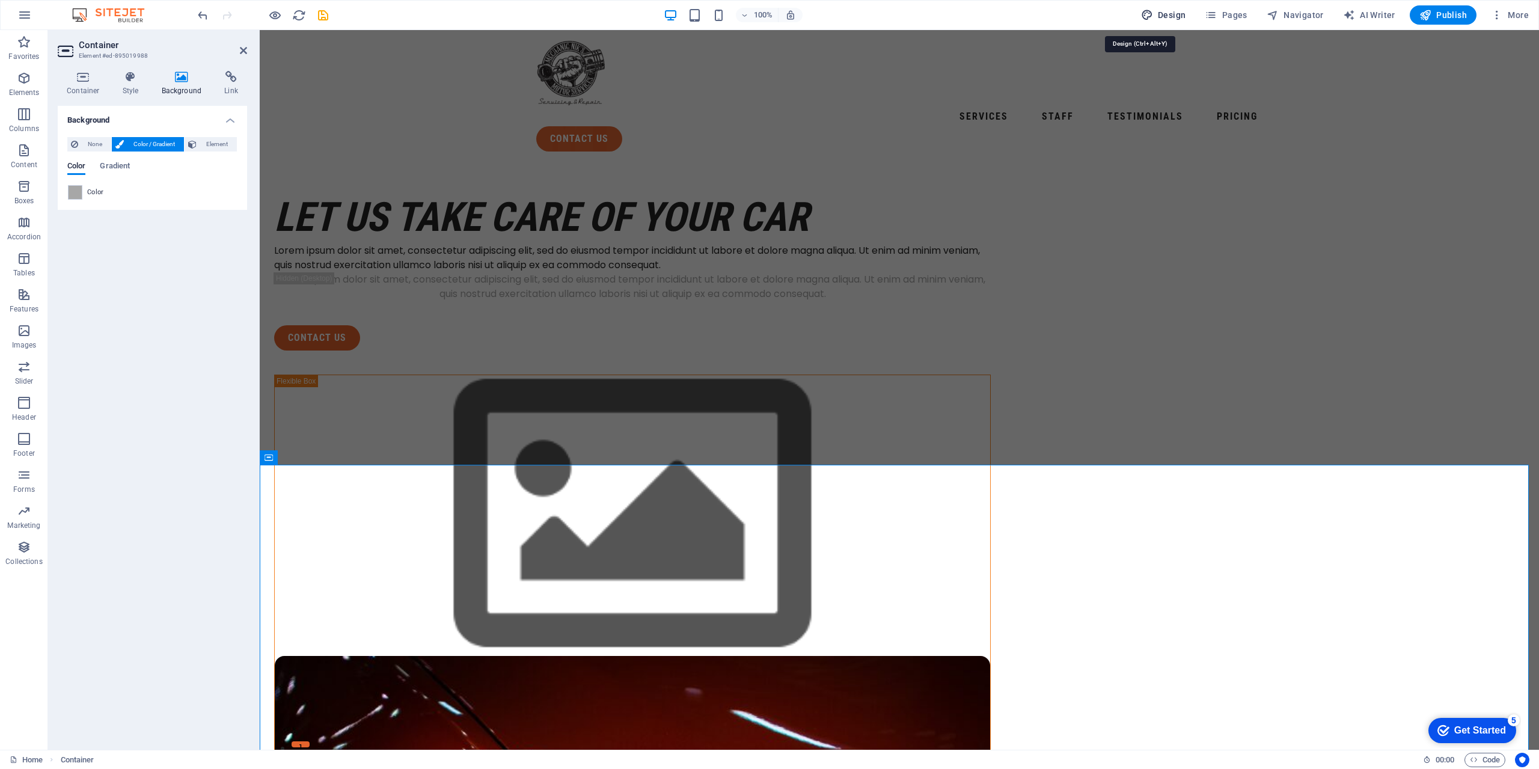
click at [907, 20] on span "Design" at bounding box center [1163, 15] width 45 height 12
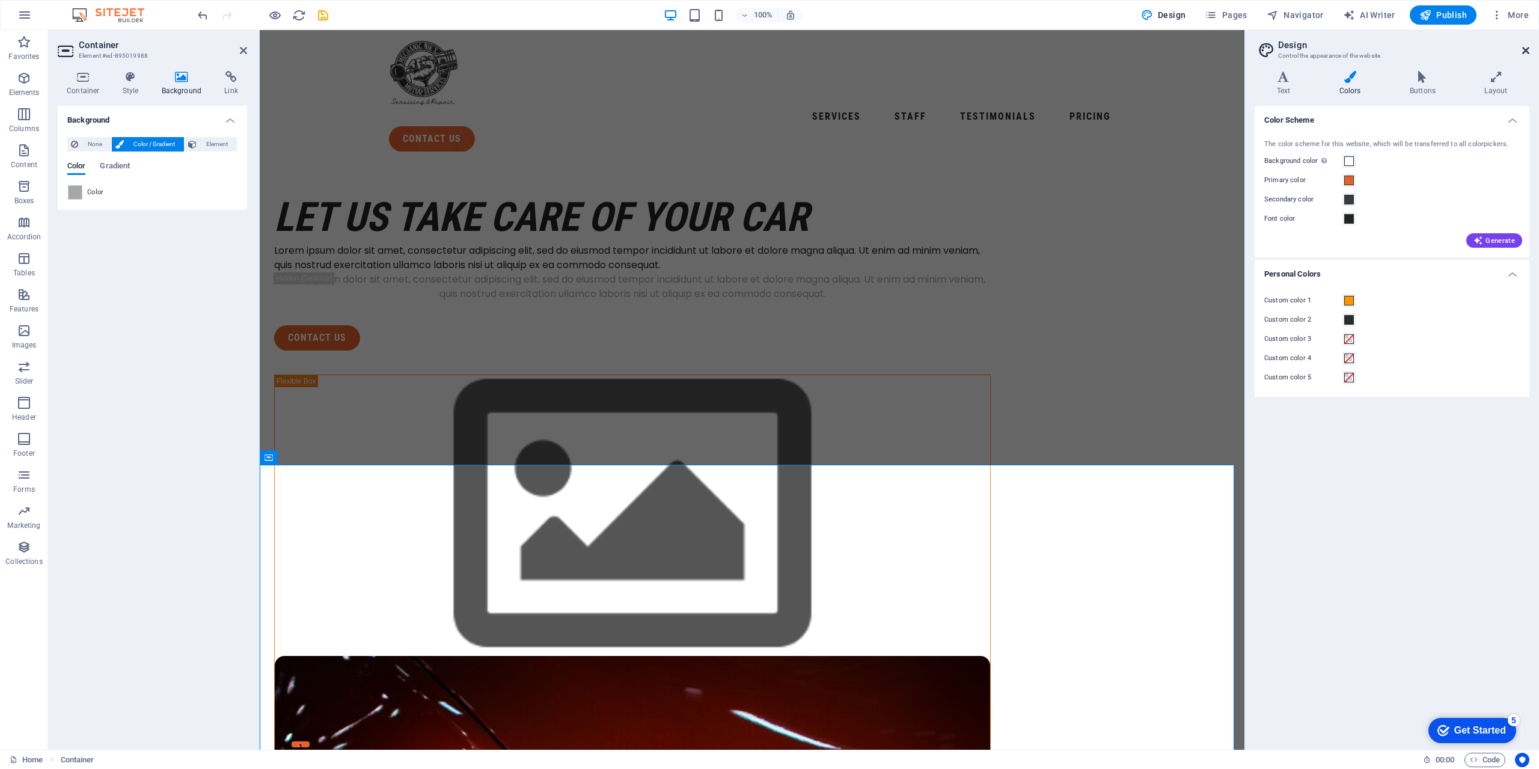
click at [907, 48] on icon at bounding box center [1525, 51] width 7 height 10
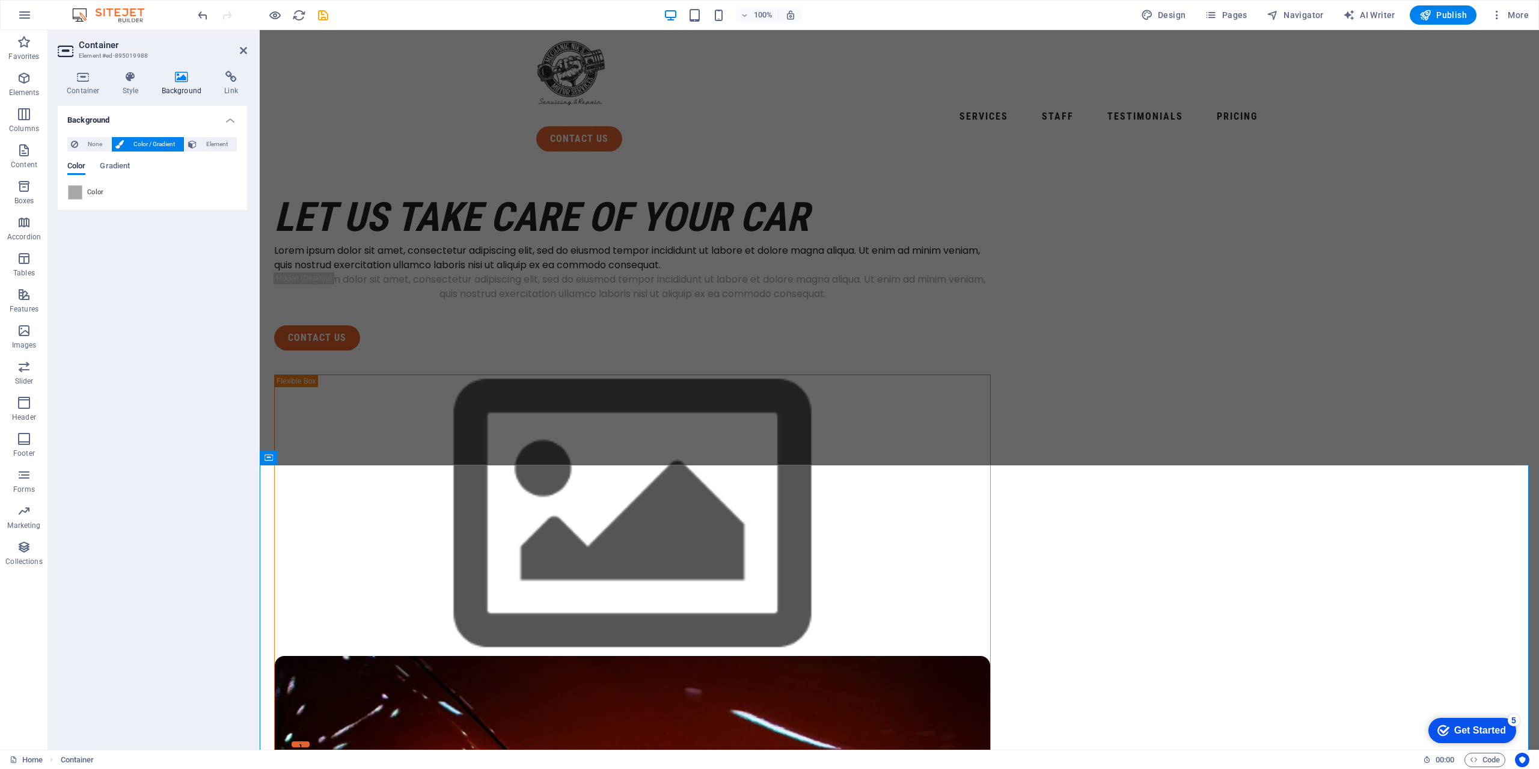
click at [103, 137] on div "None Color / Gradient Element Stretch background to full-width Color overlay Pl…" at bounding box center [152, 168] width 189 height 82
click at [101, 146] on span "None" at bounding box center [95, 144] width 26 height 14
click at [162, 145] on span "Color / Gradient" at bounding box center [153, 144] width 53 height 14
click at [77, 199] on span at bounding box center [75, 192] width 13 height 13
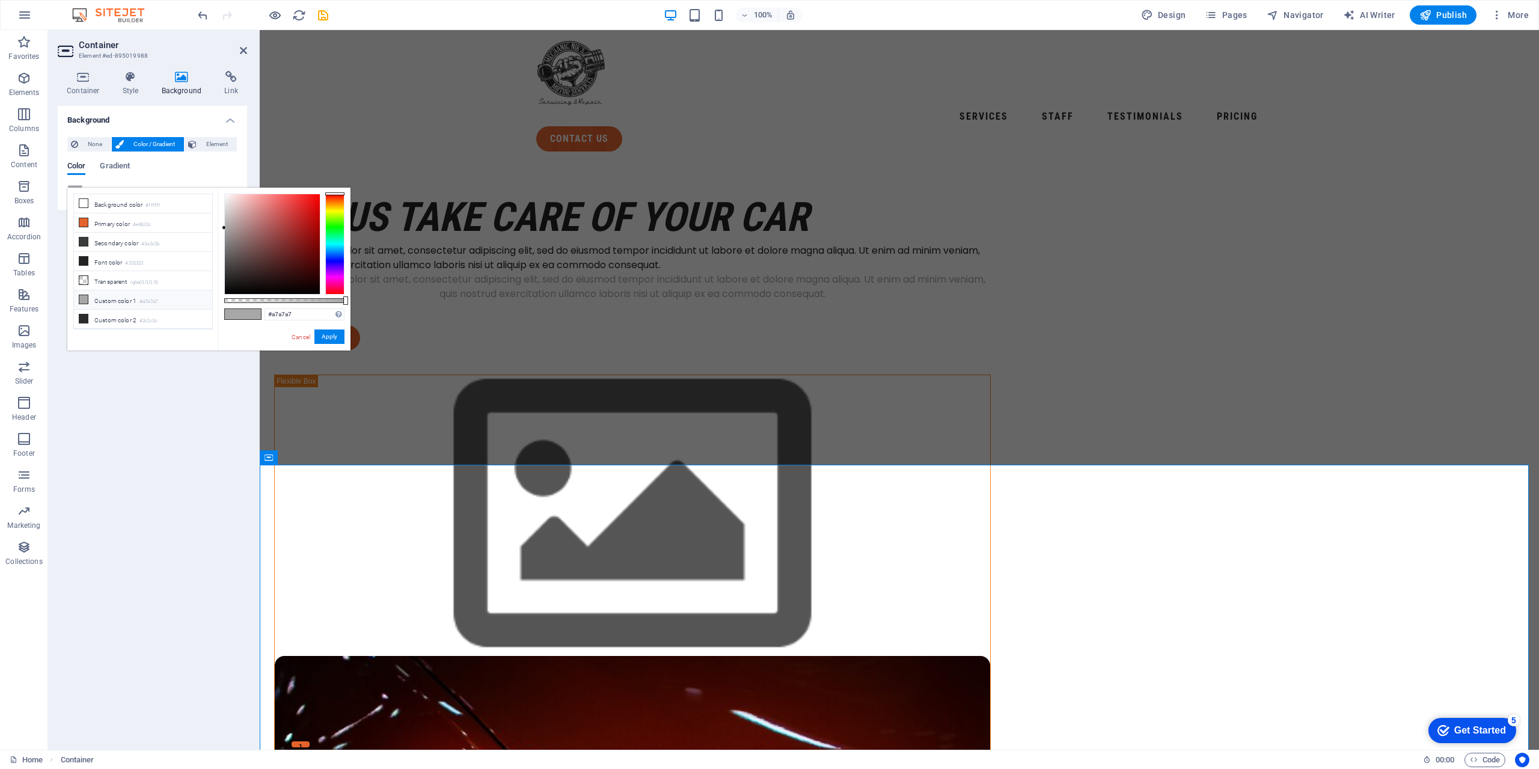
click at [116, 290] on li "Custom color 1 #a7a7a7" at bounding box center [143, 299] width 138 height 19
click at [85, 295] on icon at bounding box center [83, 299] width 8 height 8
drag, startPoint x: 305, startPoint y: 314, endPoint x: 275, endPoint y: 315, distance: 30.1
click at [275, 315] on input "#a7a7a7" at bounding box center [305, 314] width 80 height 12
paste input "fb9600"
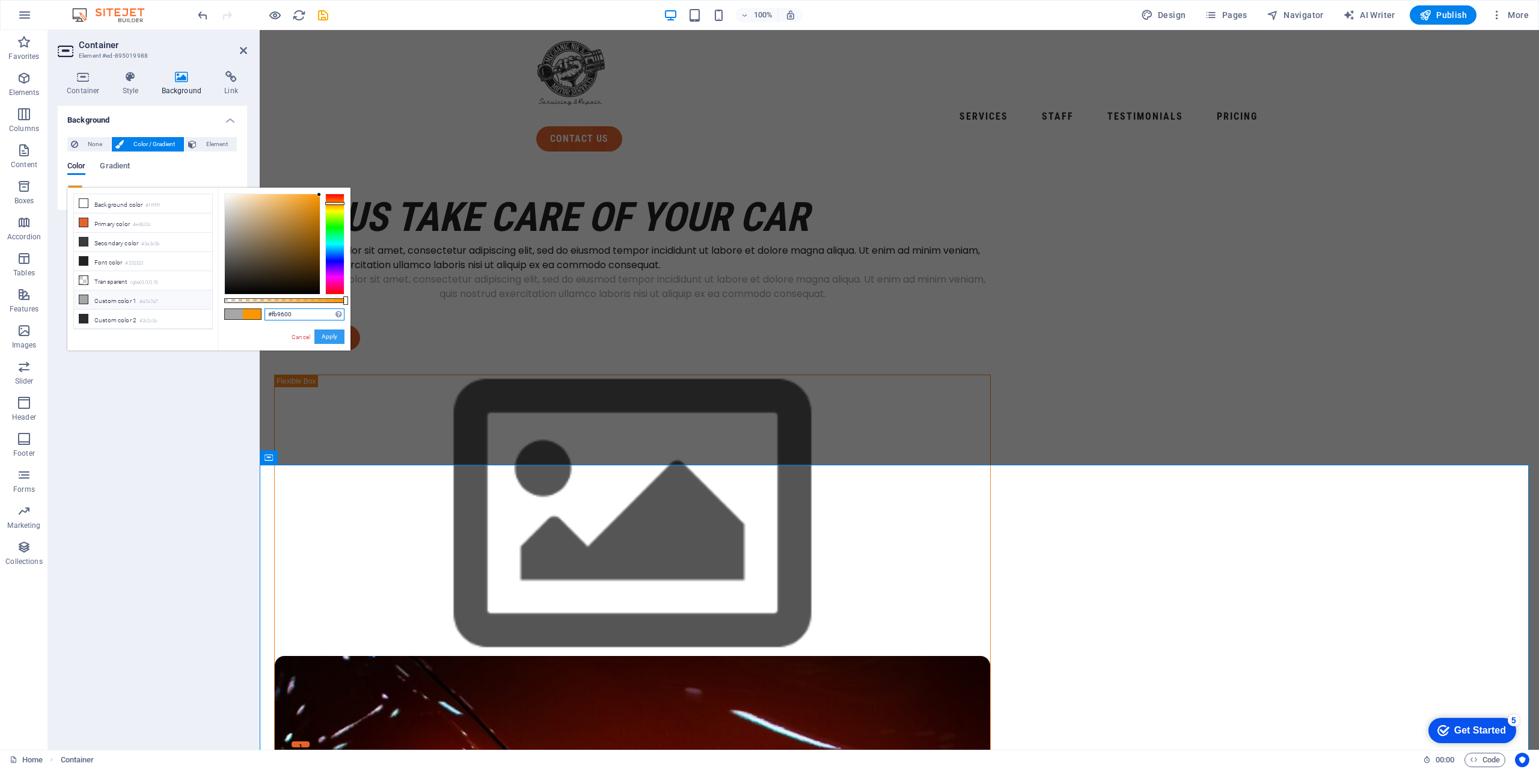
type input "#fb9600"
click at [328, 334] on button "Apply" at bounding box center [329, 336] width 30 height 14
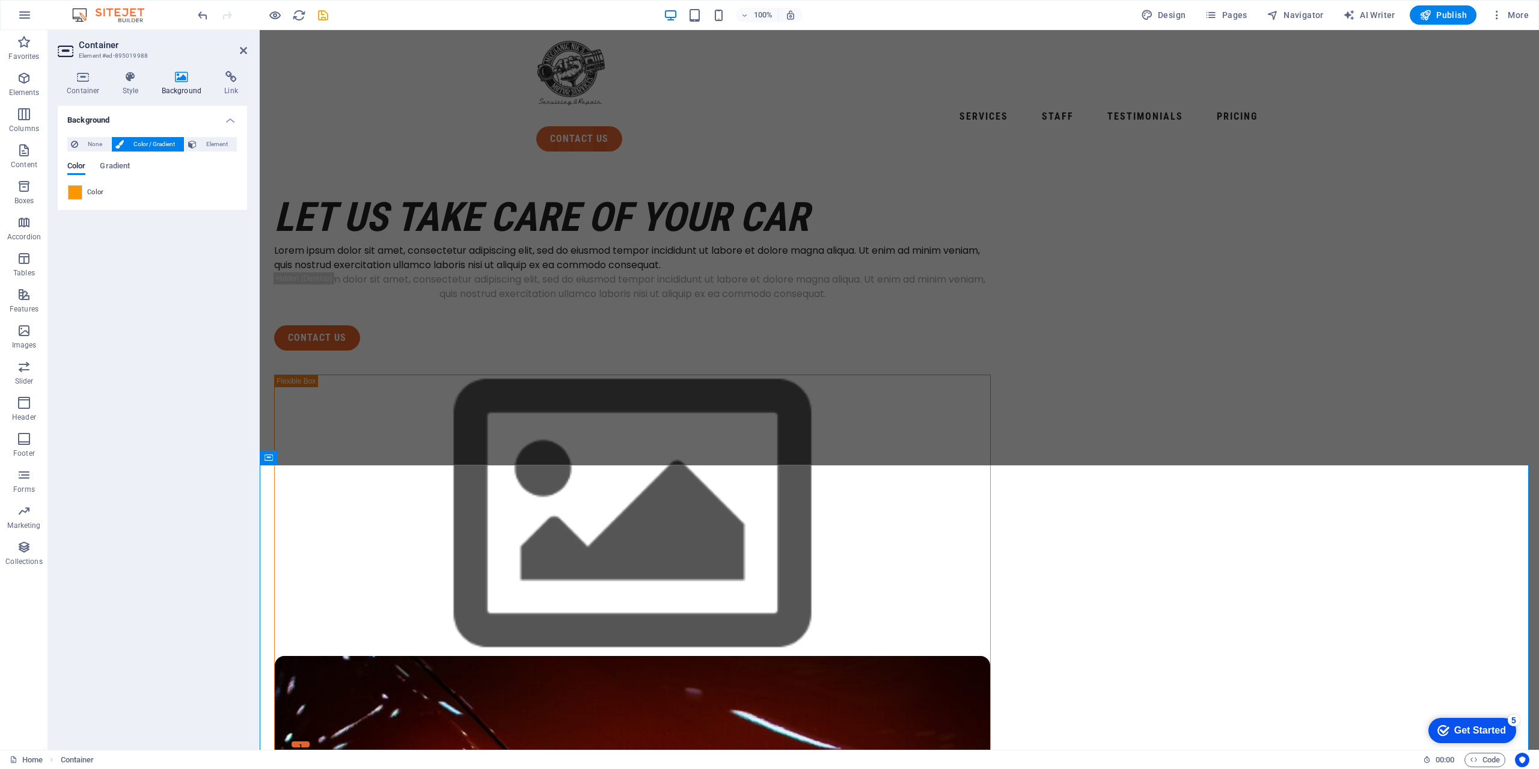
click at [192, 317] on div "Background None Color / Gradient Element Stretch background to full-width Color…" at bounding box center [152, 423] width 189 height 634
click at [180, 335] on div "Background None Color / Gradient Element Stretch background to full-width Color…" at bounding box center [152, 423] width 189 height 634
click at [245, 56] on header "Container Element #ed-895019988" at bounding box center [152, 45] width 189 height 31
click at [244, 49] on icon at bounding box center [243, 51] width 7 height 10
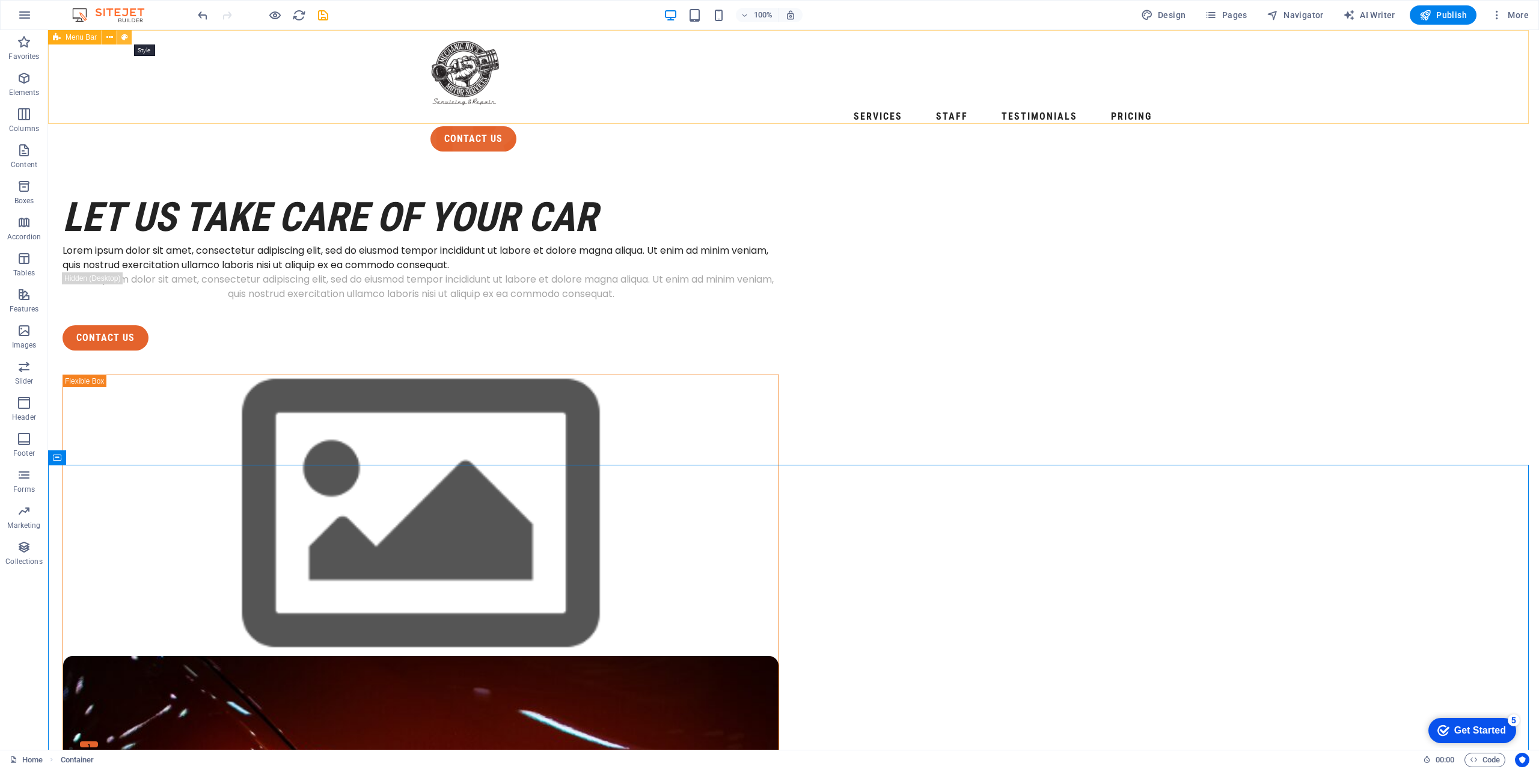
click at [132, 40] on button at bounding box center [124, 37] width 14 height 14
select select "rem"
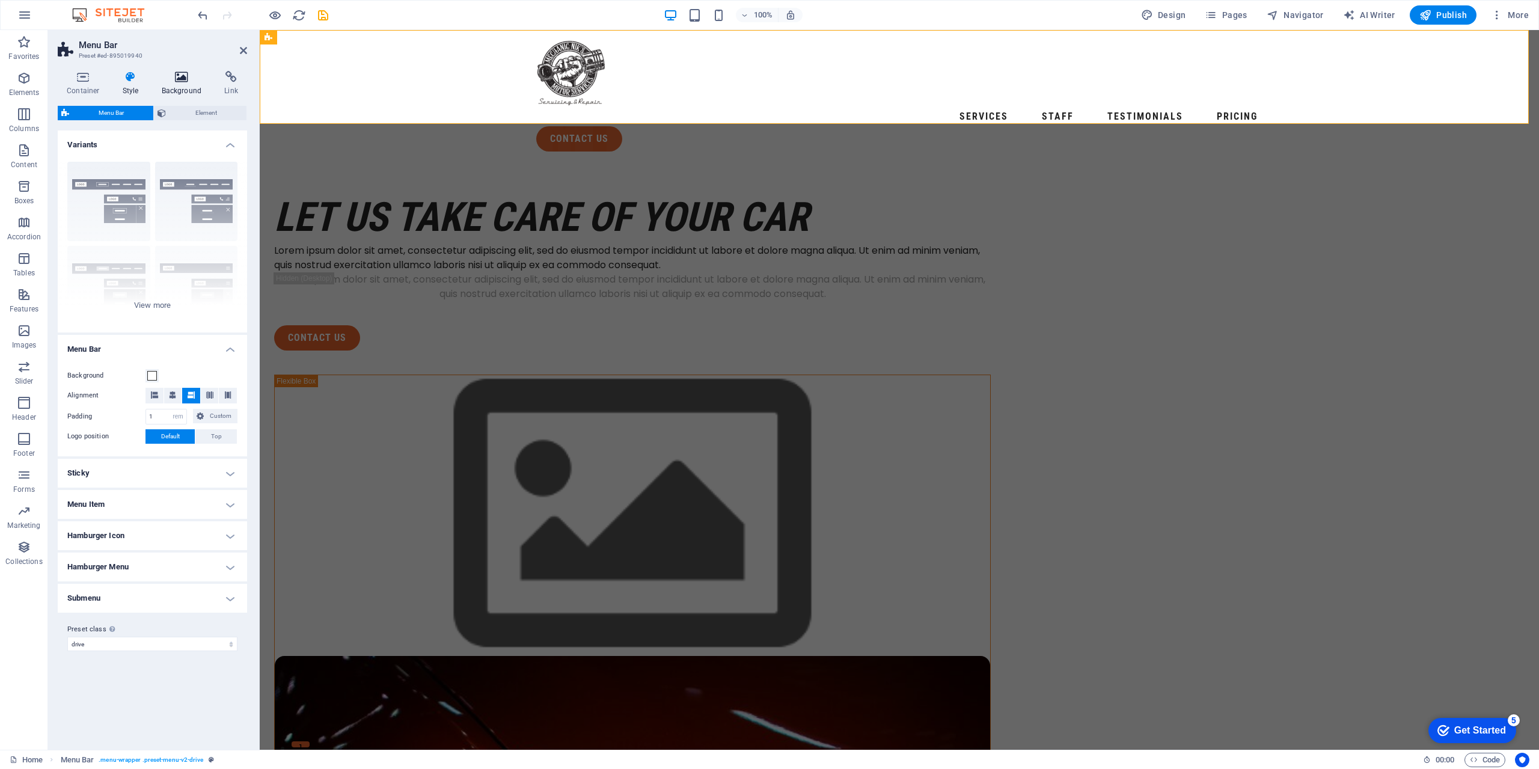
click at [185, 89] on h4 "Background" at bounding box center [184, 83] width 63 height 25
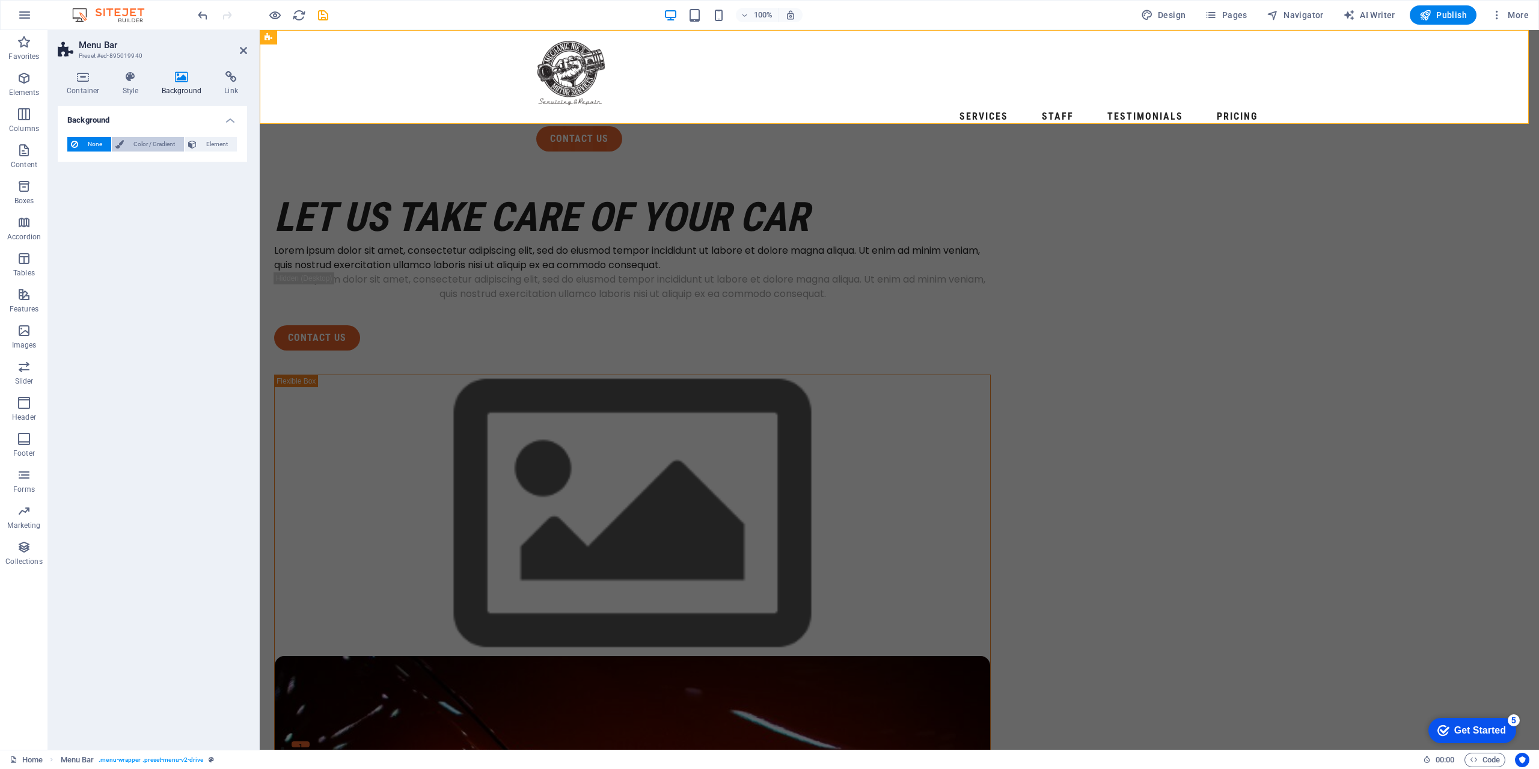
click at [180, 147] on span "Color / Gradient" at bounding box center [153, 144] width 53 height 14
click at [76, 199] on span at bounding box center [75, 192] width 13 height 13
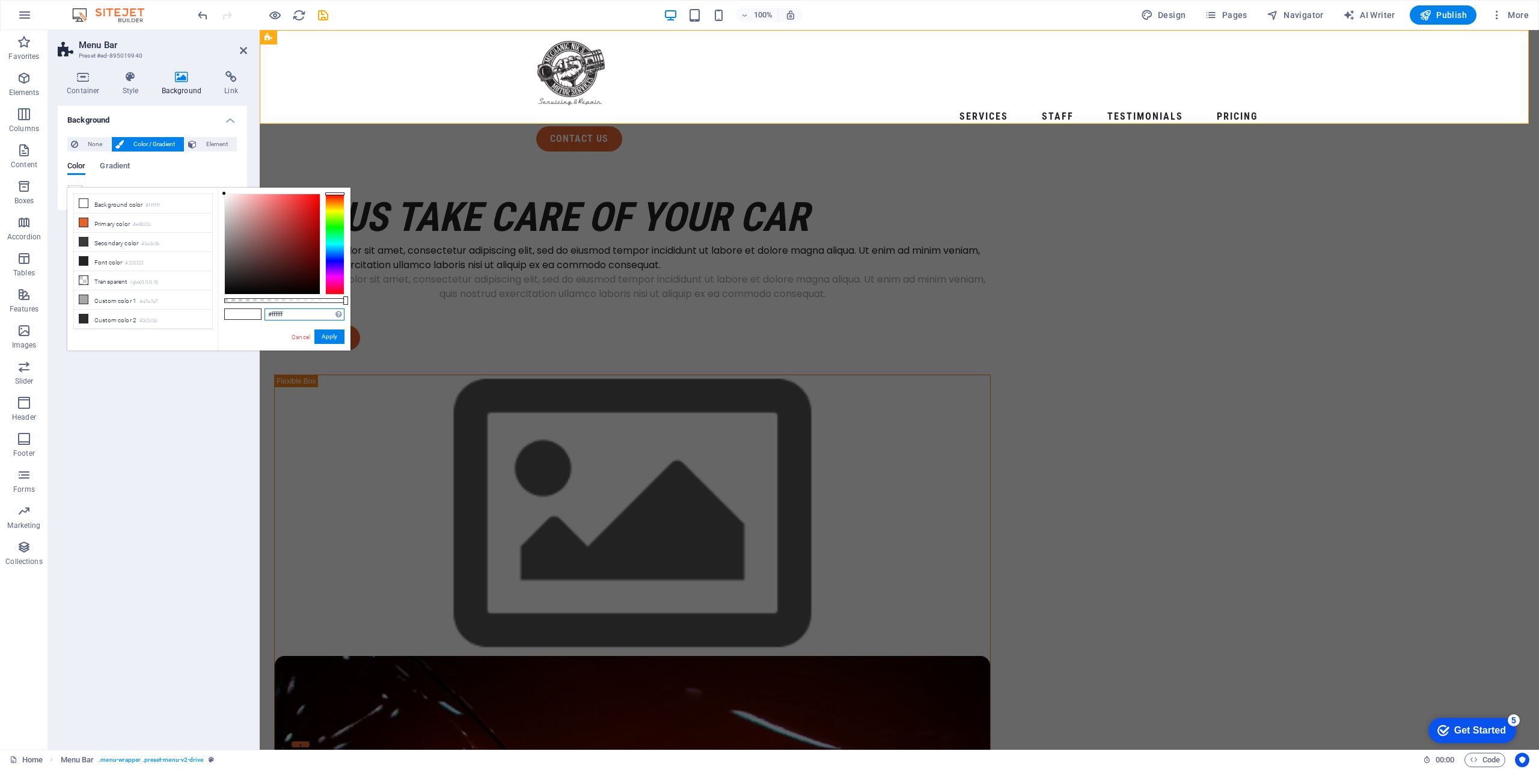
drag, startPoint x: 295, startPoint y: 317, endPoint x: 271, endPoint y: 316, distance: 23.5
click at [271, 316] on input "#ffffff" at bounding box center [305, 314] width 80 height 12
paste input "b9600"
type input "#fb9600"
click at [326, 339] on button "Apply" at bounding box center [329, 336] width 30 height 14
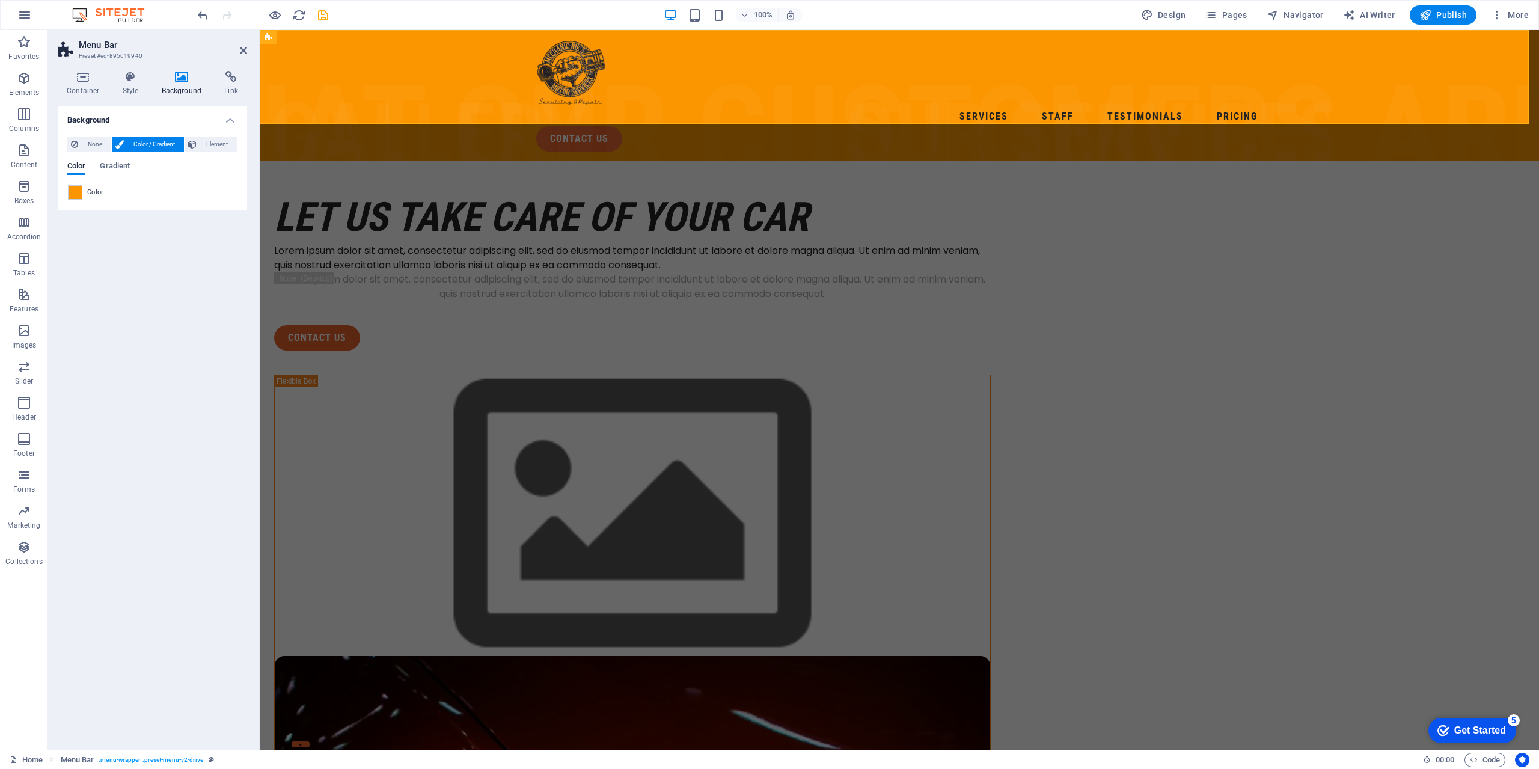
click at [257, 364] on div at bounding box center [258, 390] width 2 height 720
click at [375, 361] on div "Let us take care of your car Lorem ipsum dolor sit amet, consectetur adipiscing…" at bounding box center [899, 724] width 1279 height 1126
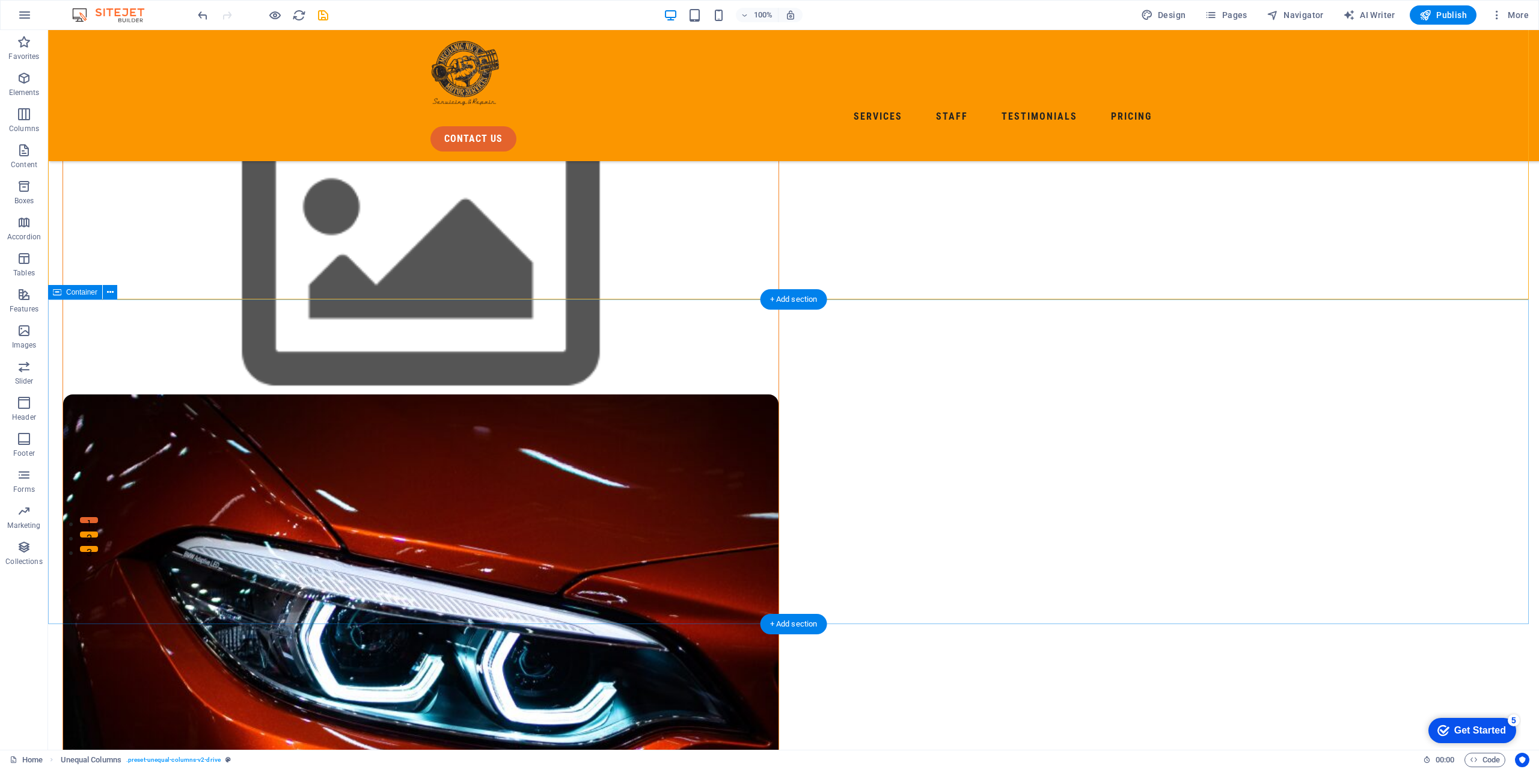
scroll to position [241, 0]
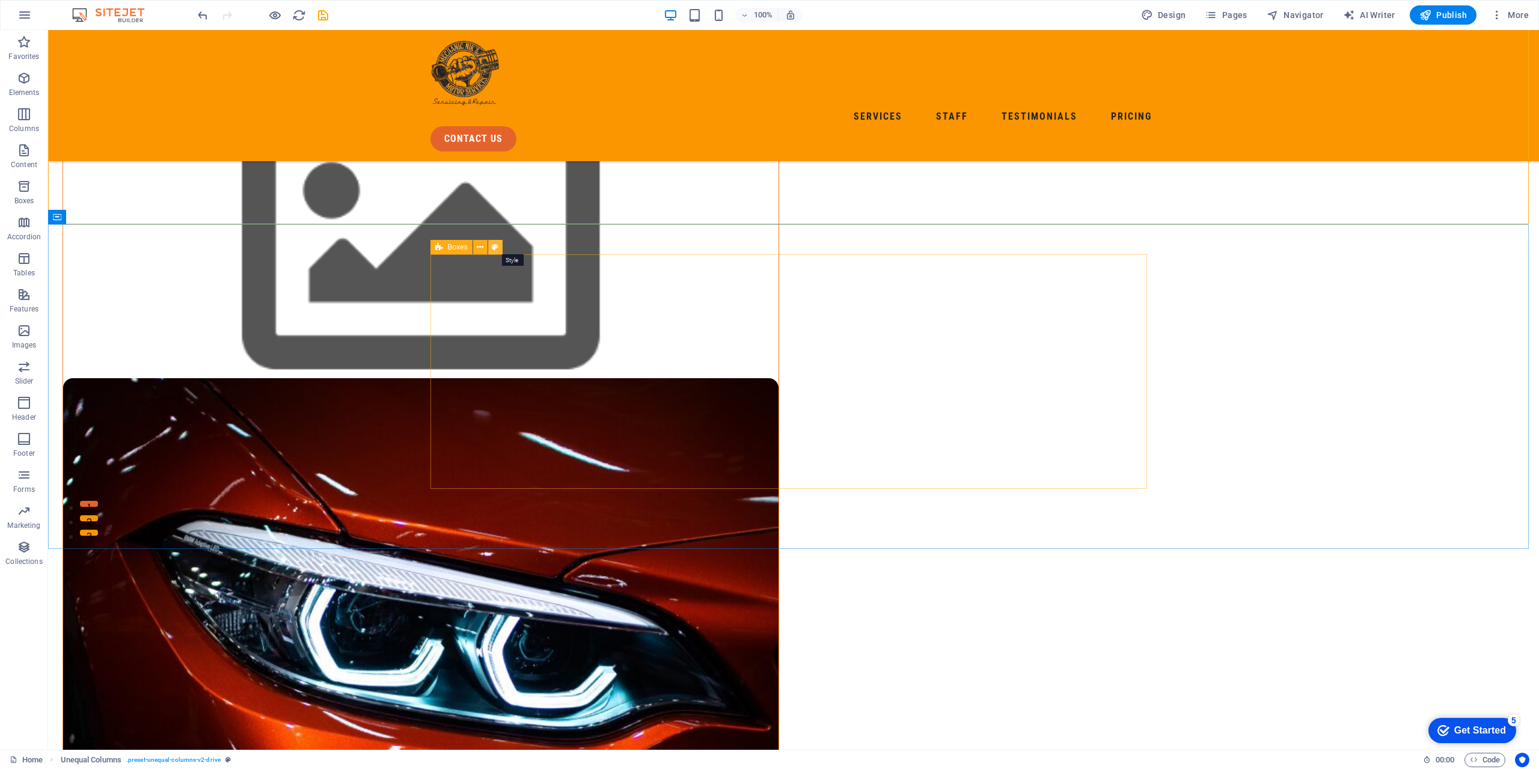
click at [498, 248] on icon at bounding box center [495, 247] width 7 height 13
select select "rem"
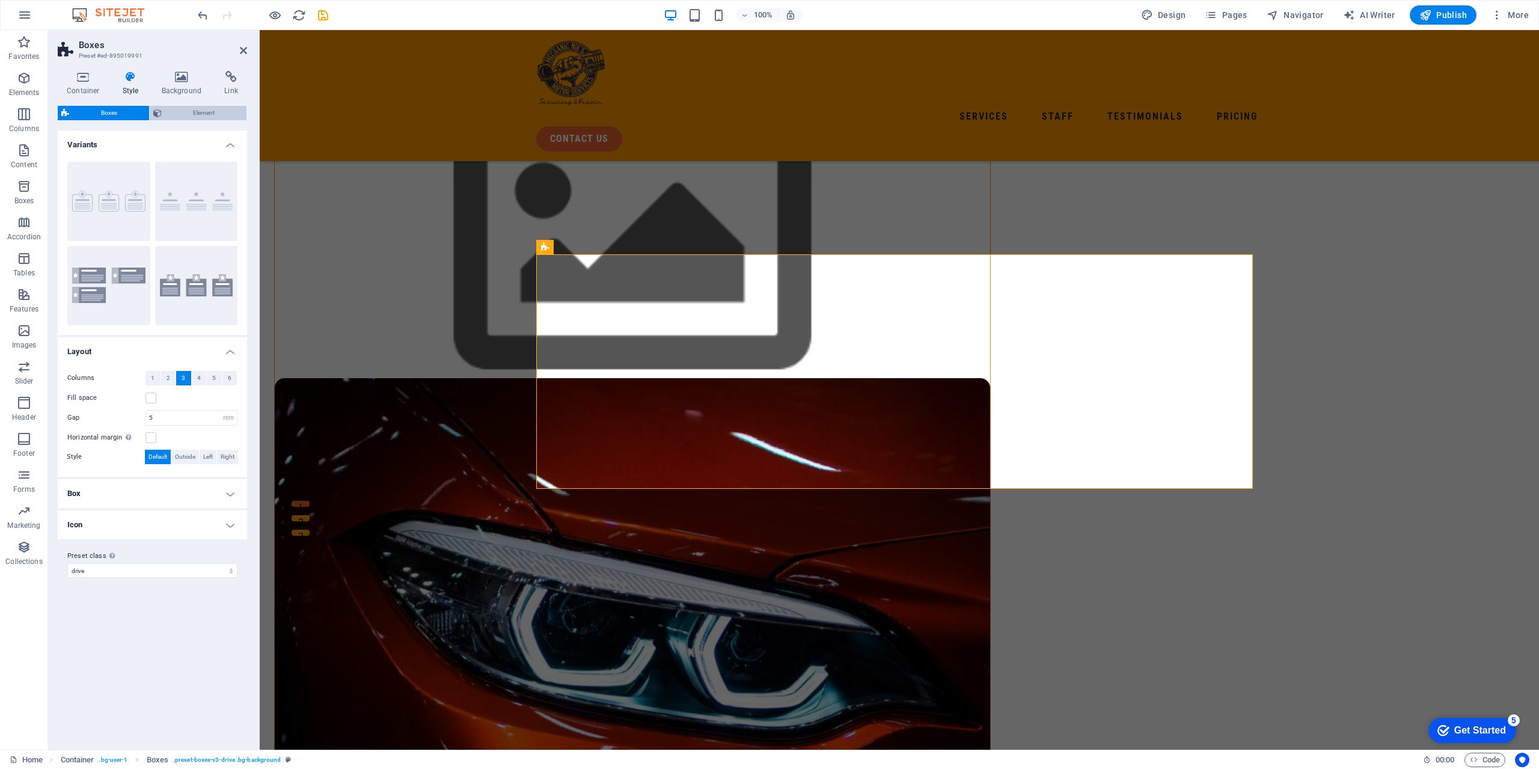
click at [183, 114] on span "Element" at bounding box center [204, 113] width 78 height 14
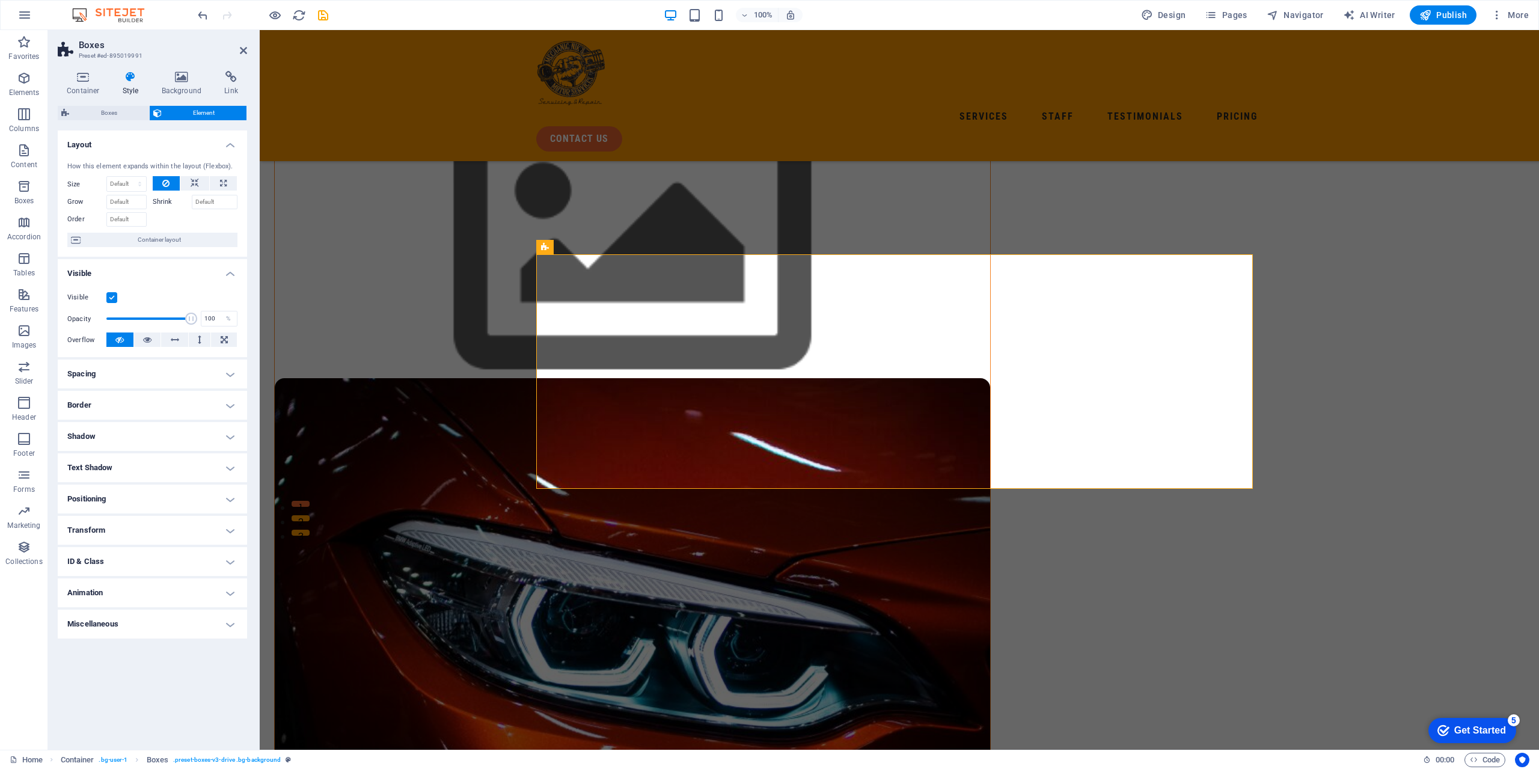
click at [228, 451] on h4 "Shadow" at bounding box center [152, 436] width 189 height 29
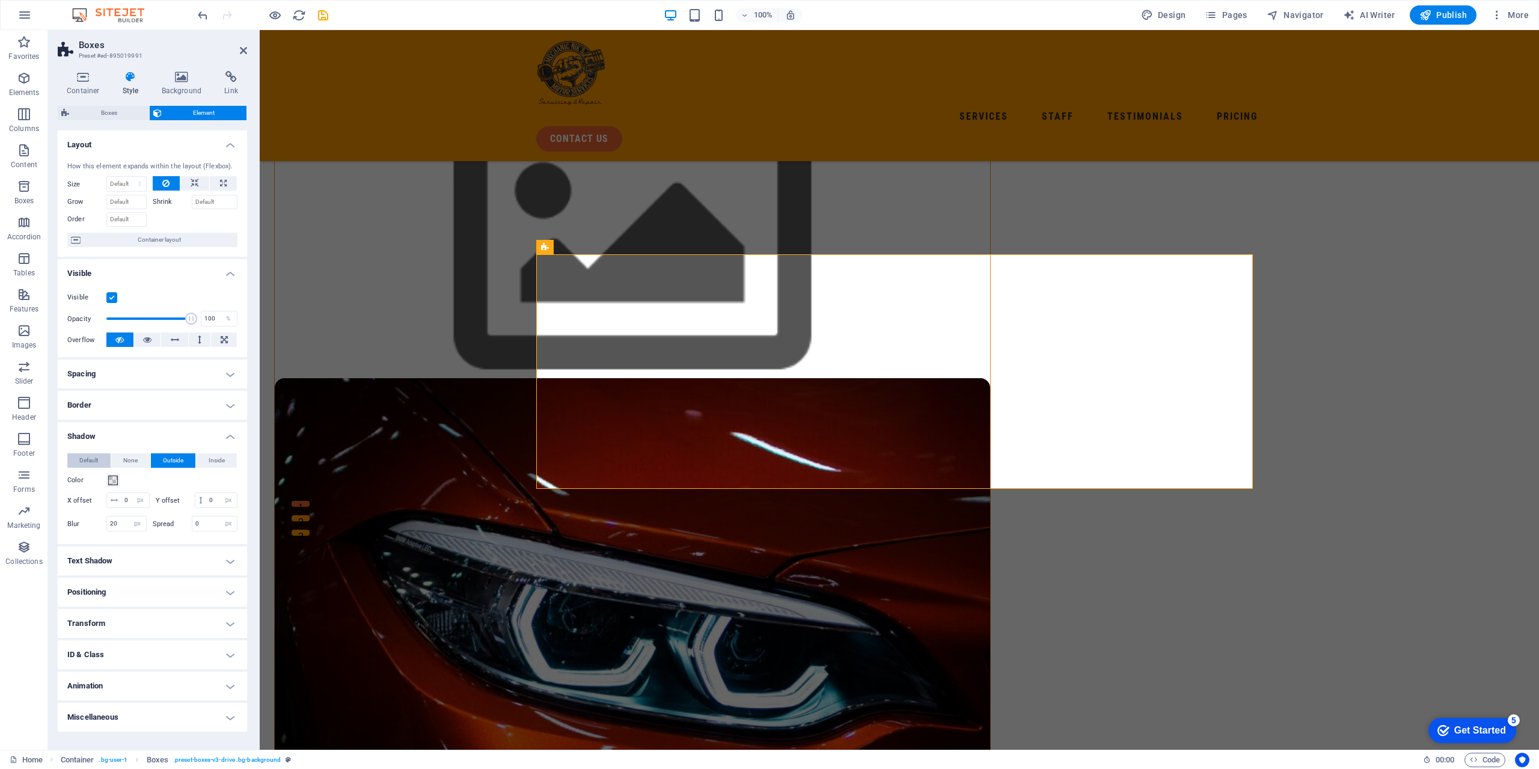
click at [98, 468] on span "Default" at bounding box center [88, 460] width 19 height 14
click at [163, 468] on span "Outside" at bounding box center [173, 460] width 20 height 14
type input "2"
type input "4"
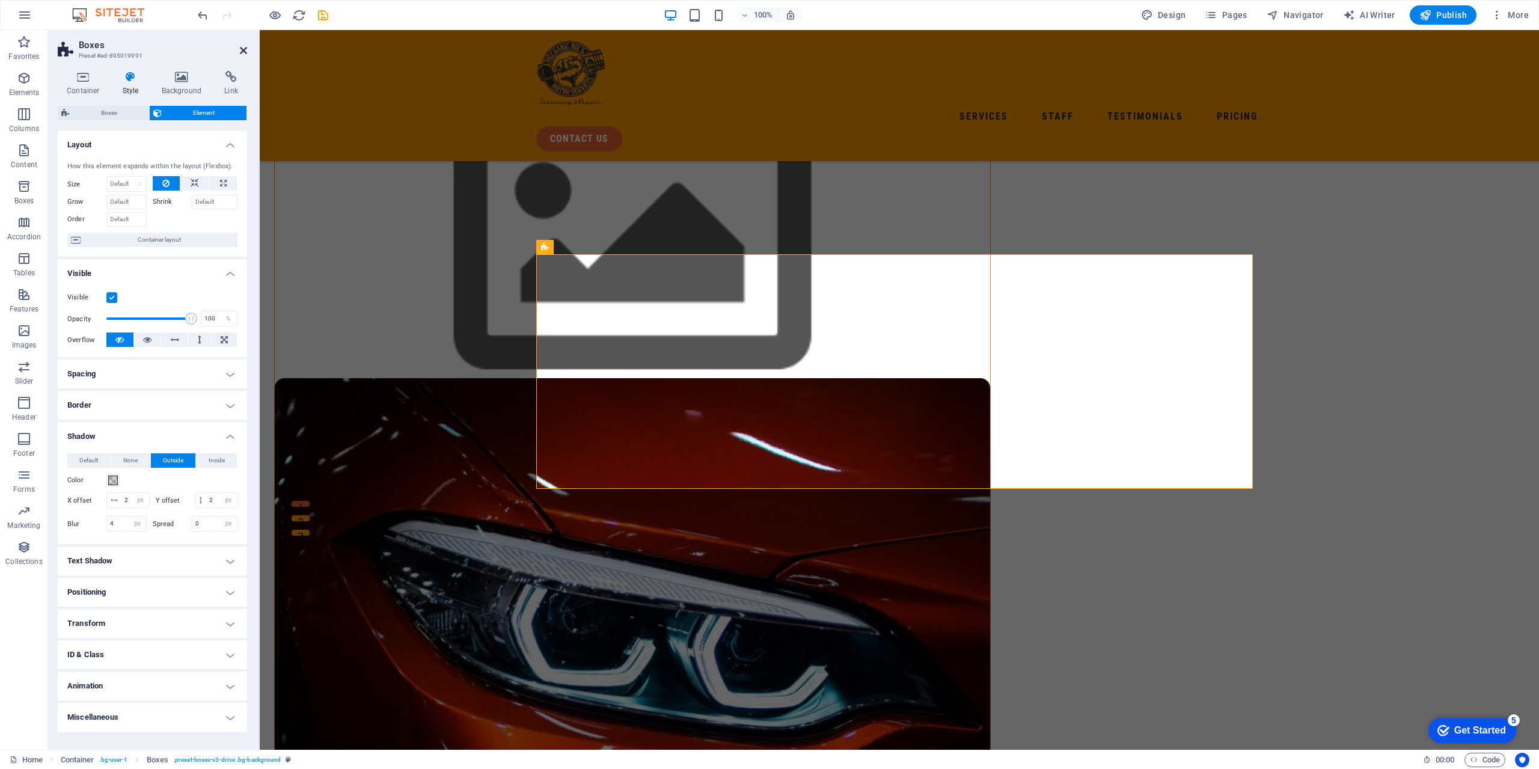
drag, startPoint x: 245, startPoint y: 51, endPoint x: 351, endPoint y: 334, distance: 301.8
click at [245, 51] on icon at bounding box center [243, 51] width 7 height 10
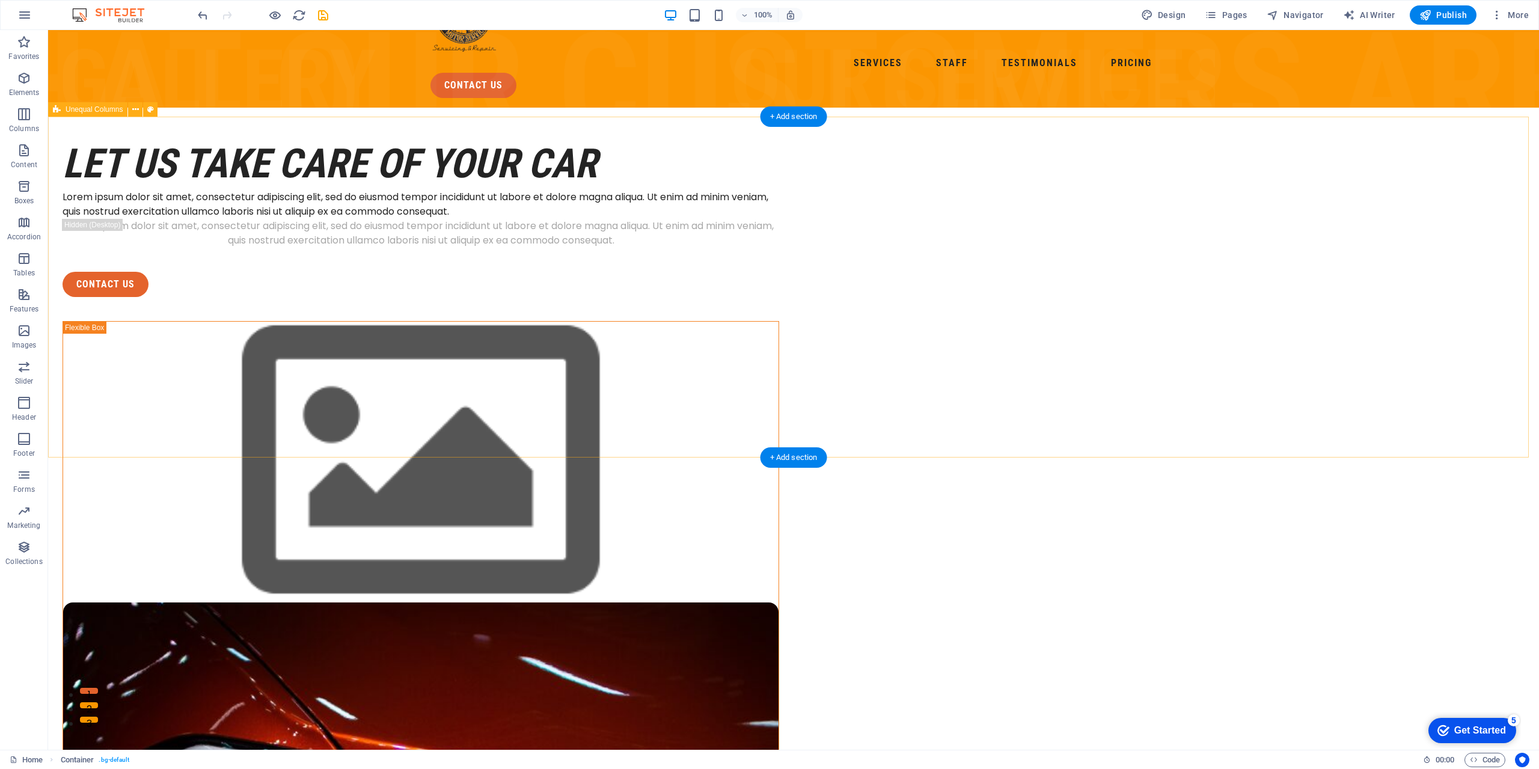
scroll to position [0, 0]
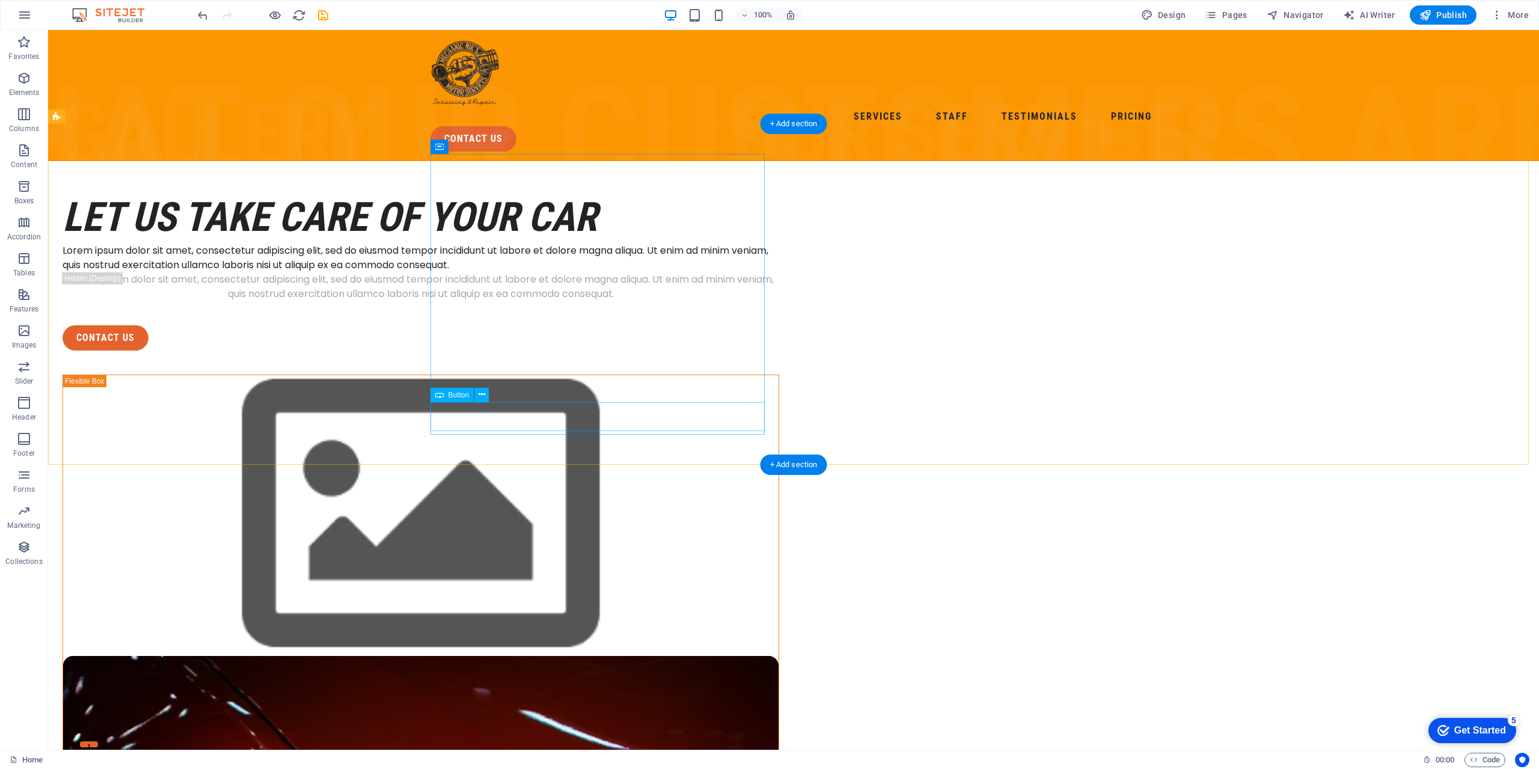
click at [475, 351] on div "contact us" at bounding box center [421, 337] width 717 height 25
click at [485, 399] on icon at bounding box center [482, 394] width 7 height 13
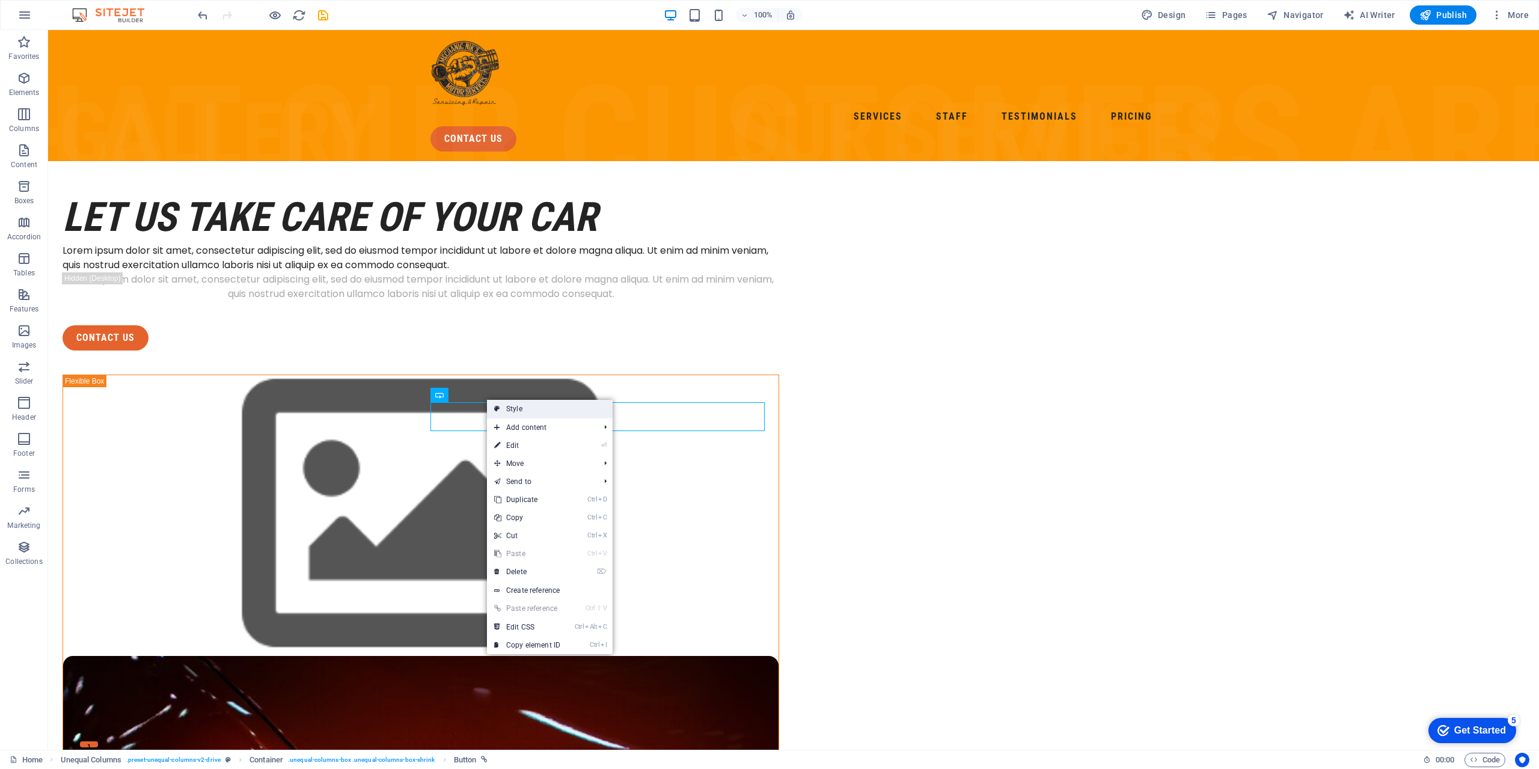
click at [496, 405] on icon at bounding box center [497, 409] width 6 height 18
select select "%"
select select "px"
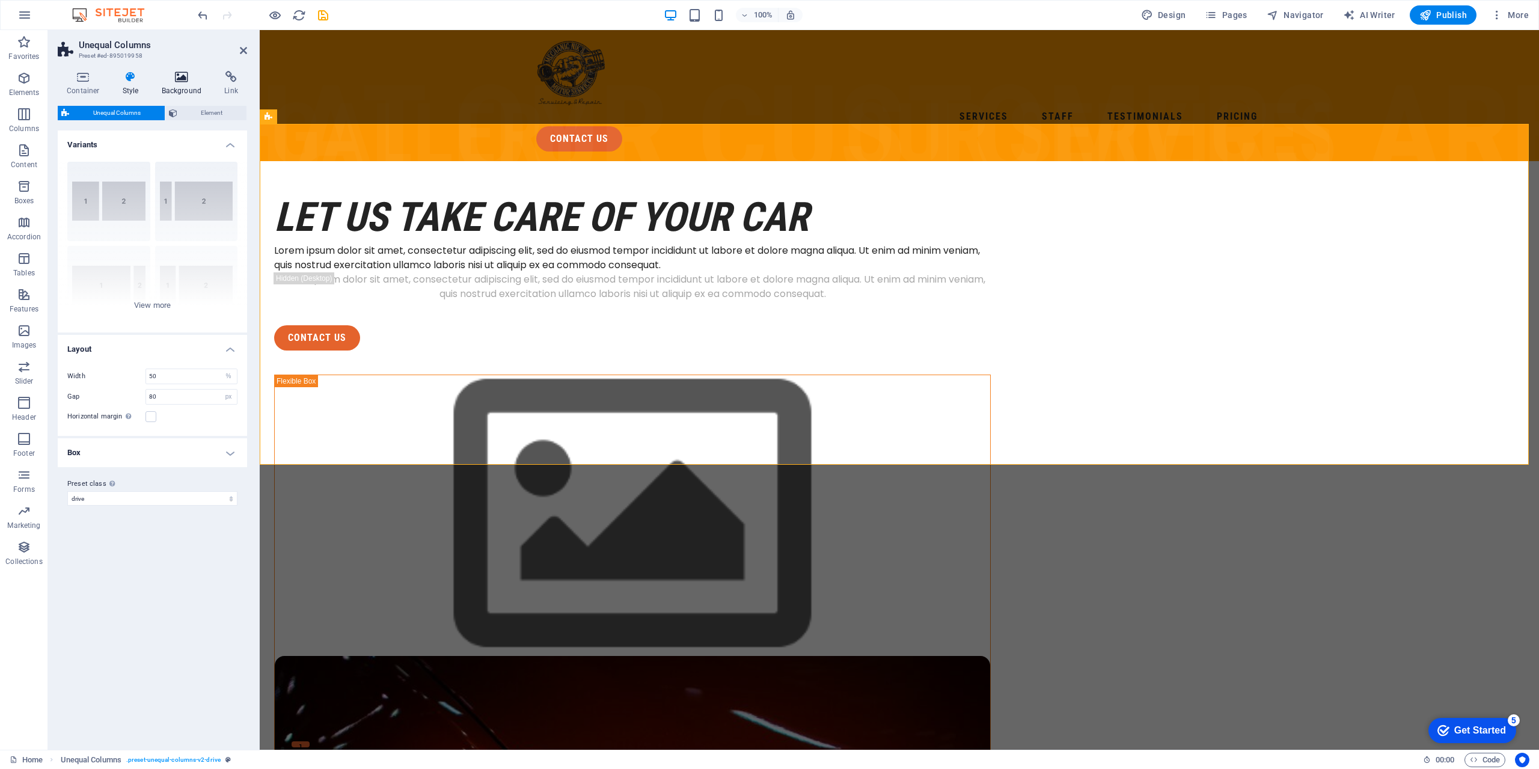
click at [176, 84] on h4 "Background" at bounding box center [184, 83] width 63 height 25
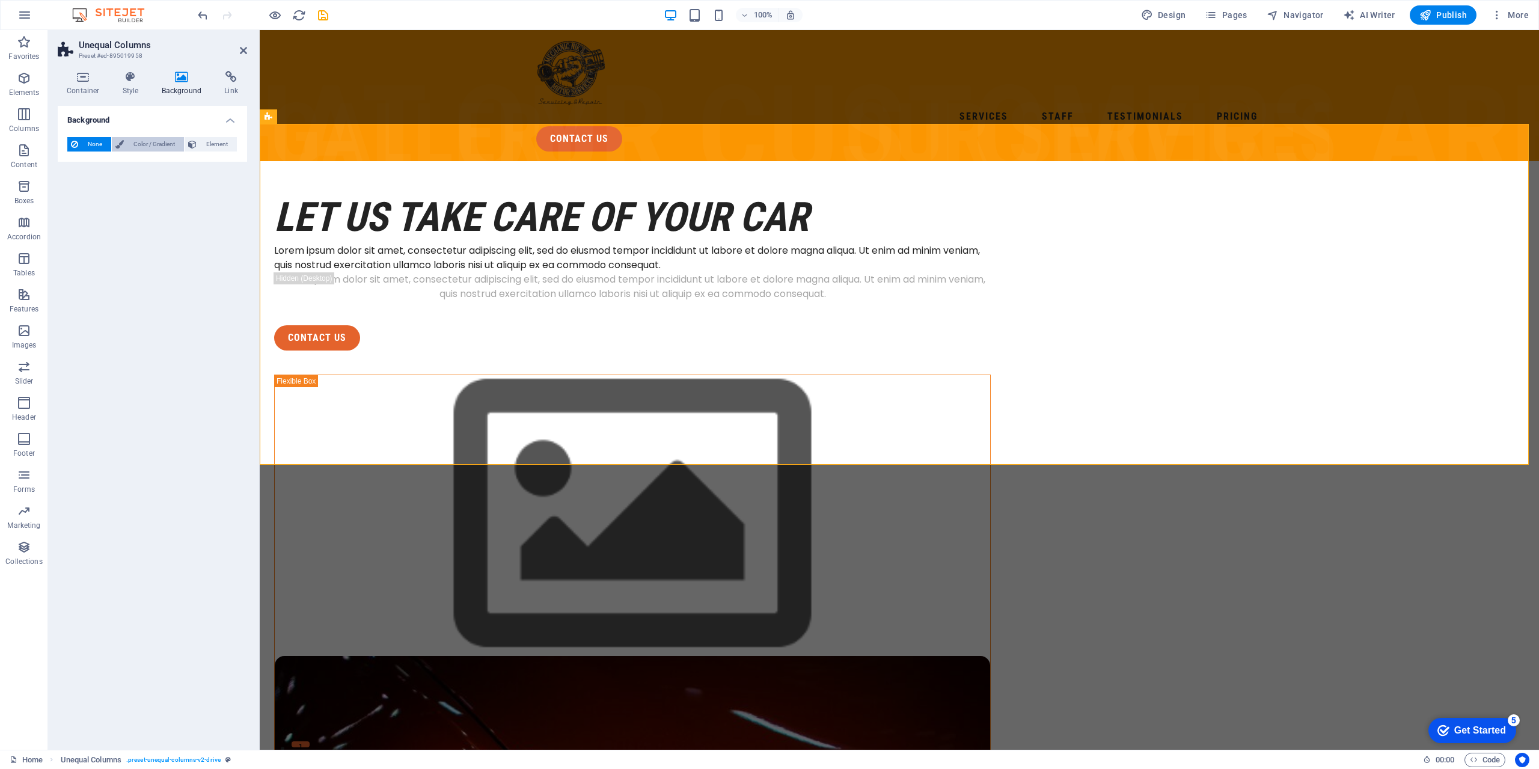
click at [150, 148] on span "Color / Gradient" at bounding box center [153, 144] width 53 height 14
click at [200, 152] on span "Element" at bounding box center [216, 144] width 33 height 14
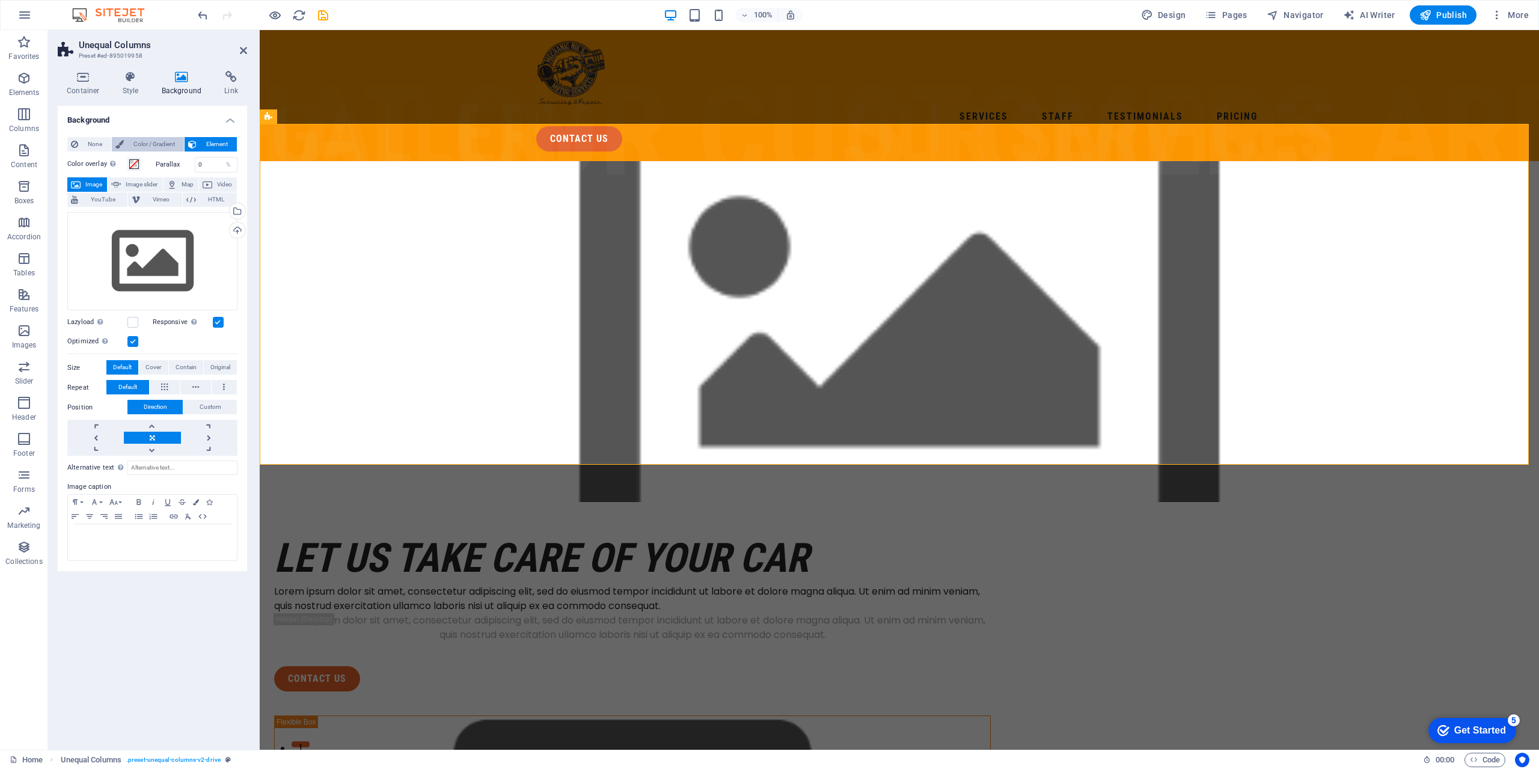
click at [168, 151] on span "Color / Gradient" at bounding box center [153, 144] width 53 height 14
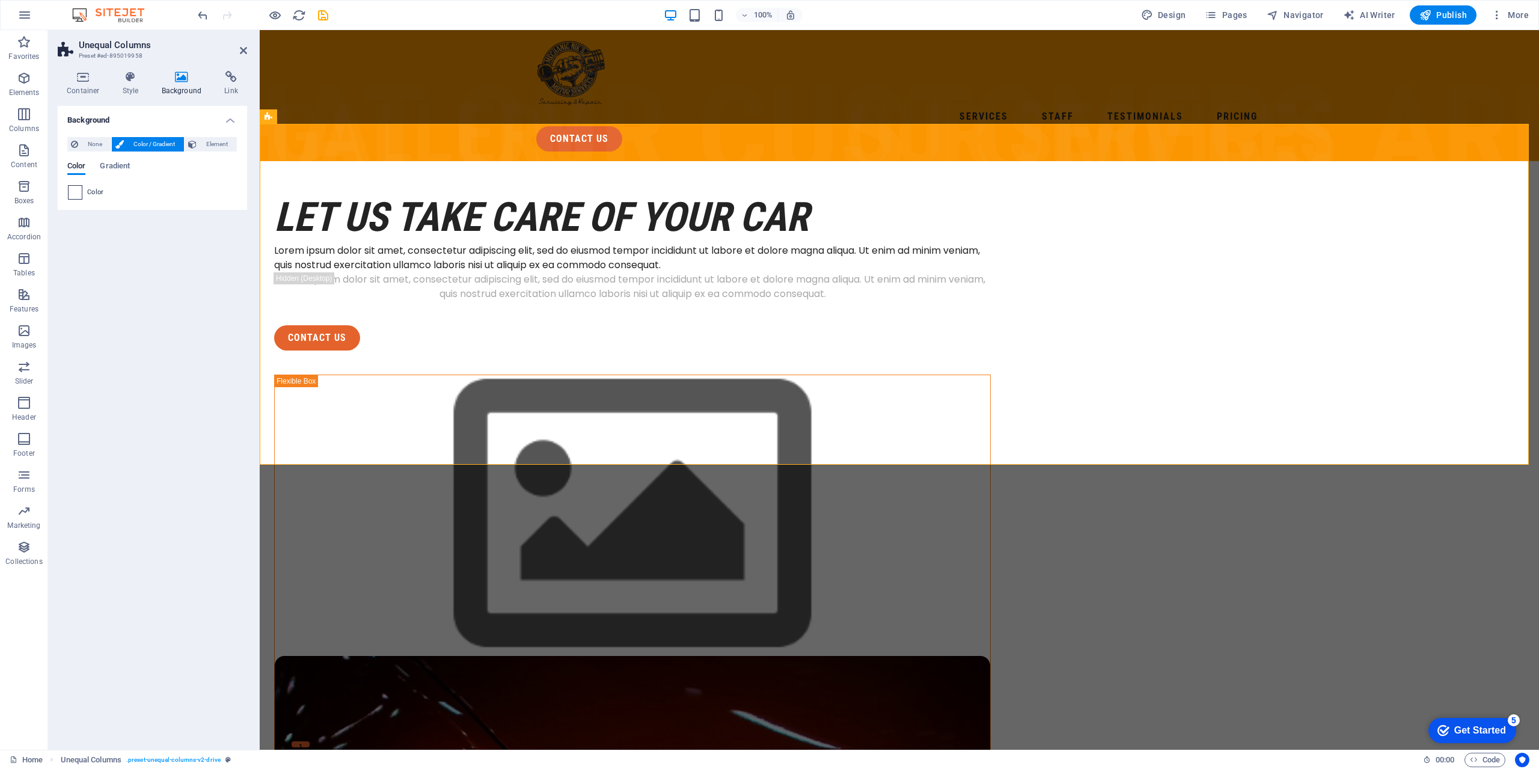
click at [78, 199] on span at bounding box center [75, 192] width 13 height 13
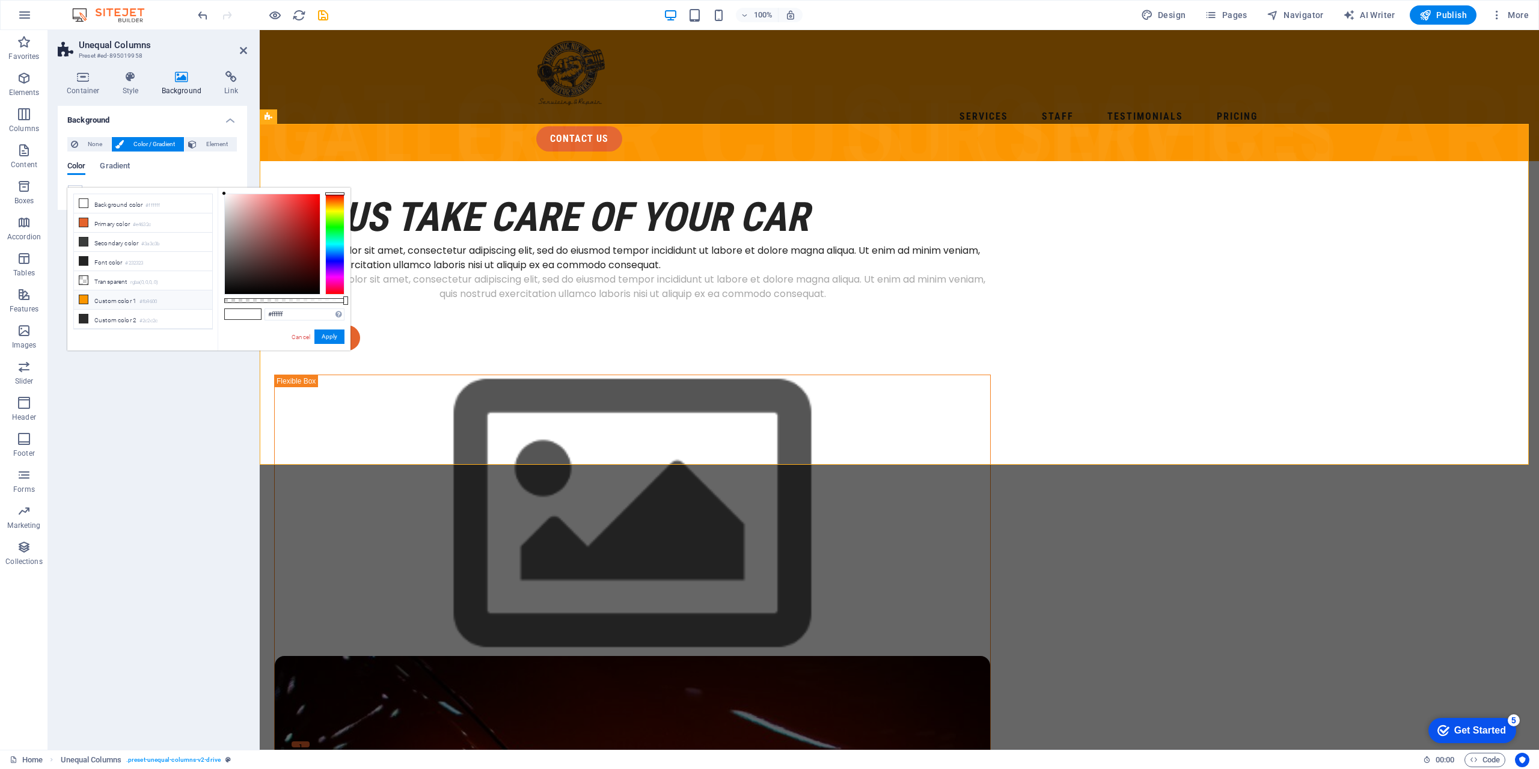
click at [141, 290] on li "Custom color 1 #fb9600" at bounding box center [143, 299] width 138 height 19
type input "#fb9600"
click at [317, 337] on button "Apply" at bounding box center [329, 336] width 30 height 14
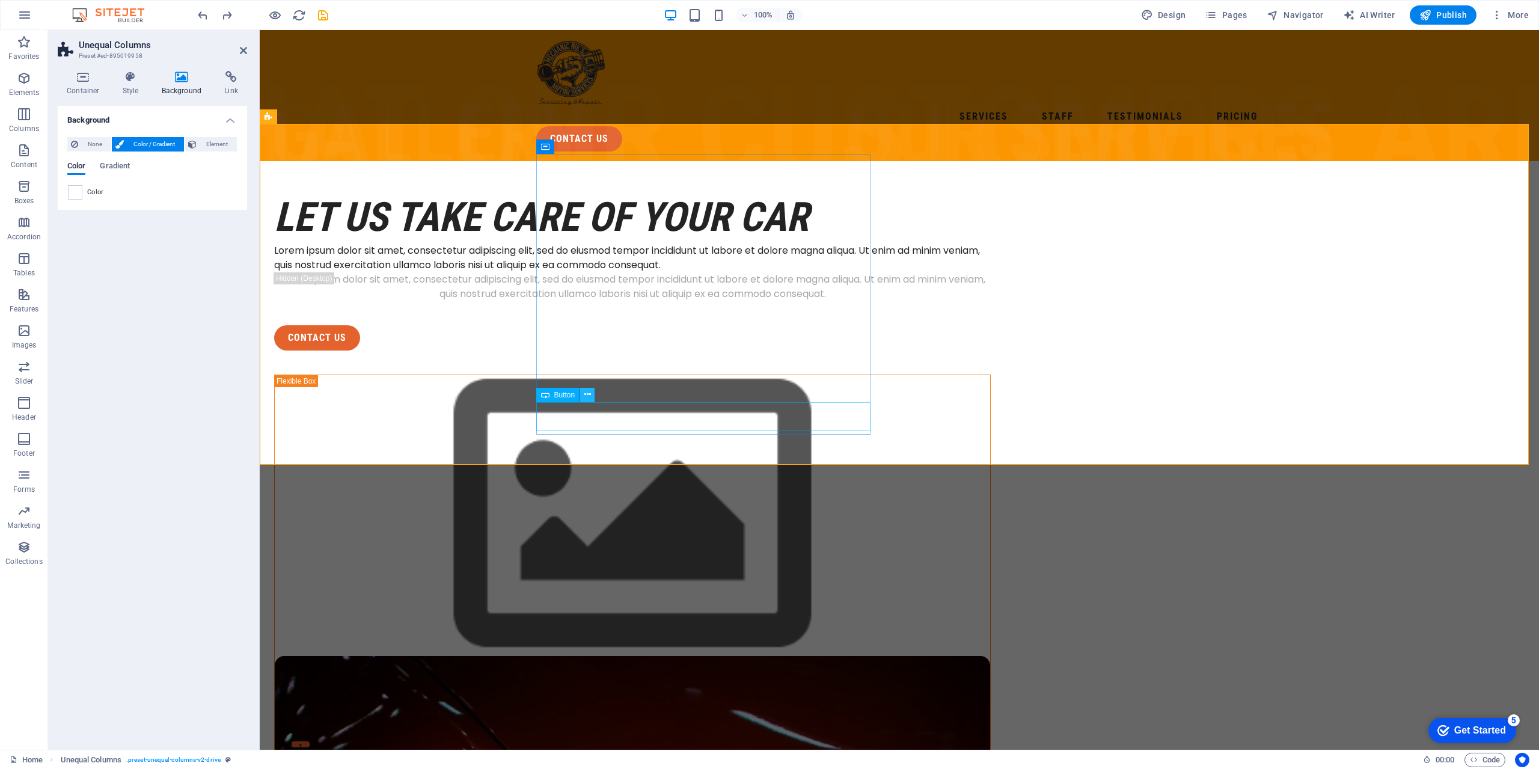
click at [591, 393] on icon at bounding box center [587, 394] width 7 height 13
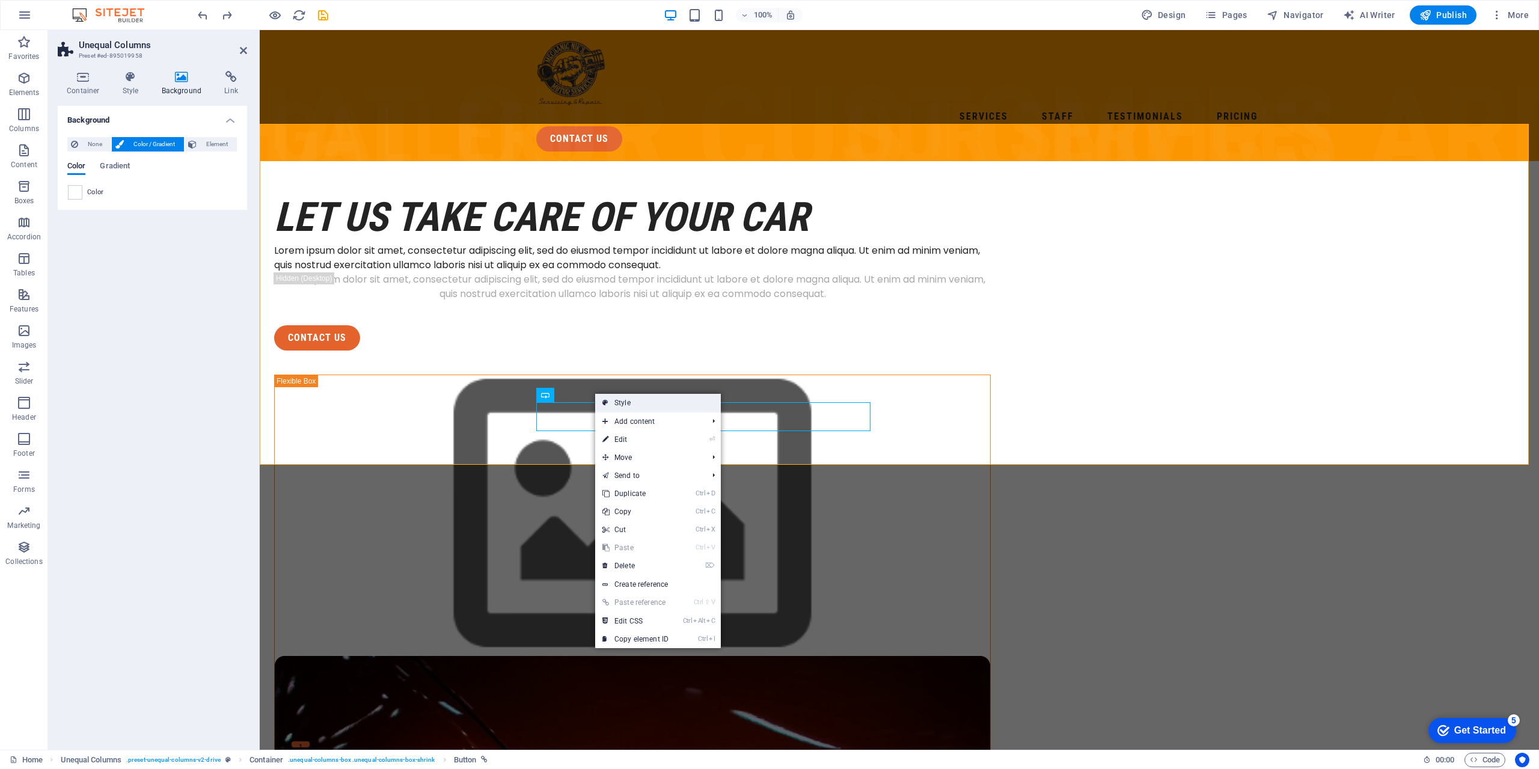
click at [607, 402] on icon at bounding box center [605, 403] width 6 height 18
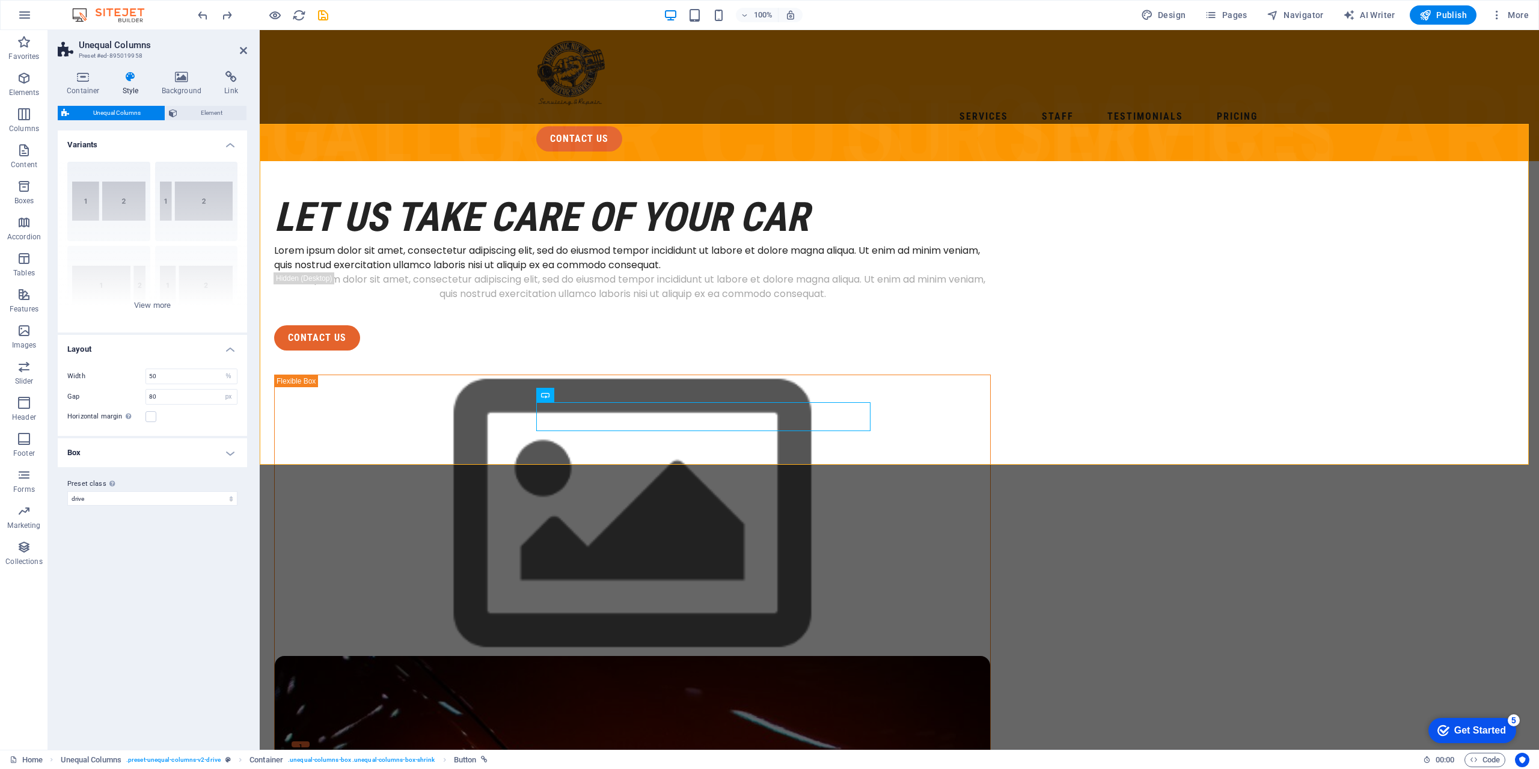
click at [158, 456] on h4 "Box" at bounding box center [152, 452] width 189 height 29
click at [152, 480] on span at bounding box center [152, 479] width 10 height 10
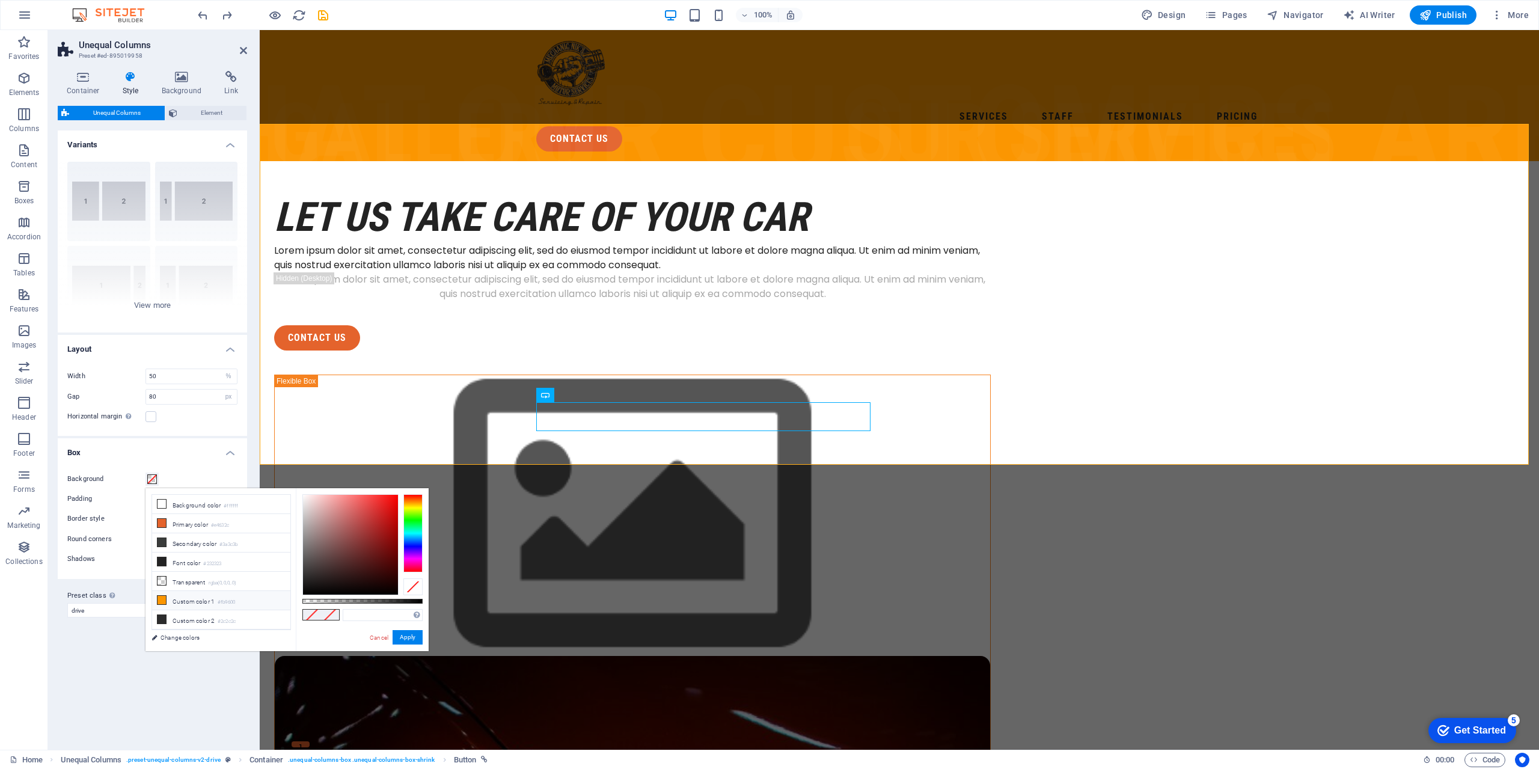
click at [158, 576] on icon at bounding box center [162, 600] width 8 height 8
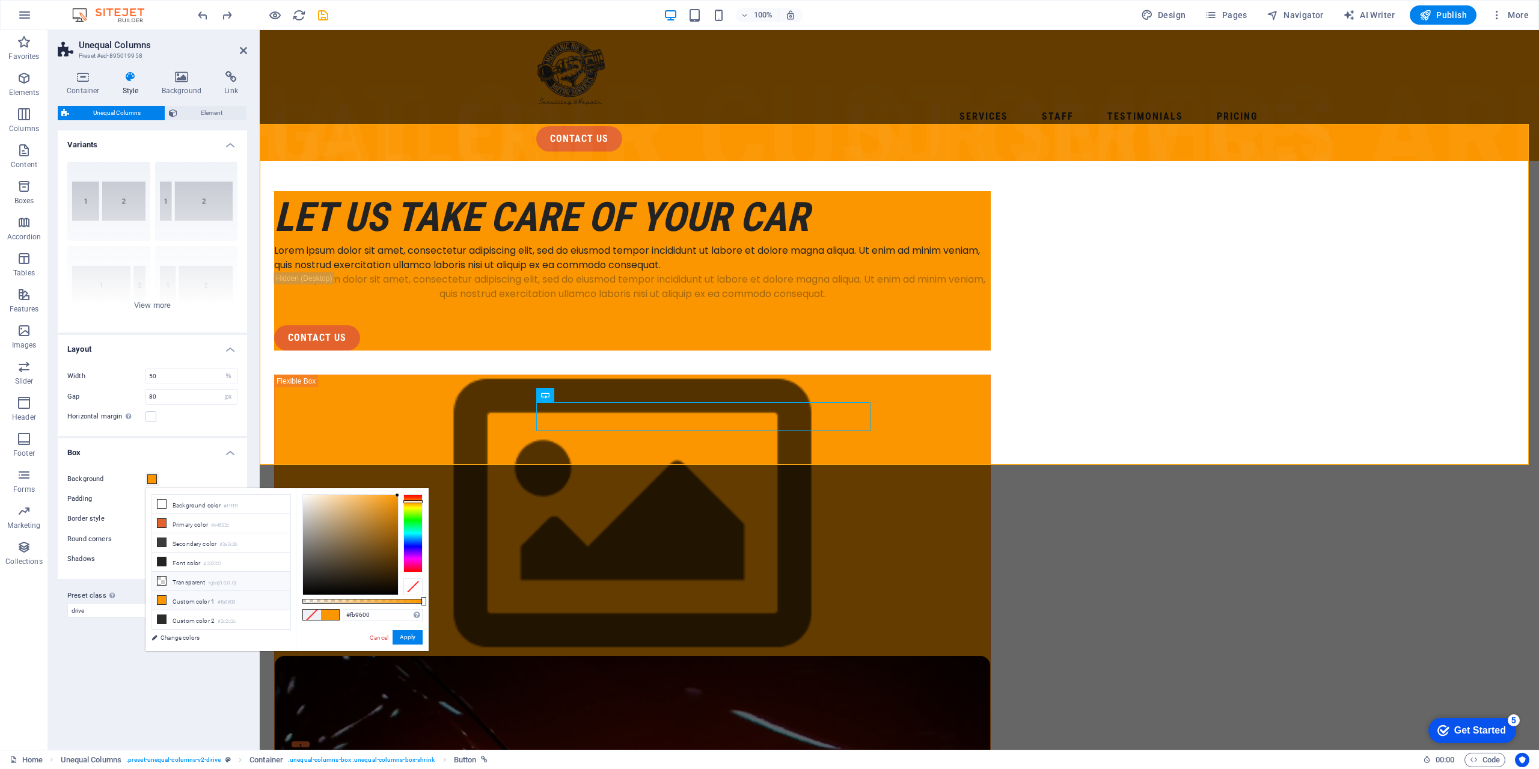
click at [193, 576] on li "Transparent rgba(0,0,0,.0)" at bounding box center [221, 581] width 138 height 19
type input "rgba(0, 0, 0, 0)"
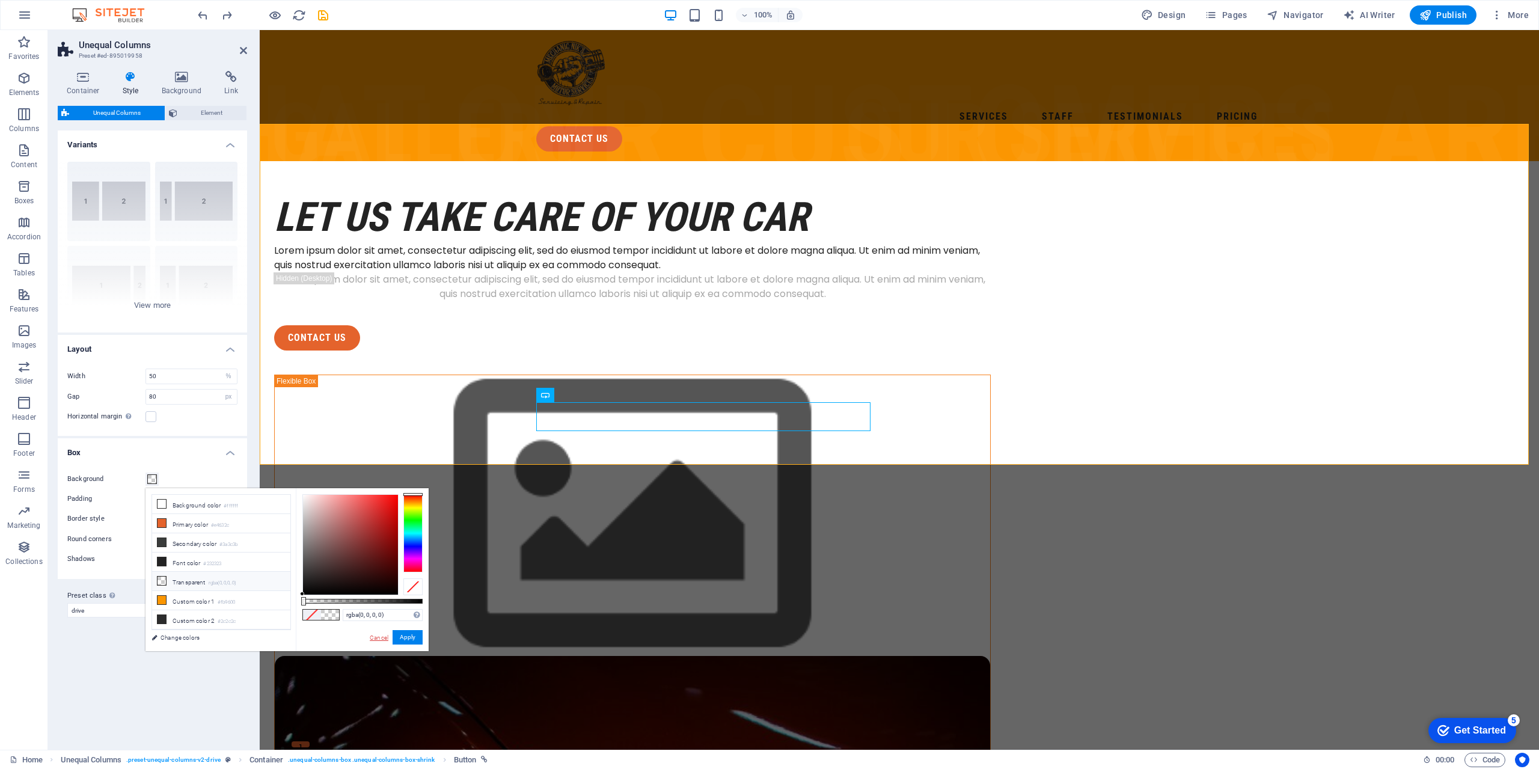
click at [369, 576] on link "Cancel" at bounding box center [379, 637] width 21 height 9
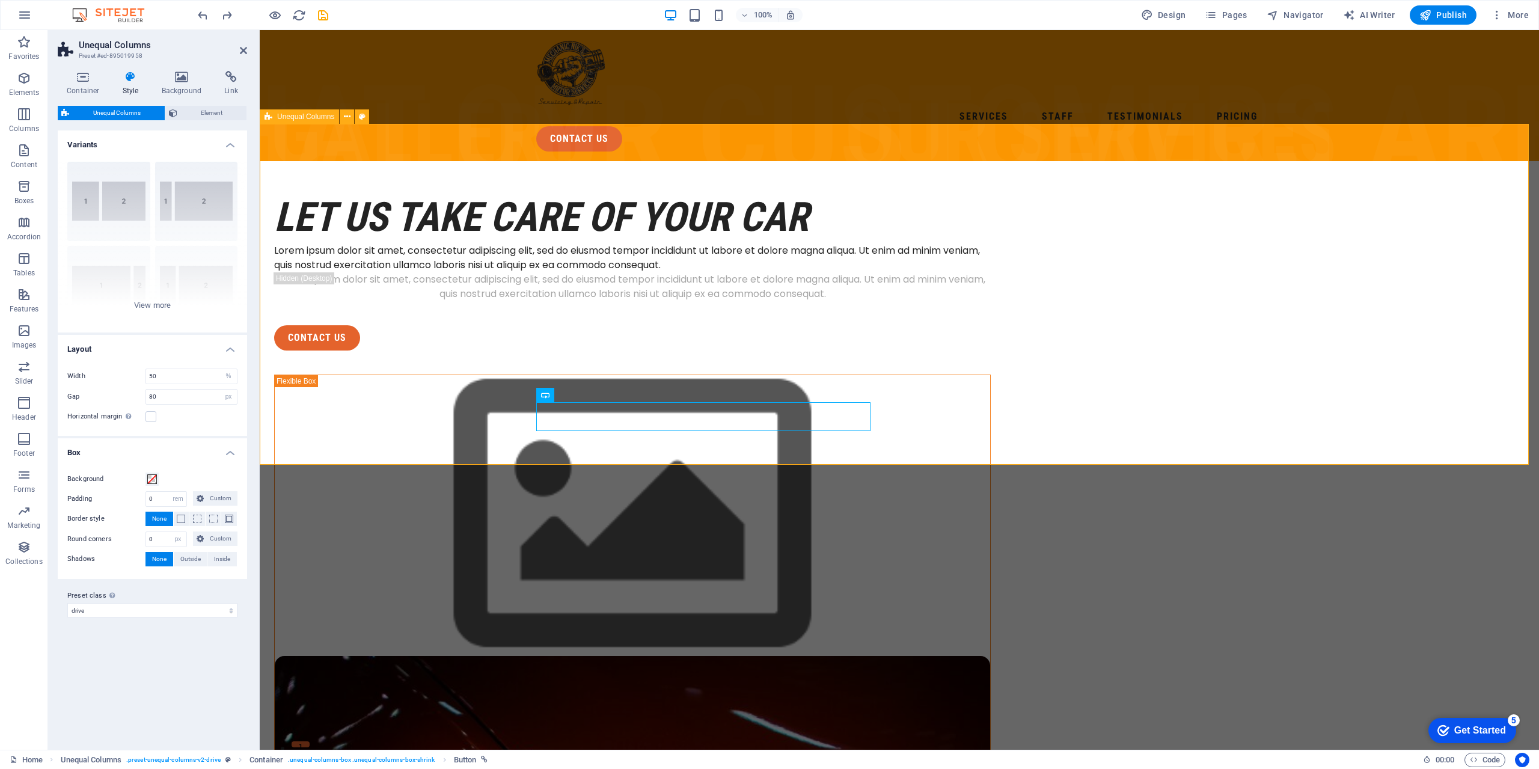
click at [471, 389] on div "Let us take care of your car Lorem ipsum dolor sit amet, consectetur adipiscing…" at bounding box center [899, 724] width 1279 height 1126
click at [567, 351] on div "contact us" at bounding box center [632, 337] width 717 height 25
click at [582, 351] on div "contact us" at bounding box center [632, 337] width 717 height 25
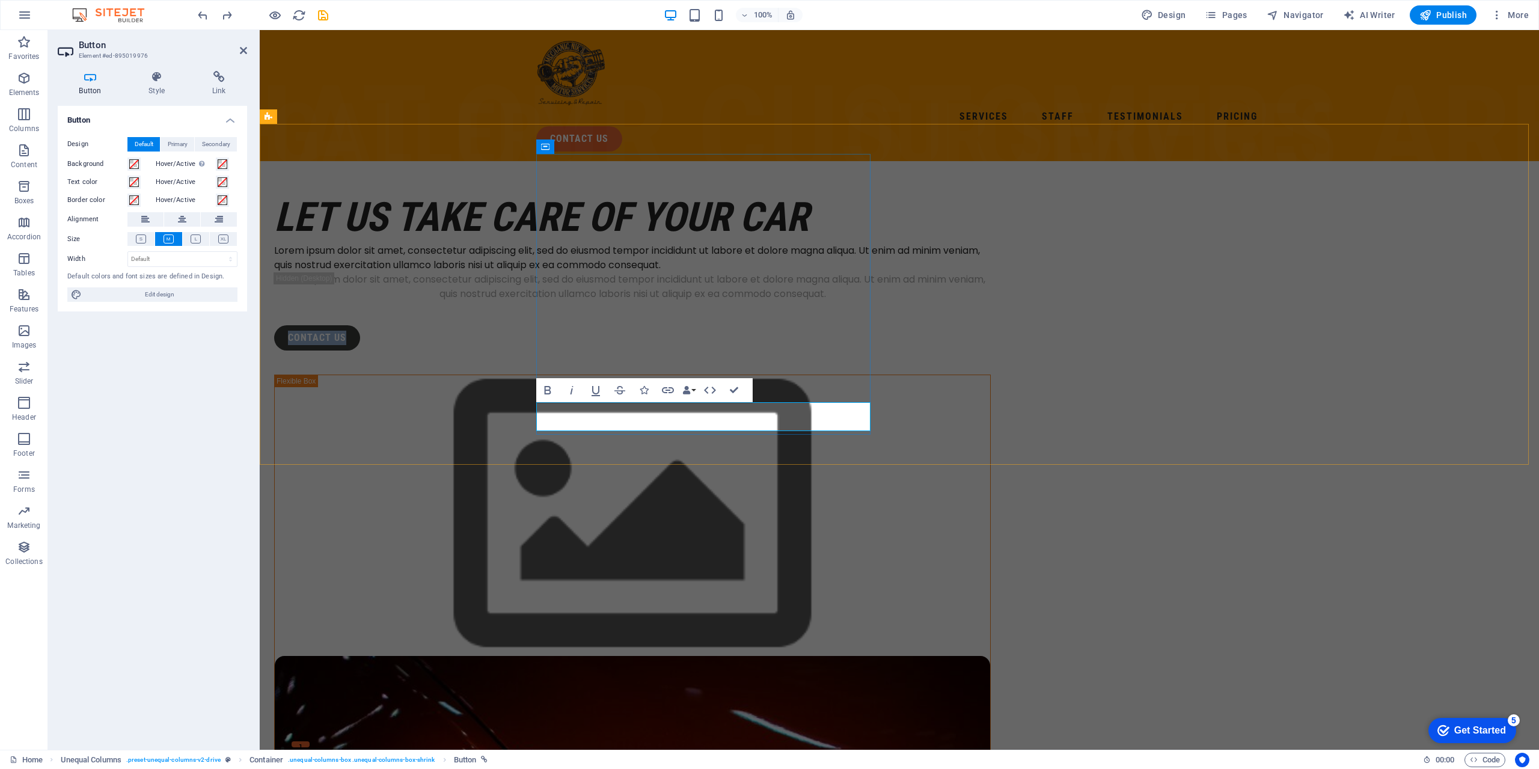
click at [360, 351] on link "contact us" at bounding box center [317, 337] width 86 height 25
click at [157, 87] on h4 "Style" at bounding box center [159, 83] width 64 height 25
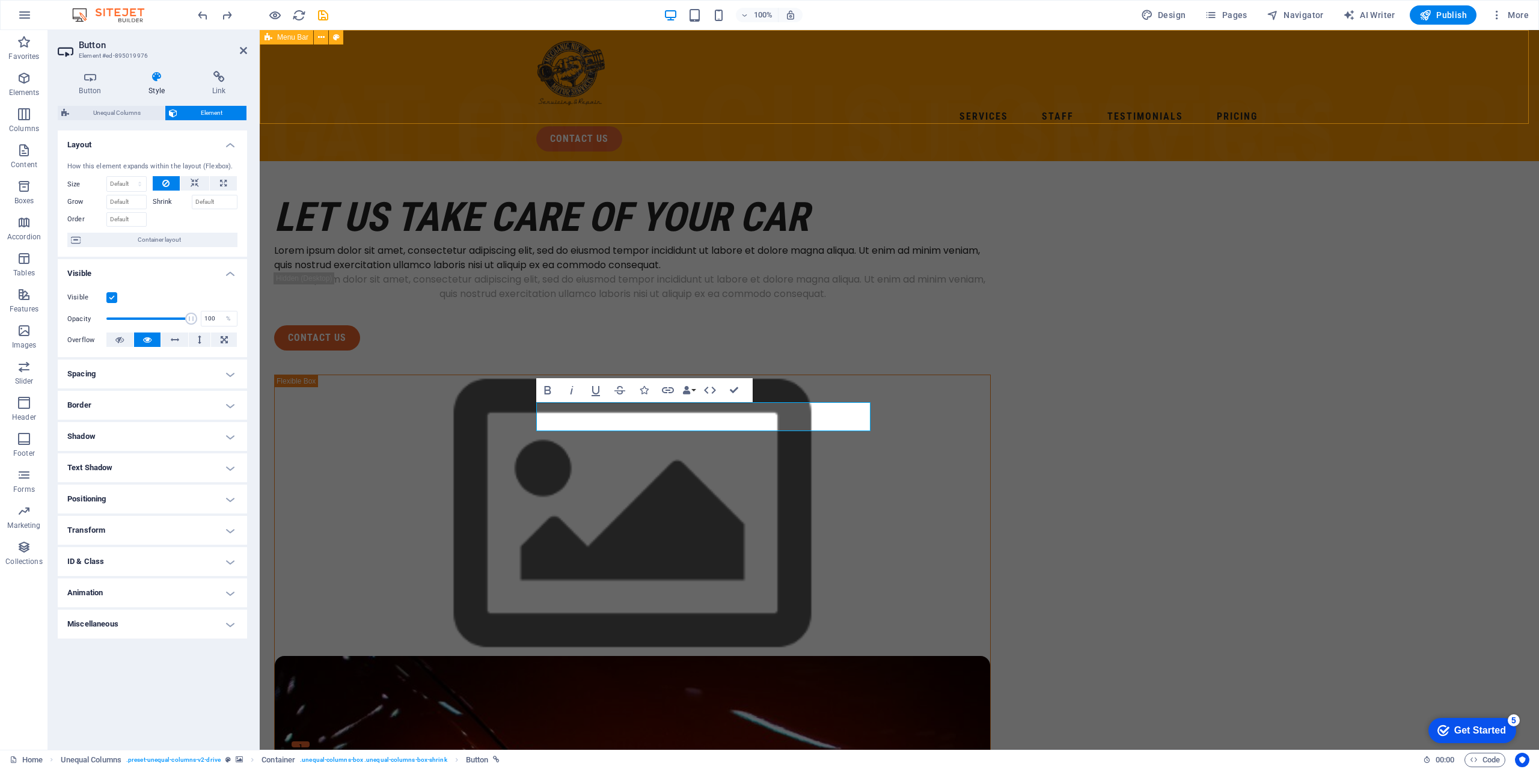
click at [298, 83] on div "Services Staff Testimonials Pricing contact us" at bounding box center [899, 95] width 1279 height 131
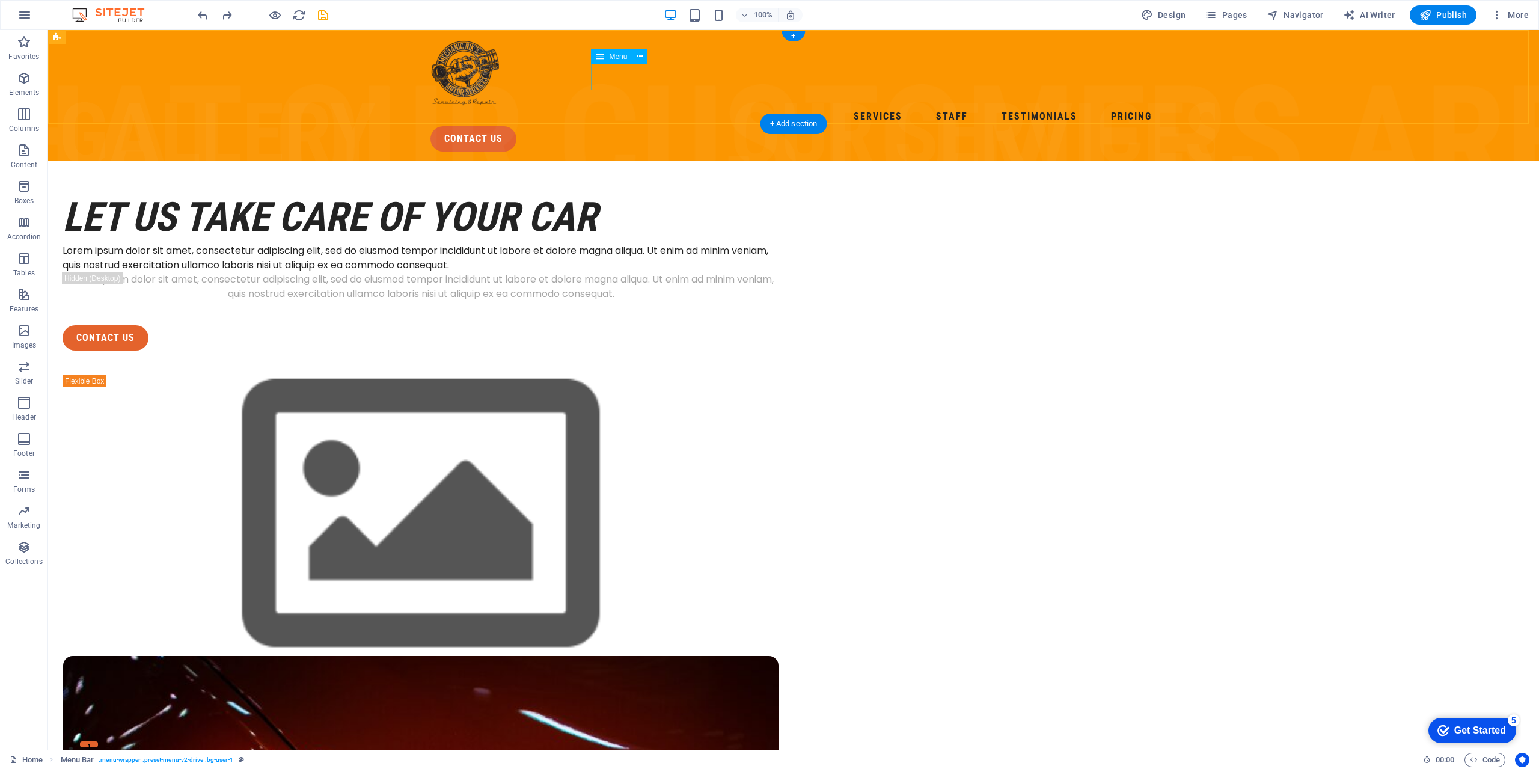
click at [598, 107] on nav "Services Staff Testimonials Pricing" at bounding box center [794, 116] width 726 height 19
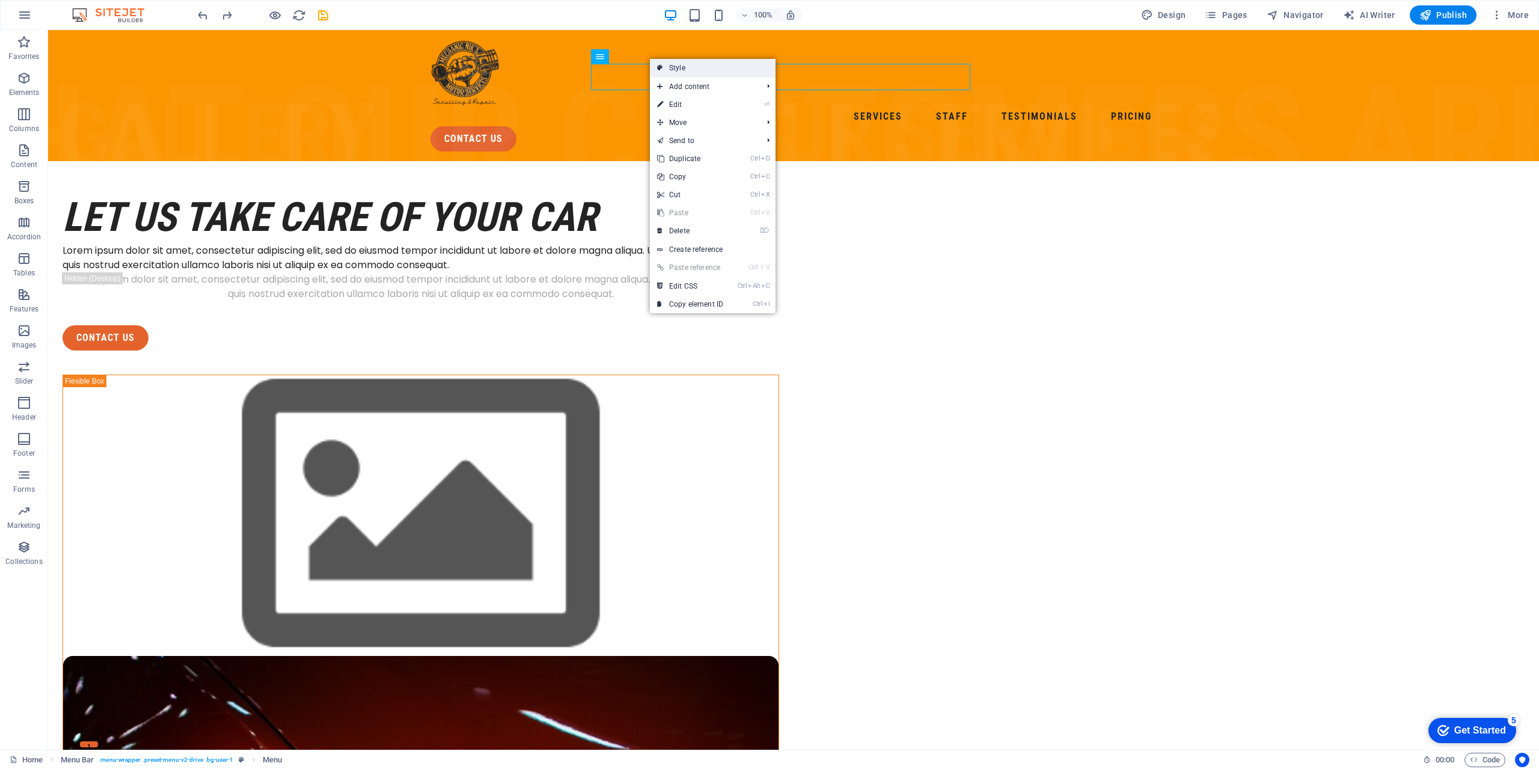
click at [677, 72] on link "Style" at bounding box center [713, 68] width 126 height 18
select select "rem"
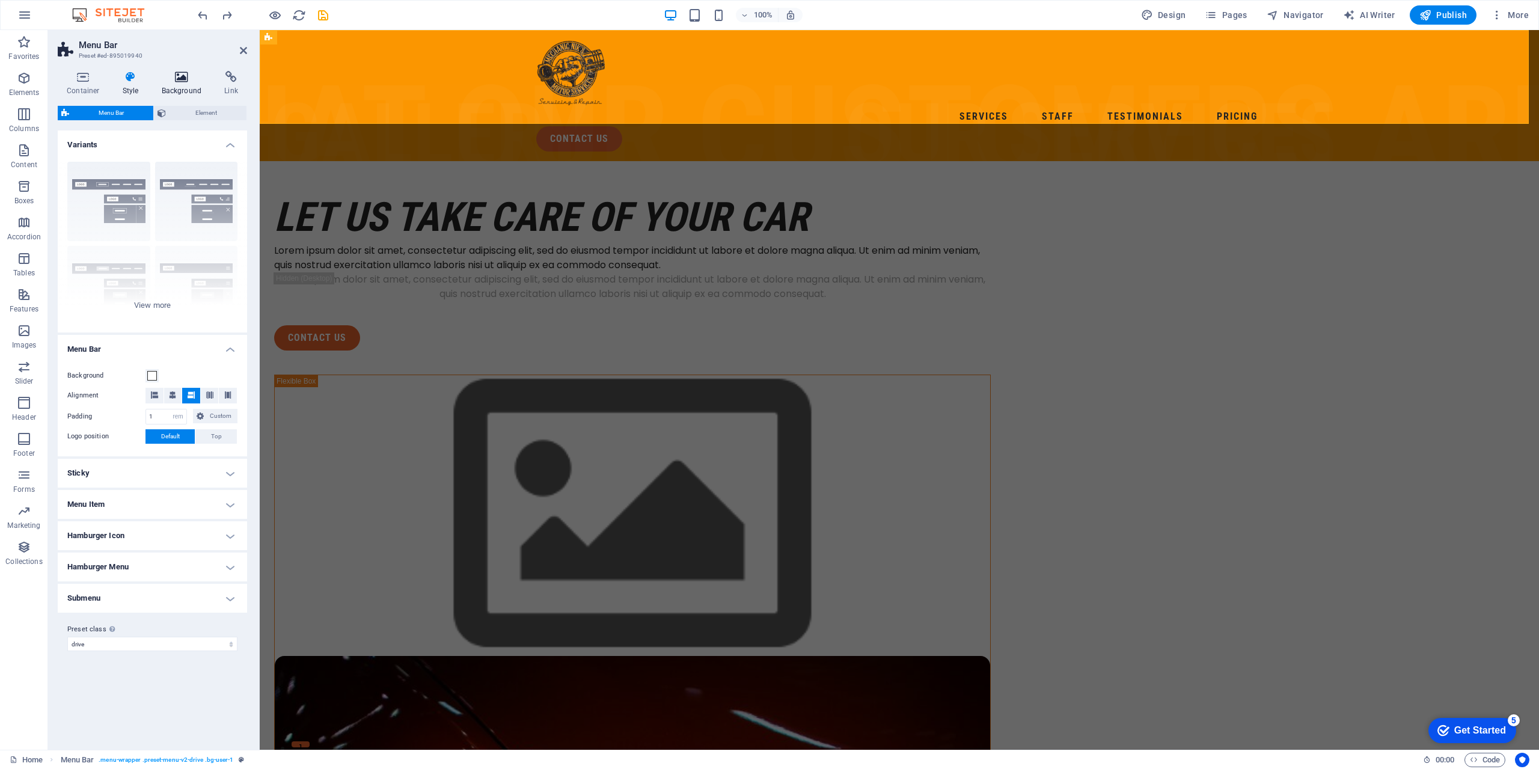
click at [186, 76] on icon at bounding box center [182, 77] width 58 height 12
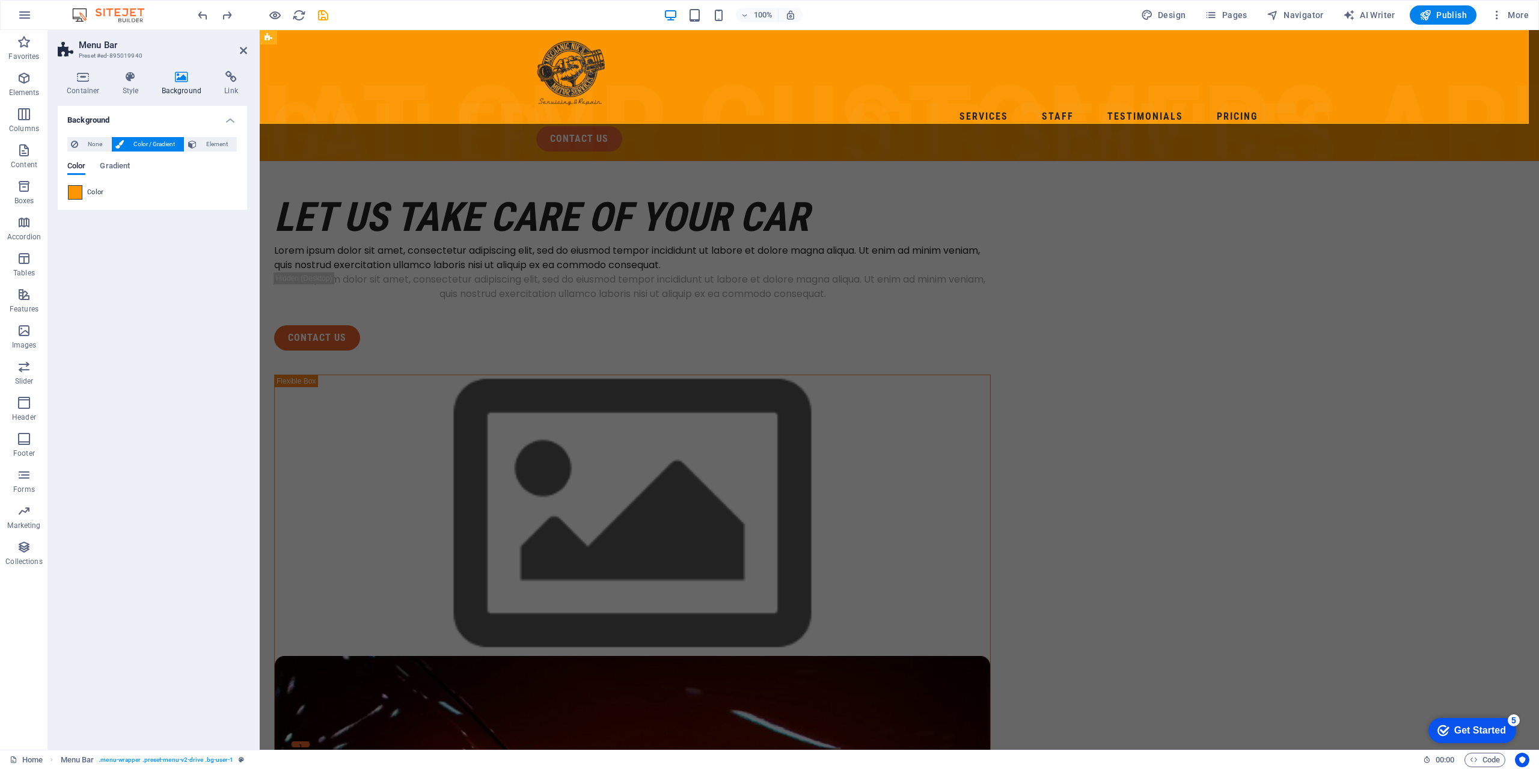
click at [79, 199] on span at bounding box center [75, 192] width 13 height 13
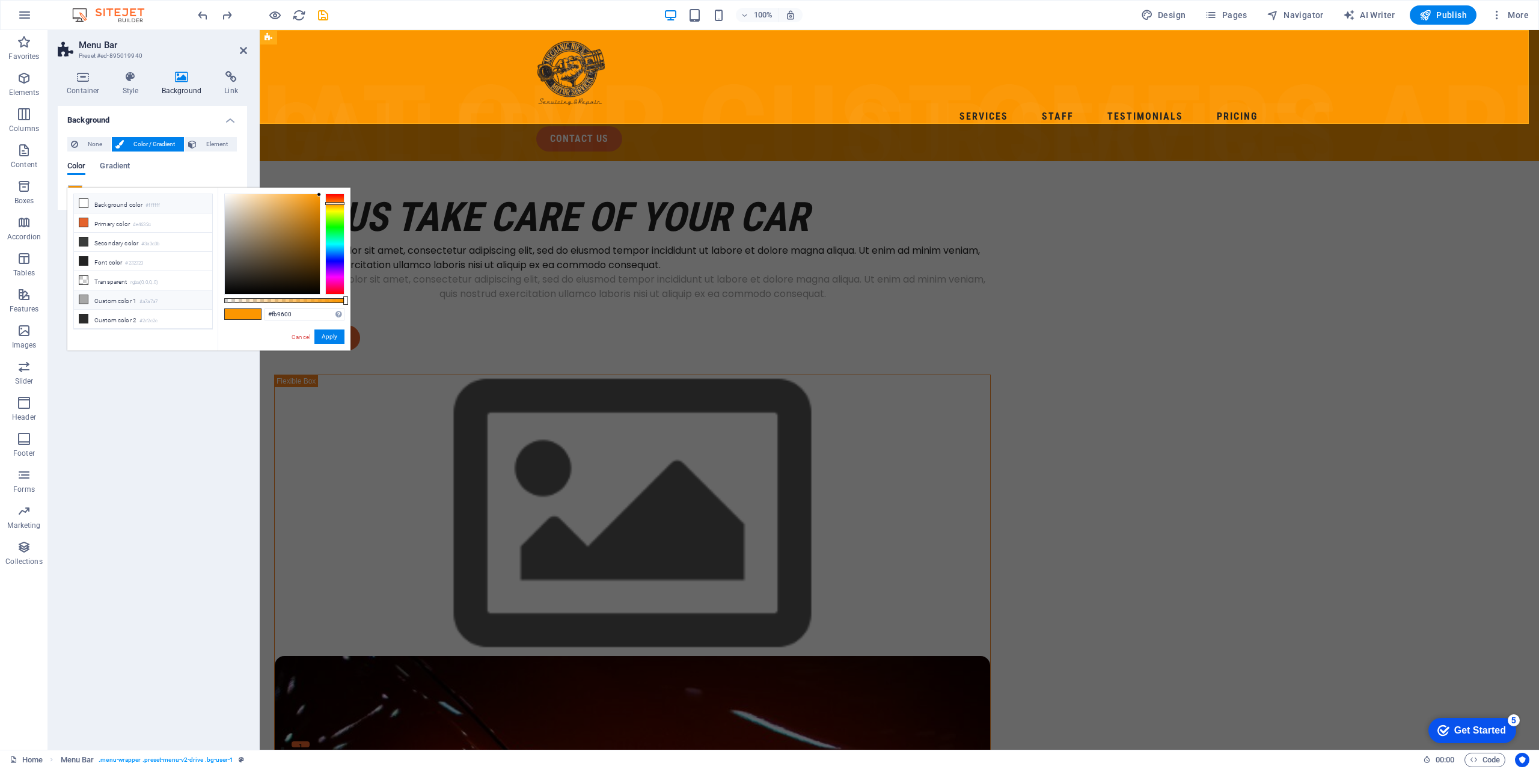
click at [86, 204] on icon at bounding box center [83, 203] width 8 height 8
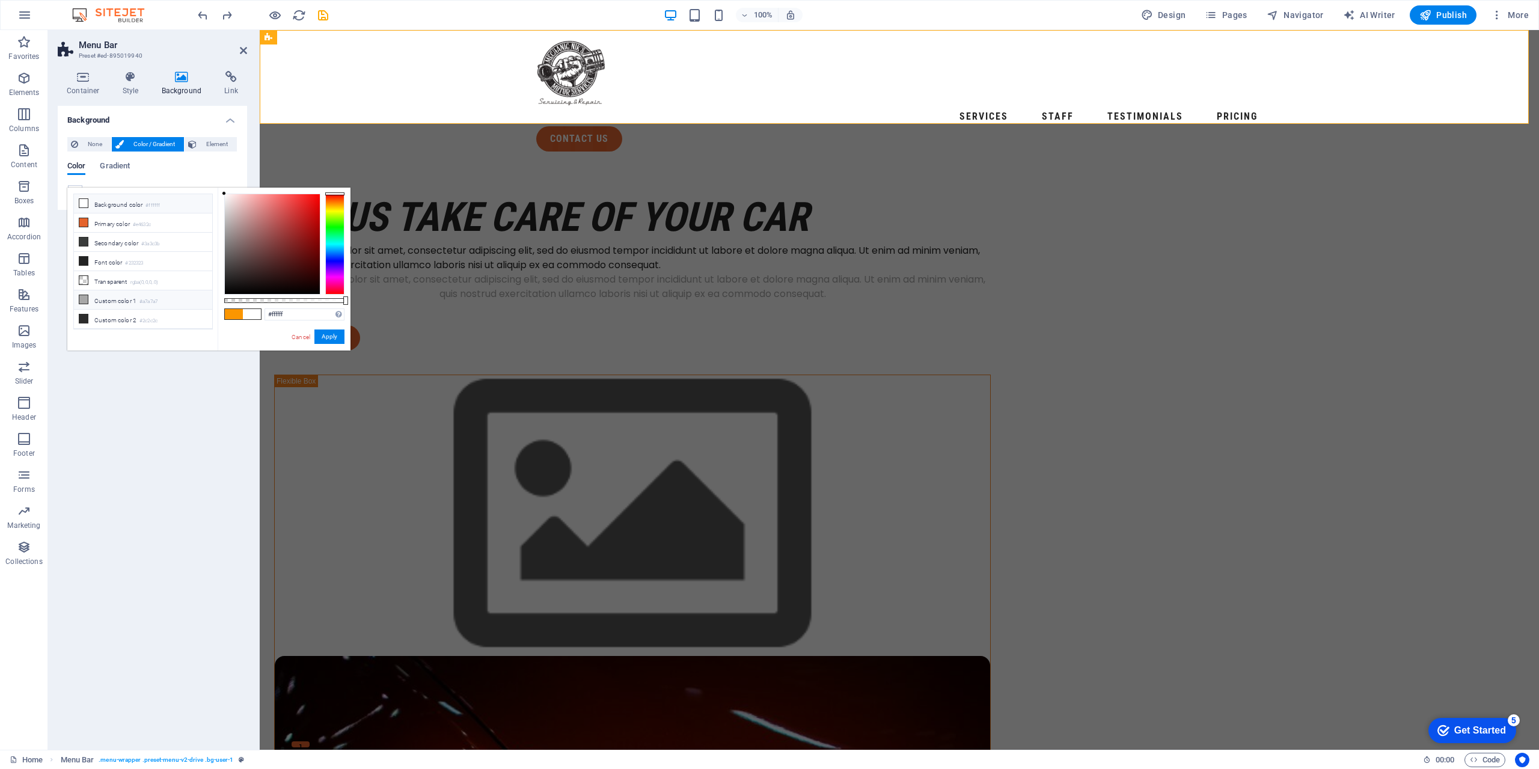
click at [86, 295] on icon at bounding box center [83, 299] width 8 height 8
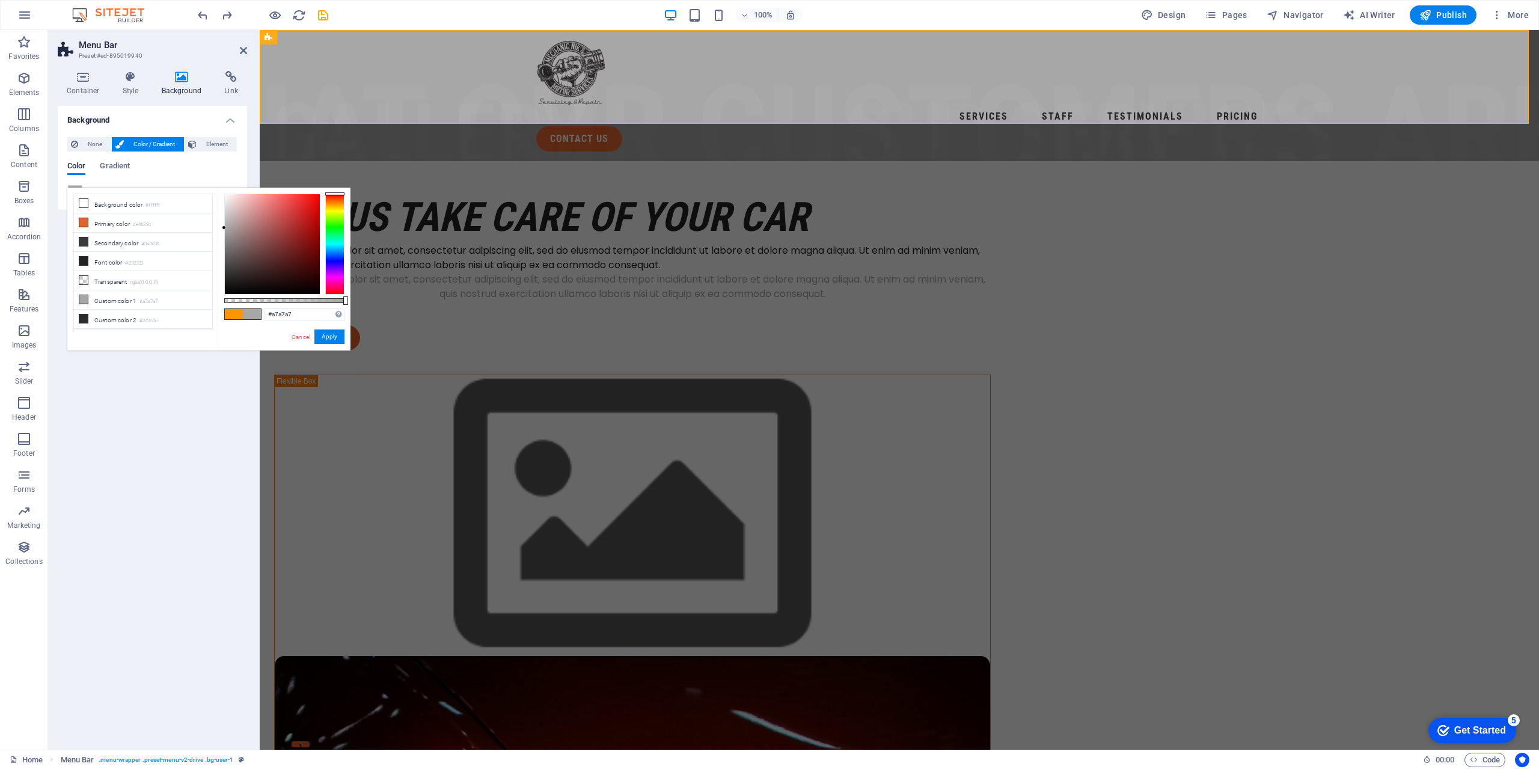
click at [234, 314] on span at bounding box center [234, 314] width 18 height 10
type input "#fb9600"
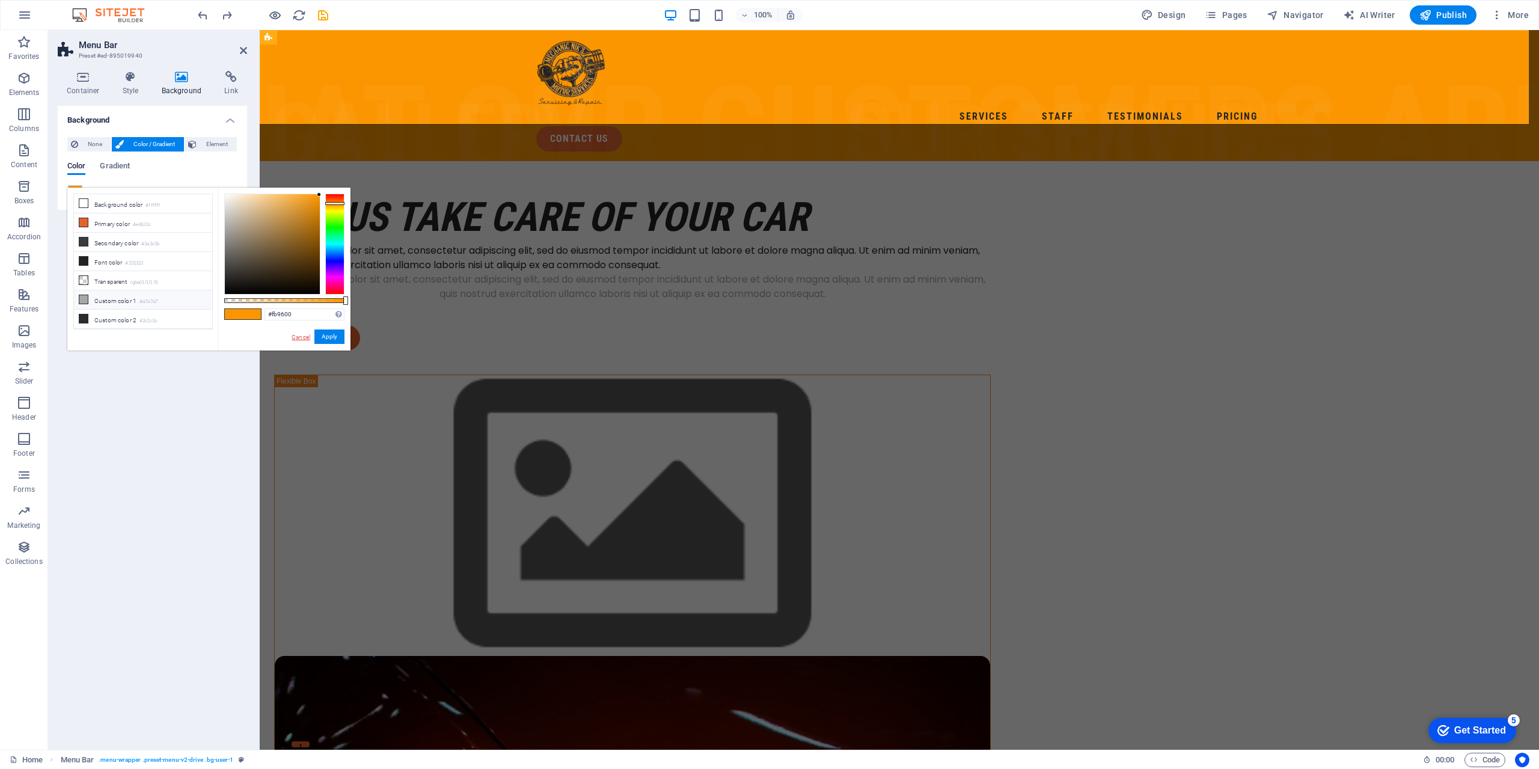
click at [290, 337] on link "Cancel" at bounding box center [300, 337] width 21 height 9
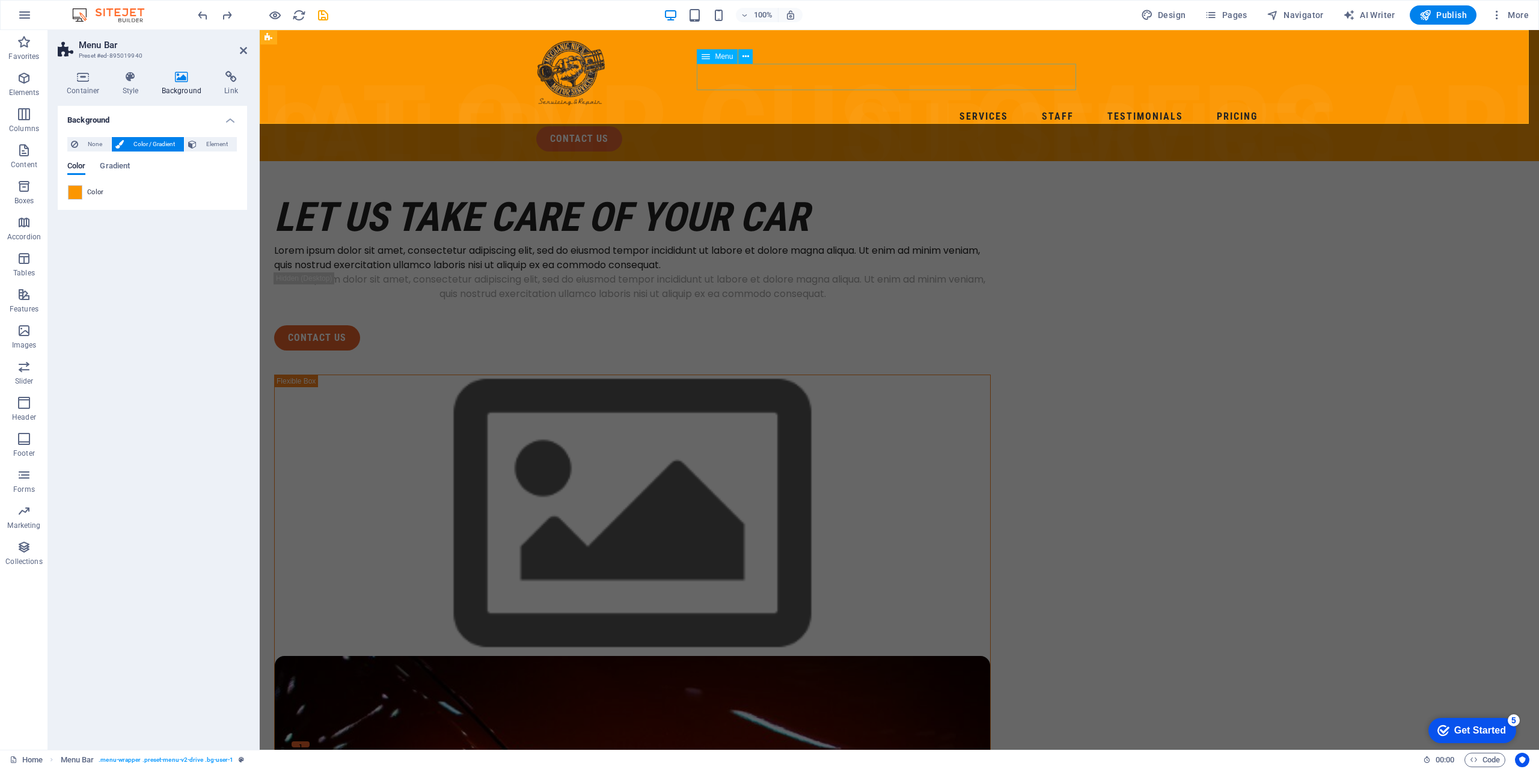
click at [787, 107] on nav "Services Staff Testimonials Pricing" at bounding box center [899, 116] width 726 height 19
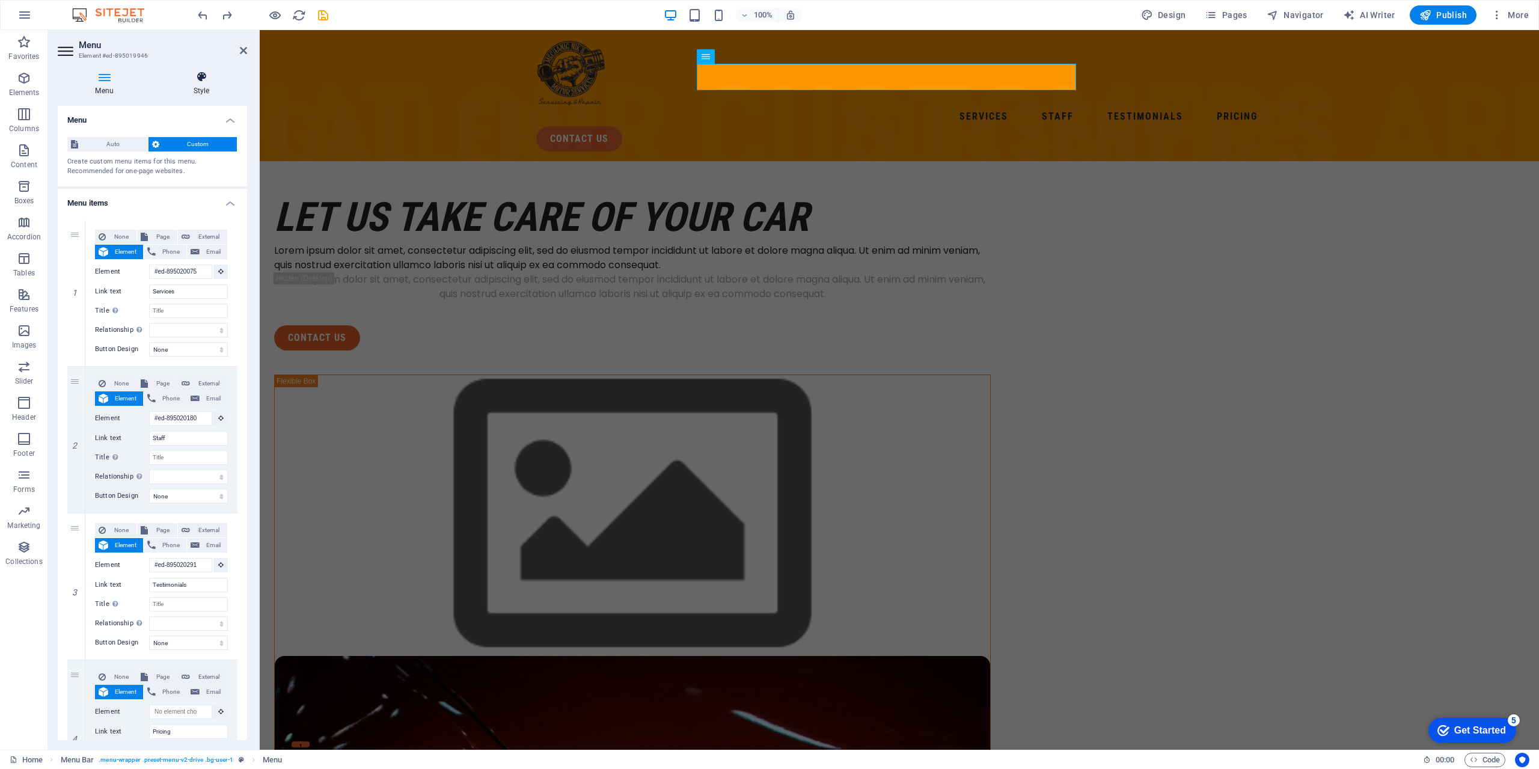
click at [194, 76] on icon at bounding box center [201, 77] width 91 height 12
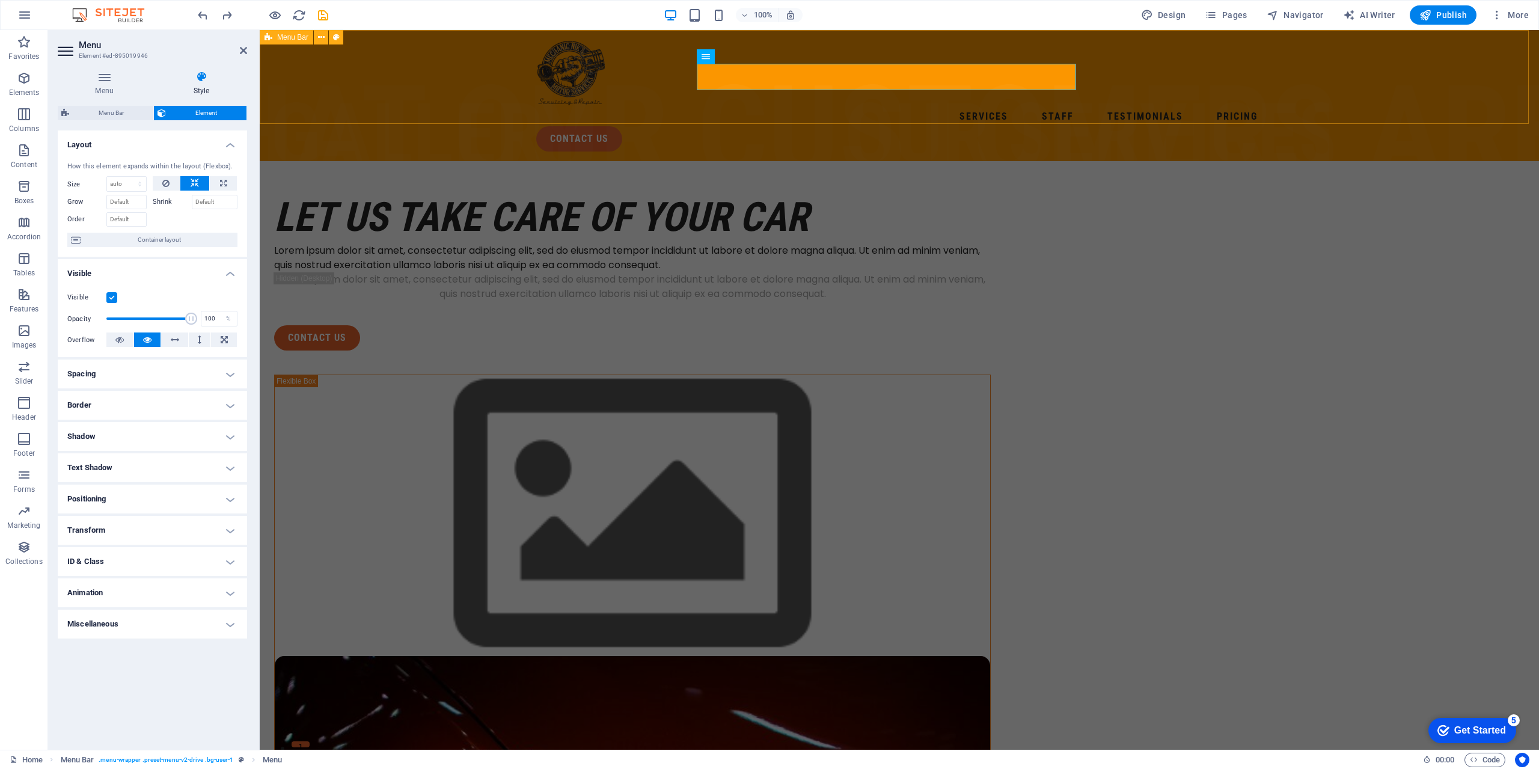
click at [393, 82] on div "Services Staff Testimonials Pricing contact us" at bounding box center [899, 95] width 1279 height 131
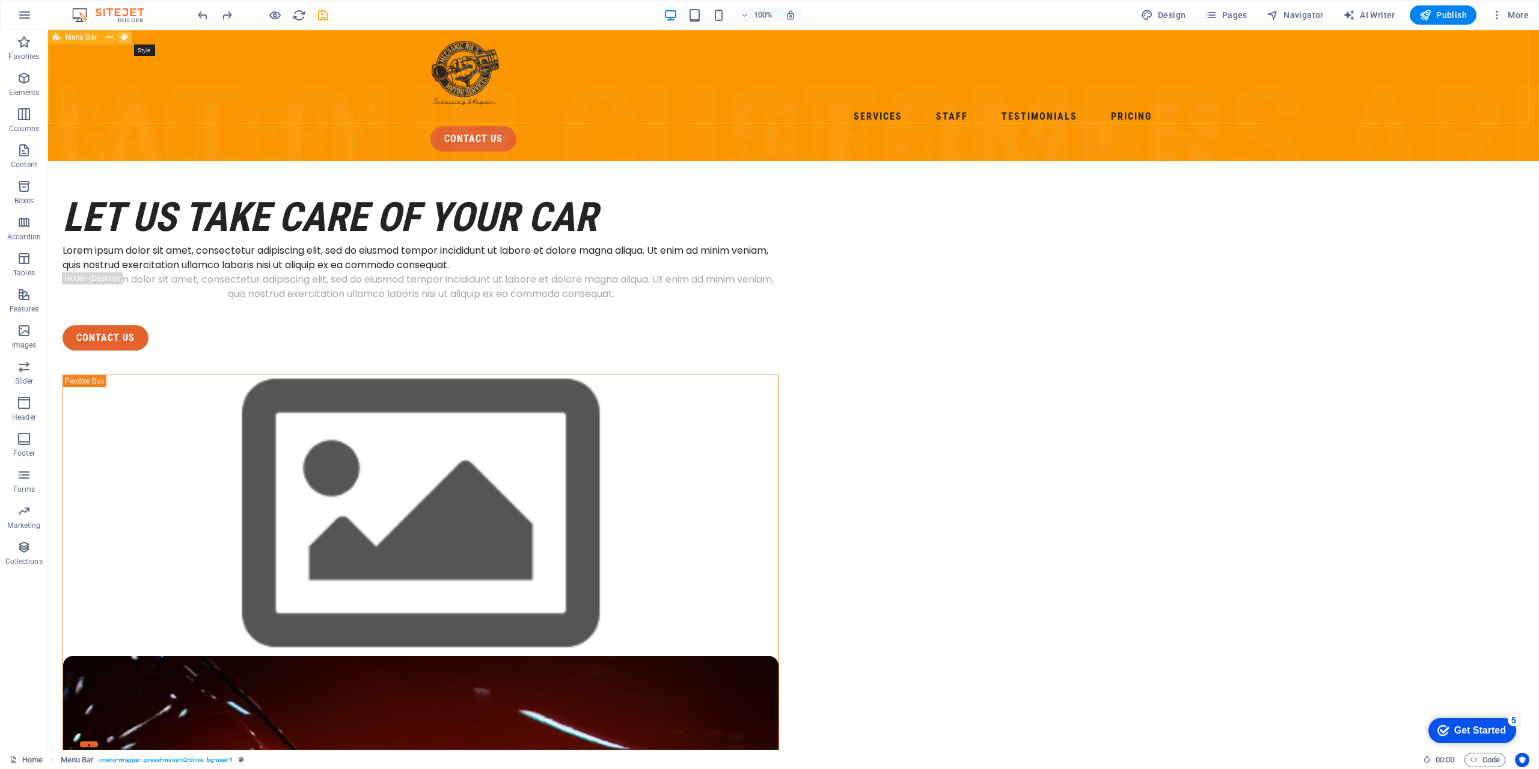
click at [0, 0] on icon at bounding box center [0, 0] width 0 height 0
select select "rem"
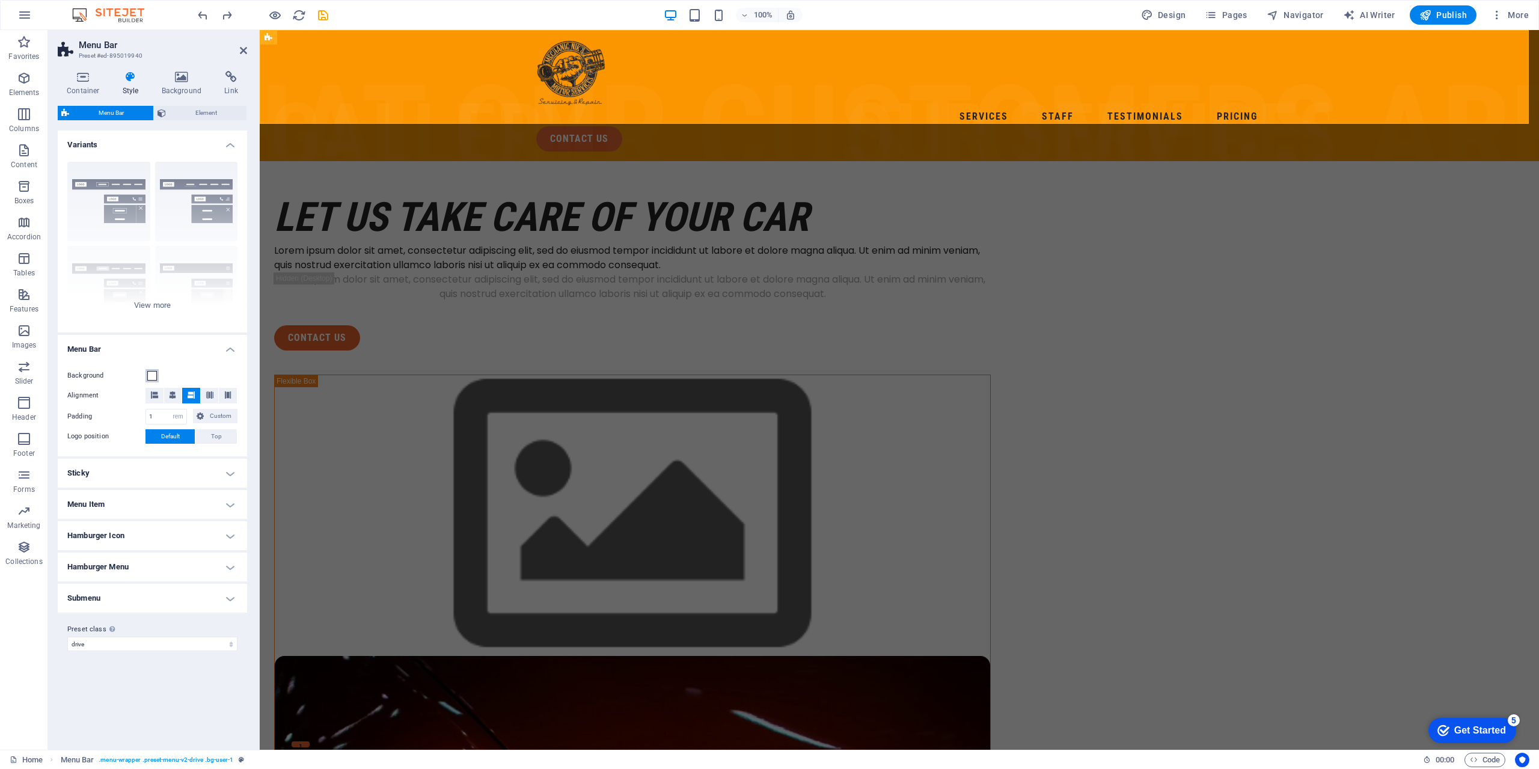
click at [151, 379] on span at bounding box center [152, 376] width 10 height 10
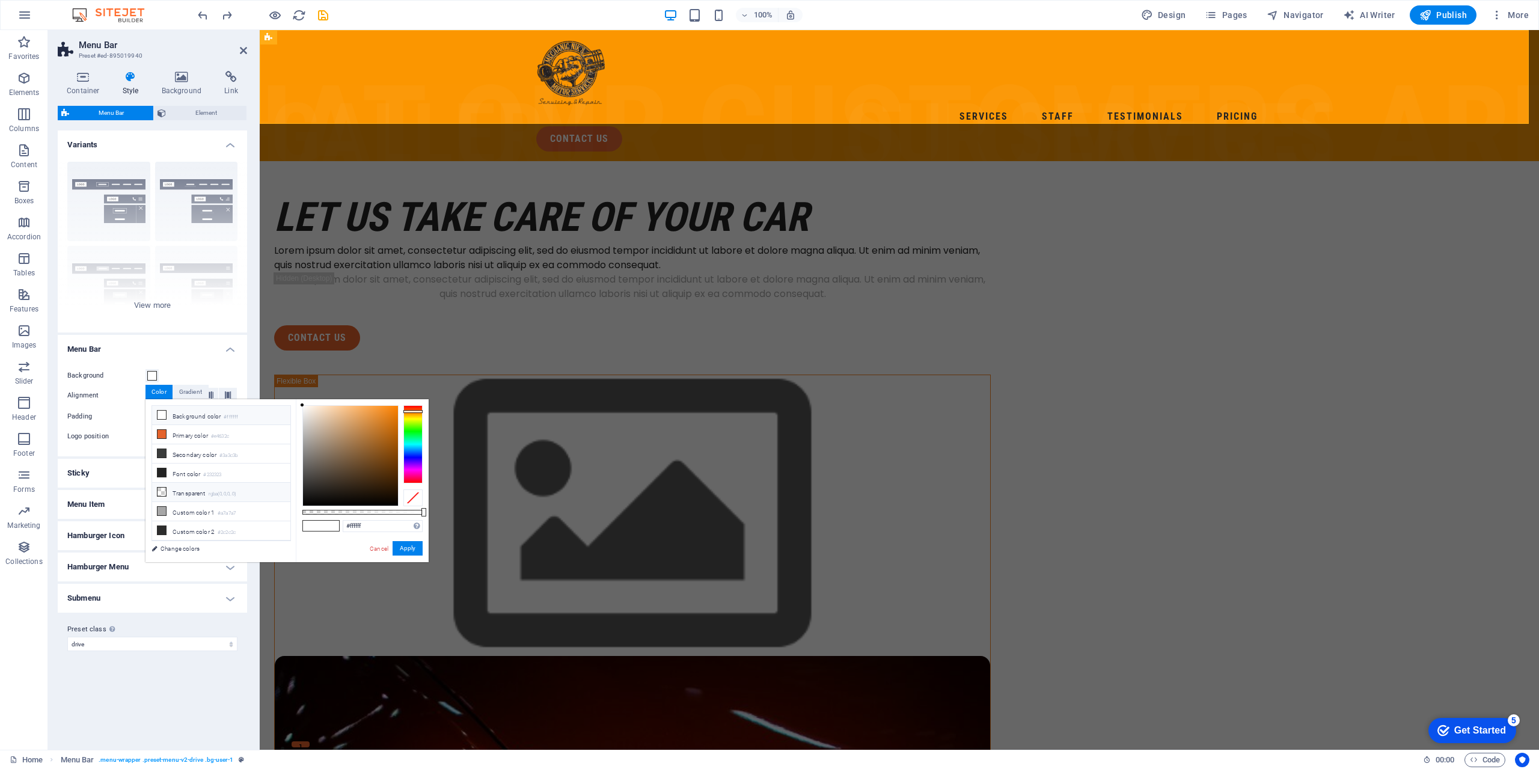
click at [186, 486] on li "Transparent rgba(0,0,0,.0)" at bounding box center [221, 492] width 138 height 19
type input "rgba(0, 0, 0, 0)"
click at [398, 547] on button "Apply" at bounding box center [408, 548] width 30 height 14
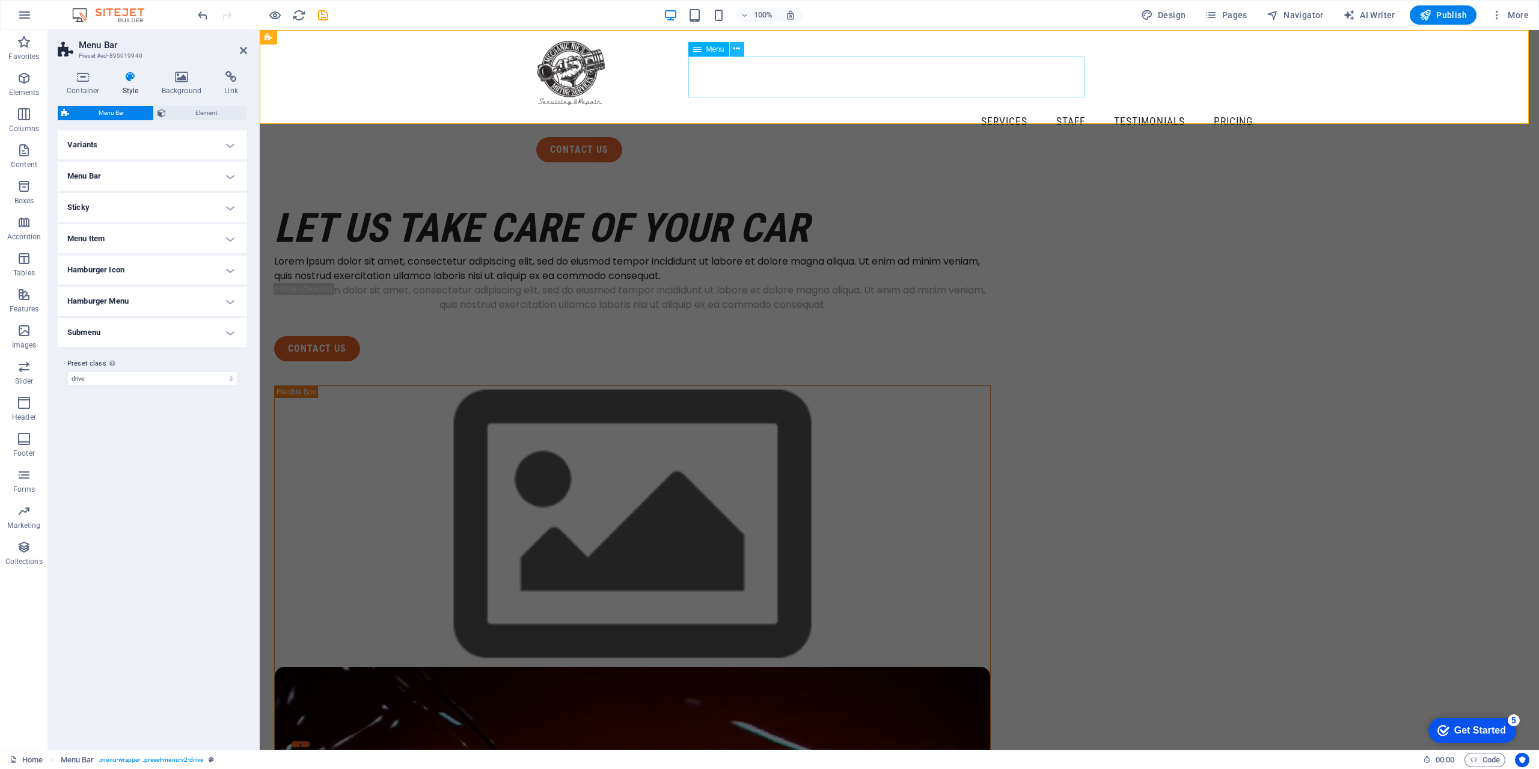
click at [738, 51] on icon at bounding box center [737, 49] width 7 height 13
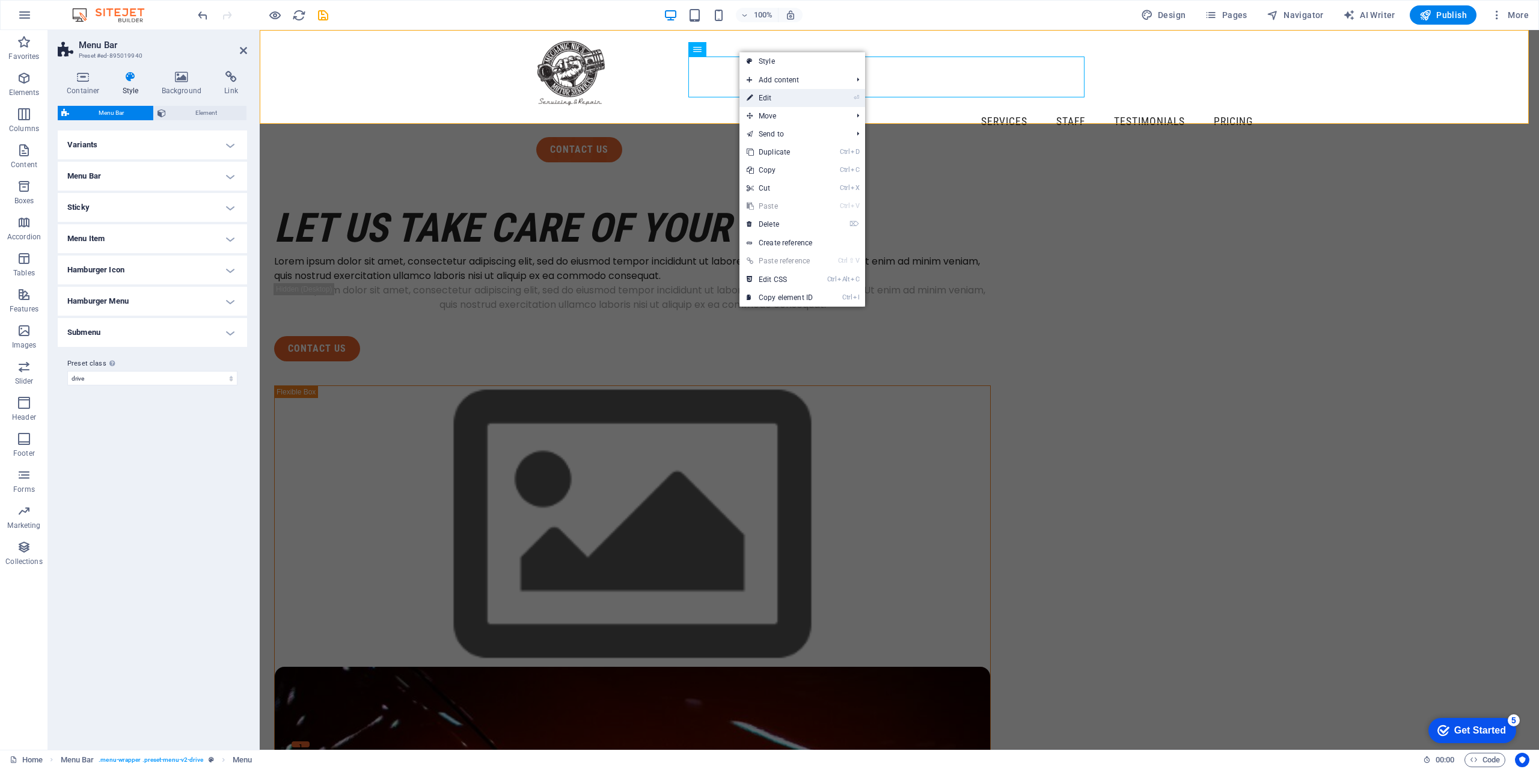
click at [766, 97] on link "⏎ Edit" at bounding box center [780, 98] width 81 height 18
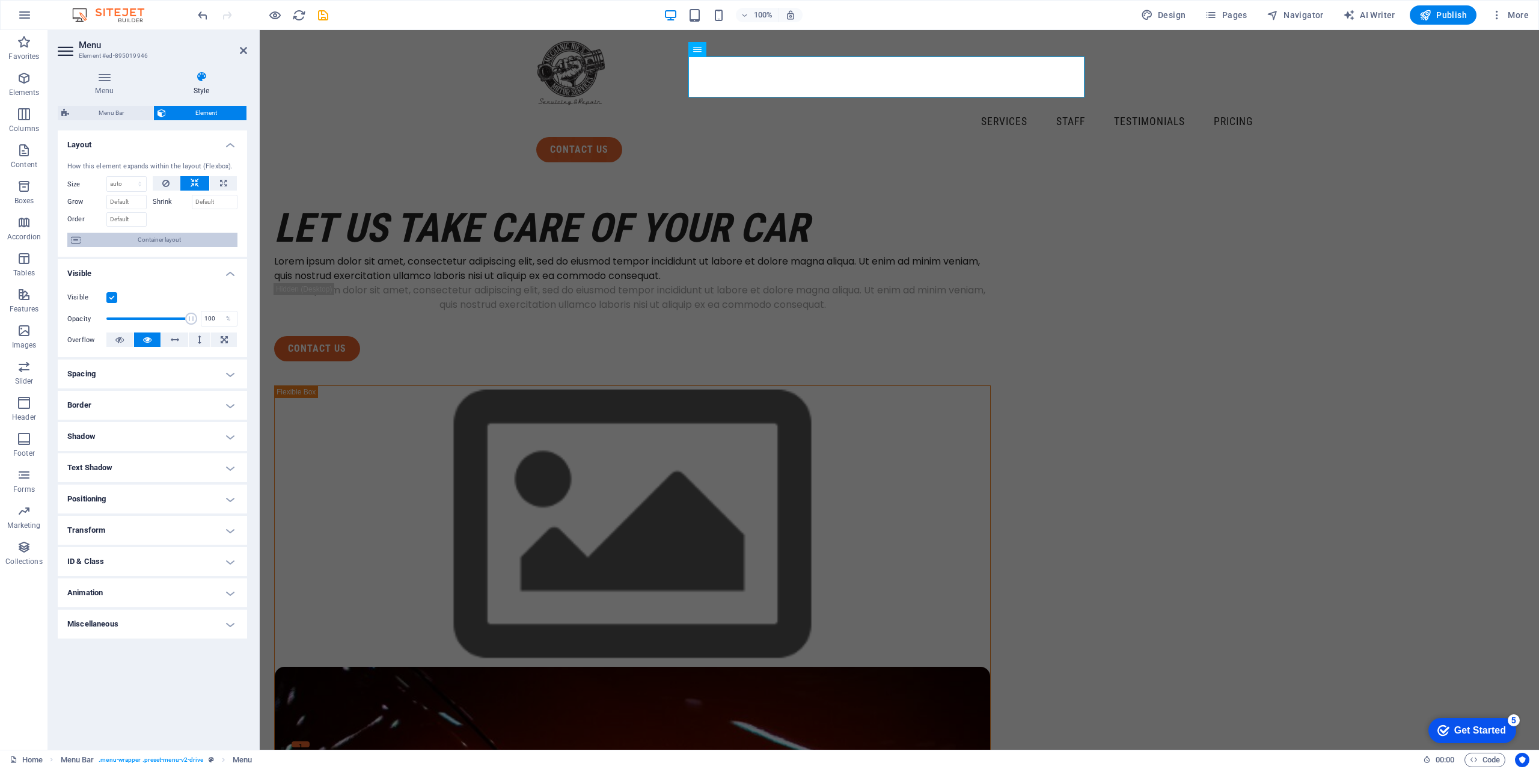
click at [179, 247] on span "Container layout" at bounding box center [159, 240] width 150 height 14
select select "header"
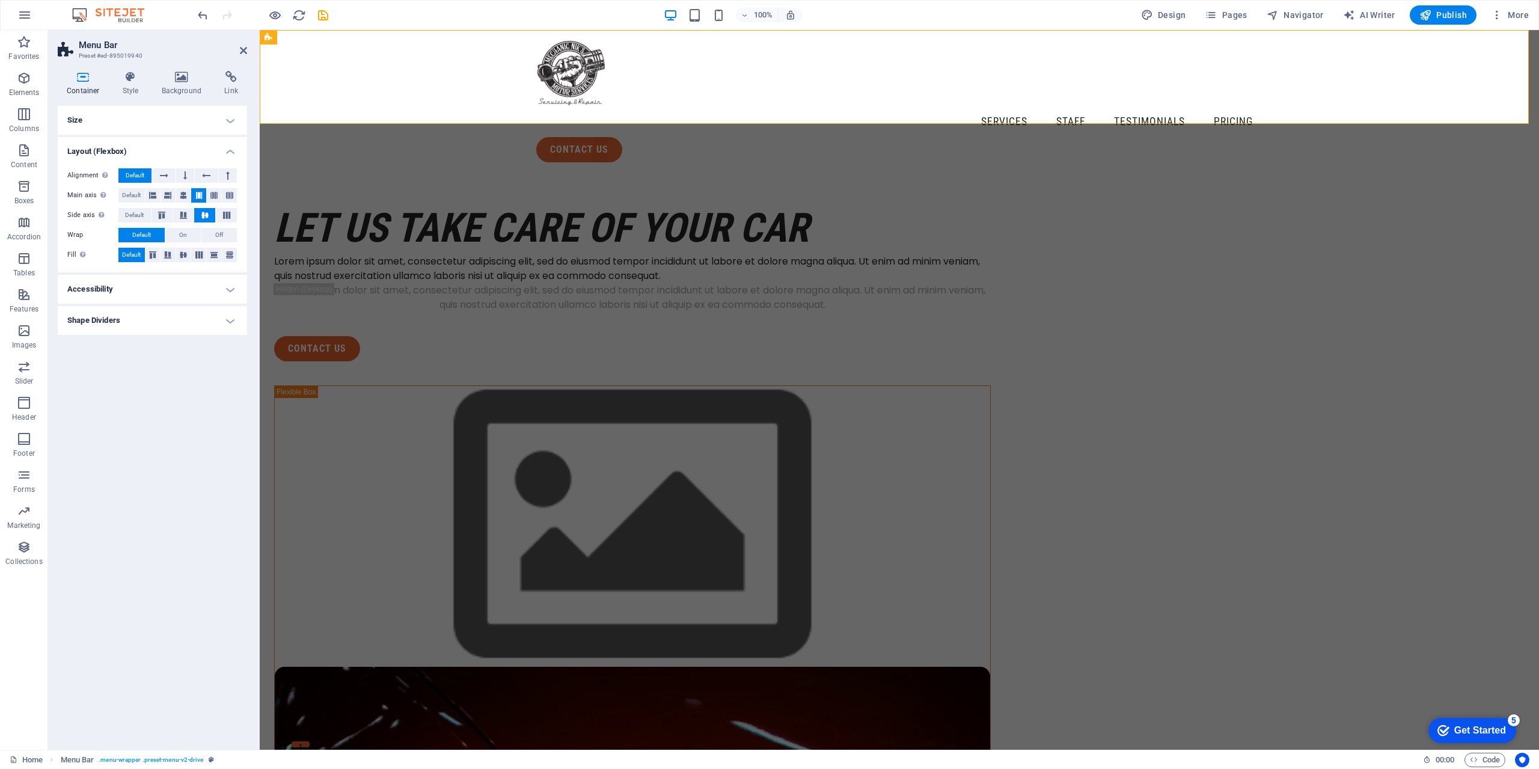
click at [230, 152] on h4 "Layout (Flexbox)" at bounding box center [152, 148] width 189 height 22
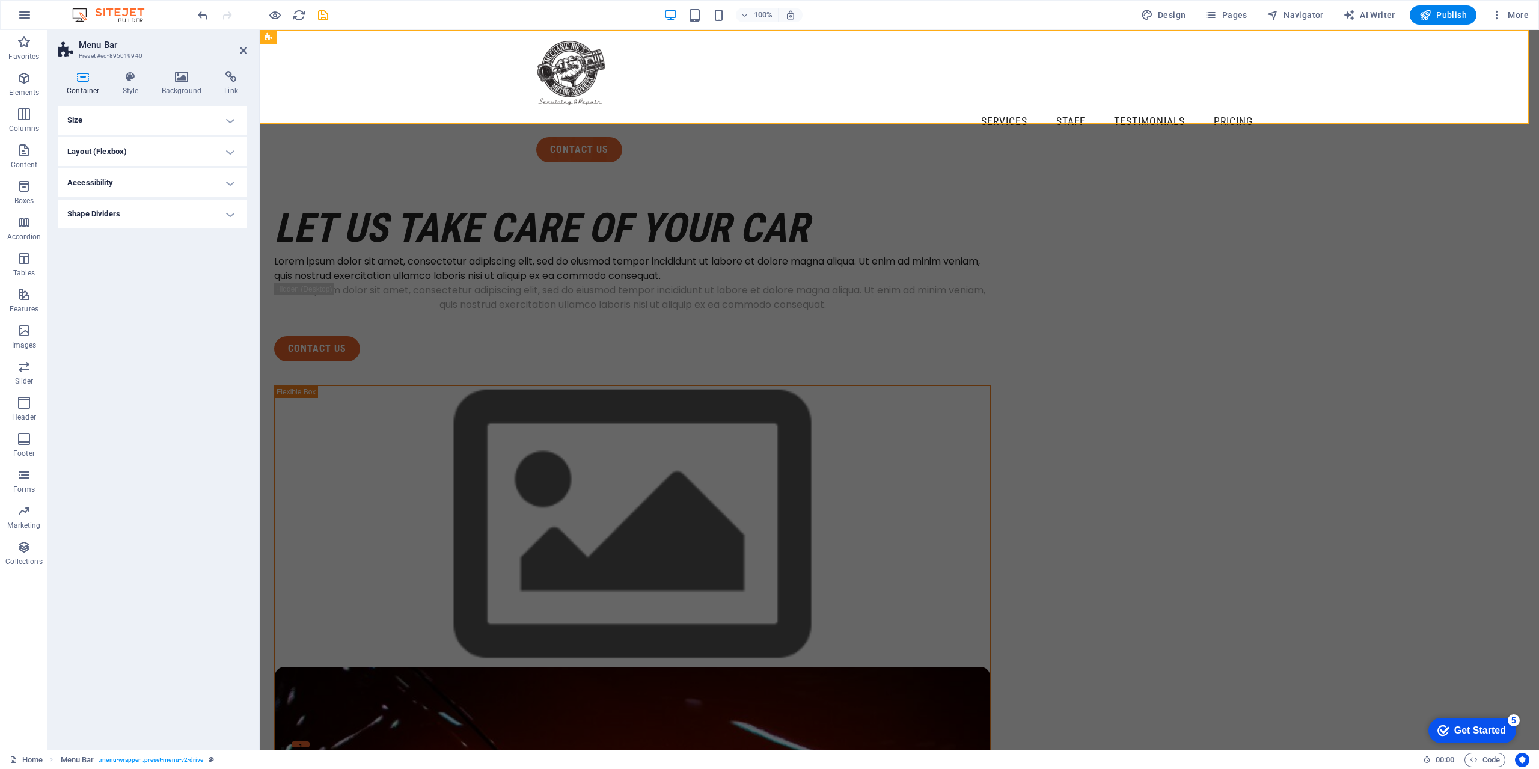
click at [228, 214] on h4 "Shape Dividers" at bounding box center [152, 214] width 189 height 29
click at [227, 210] on h4 "Shape Dividers" at bounding box center [152, 211] width 189 height 22
click at [227, 184] on h4 "Accessibility" at bounding box center [152, 182] width 189 height 29
click at [227, 184] on h4 "Accessibility" at bounding box center [152, 179] width 189 height 22
click at [228, 123] on h4 "Size" at bounding box center [152, 120] width 189 height 29
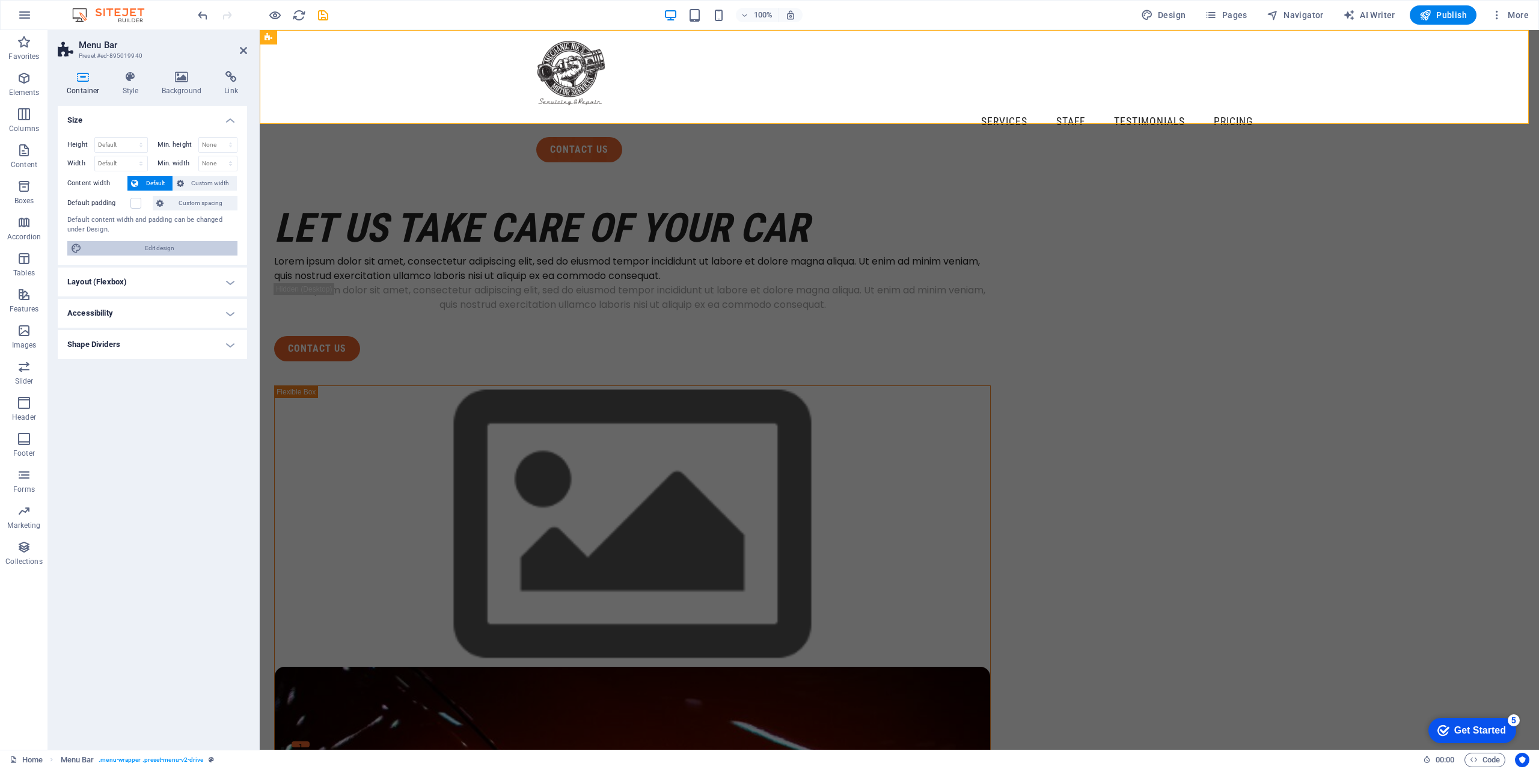
click at [164, 256] on span "Edit design" at bounding box center [159, 248] width 149 height 14
select select "px"
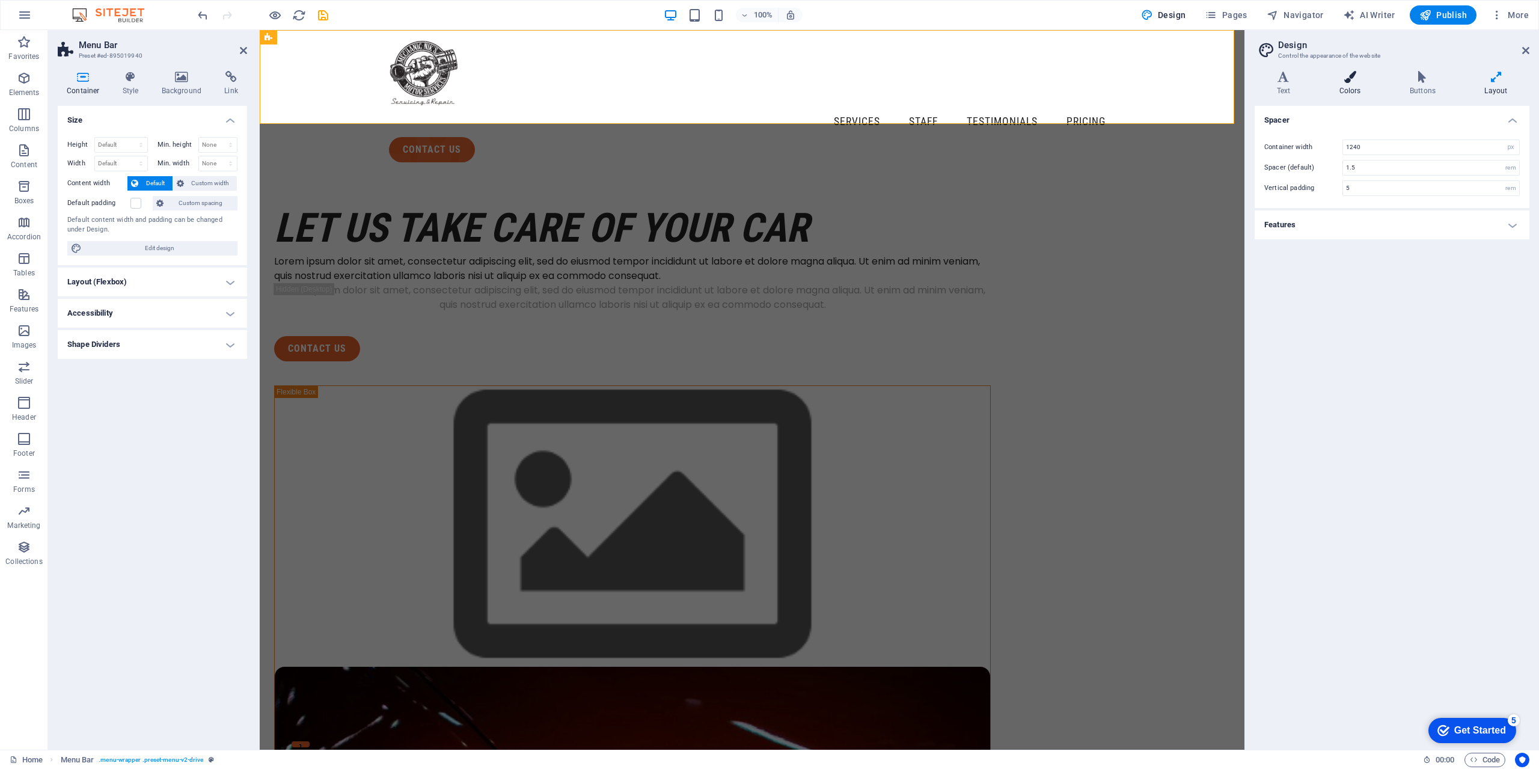
click at [1356, 79] on icon at bounding box center [1350, 77] width 66 height 12
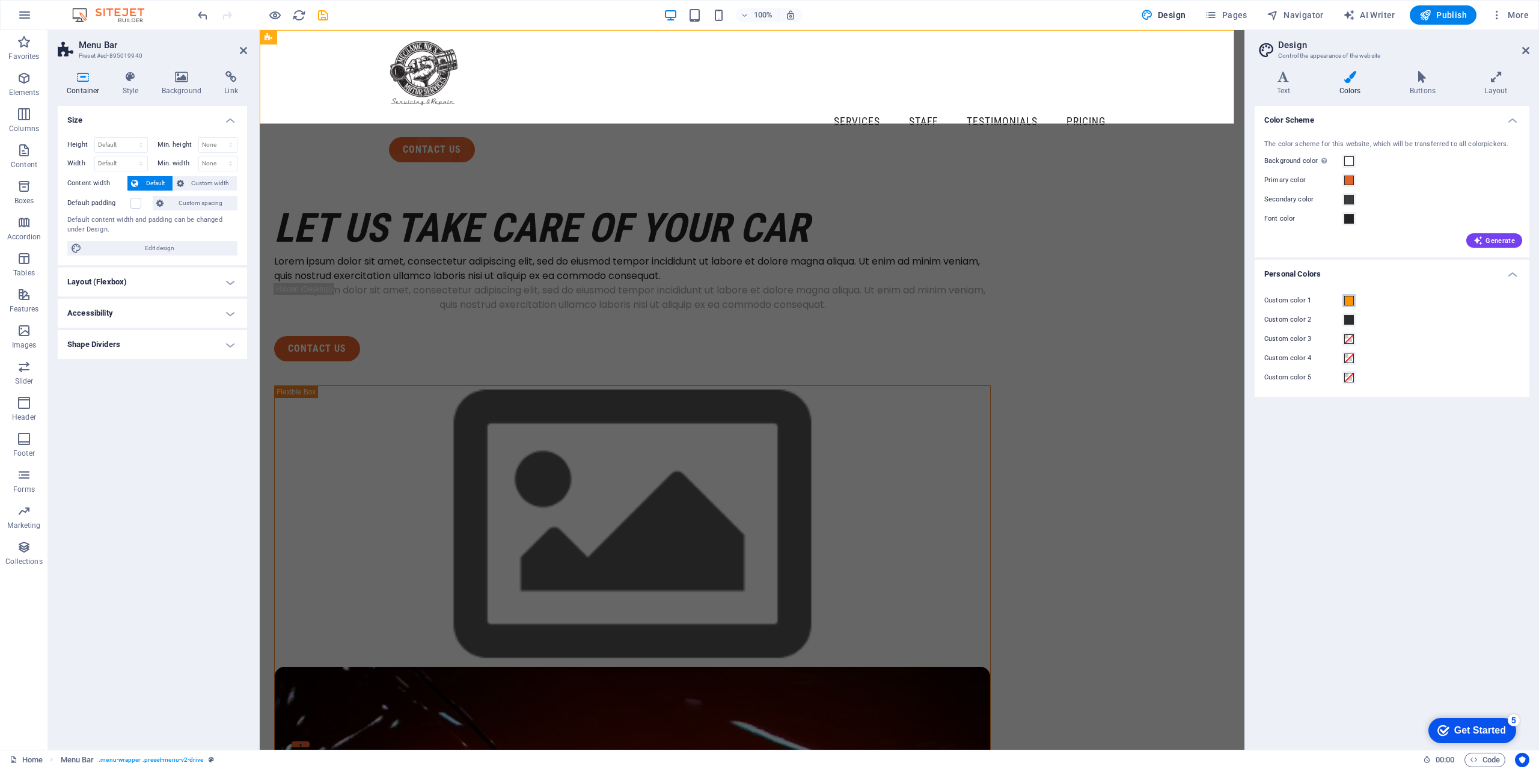
click at [1345, 305] on span at bounding box center [1349, 301] width 10 height 10
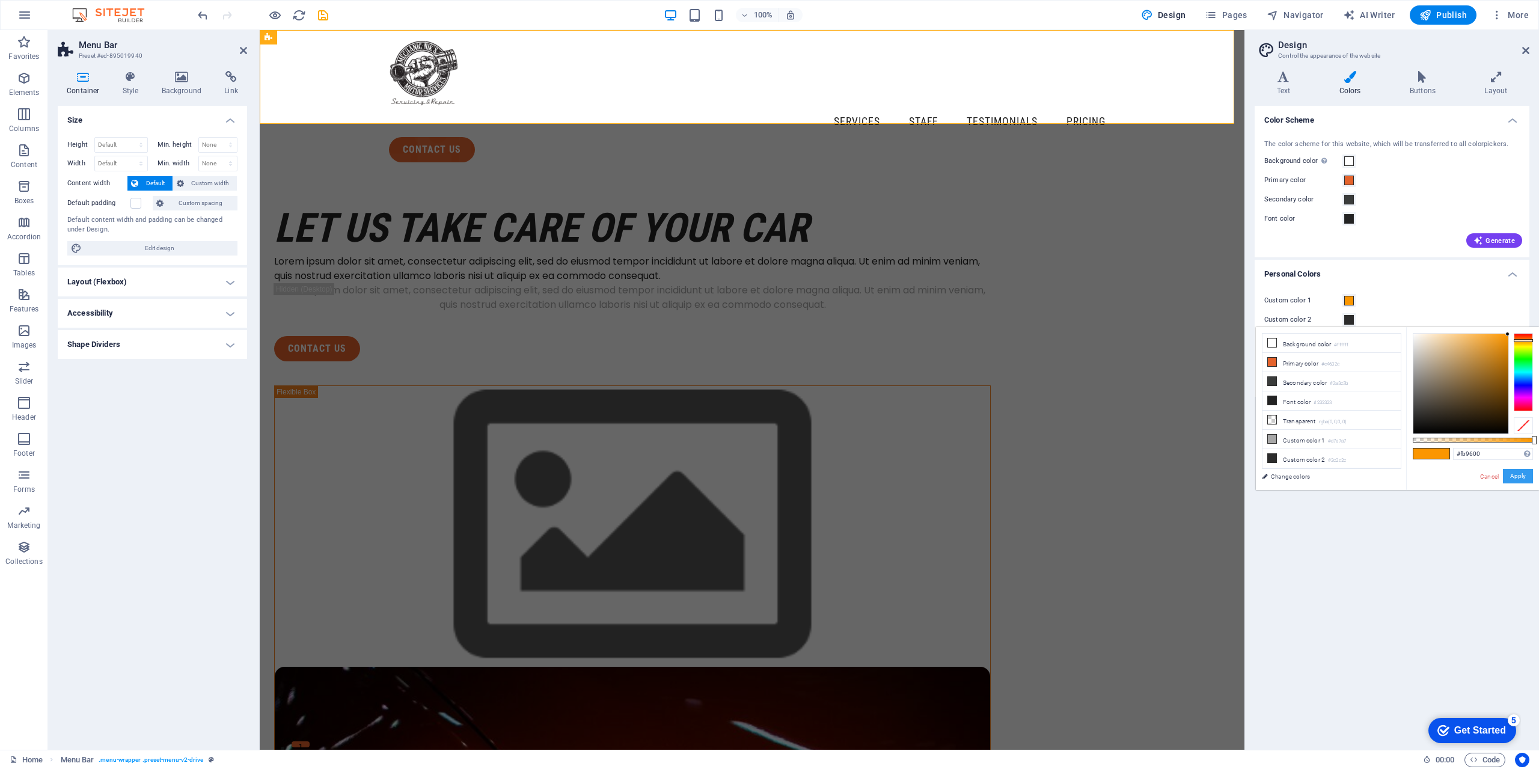
click at [1509, 473] on button "Apply" at bounding box center [1518, 476] width 30 height 14
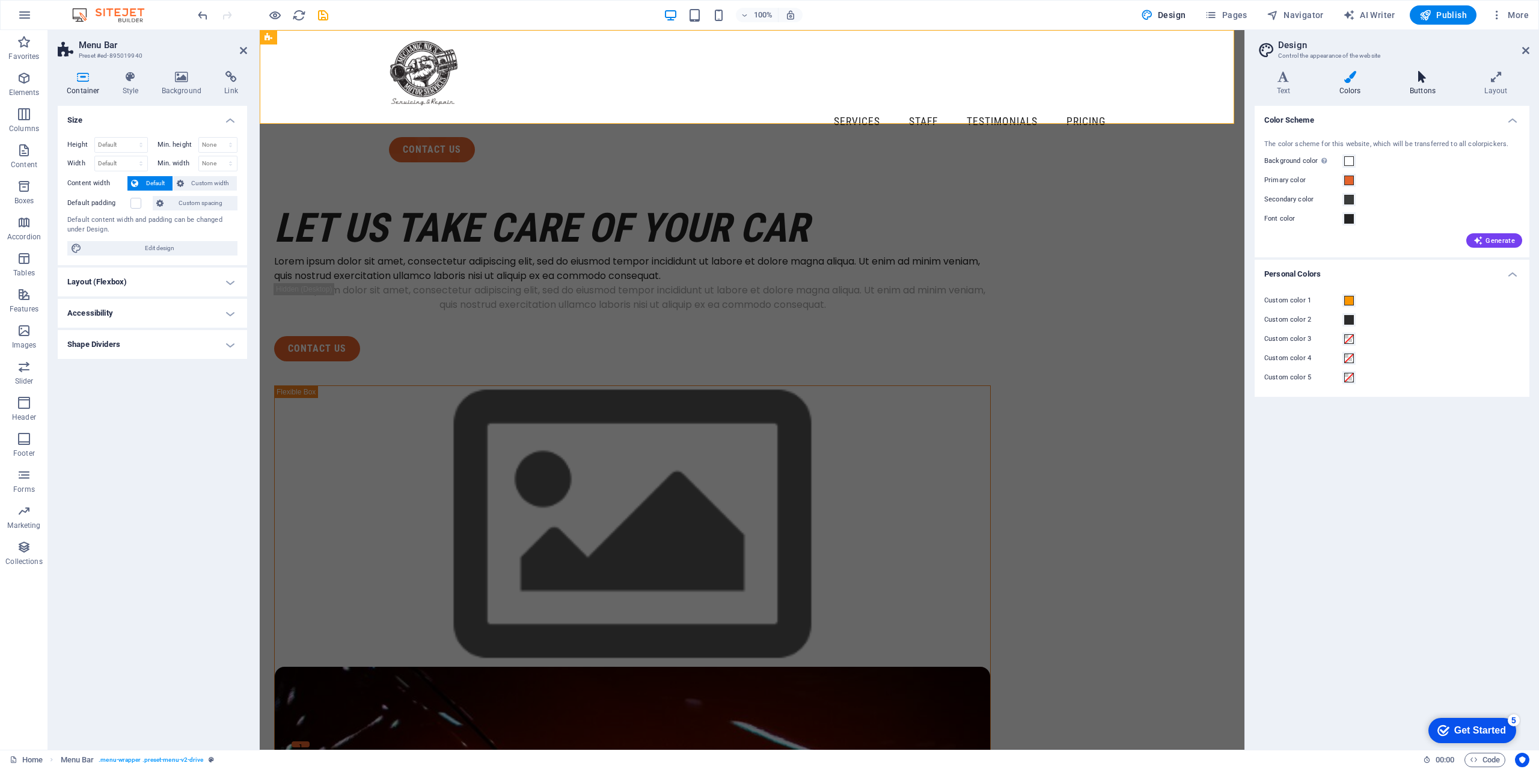
click at [1425, 94] on h4 "Buttons" at bounding box center [1425, 83] width 75 height 25
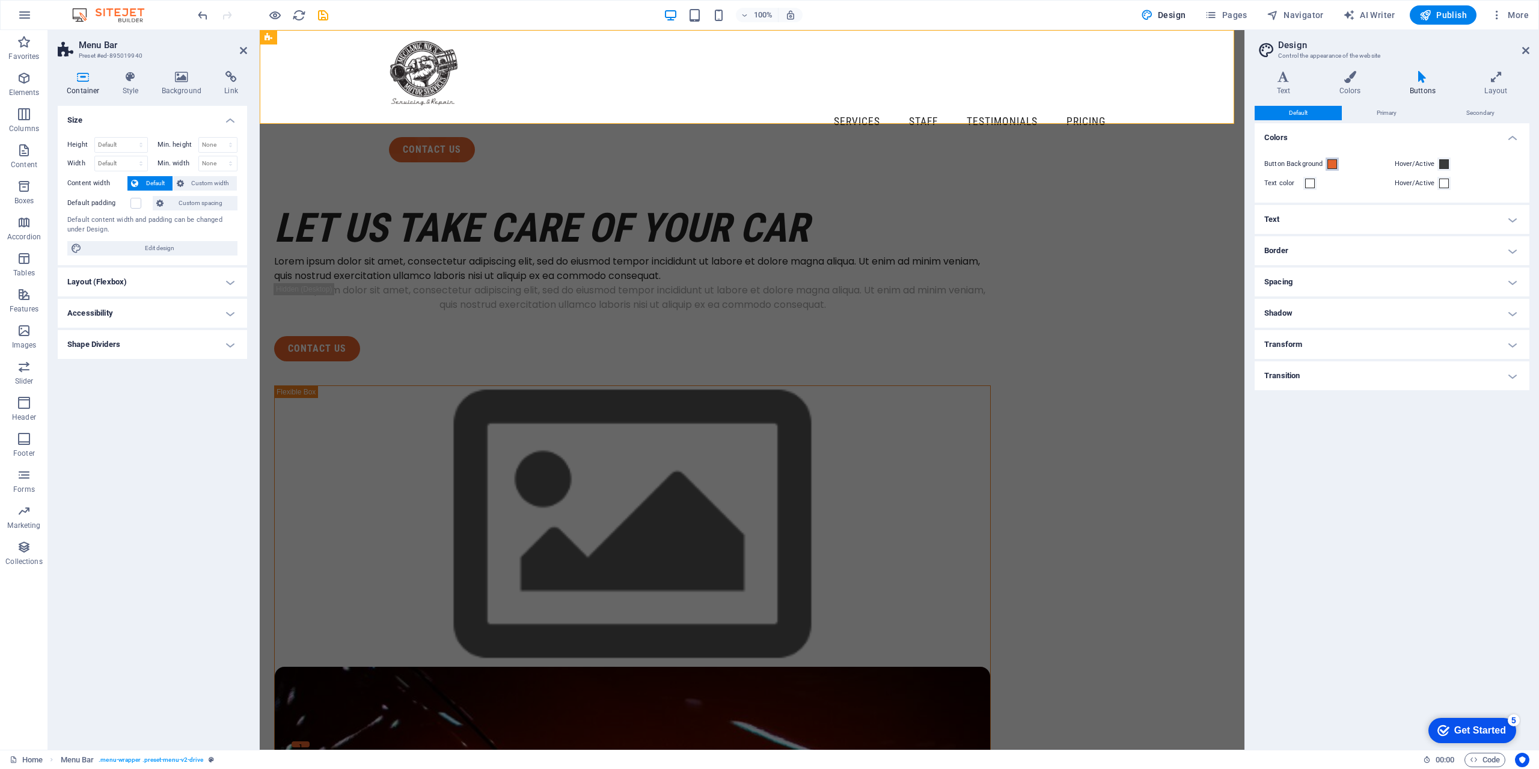
click at [1337, 167] on span at bounding box center [1333, 164] width 10 height 10
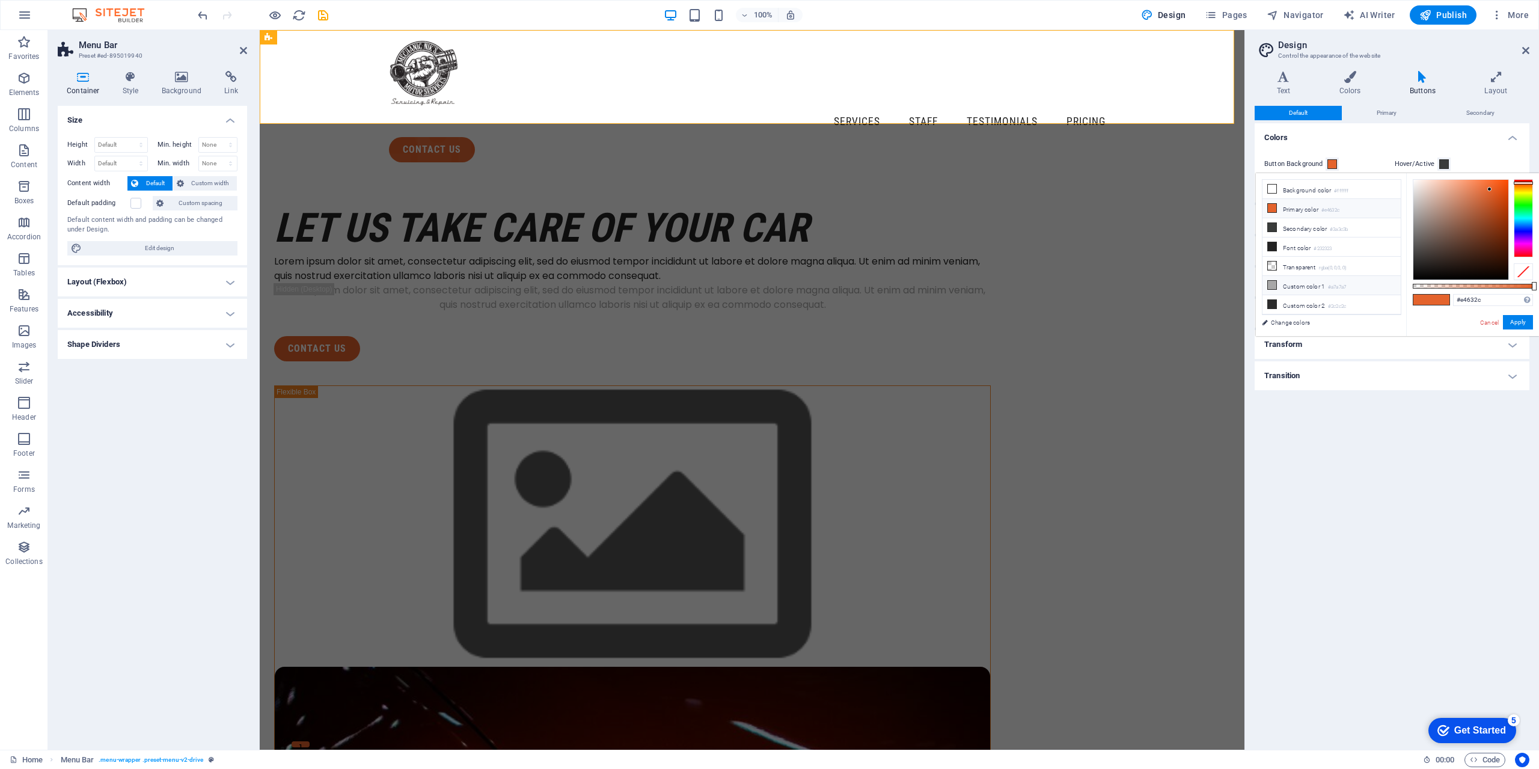
click at [1331, 276] on li "Custom color 1 #a7a7a7" at bounding box center [1332, 285] width 138 height 19
drag, startPoint x: 1462, startPoint y: 300, endPoint x: 1494, endPoint y: 301, distance: 31.9
click at [1494, 301] on input "#a7a7a7" at bounding box center [1493, 300] width 80 height 12
paste input "fb9600"
type input "#fb9600"
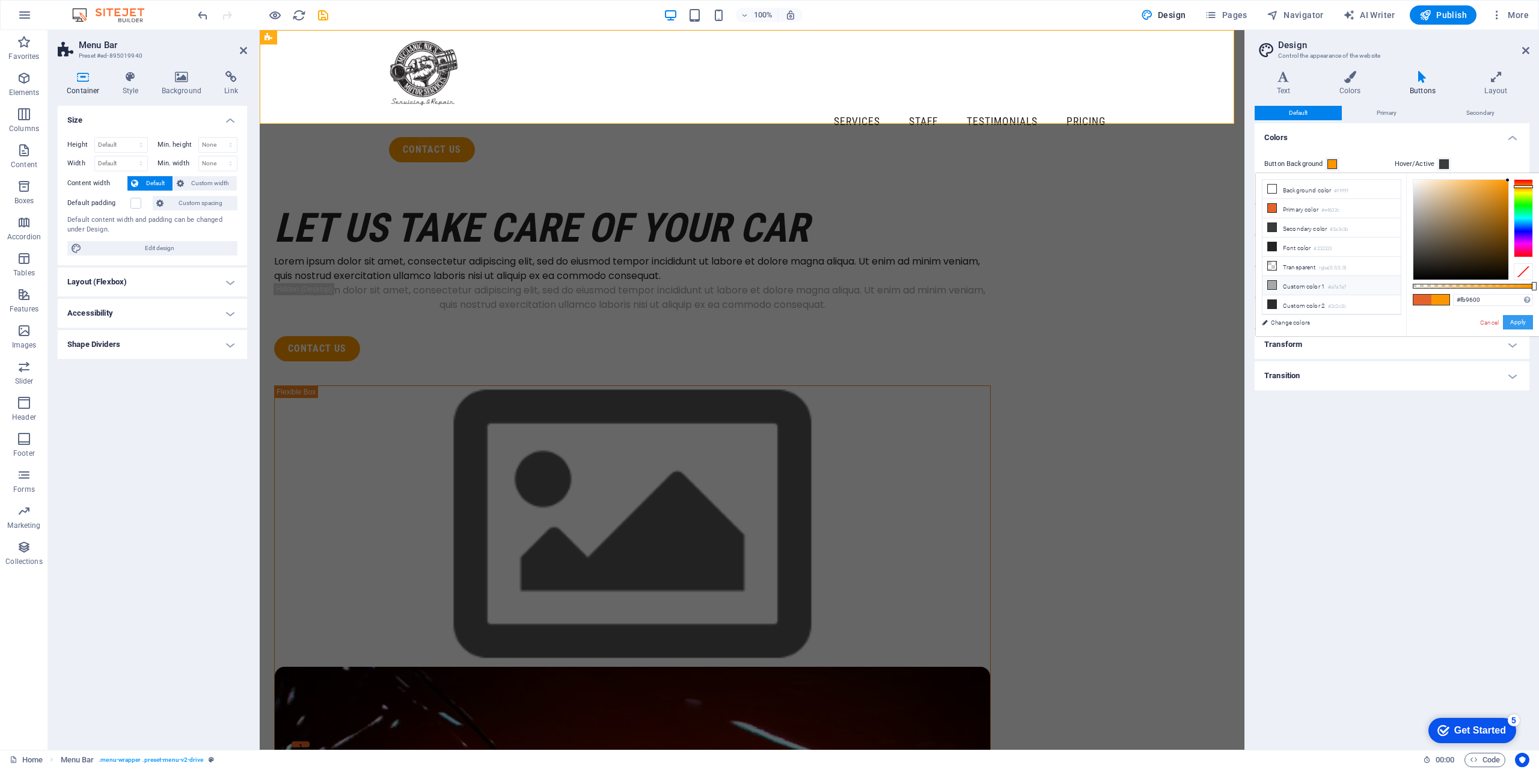
click at [1504, 320] on button "Apply" at bounding box center [1518, 322] width 30 height 14
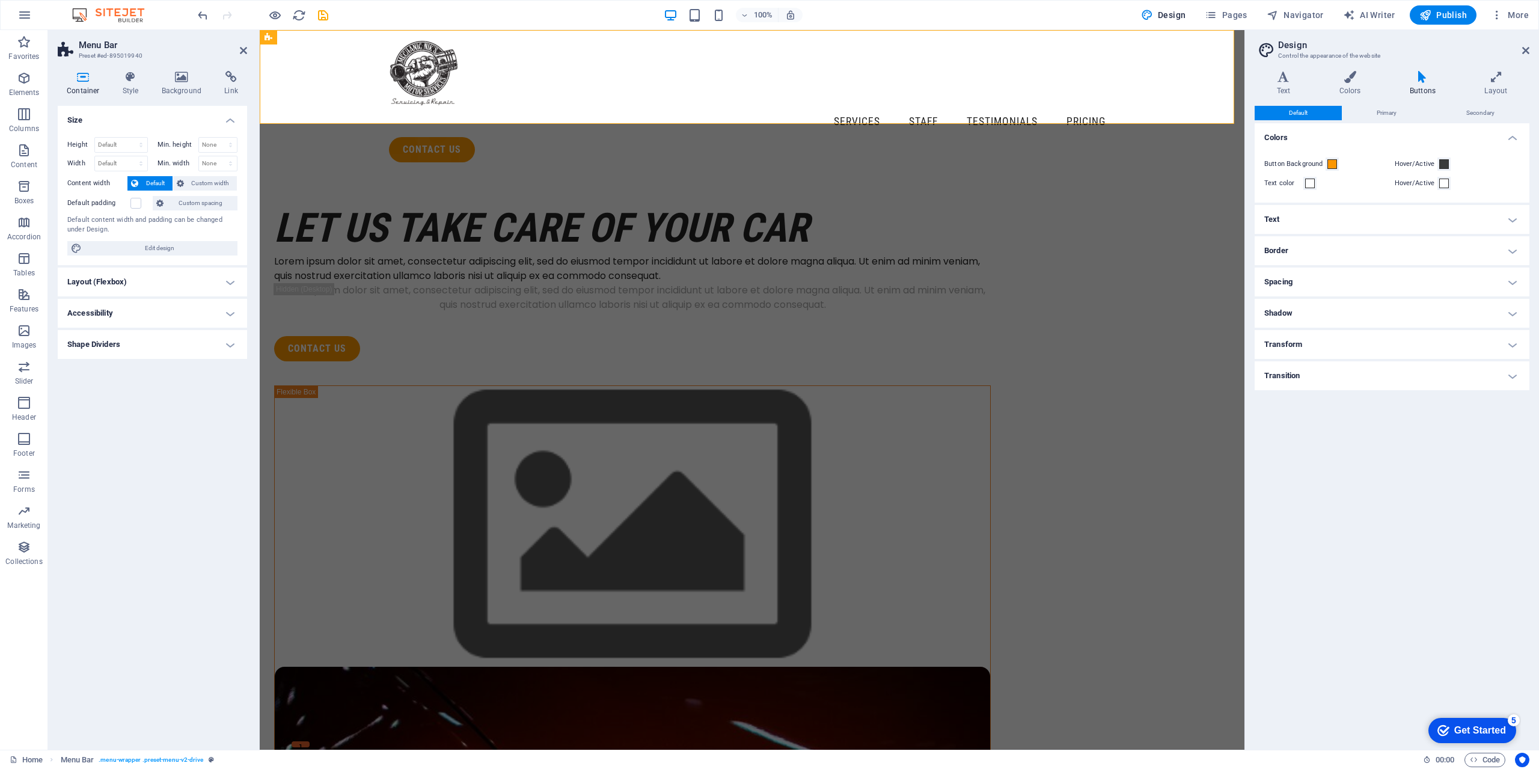
click at [1386, 425] on div "Default Primary Secondary Colors Button Background Hover/Active Text color Hove…" at bounding box center [1392, 423] width 275 height 634
click at [1385, 226] on h4 "Text" at bounding box center [1392, 219] width 275 height 29
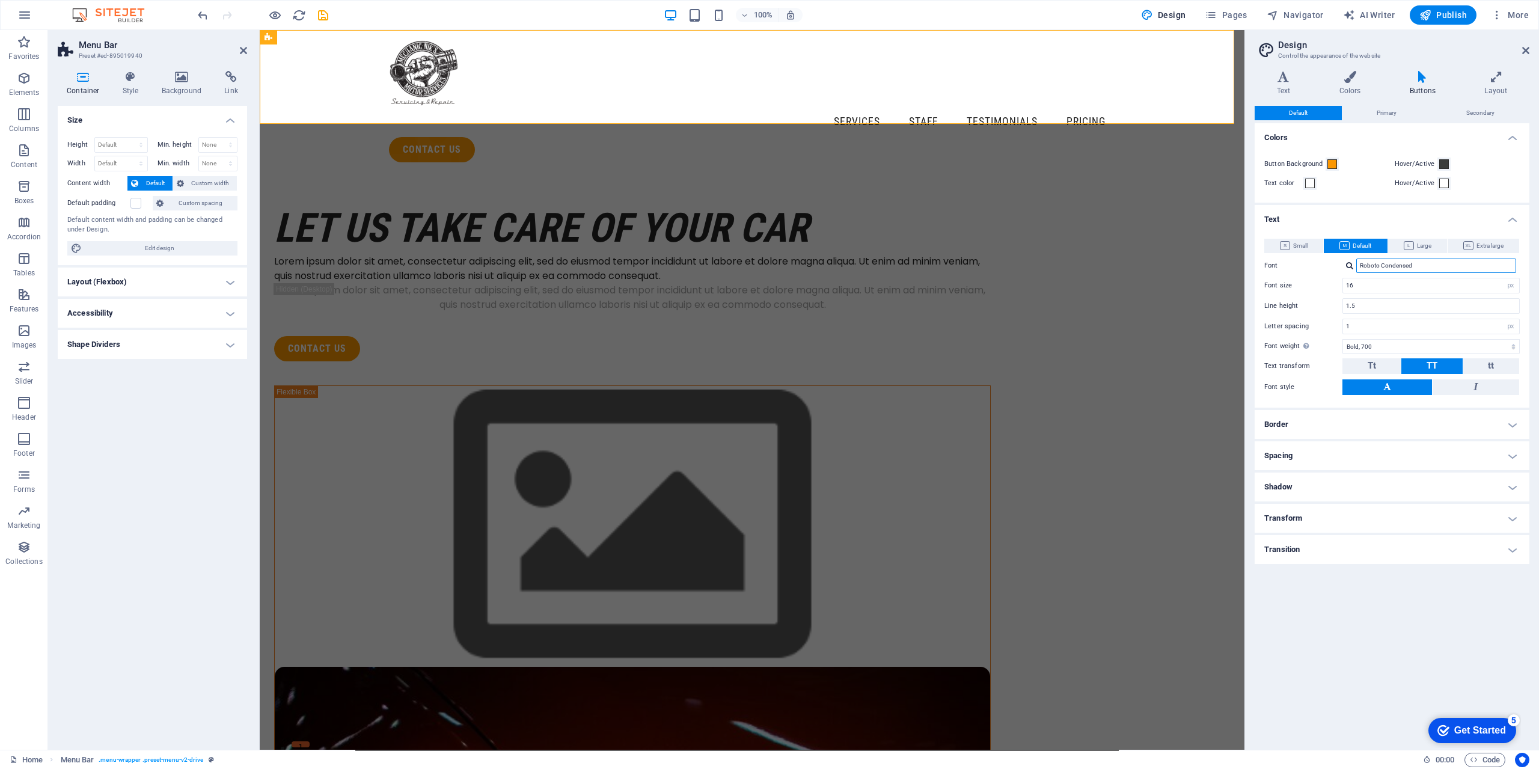
click at [1438, 269] on input "Roboto Condensed" at bounding box center [1436, 266] width 160 height 14
click at [1349, 266] on div at bounding box center [1349, 266] width 7 height 8
click at [1373, 286] on div "Poppins" at bounding box center [1438, 281] width 159 height 13
type input "Poppins"
click at [1376, 371] on span "Tt" at bounding box center [1372, 365] width 8 height 11
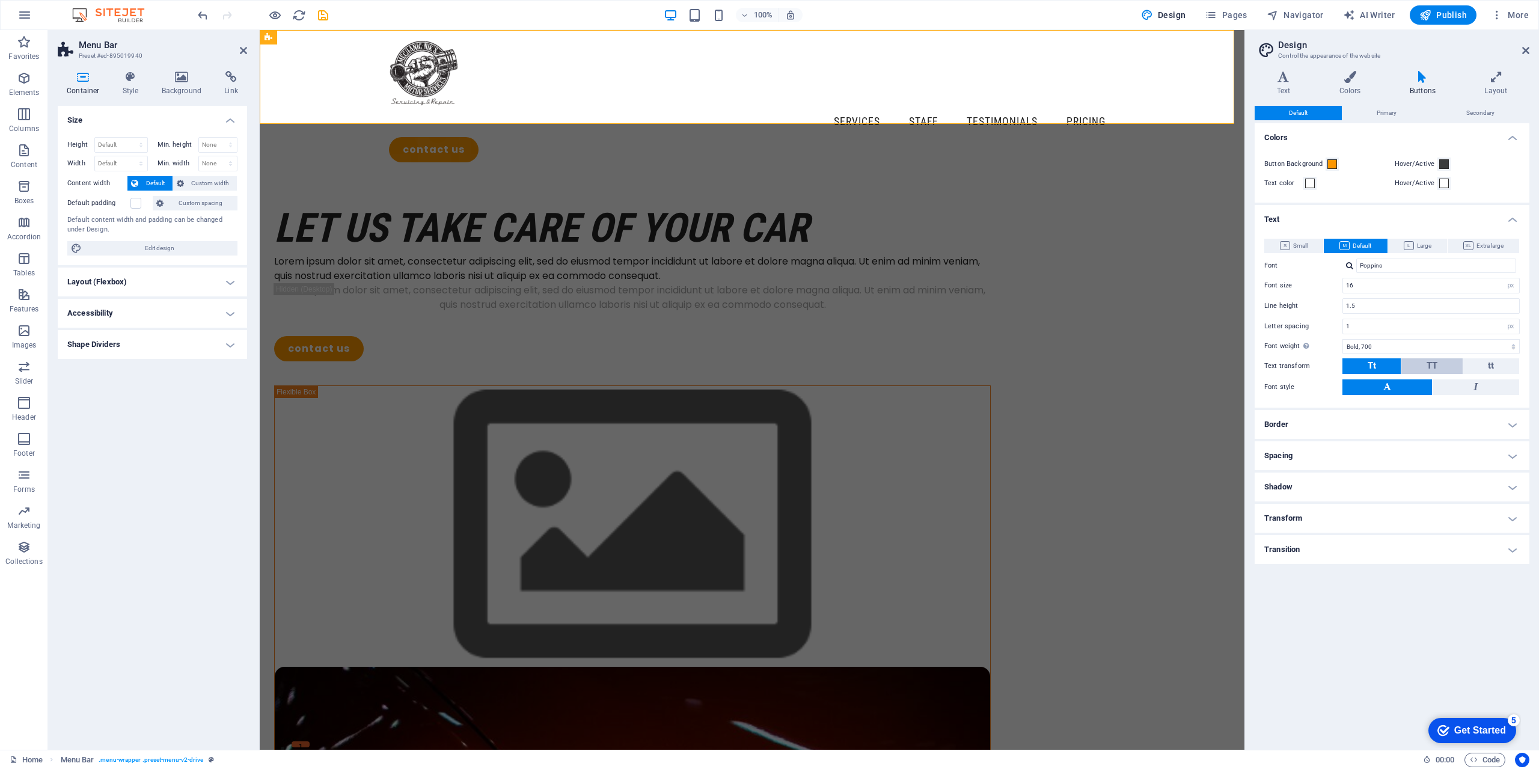
click at [1418, 366] on button "TT" at bounding box center [1432, 366] width 61 height 16
click at [1380, 368] on button "Tt" at bounding box center [1372, 366] width 58 height 16
click at [1396, 115] on span "Primary" at bounding box center [1387, 113] width 20 height 14
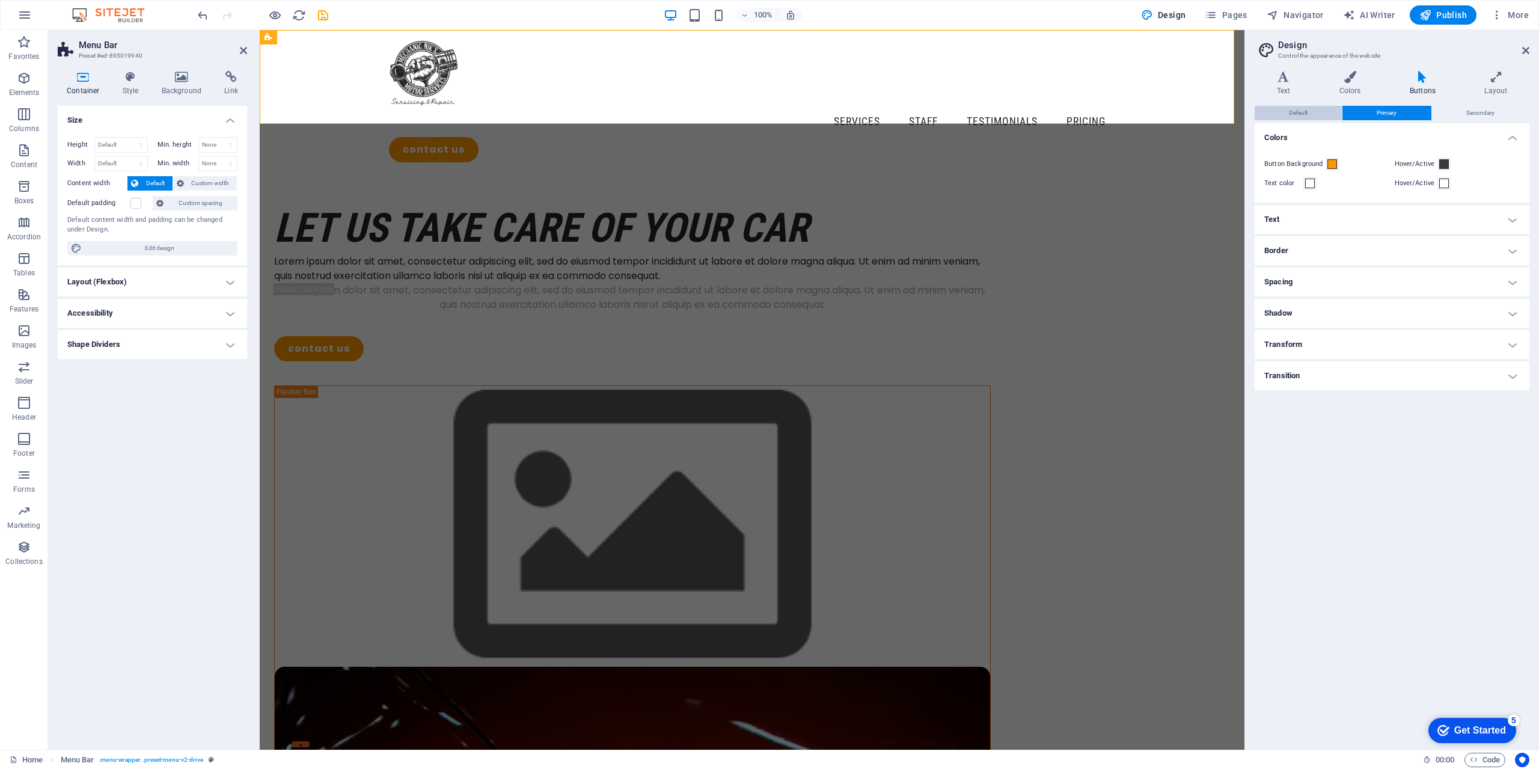
click at [1313, 112] on button "Default" at bounding box center [1298, 113] width 87 height 14
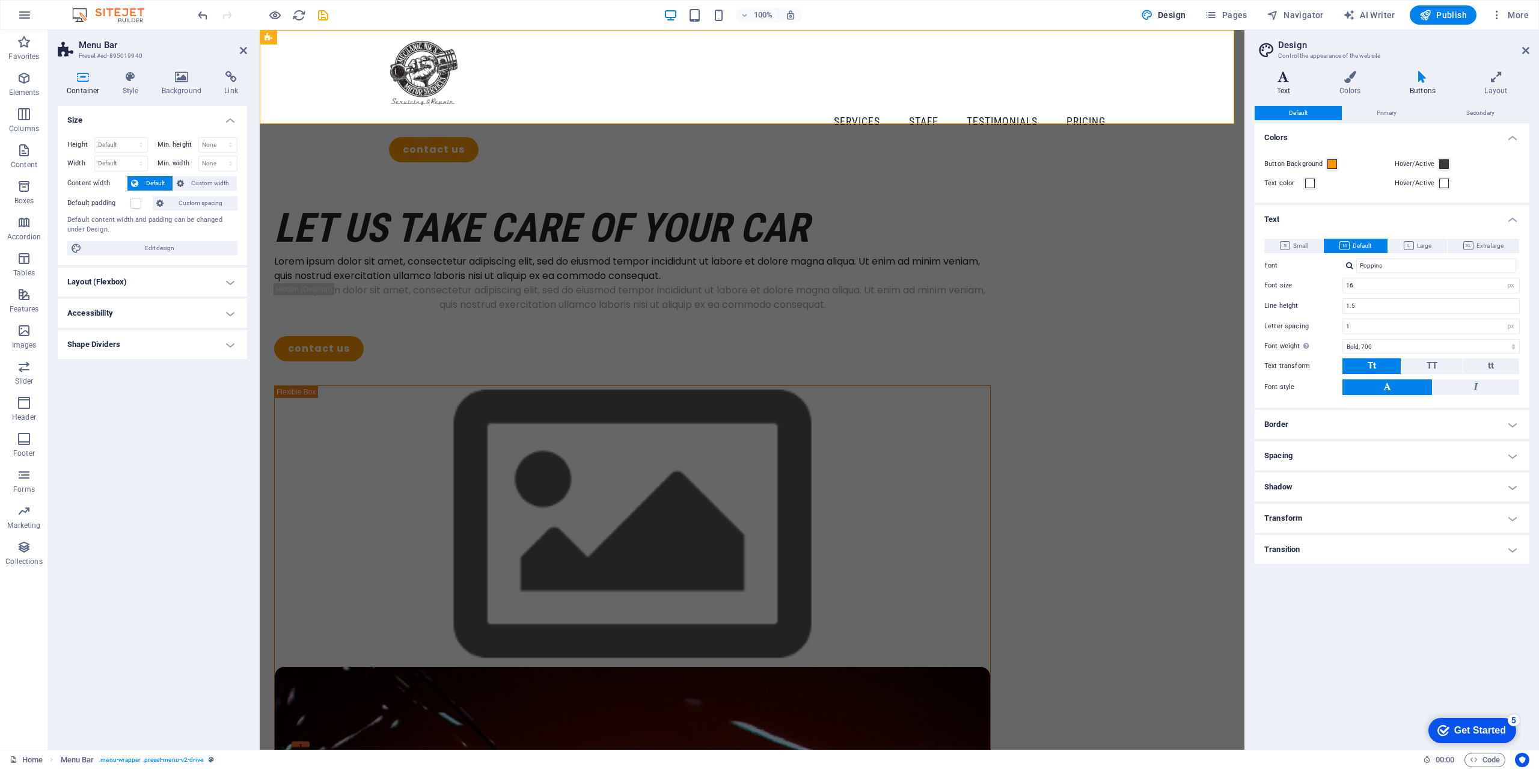
click at [1286, 84] on h4 "Text" at bounding box center [1286, 83] width 63 height 25
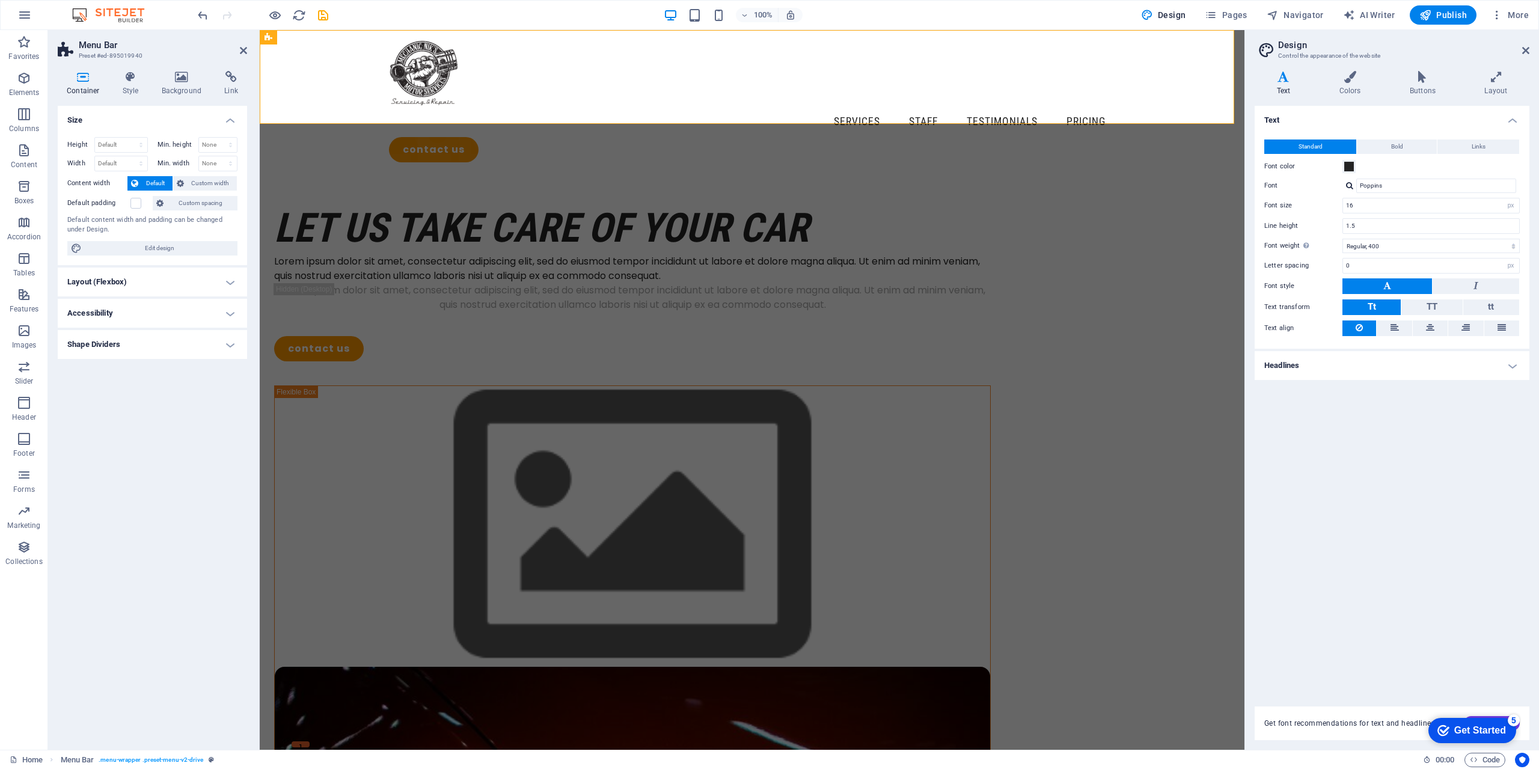
click at [1506, 369] on h4 "Headlines" at bounding box center [1392, 365] width 275 height 29
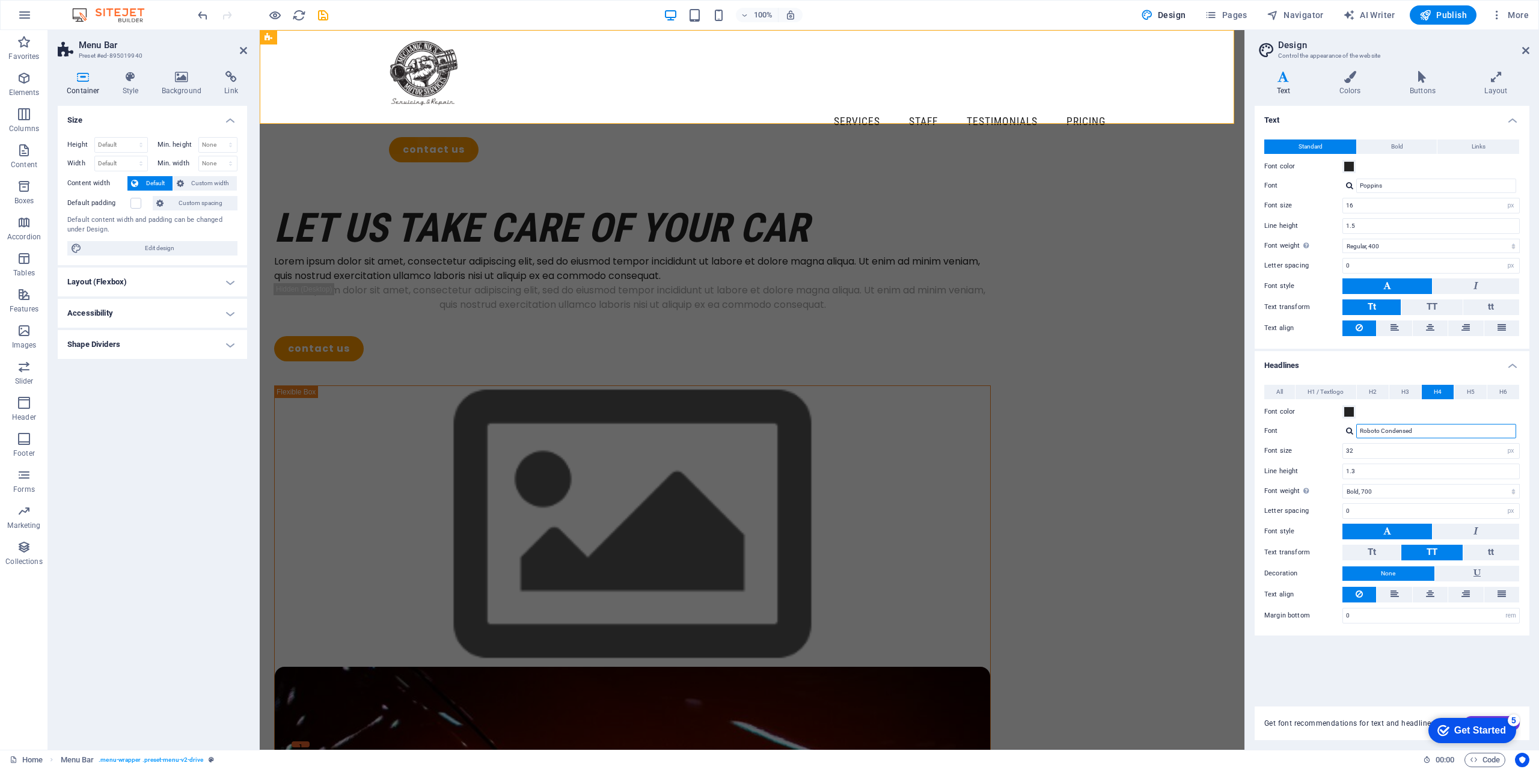
click at [1409, 429] on input "Roboto Condensed" at bounding box center [1436, 431] width 160 height 14
click at [1351, 430] on div at bounding box center [1349, 431] width 7 height 8
click at [1366, 447] on div "Poppins" at bounding box center [1438, 447] width 159 height 13
type input "Poppins"
click at [1496, 76] on icon at bounding box center [1496, 77] width 67 height 12
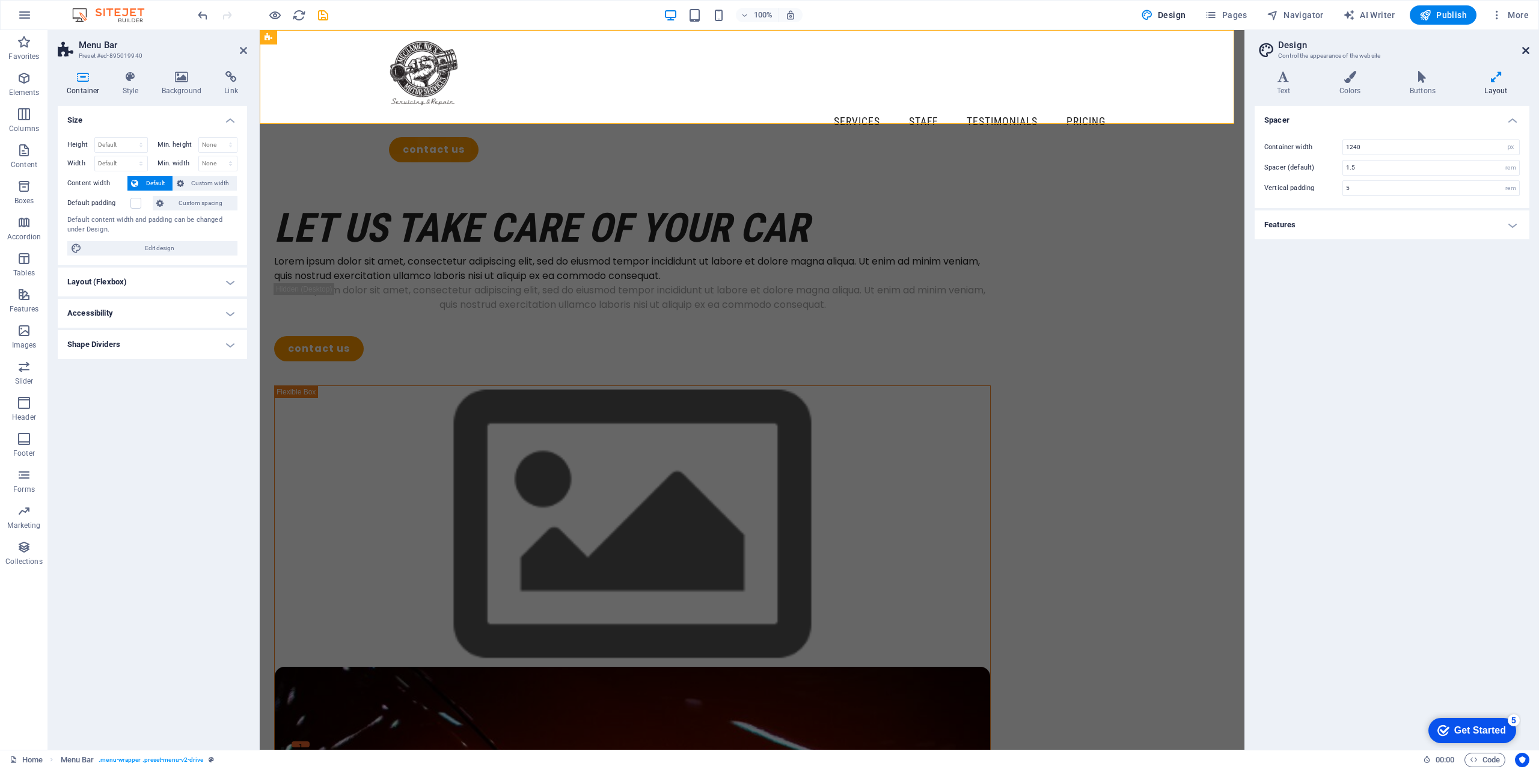
click at [1523, 51] on icon at bounding box center [1525, 51] width 7 height 10
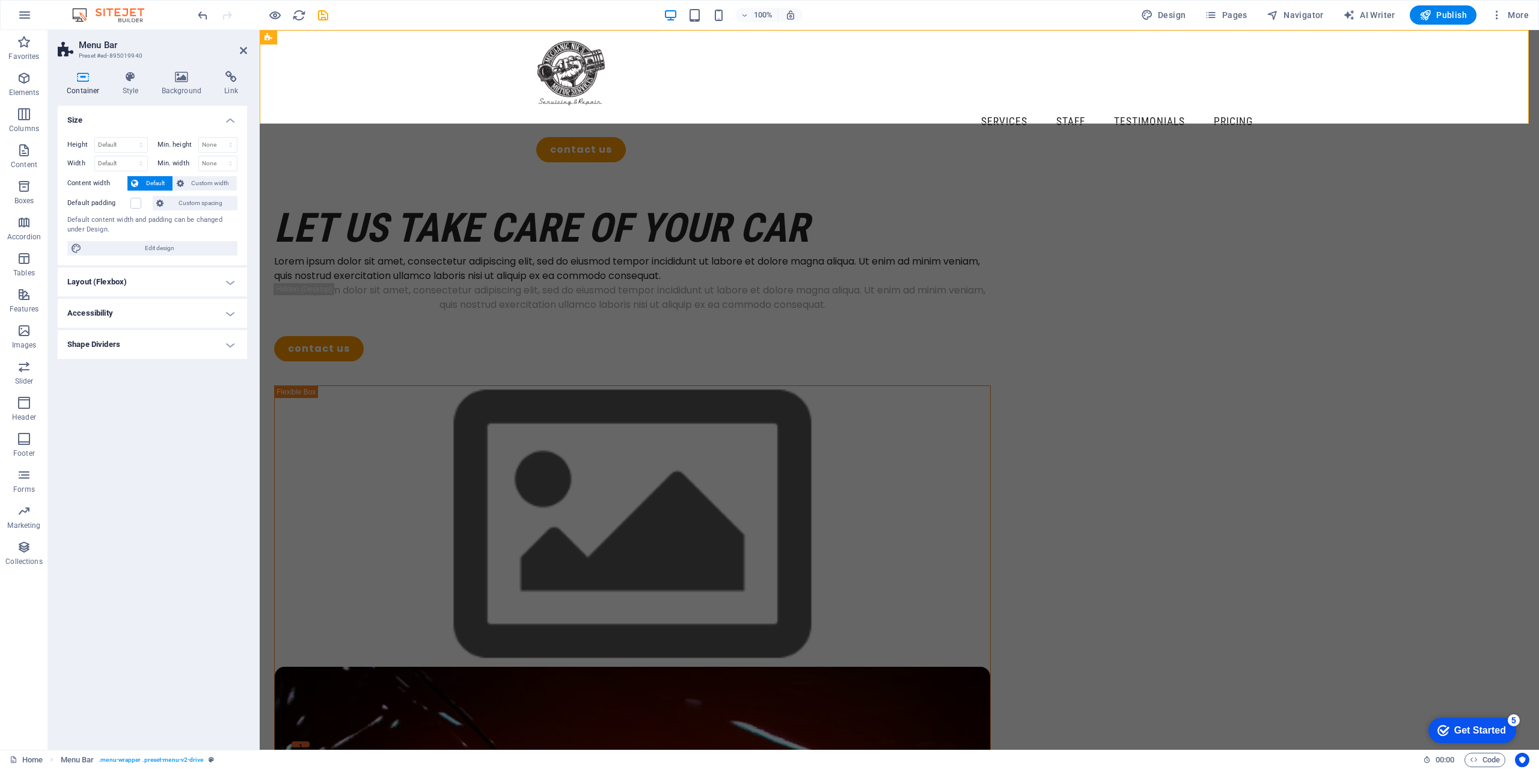
click at [201, 428] on div "Size Height Default px rem % vh vw Min. height None px rem % vh vw Width Defaul…" at bounding box center [152, 423] width 189 height 634
click at [243, 51] on icon at bounding box center [243, 51] width 7 height 10
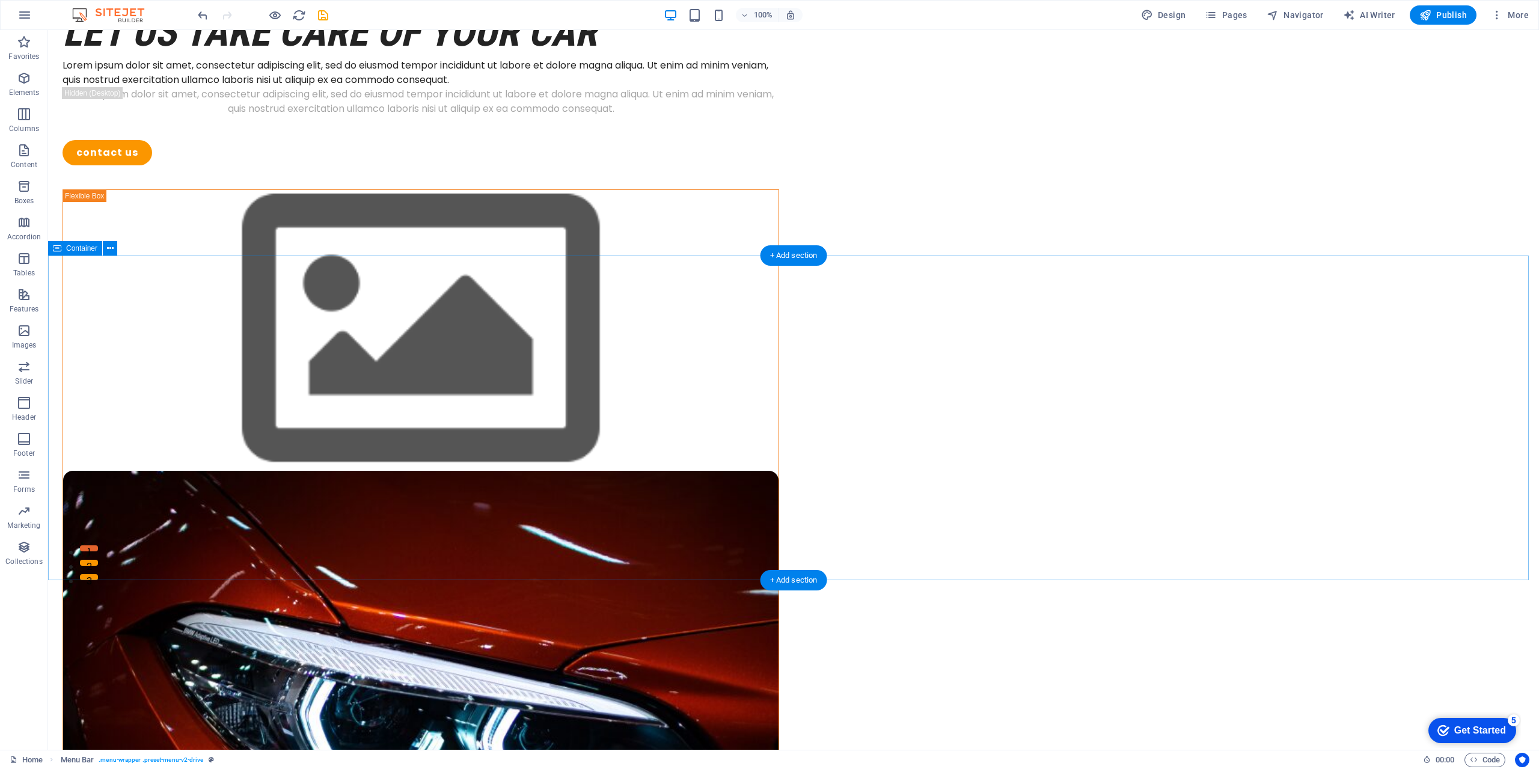
scroll to position [241, 0]
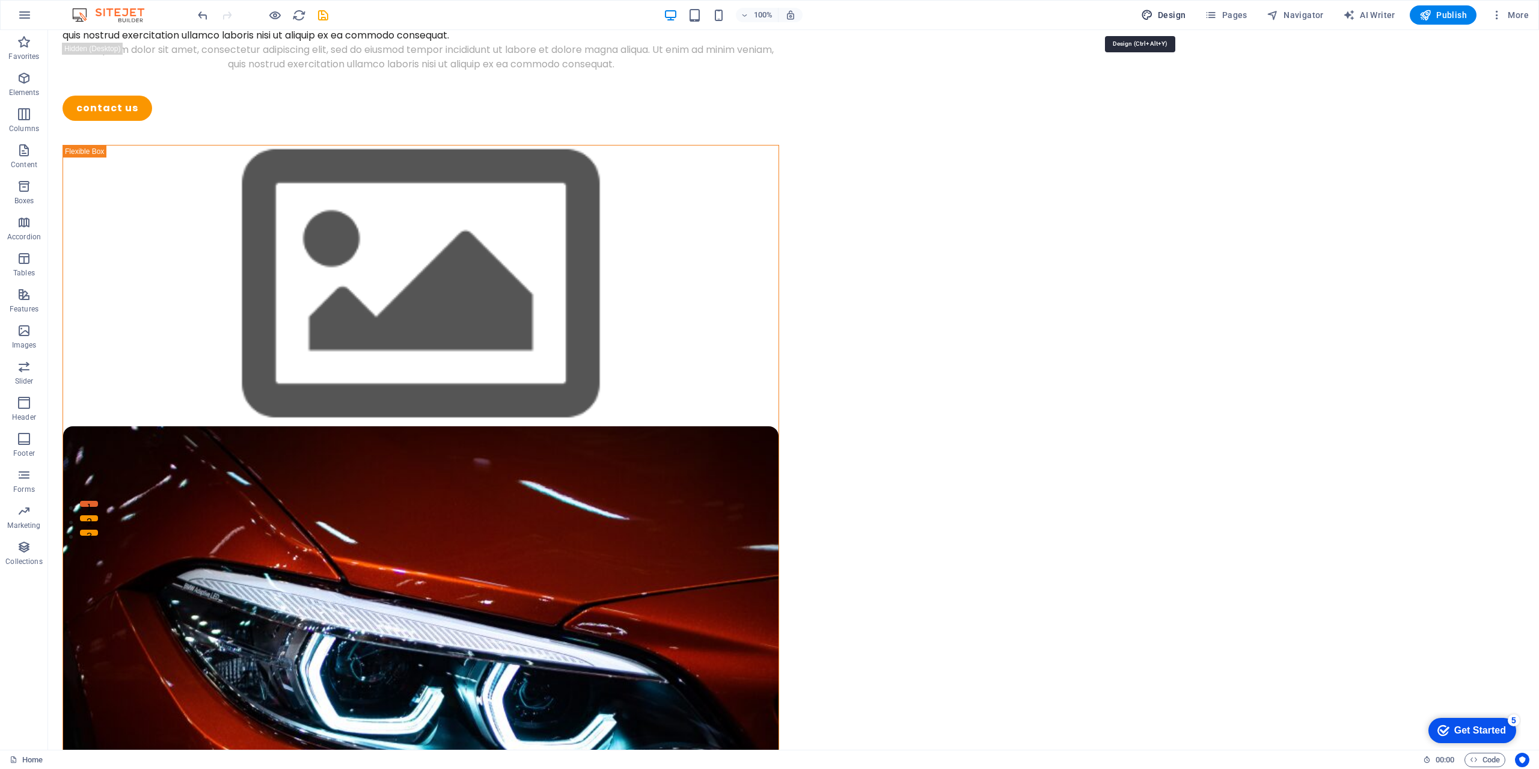
click at [1166, 18] on span "Design" at bounding box center [1163, 15] width 45 height 12
select select "px"
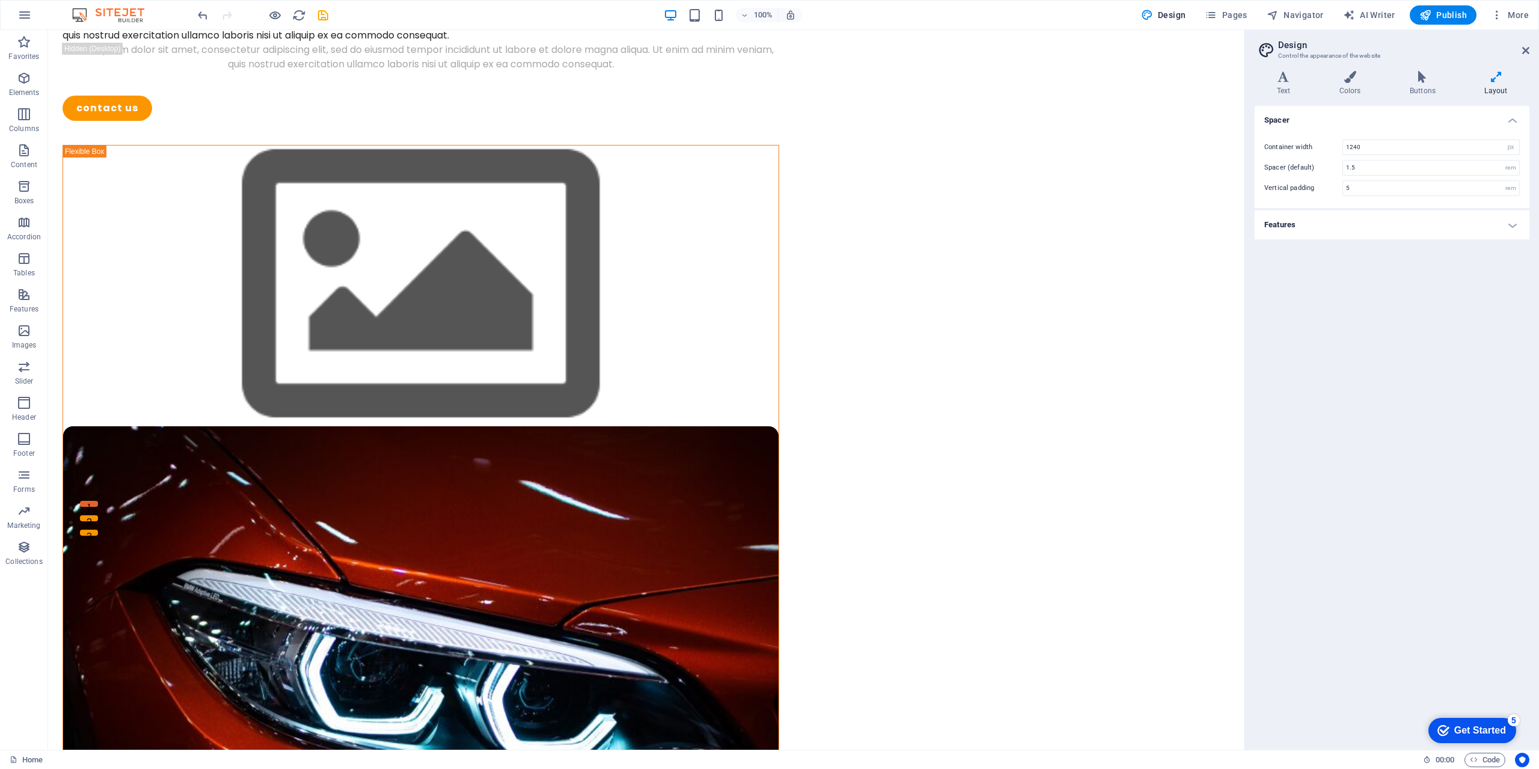
click at [1503, 225] on h4 "Features" at bounding box center [1392, 224] width 275 height 29
click at [1408, 85] on h4 "Buttons" at bounding box center [1425, 83] width 75 height 25
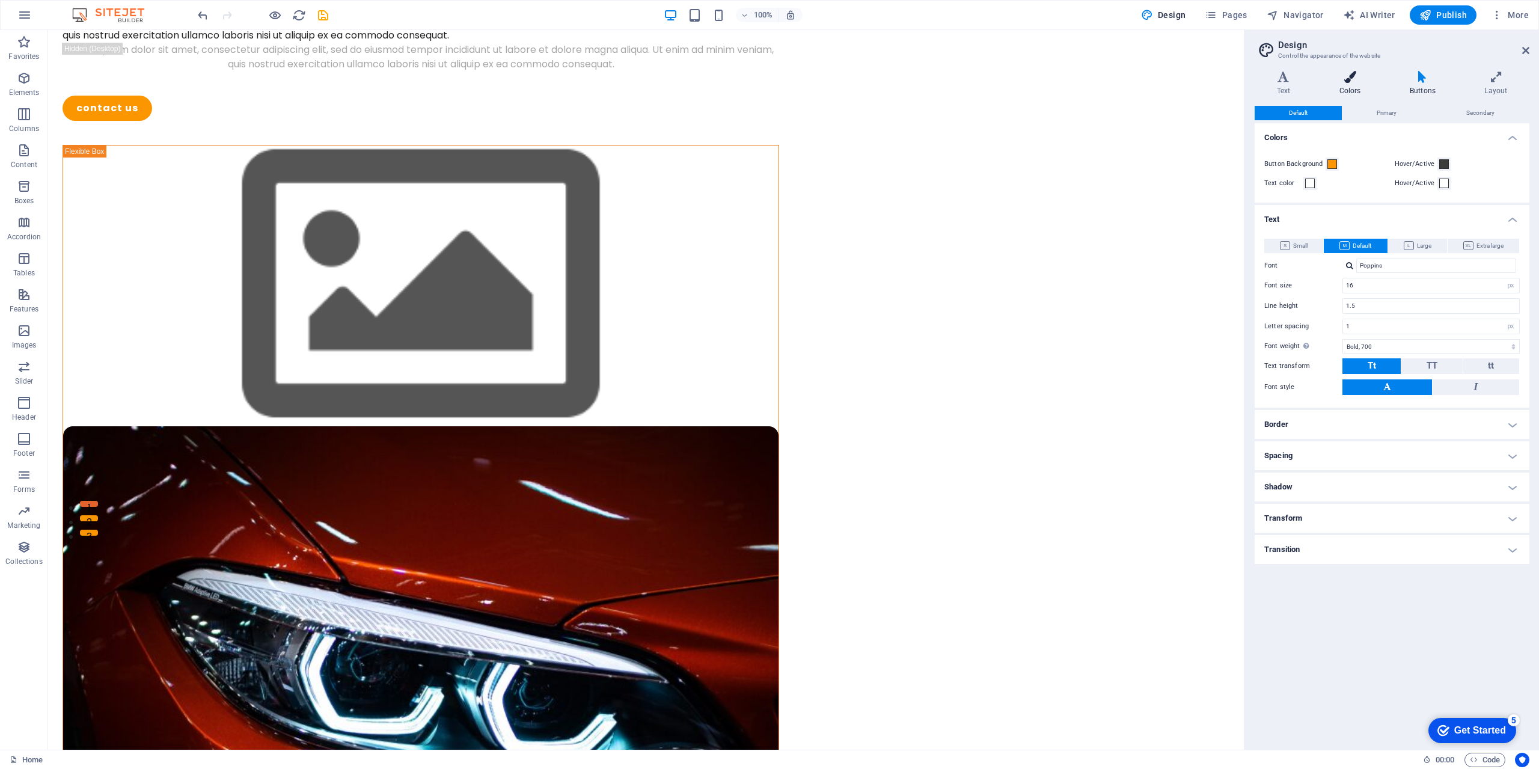
click at [1351, 81] on icon at bounding box center [1350, 77] width 66 height 12
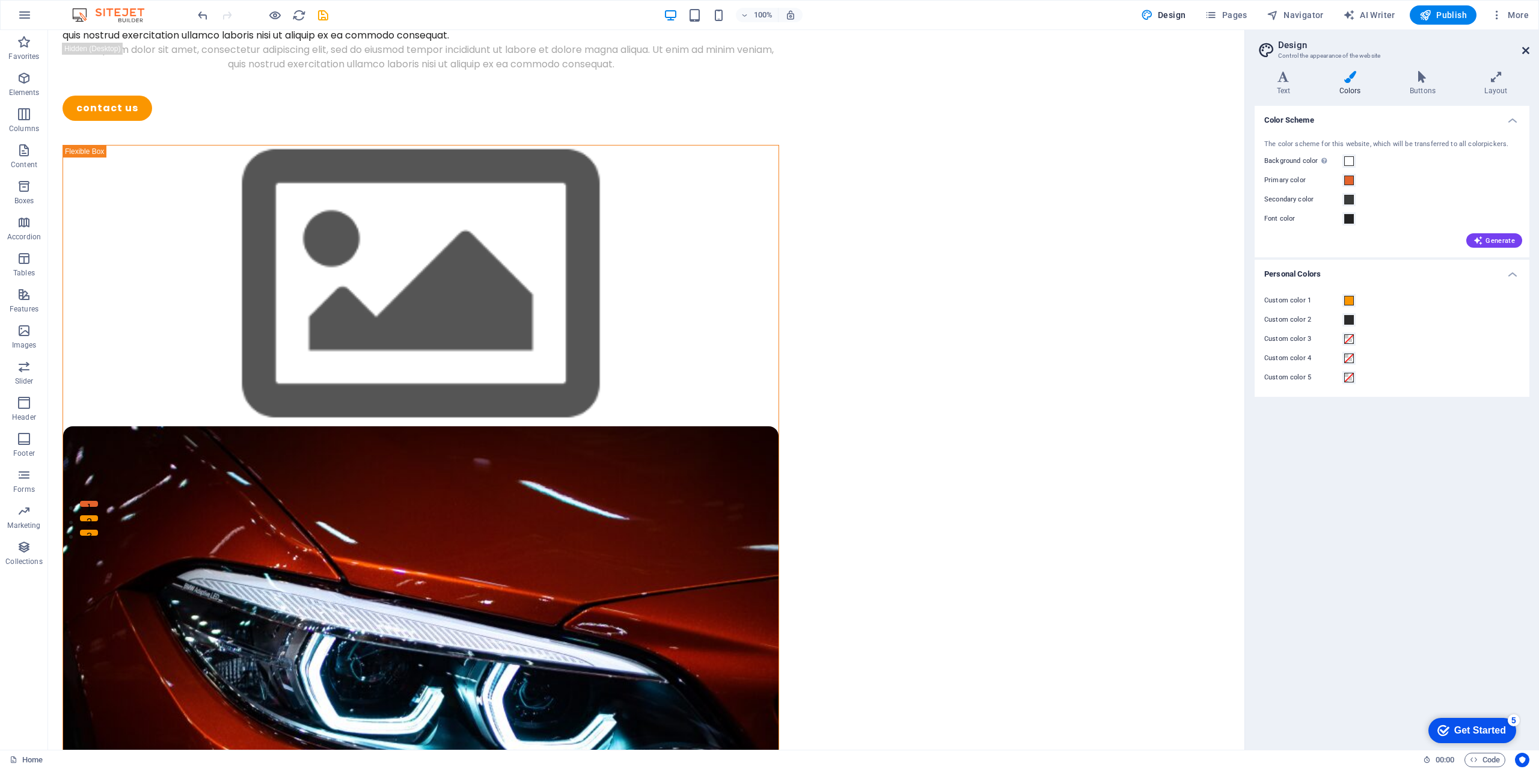
click at [1525, 55] on link at bounding box center [1525, 51] width 7 height 10
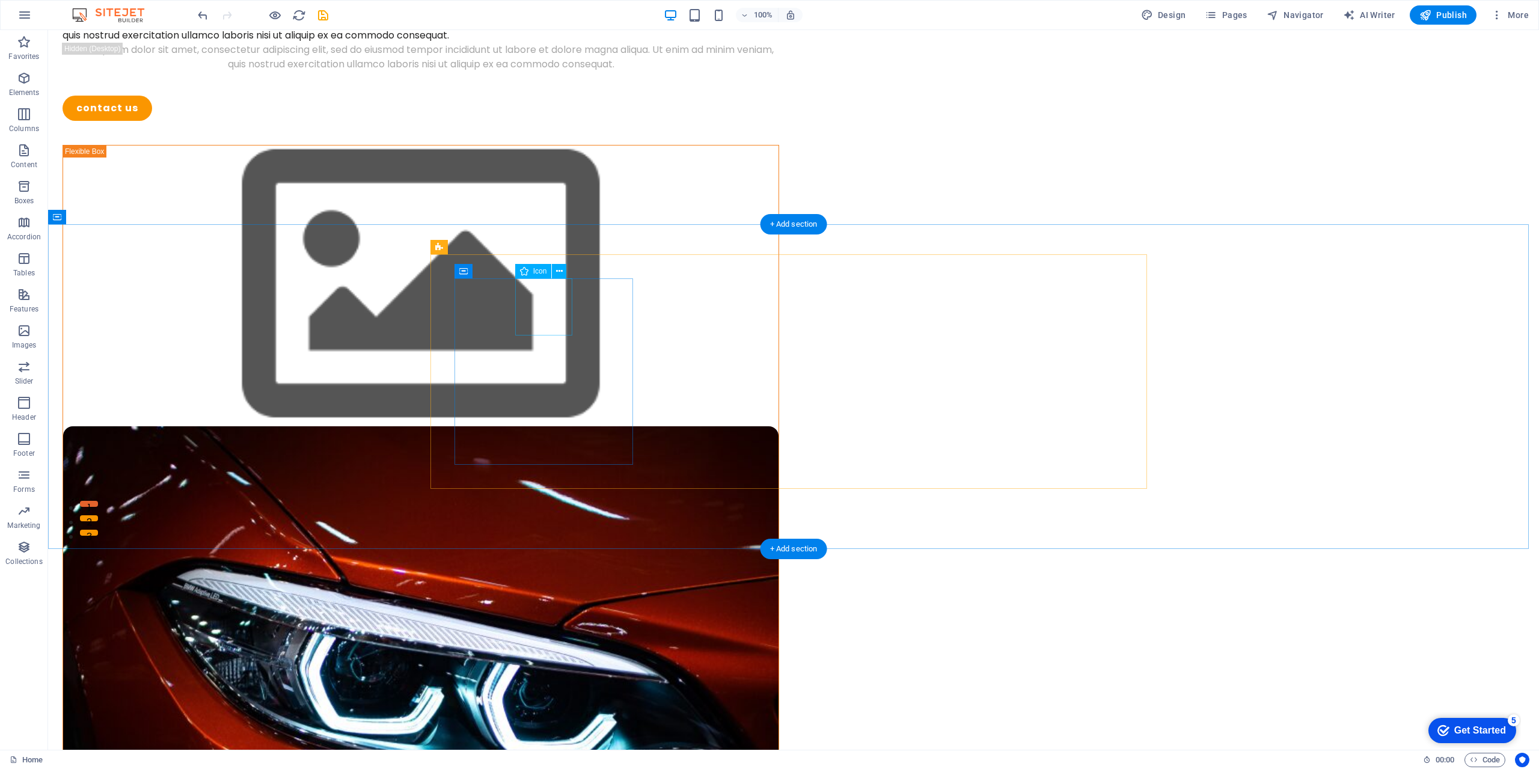
click at [543, 275] on span "Icon" at bounding box center [540, 271] width 14 height 7
select select "xMidYMid"
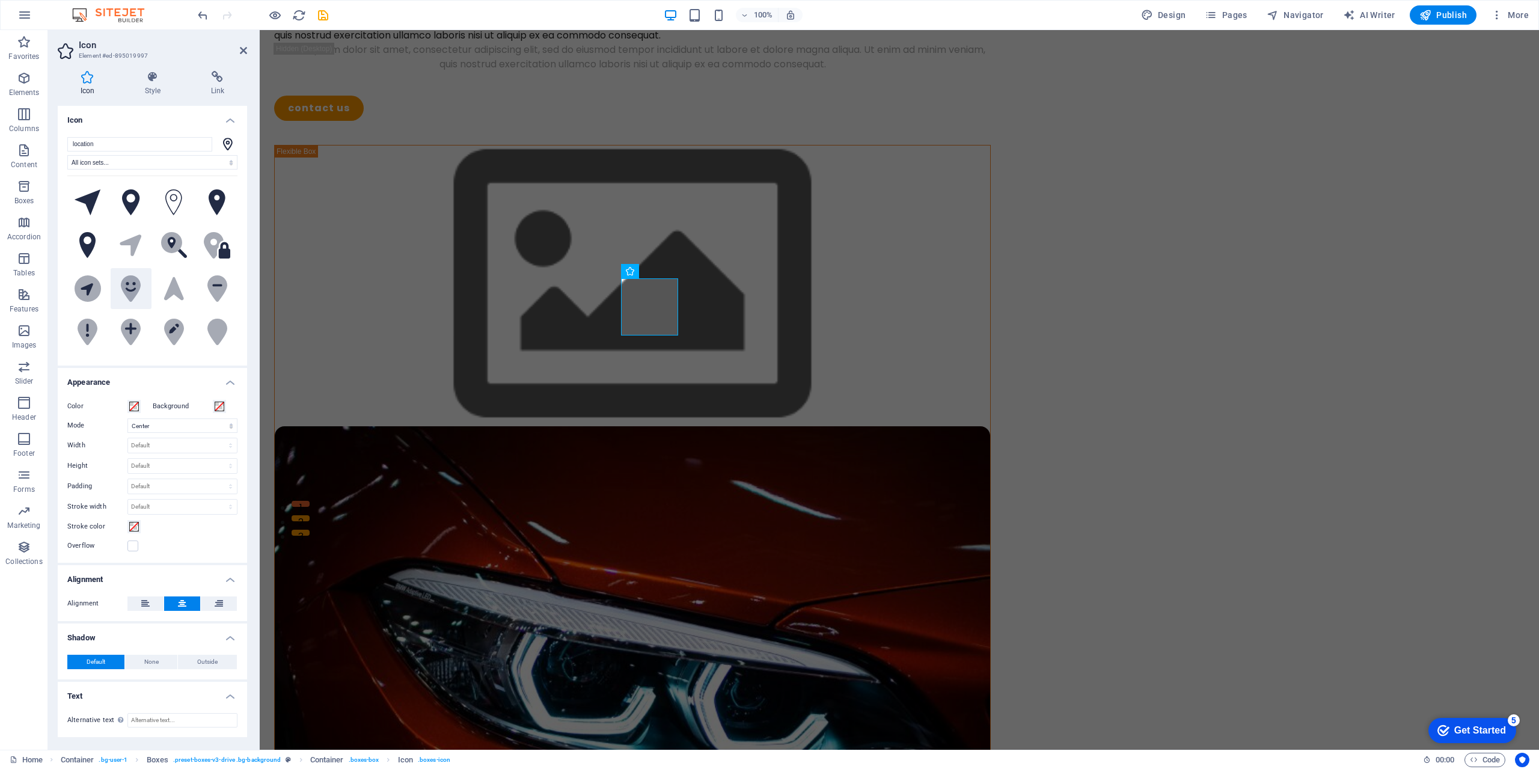
click at [137, 286] on icon at bounding box center [131, 288] width 20 height 26
click at [134, 209] on icon at bounding box center [131, 202] width 18 height 26
click at [165, 211] on icon at bounding box center [173, 202] width 17 height 26
click at [93, 208] on icon at bounding box center [88, 202] width 26 height 26
click at [134, 249] on icon at bounding box center [131, 245] width 22 height 22
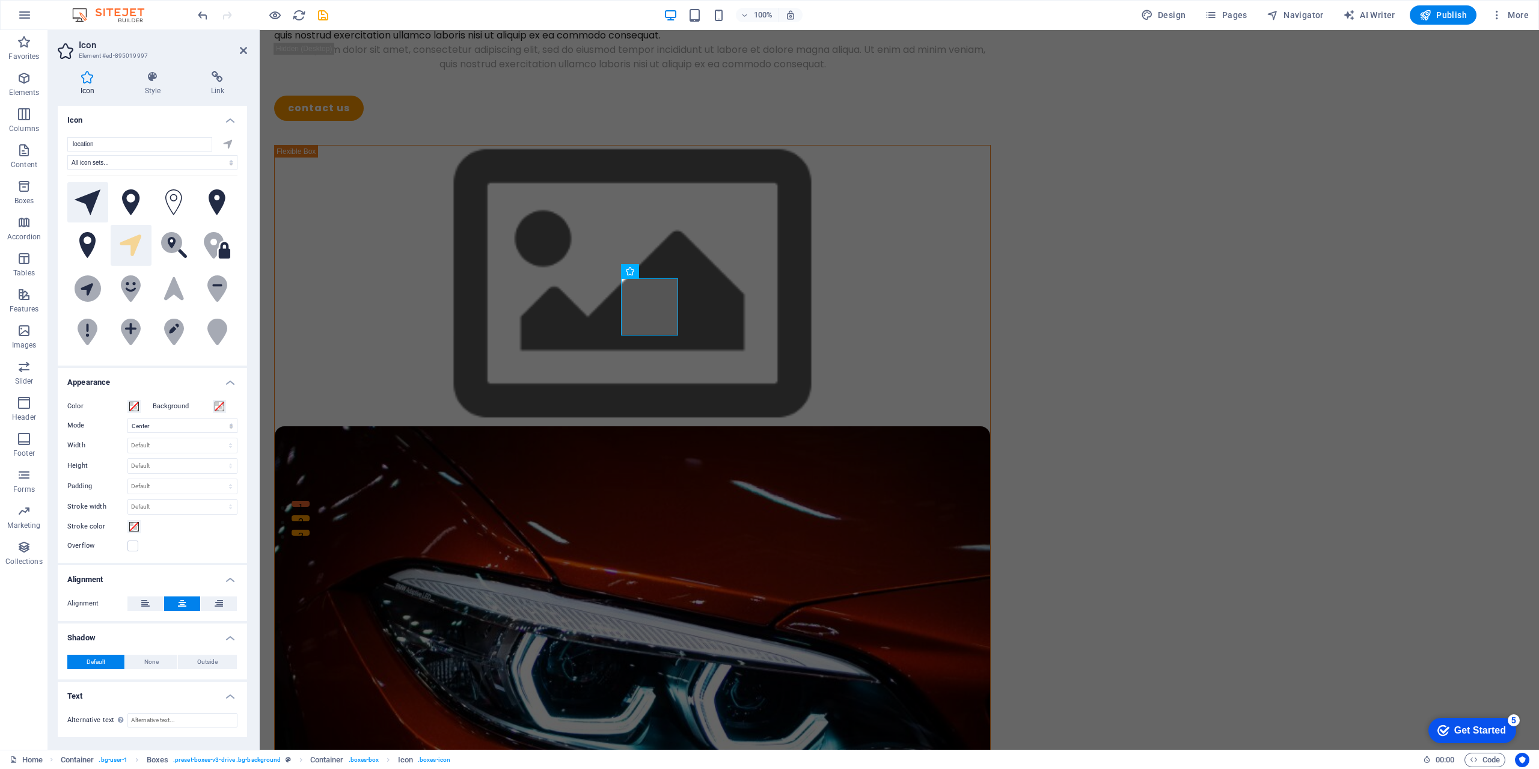
click at [94, 207] on icon at bounding box center [88, 202] width 26 height 26
click at [157, 90] on h4 "Style" at bounding box center [155, 83] width 66 height 25
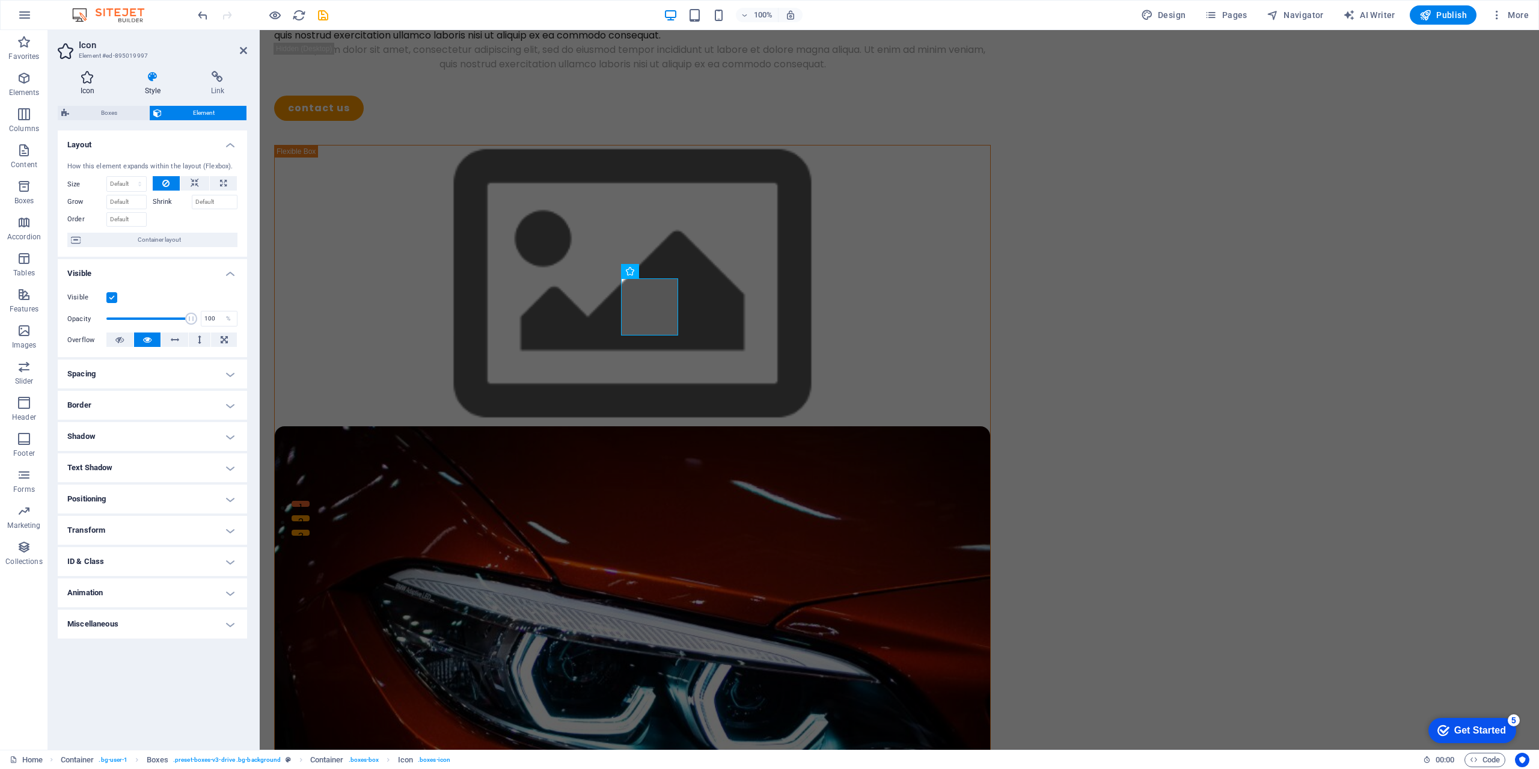
click at [92, 81] on icon at bounding box center [88, 77] width 60 height 12
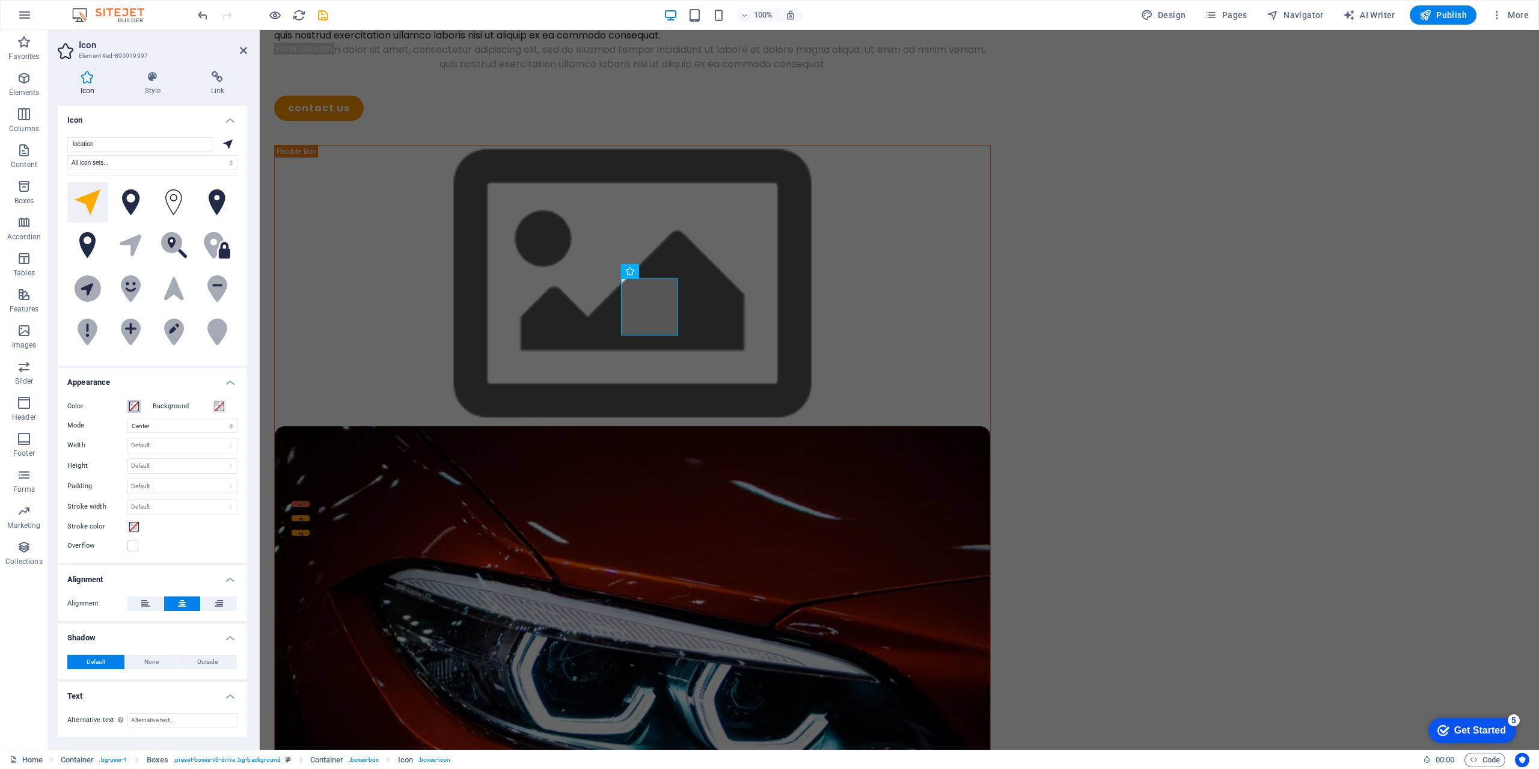
click at [135, 406] on span at bounding box center [134, 407] width 10 height 10
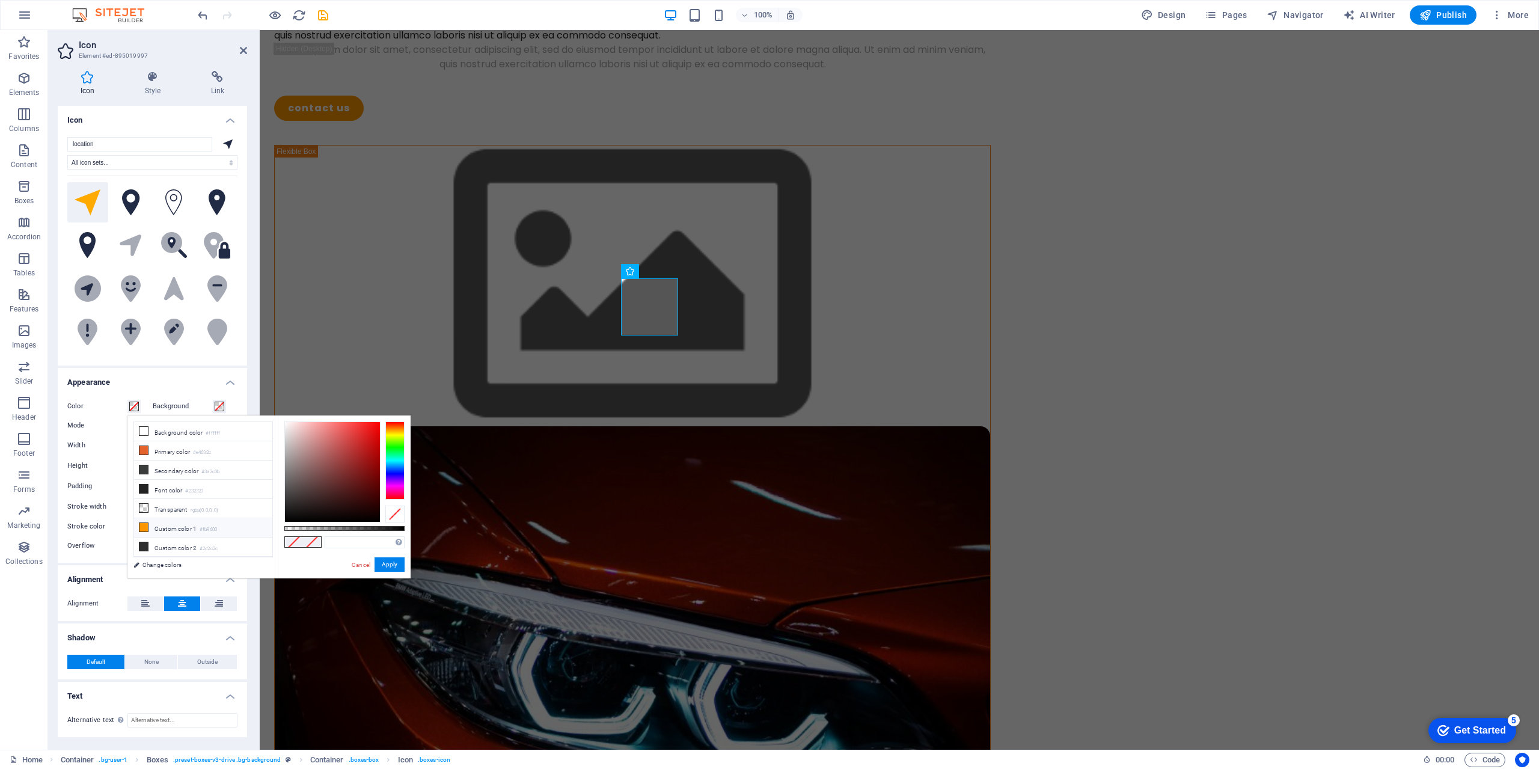
click at [143, 523] on icon at bounding box center [143, 527] width 8 height 8
click at [146, 431] on icon at bounding box center [143, 431] width 8 height 8
type input "#ffffff"
click at [351, 562] on link "Cancel" at bounding box center [361, 564] width 21 height 9
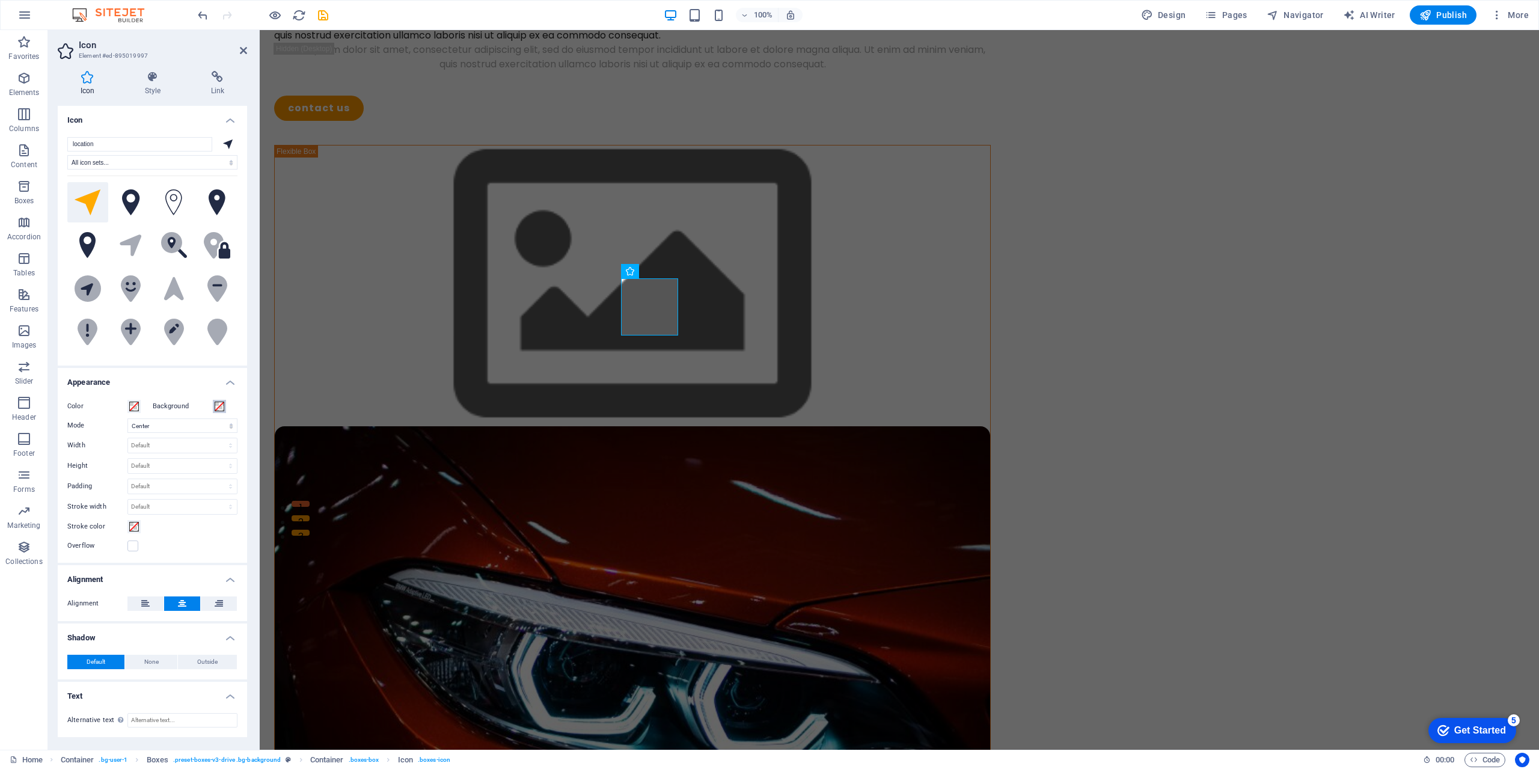
click at [221, 411] on span at bounding box center [220, 407] width 10 height 10
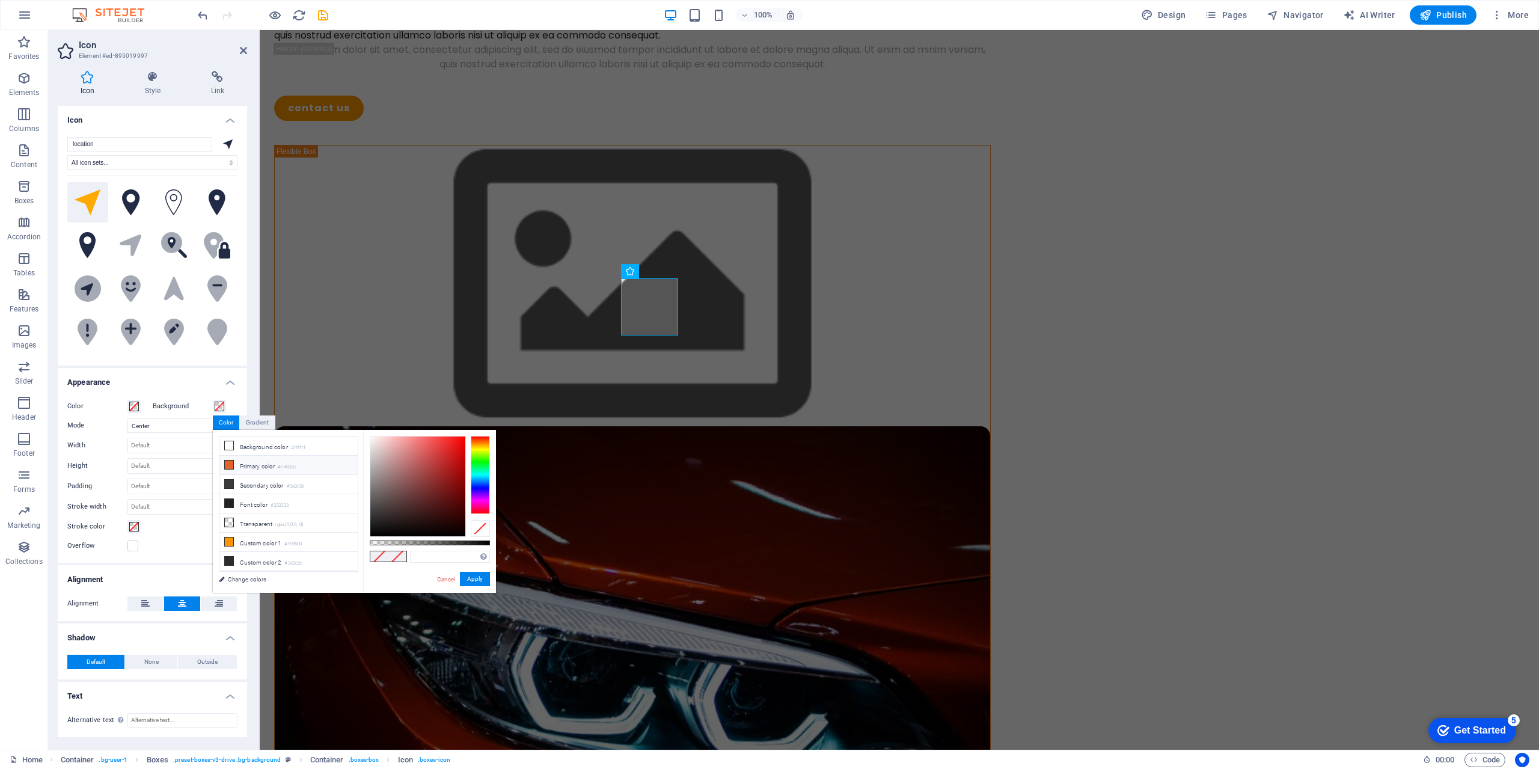
click at [233, 461] on icon at bounding box center [229, 465] width 8 height 8
click at [233, 482] on icon at bounding box center [229, 484] width 8 height 8
click at [227, 518] on icon at bounding box center [229, 522] width 8 height 8
click at [231, 538] on icon at bounding box center [229, 542] width 8 height 8
type input "#fb9600"
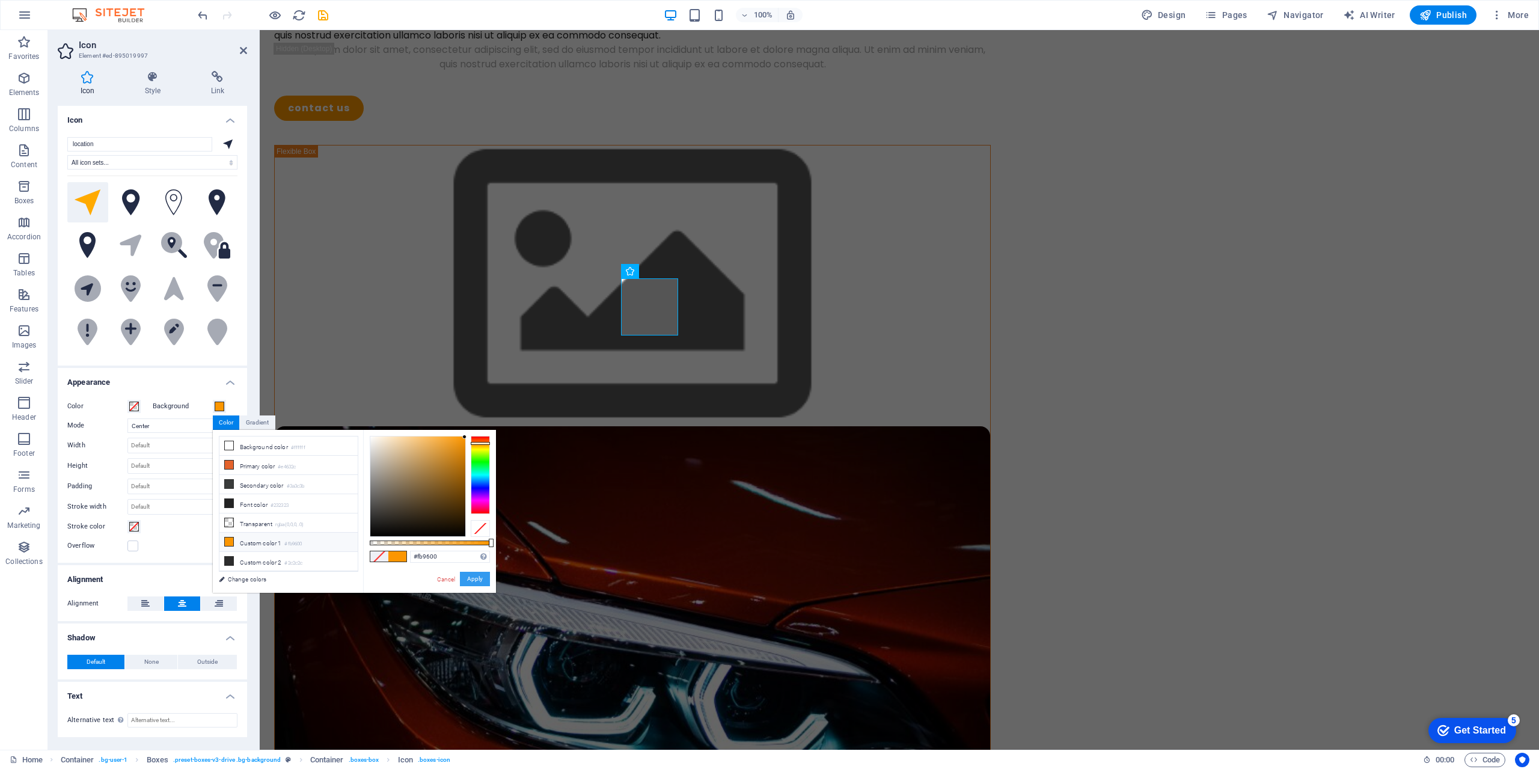
click at [462, 580] on button "Apply" at bounding box center [475, 579] width 30 height 14
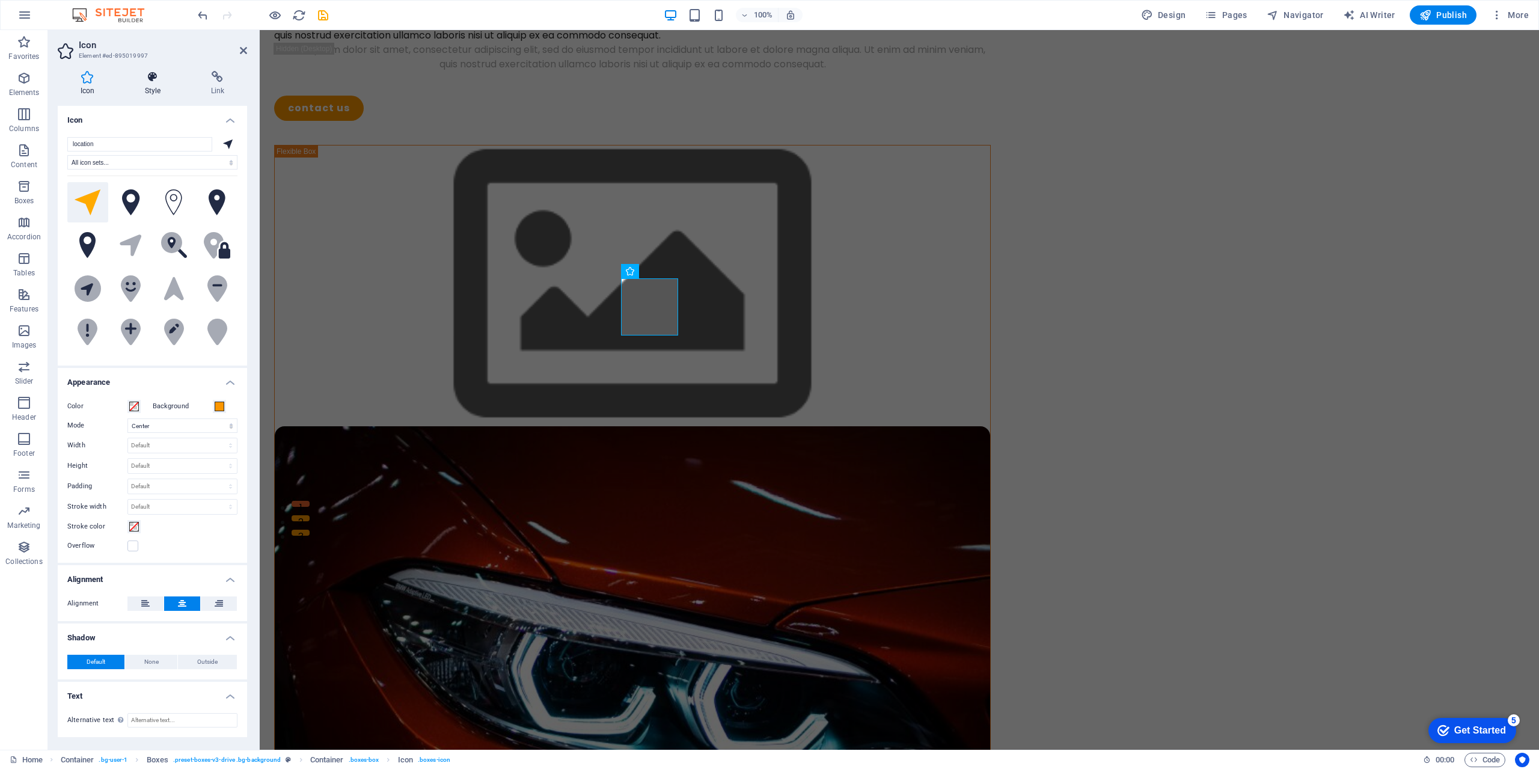
click at [160, 91] on h4 "Style" at bounding box center [155, 83] width 66 height 25
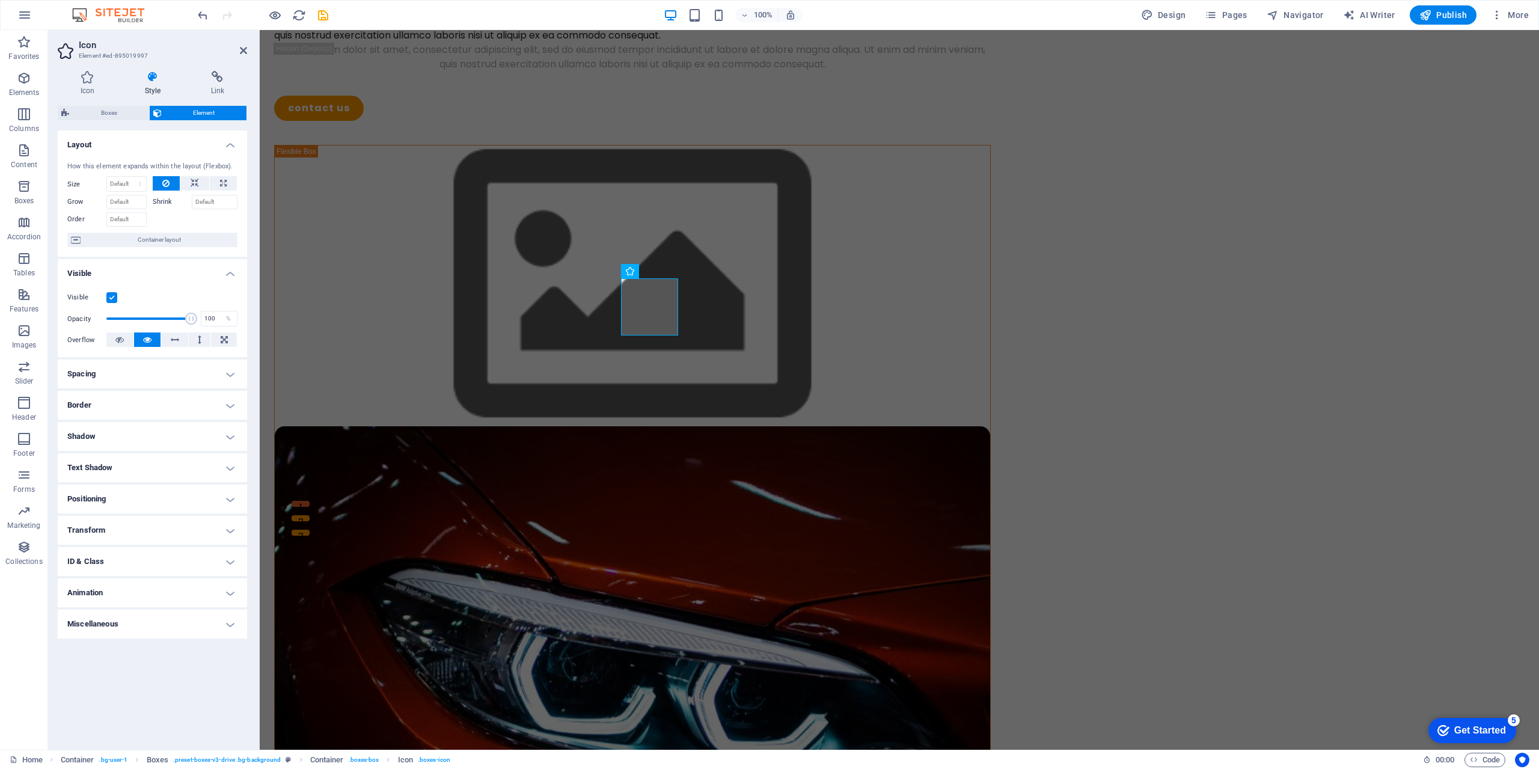
click at [225, 419] on h4 "Border" at bounding box center [152, 405] width 189 height 29
click at [227, 500] on h4 "Shadow" at bounding box center [152, 485] width 189 height 29
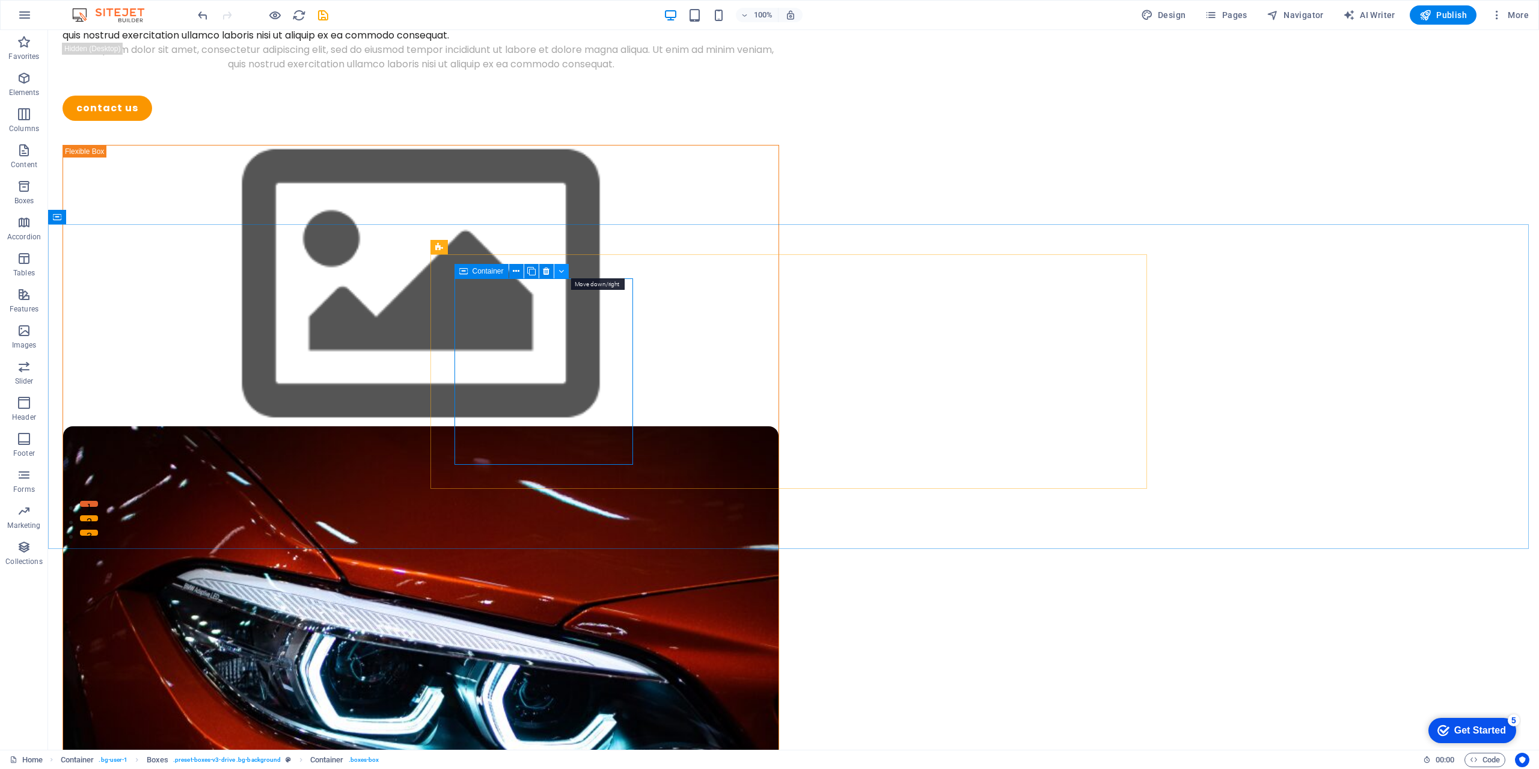
click at [564, 276] on icon at bounding box center [561, 271] width 5 height 13
click at [503, 249] on button at bounding box center [495, 247] width 14 height 14
select select "rem"
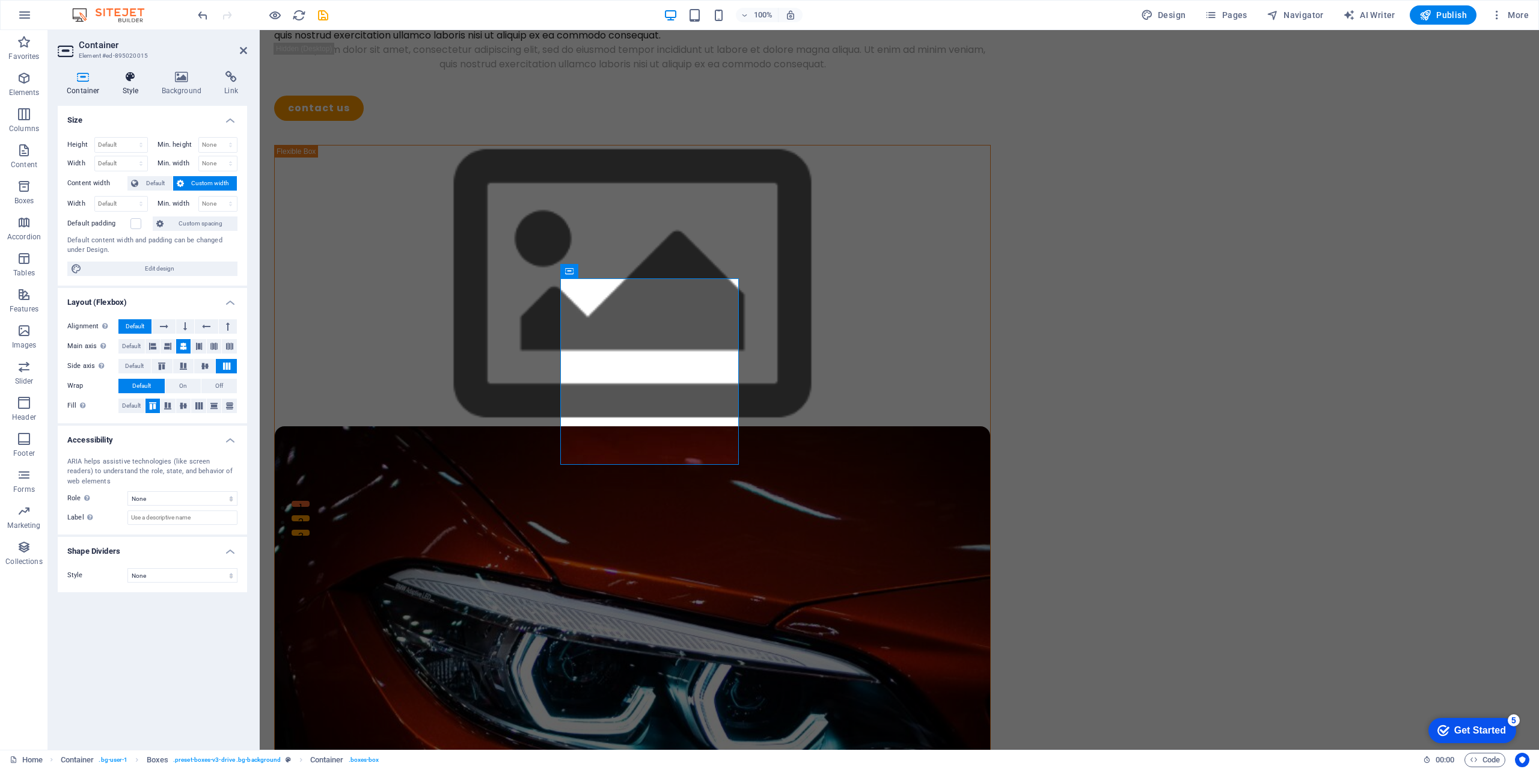
click at [144, 94] on h4 "Style" at bounding box center [133, 83] width 39 height 25
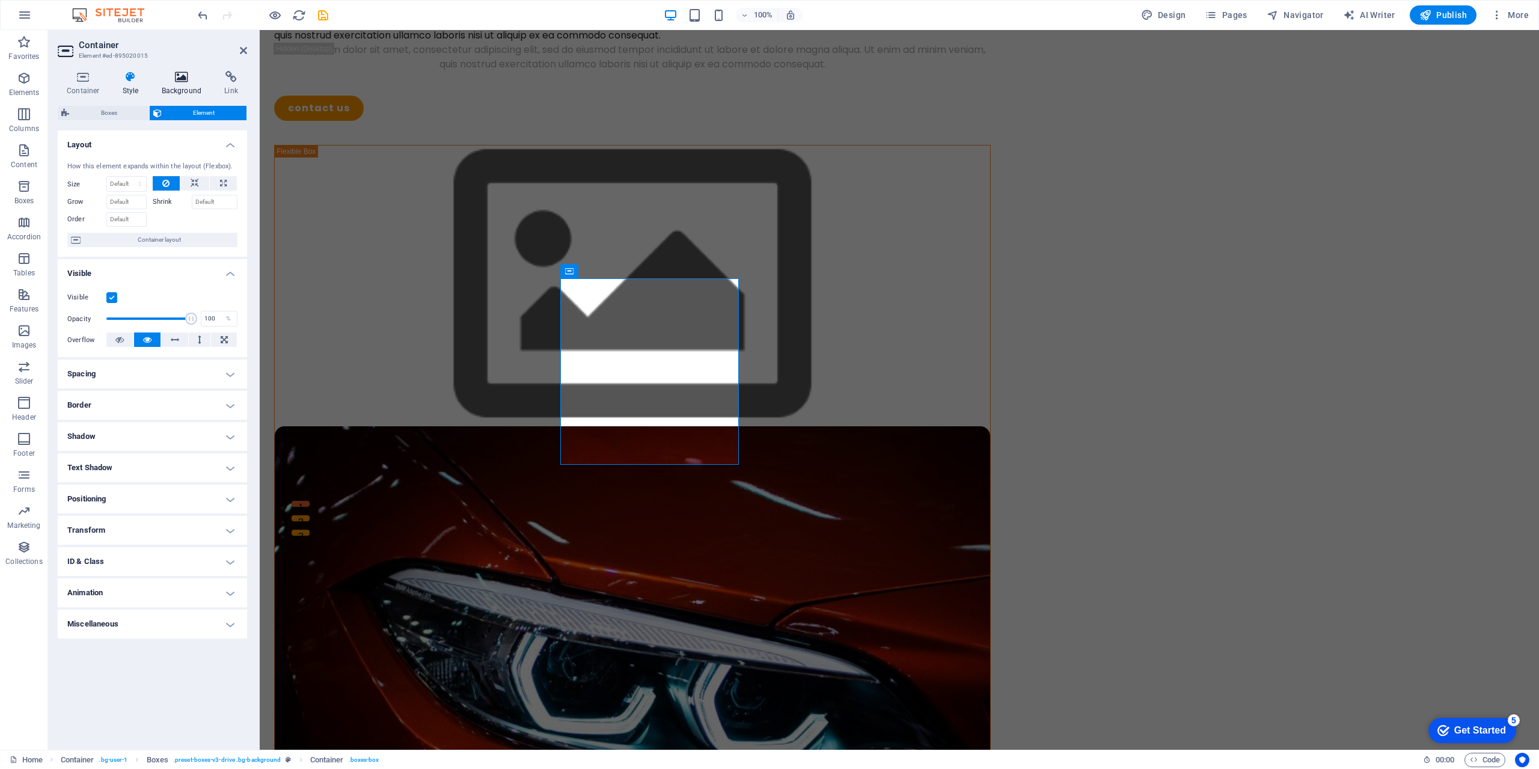
click at [189, 90] on h4 "Background" at bounding box center [184, 83] width 63 height 25
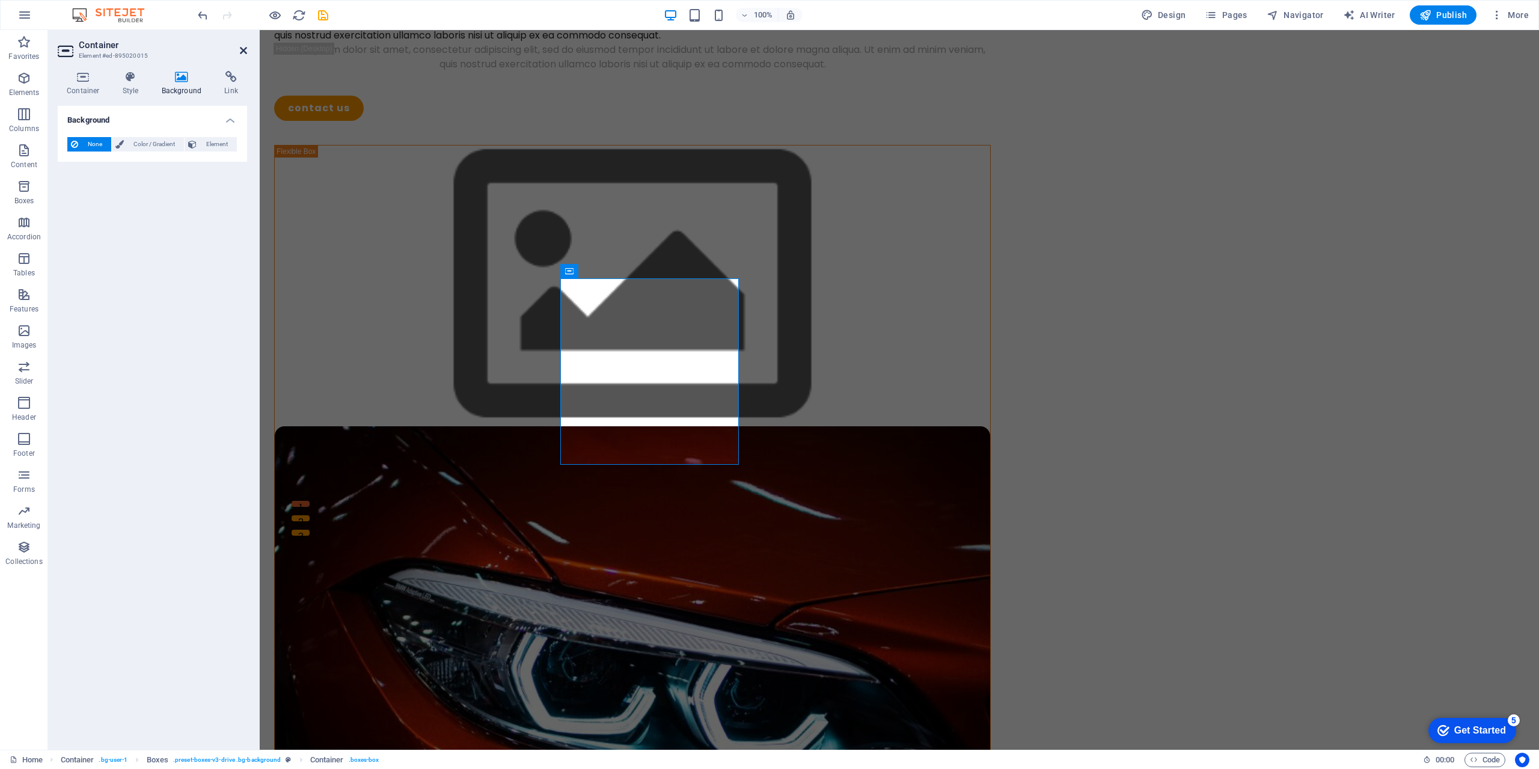
click at [244, 53] on icon at bounding box center [243, 51] width 7 height 10
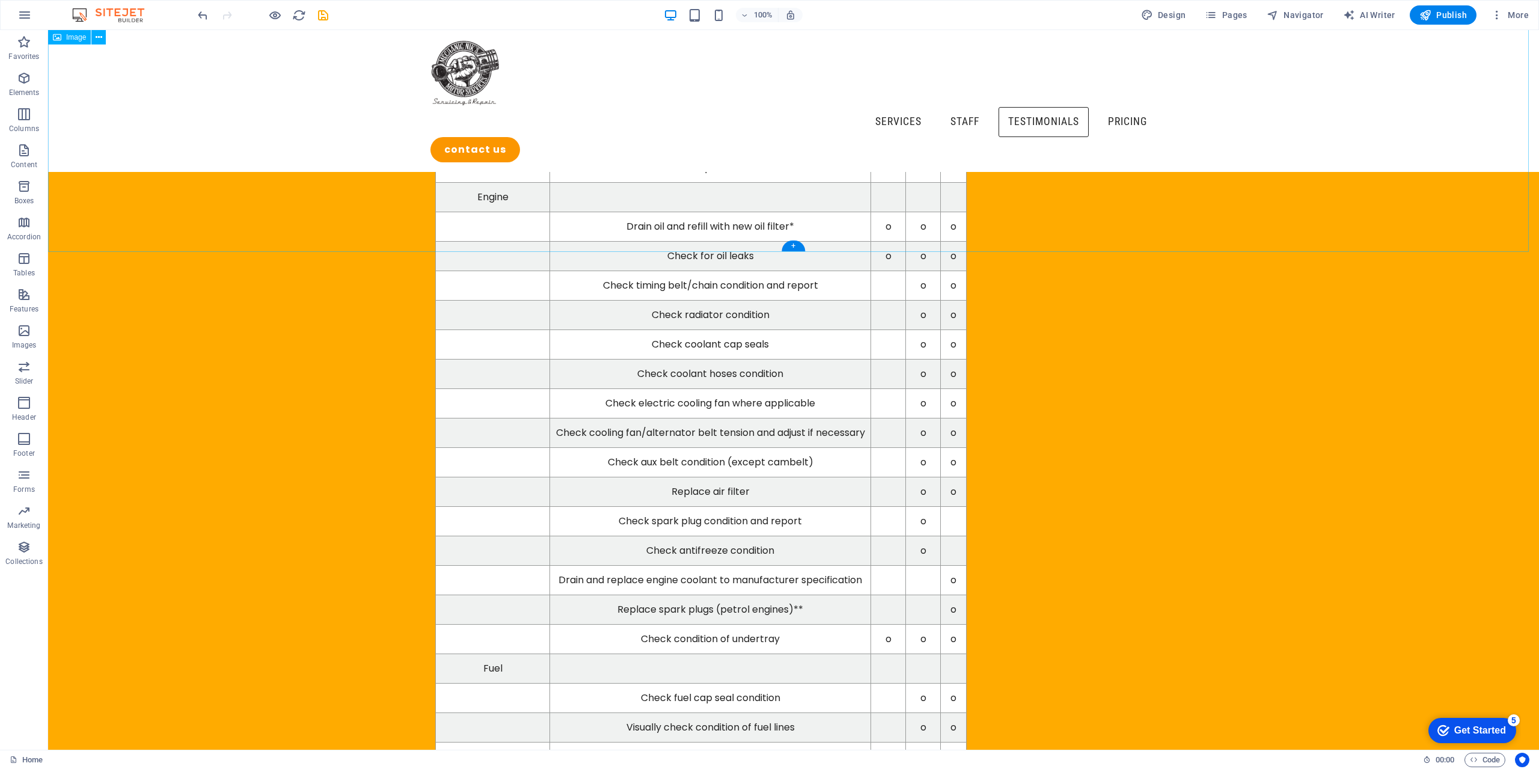
scroll to position [5360, 0]
click at [330, 20] on icon "save" at bounding box center [323, 15] width 14 height 14
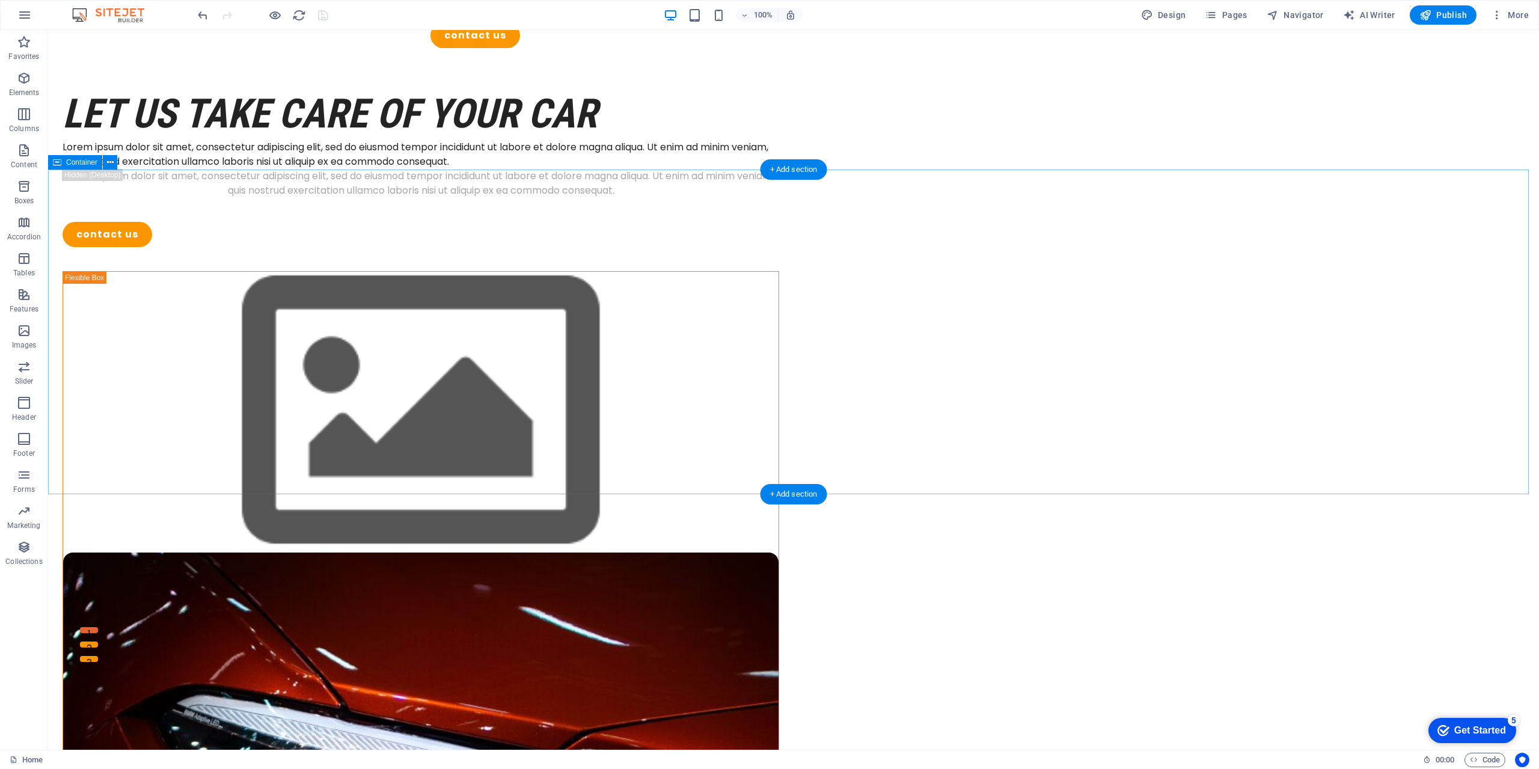
scroll to position [0, 0]
